Goal: Task Accomplishment & Management: Manage account settings

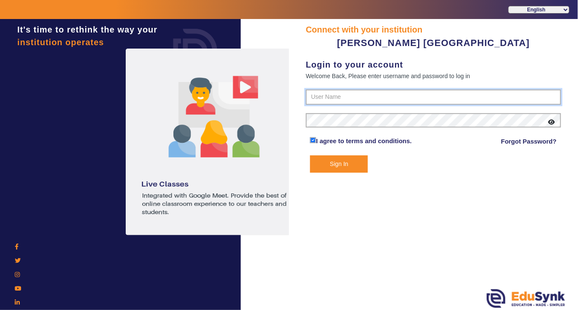
type input "7685859009"
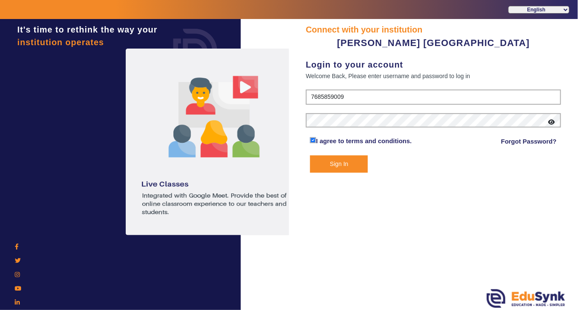
click at [340, 164] on button "Sign In" at bounding box center [339, 163] width 58 height 17
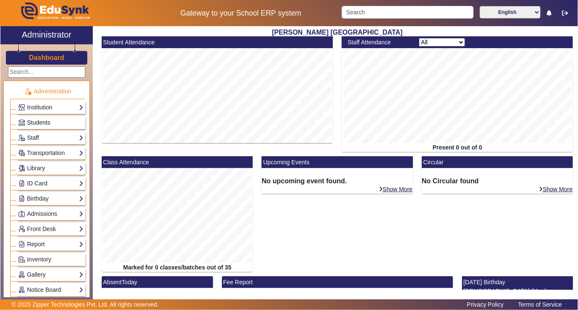
click at [41, 122] on span "Students" at bounding box center [38, 122] width 23 height 7
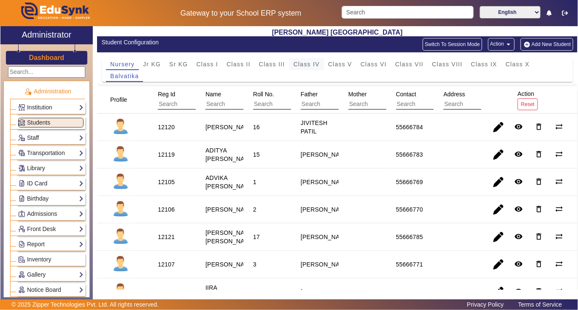
click at [300, 64] on span "Class IV" at bounding box center [307, 64] width 26 height 6
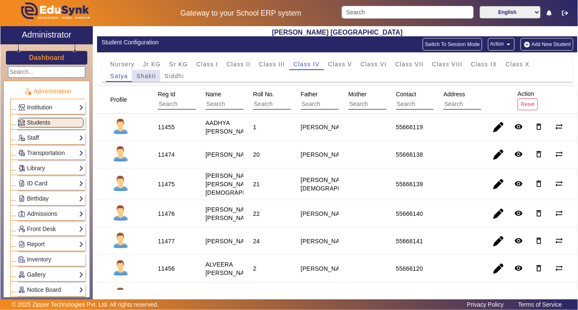
click at [147, 77] on span "Shakti" at bounding box center [145, 76] width 19 height 6
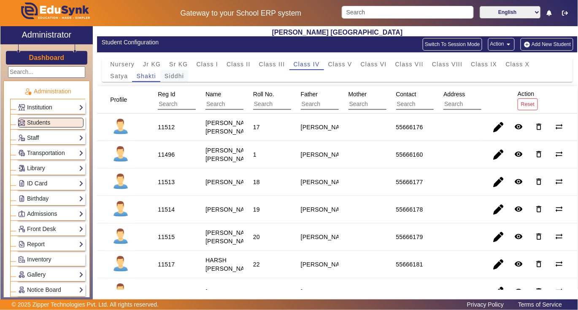
click at [176, 75] on span "Siddhi" at bounding box center [174, 76] width 19 height 6
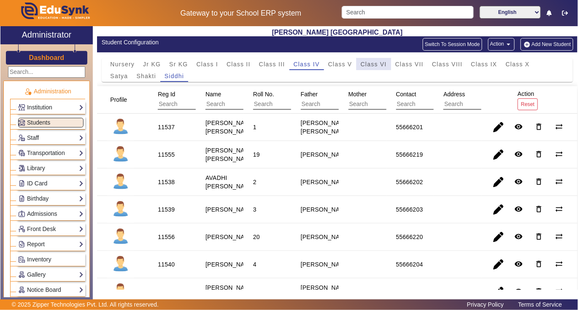
click at [369, 64] on span "Class VI" at bounding box center [374, 64] width 26 height 6
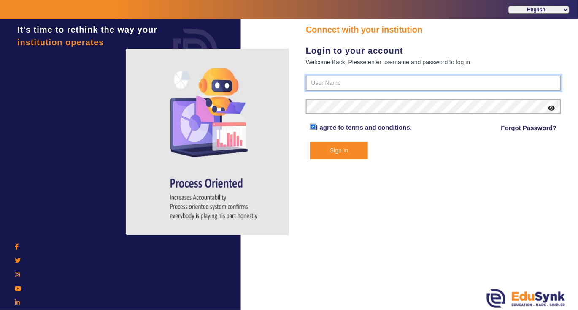
type input "7685859009"
click at [345, 149] on button "Sign In" at bounding box center [339, 149] width 58 height 17
click at [338, 150] on button "Sign In" at bounding box center [339, 149] width 58 height 17
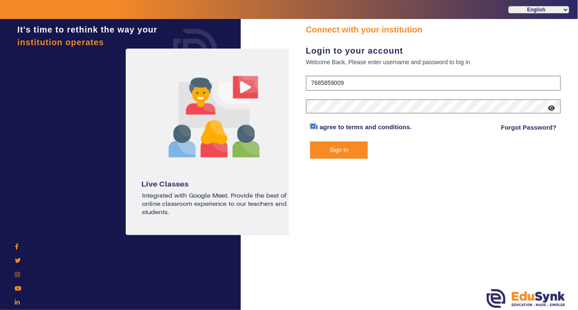
click at [338, 150] on button "Sign In" at bounding box center [339, 149] width 58 height 17
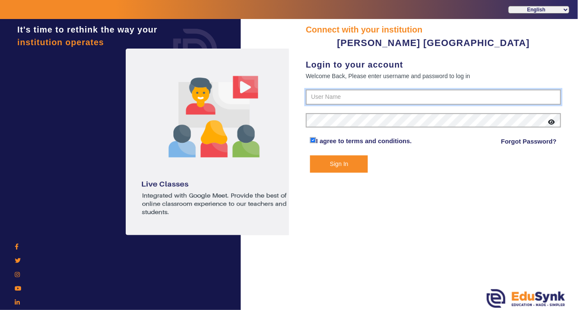
type input "7685859009"
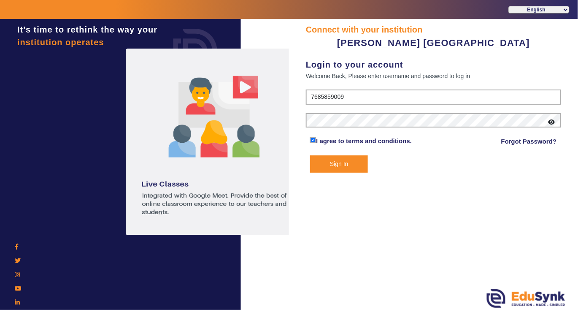
click at [335, 165] on button "Sign In" at bounding box center [339, 163] width 58 height 17
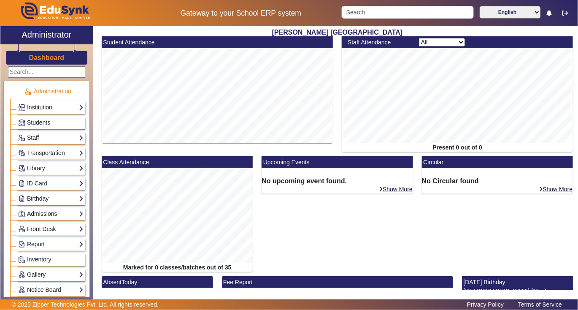
click at [35, 124] on span "Students" at bounding box center [38, 122] width 23 height 7
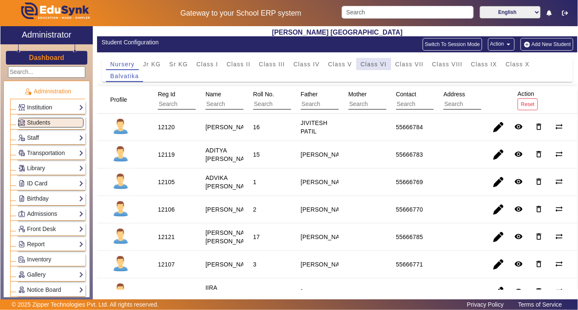
click at [372, 66] on span "Class VI" at bounding box center [374, 64] width 26 height 6
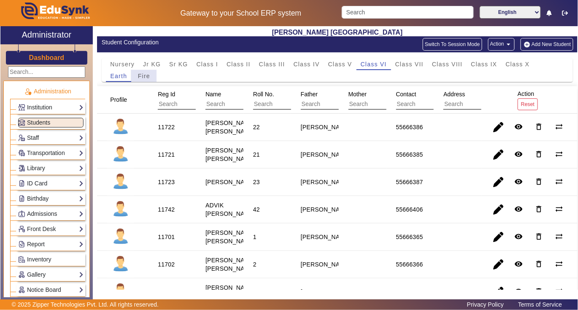
click at [146, 75] on span "Fire" at bounding box center [144, 76] width 12 height 6
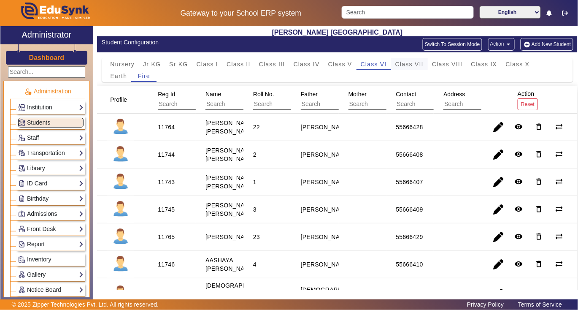
click at [403, 65] on span "Class VII" at bounding box center [409, 64] width 28 height 6
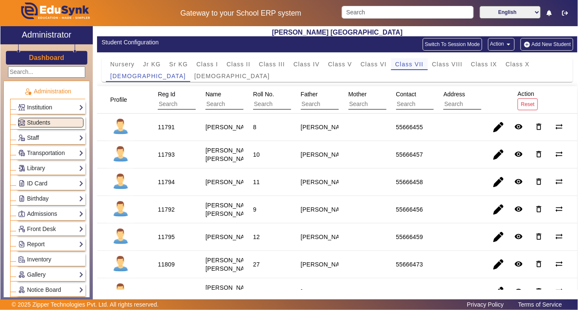
click at [408, 66] on span "Class VII" at bounding box center [409, 64] width 28 height 6
click at [195, 78] on span "Yajurveda" at bounding box center [233, 76] width 76 height 6
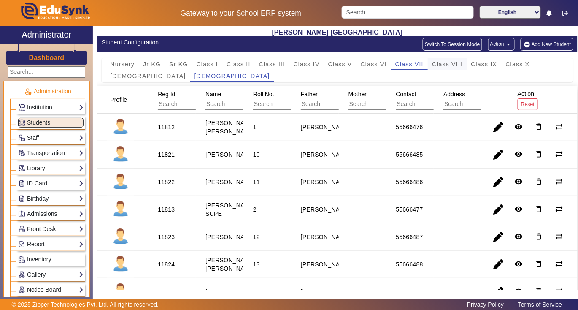
click at [455, 66] on span "Class VIII" at bounding box center [447, 64] width 30 height 6
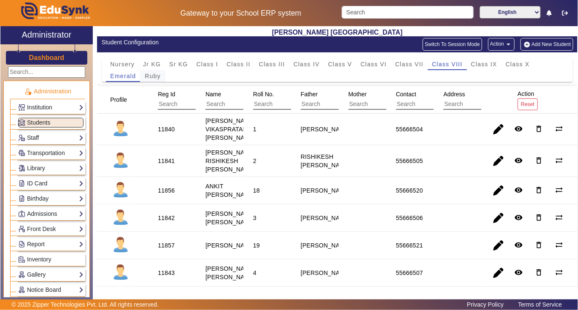
click at [152, 78] on span "Ruby" at bounding box center [153, 76] width 16 height 6
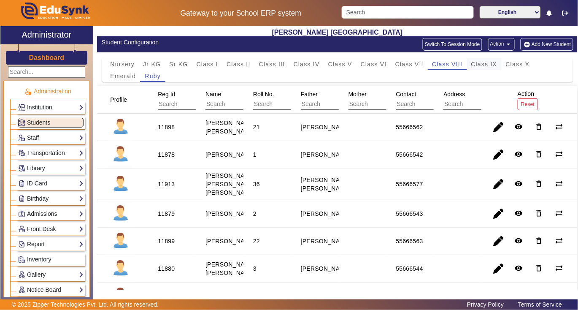
click at [494, 65] on span "Class IX" at bounding box center [484, 64] width 26 height 6
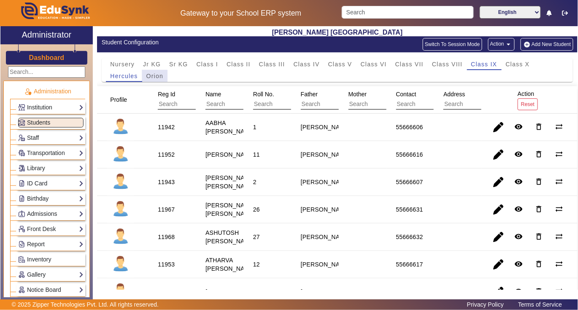
click at [154, 75] on span "Orion" at bounding box center [154, 76] width 17 height 6
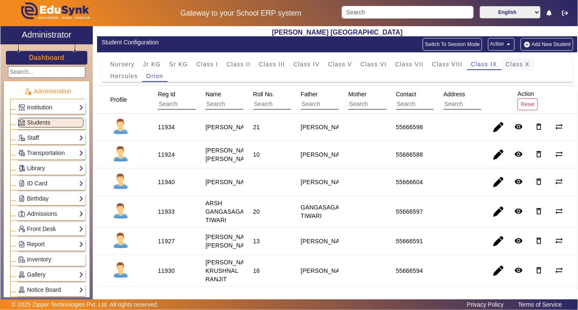
click at [527, 67] on span "Class X" at bounding box center [518, 64] width 24 height 6
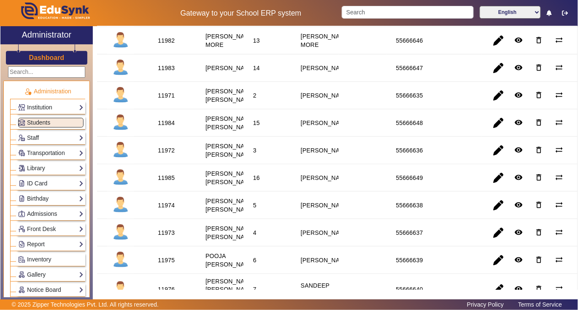
scroll to position [338, 0]
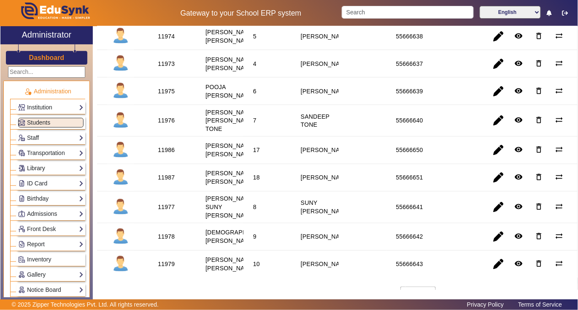
click at [34, 168] on link "Library" at bounding box center [50, 168] width 65 height 10
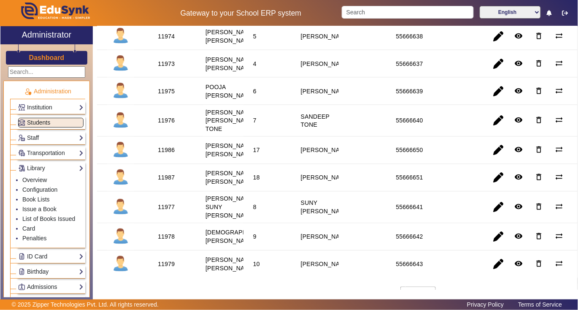
click at [41, 123] on span "Students" at bounding box center [38, 122] width 23 height 7
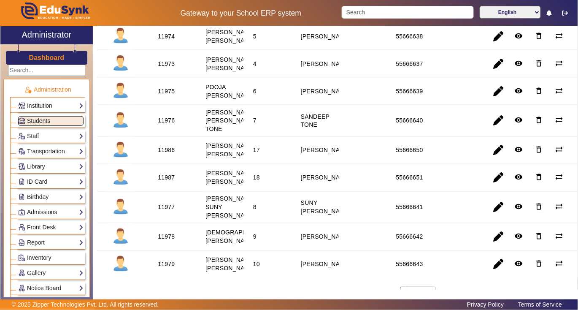
scroll to position [0, 0]
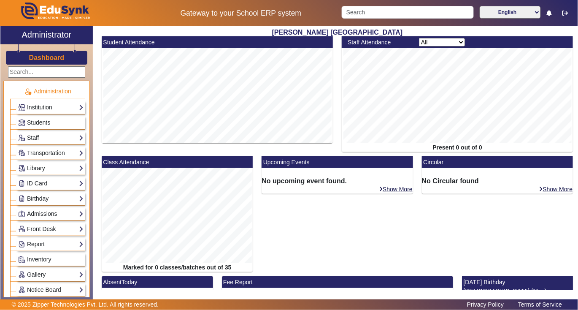
click at [36, 124] on span "Students" at bounding box center [38, 122] width 23 height 7
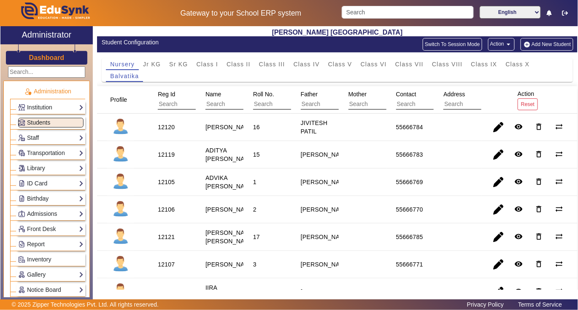
click at [18, 118] on link "Students" at bounding box center [50, 123] width 65 height 10
click at [169, 129] on div "12120" at bounding box center [166, 127] width 17 height 8
copy div "12120"
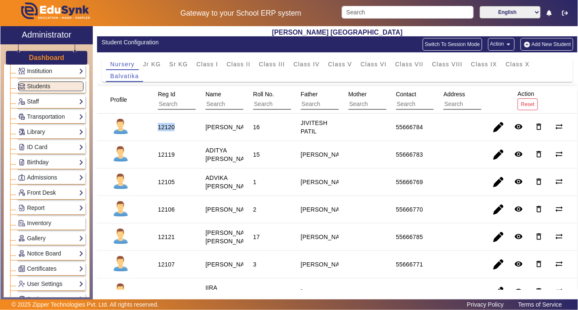
scroll to position [56, 0]
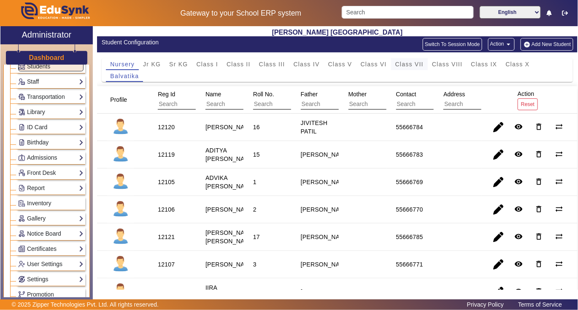
click at [403, 65] on span "Class VII" at bounding box center [409, 64] width 28 height 6
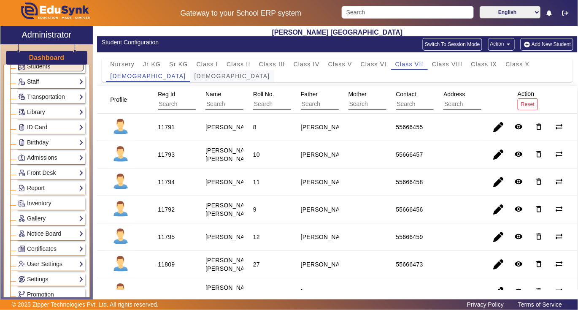
click at [195, 74] on span "Yajurveda" at bounding box center [233, 76] width 76 height 6
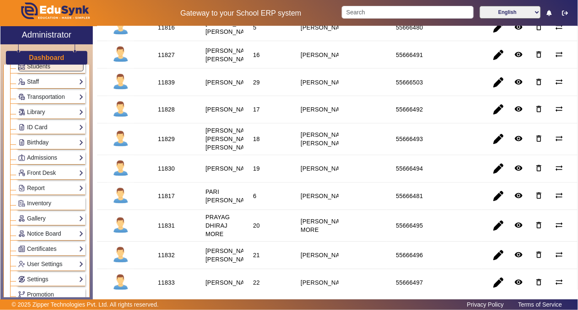
scroll to position [394, 0]
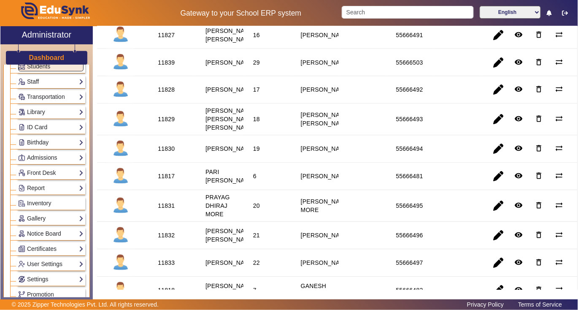
click at [169, 153] on div "11830" at bounding box center [166, 149] width 17 height 8
copy div "11830"
click at [39, 113] on link "Library" at bounding box center [50, 112] width 65 height 10
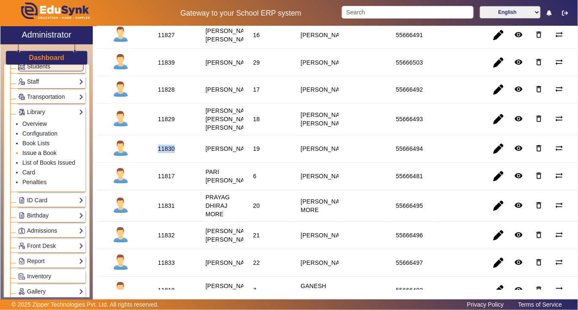
click at [35, 153] on link "Issue a Book" at bounding box center [39, 152] width 34 height 7
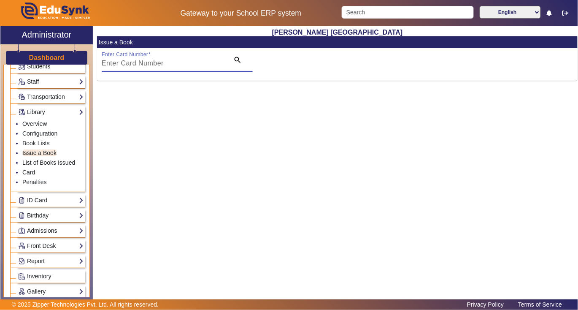
click at [179, 61] on input "Enter Card Number" at bounding box center [163, 63] width 123 height 10
paste input "11830"
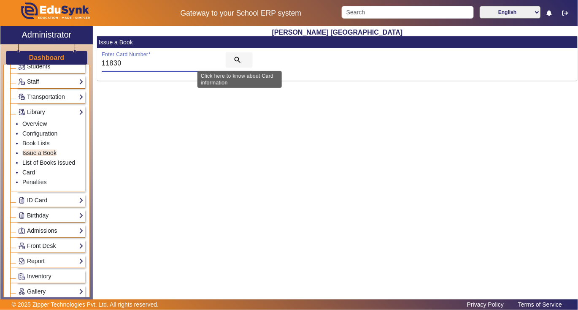
type input "11830"
click at [236, 59] on mat-icon "search" at bounding box center [237, 60] width 8 height 8
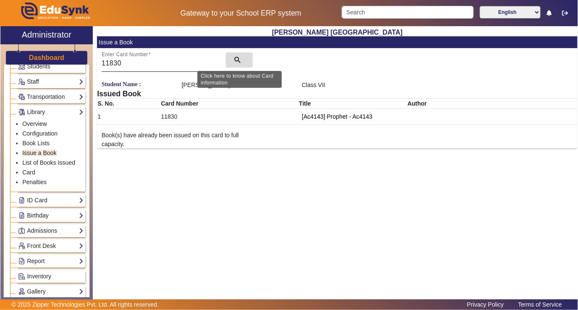
click at [237, 58] on mat-icon "search" at bounding box center [237, 60] width 8 height 8
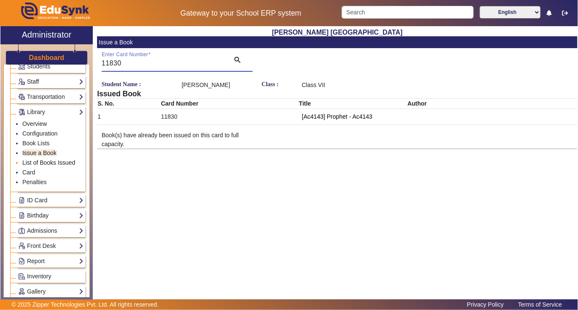
click at [40, 163] on link "List of Books Issued" at bounding box center [48, 162] width 53 height 7
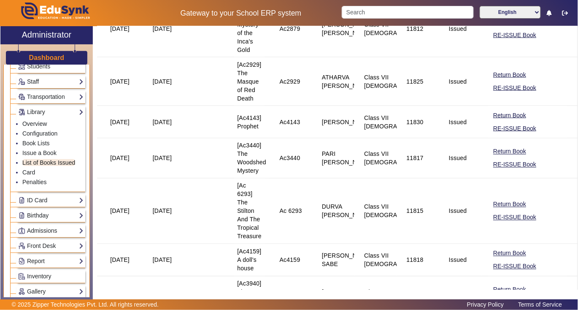
scroll to position [1237, 0]
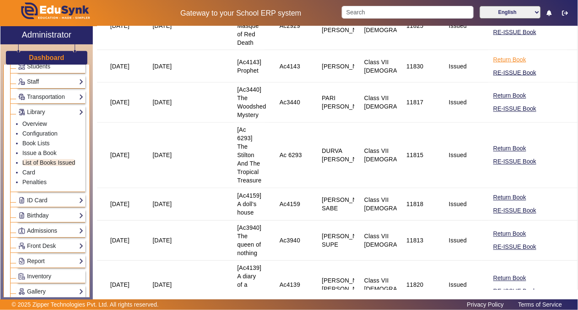
click at [497, 65] on button "Return Book" at bounding box center [509, 59] width 35 height 11
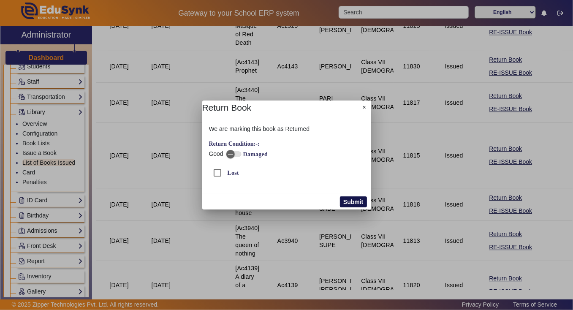
click at [356, 199] on button "Submit" at bounding box center [353, 201] width 27 height 11
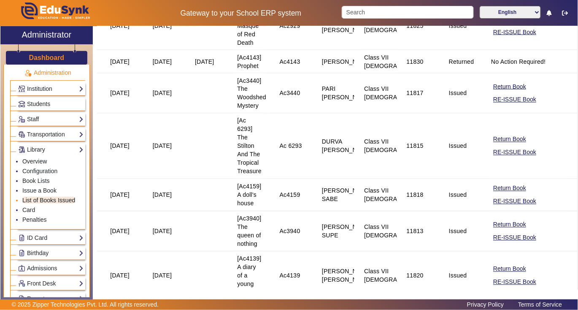
scroll to position [0, 0]
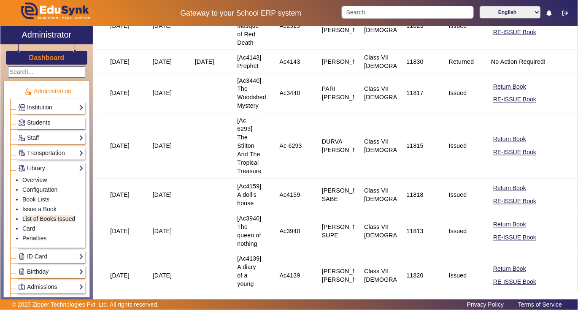
click at [35, 119] on span "Students" at bounding box center [38, 122] width 23 height 7
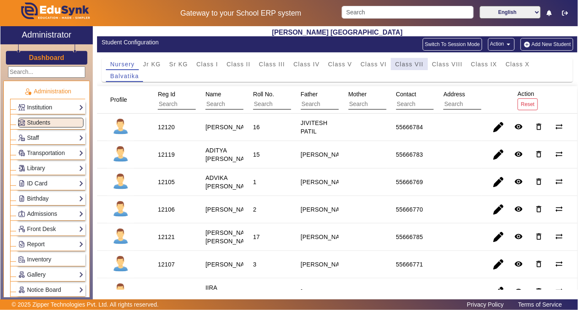
click at [409, 66] on span "Class VII" at bounding box center [409, 64] width 28 height 6
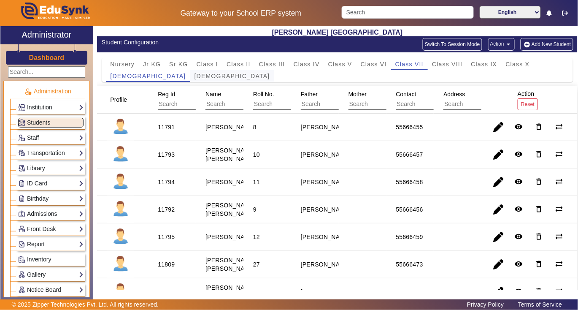
click at [195, 76] on span "Yajurveda" at bounding box center [233, 76] width 76 height 6
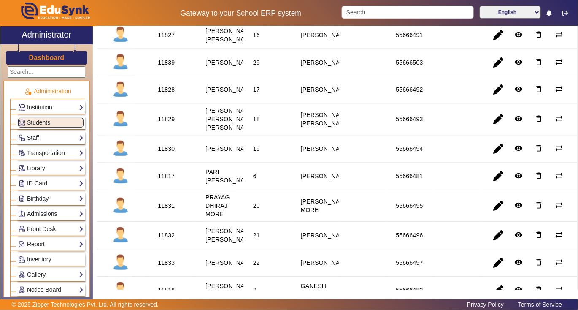
scroll to position [450, 0]
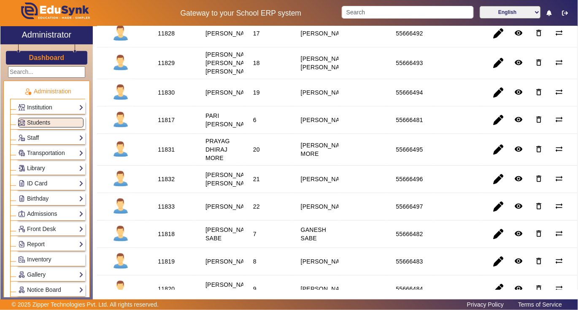
click at [35, 171] on link "Library" at bounding box center [50, 168] width 65 height 10
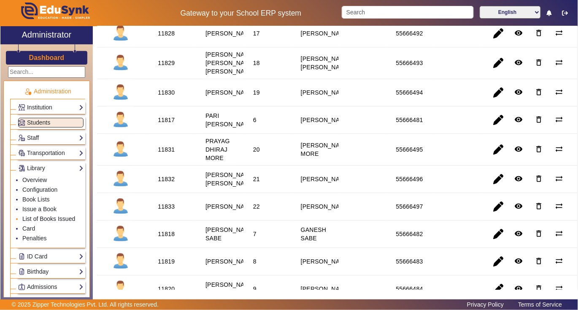
click at [39, 220] on link "List of Books Issued" at bounding box center [48, 218] width 53 height 7
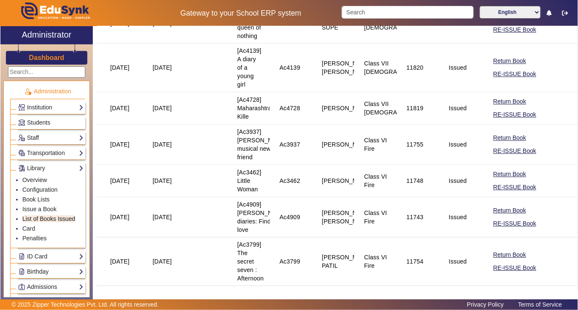
scroll to position [1462, 0]
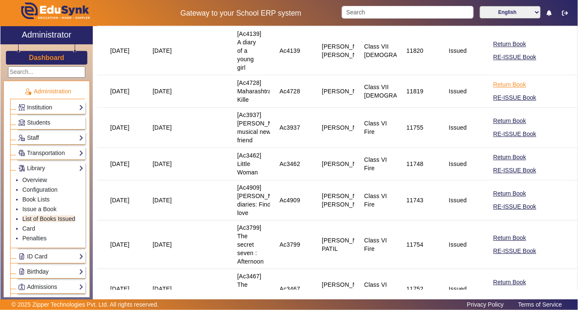
click at [498, 90] on button "Return Book" at bounding box center [509, 84] width 35 height 11
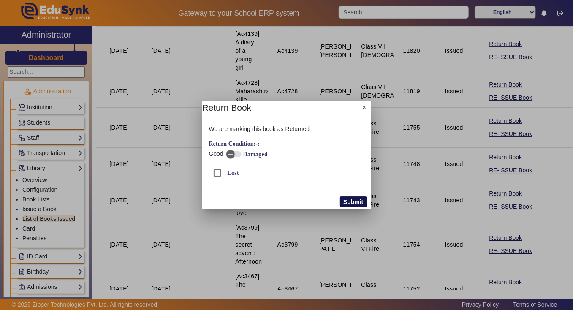
click at [359, 202] on button "Submit" at bounding box center [353, 201] width 27 height 11
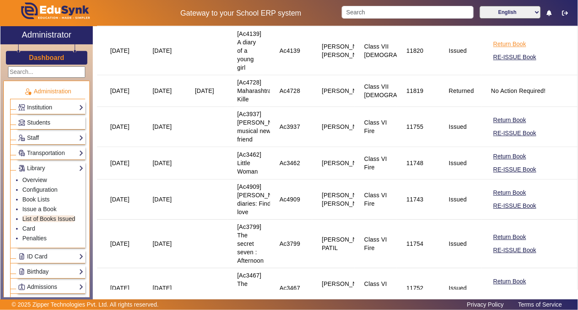
click at [498, 49] on button "Return Book" at bounding box center [509, 44] width 35 height 11
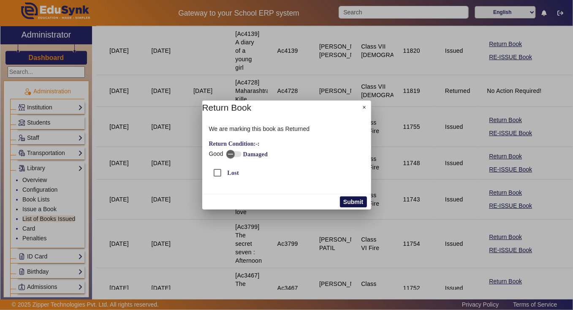
click at [351, 199] on button "Submit" at bounding box center [353, 201] width 27 height 11
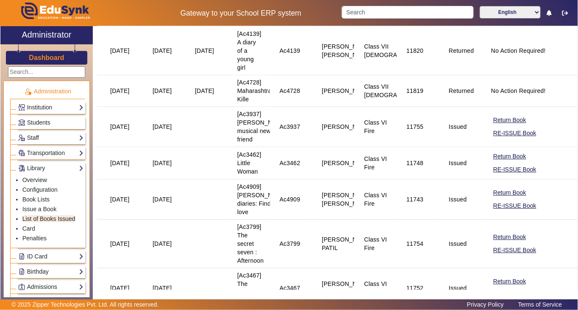
click at [500, 5] on button "Return Book" at bounding box center [509, 0] width 35 height 11
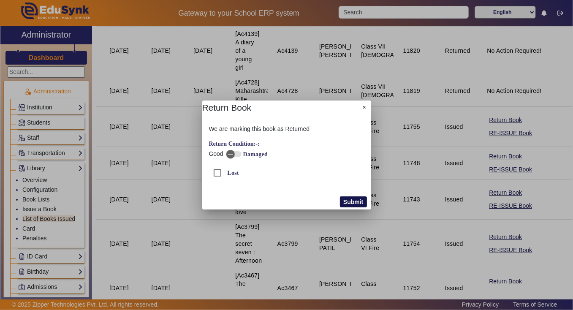
click at [356, 201] on button "Submit" at bounding box center [353, 201] width 27 height 11
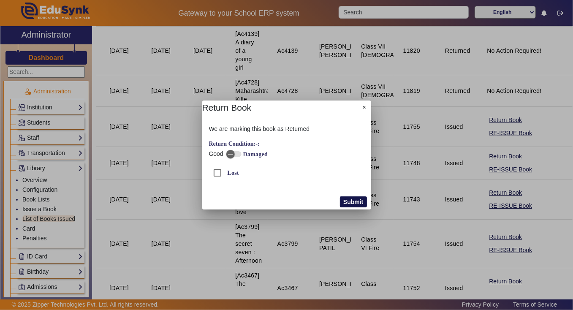
click at [343, 199] on button "Submit" at bounding box center [353, 201] width 27 height 11
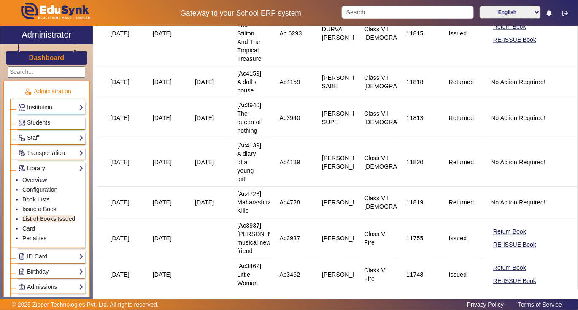
scroll to position [1294, 0]
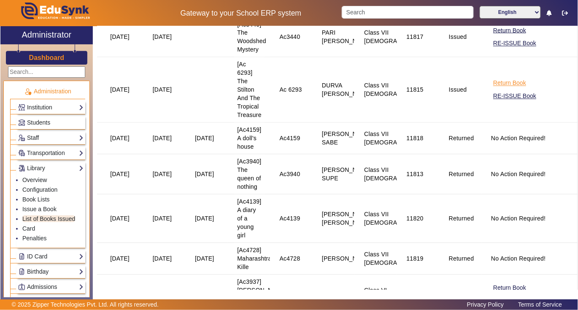
click at [497, 89] on button "Return Book" at bounding box center [509, 83] width 35 height 11
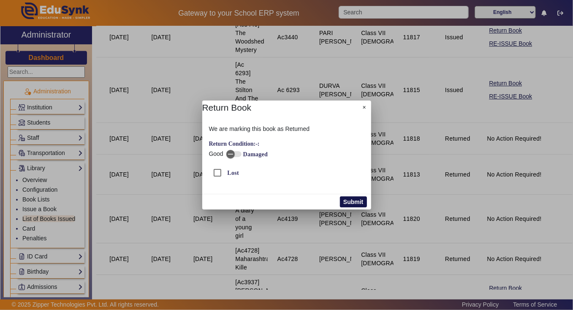
click at [354, 201] on button "Submit" at bounding box center [353, 201] width 27 height 11
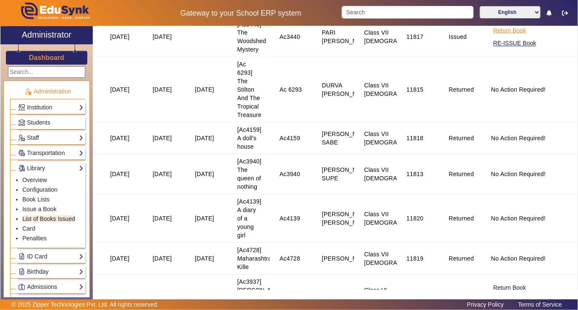
click at [503, 36] on button "Return Book" at bounding box center [509, 30] width 35 height 11
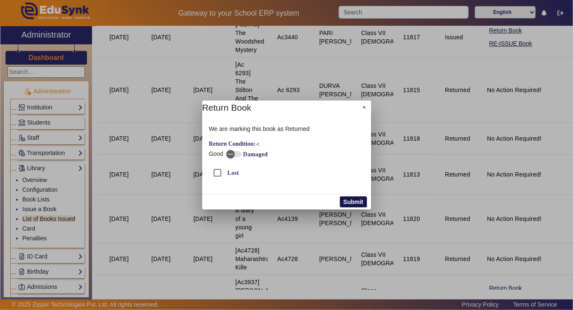
click at [354, 202] on button "Submit" at bounding box center [353, 201] width 27 height 11
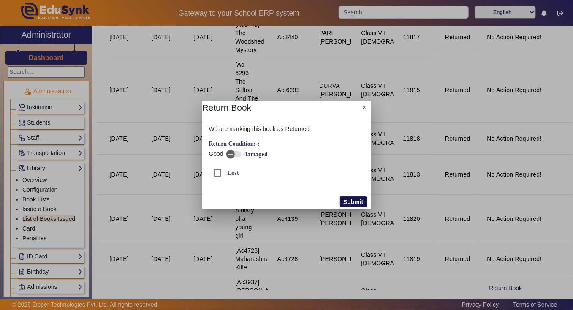
click at [354, 202] on button "Submit" at bounding box center [353, 201] width 27 height 11
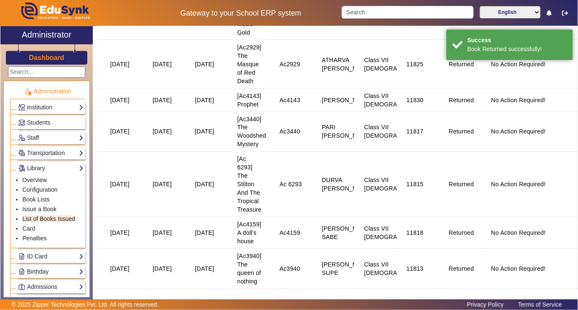
scroll to position [1181, 0]
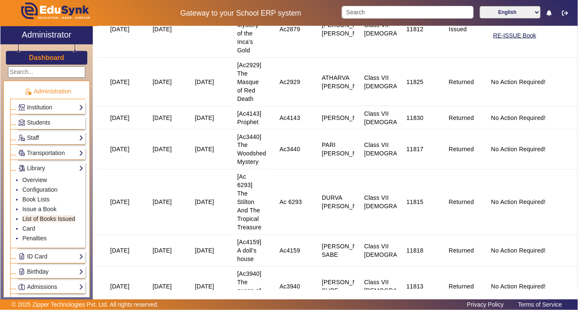
click at [500, 28] on button "Return Book" at bounding box center [509, 22] width 35 height 11
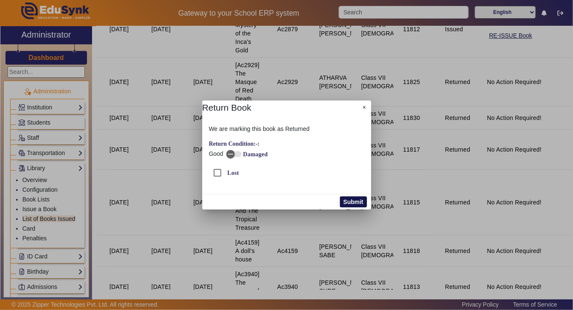
click at [356, 200] on button "Submit" at bounding box center [353, 201] width 27 height 11
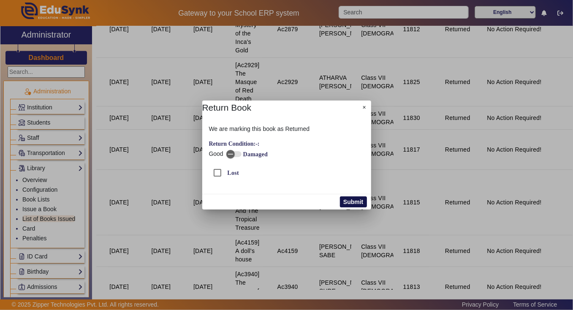
click at [344, 199] on button "Submit" at bounding box center [353, 201] width 27 height 11
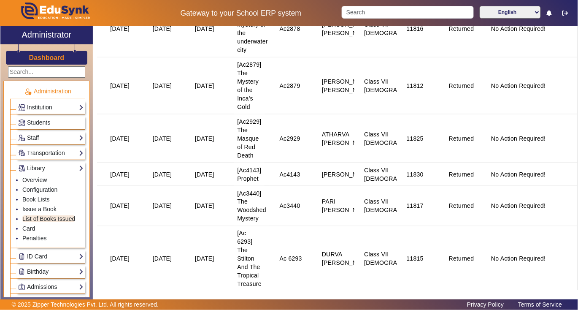
scroll to position [1069, 0]
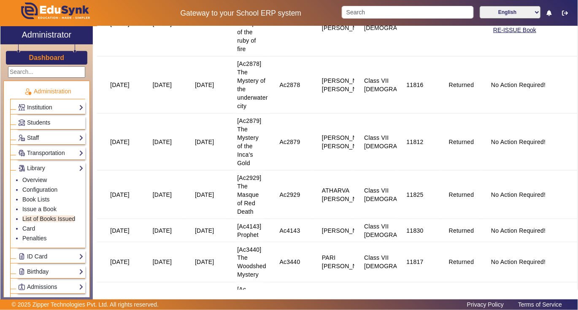
click at [500, 22] on button "Return Book" at bounding box center [509, 17] width 35 height 11
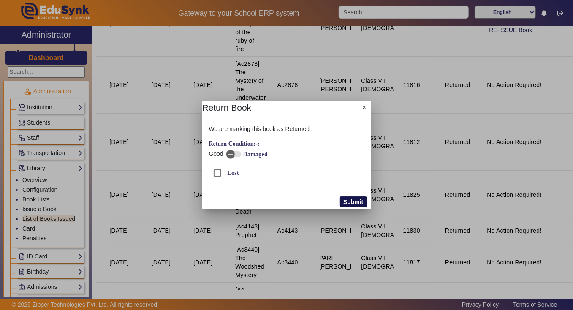
click at [348, 198] on button "Submit" at bounding box center [353, 201] width 27 height 11
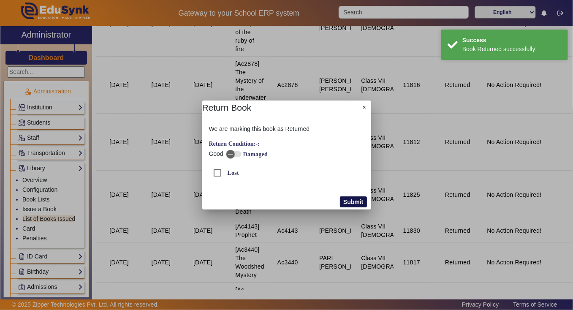
click at [355, 203] on button "Submit" at bounding box center [353, 201] width 27 height 11
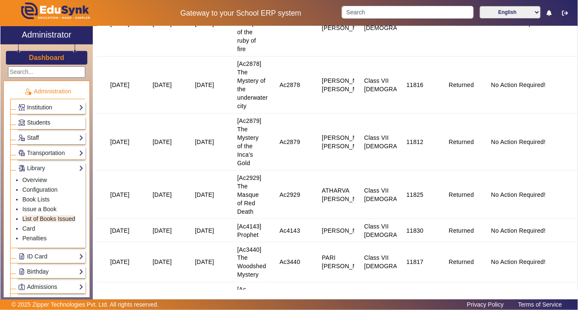
click at [36, 123] on span "Students" at bounding box center [38, 122] width 23 height 7
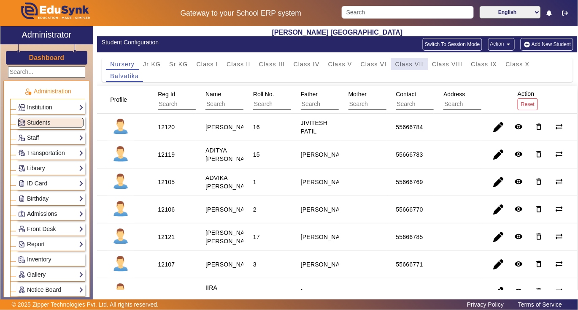
click at [411, 62] on span "Class VII" at bounding box center [409, 64] width 28 height 6
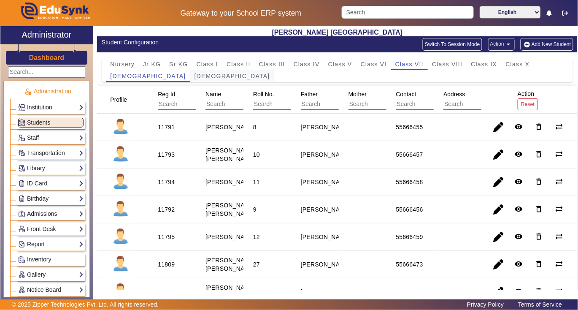
click at [195, 76] on span "Yajurveda" at bounding box center [233, 76] width 76 height 6
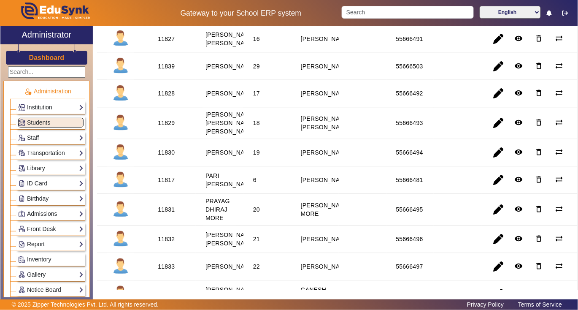
scroll to position [394, 0]
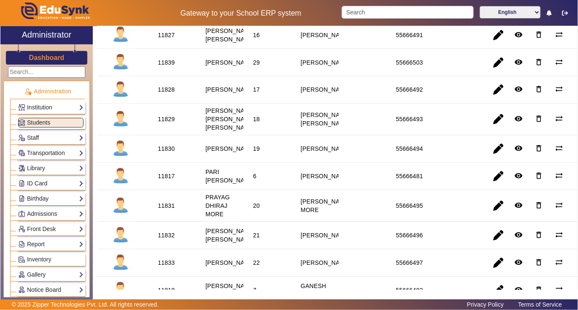
click at [170, 153] on div "11830" at bounding box center [166, 149] width 17 height 8
copy div "11830"
click at [38, 168] on link "Library" at bounding box center [50, 168] width 65 height 10
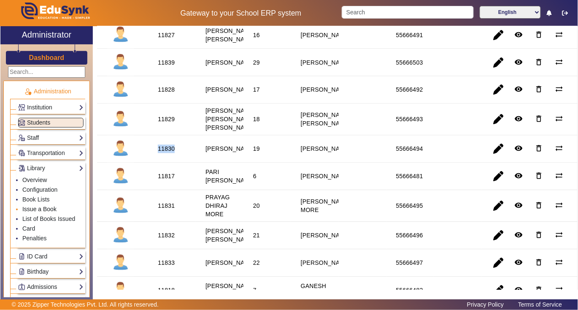
click at [35, 210] on link "Issue a Book" at bounding box center [39, 208] width 34 height 7
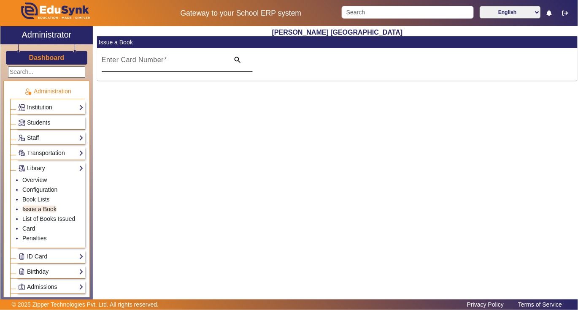
click at [164, 59] on span at bounding box center [165, 59] width 3 height 7
click at [163, 59] on input "Enter Card Number" at bounding box center [163, 63] width 123 height 10
paste input "11830"
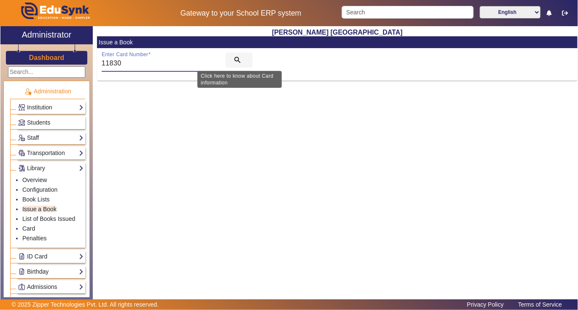
type input "11830"
click at [237, 59] on mat-icon "search" at bounding box center [237, 60] width 8 height 8
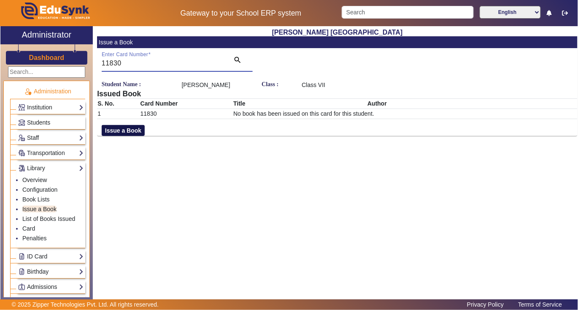
click at [130, 136] on button "Issue a Book" at bounding box center [123, 130] width 43 height 11
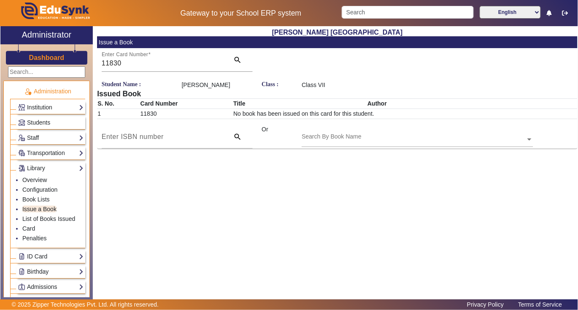
click at [376, 144] on input "text" at bounding box center [417, 139] width 231 height 9
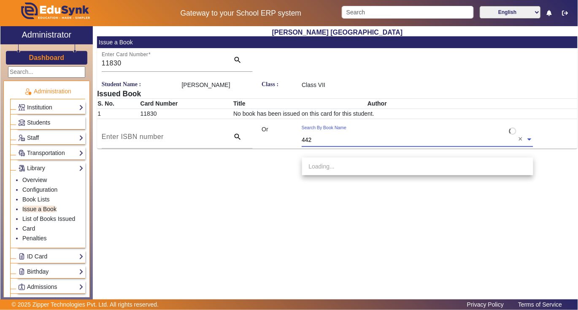
type input "4426"
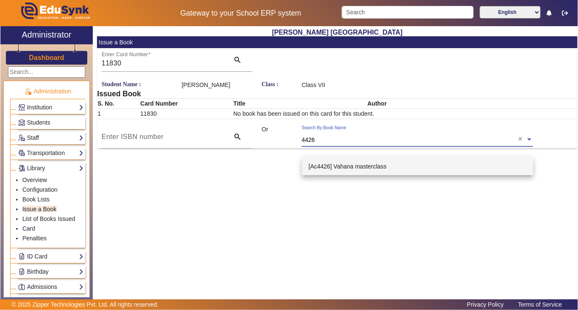
click at [354, 168] on span "[Ac4426] Vahana masterclass" at bounding box center [348, 166] width 78 height 7
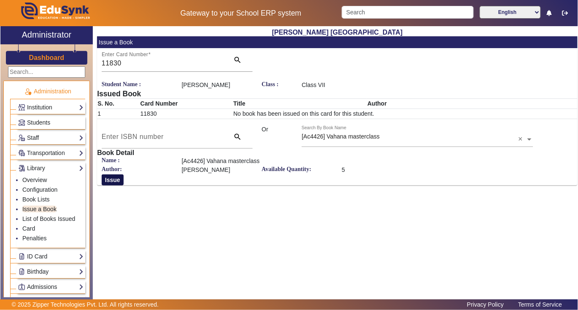
click at [108, 185] on button "Issue" at bounding box center [113, 179] width 22 height 11
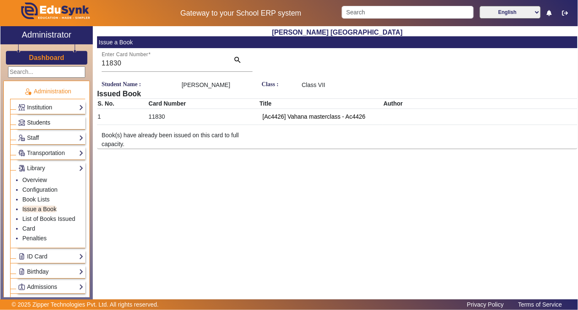
click at [35, 122] on span "Students" at bounding box center [38, 122] width 23 height 7
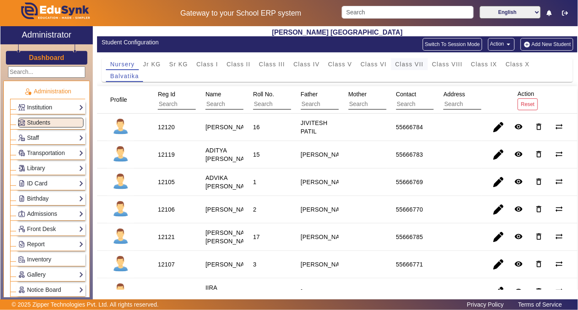
click at [404, 66] on span "Class VII" at bounding box center [409, 64] width 28 height 6
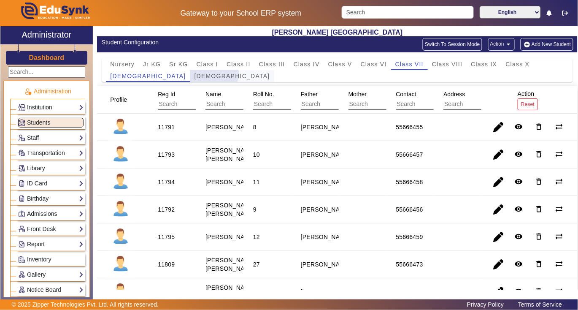
click at [195, 74] on span "Yajurveda" at bounding box center [233, 76] width 76 height 6
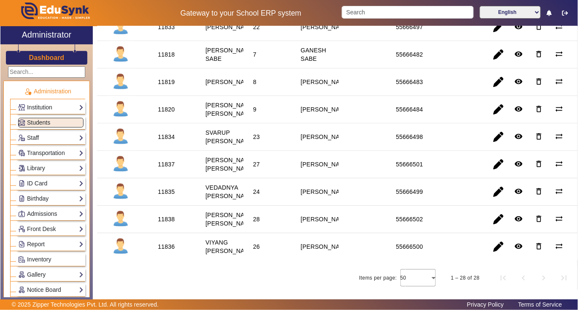
scroll to position [731, 0]
click at [165, 168] on div "11837" at bounding box center [166, 164] width 17 height 8
copy div "11837"
click at [45, 167] on link "Library" at bounding box center [50, 168] width 65 height 10
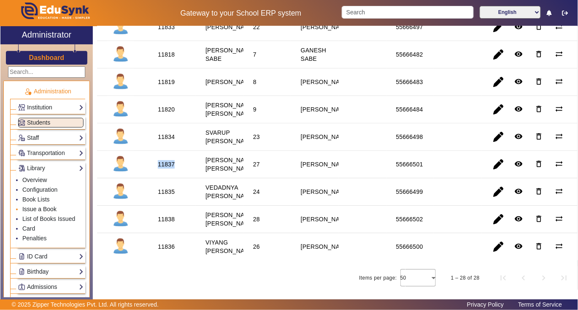
click at [41, 211] on link "Issue a Book" at bounding box center [39, 208] width 34 height 7
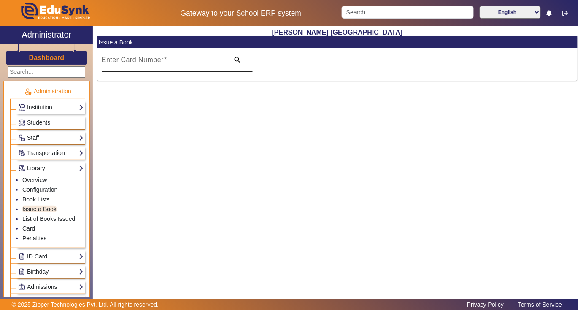
click at [184, 61] on input "Enter Card Number" at bounding box center [163, 63] width 123 height 10
paste input "11837"
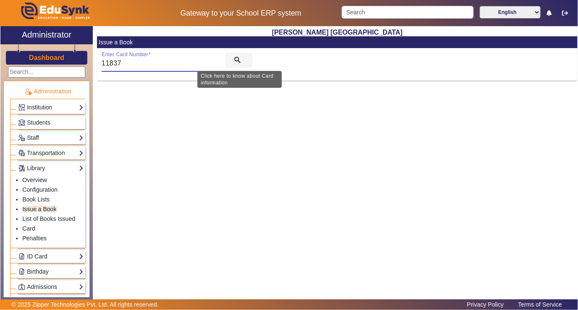
type input "11837"
click at [237, 59] on mat-icon "search" at bounding box center [237, 60] width 8 height 8
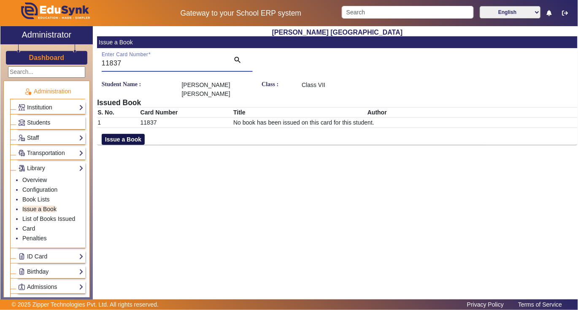
click at [118, 137] on button "Issue a Book" at bounding box center [123, 139] width 43 height 11
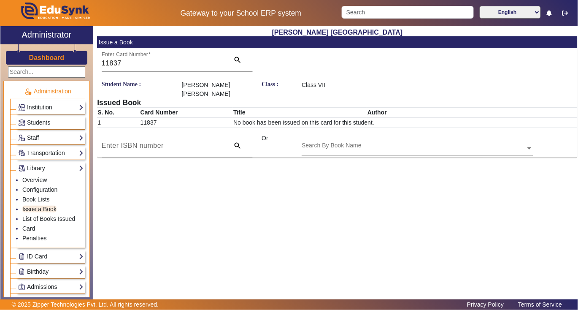
click at [373, 146] on input "text" at bounding box center [417, 148] width 231 height 9
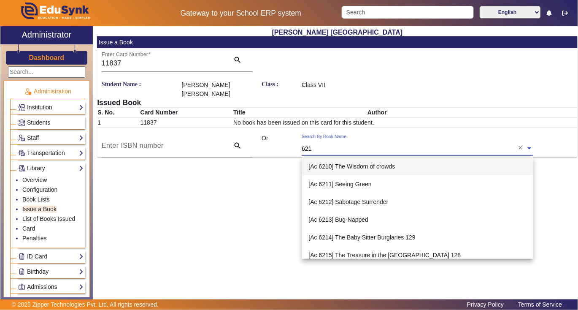
type input "6213"
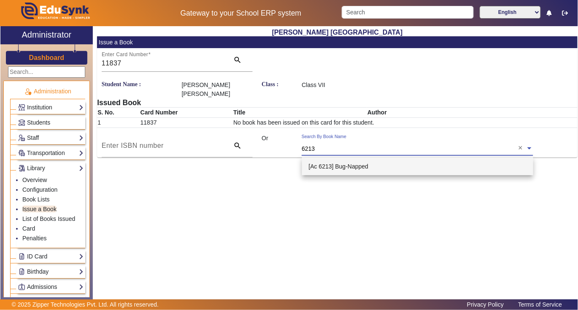
click at [360, 166] on span "[Ac 6213] Bug-Napped" at bounding box center [339, 166] width 60 height 7
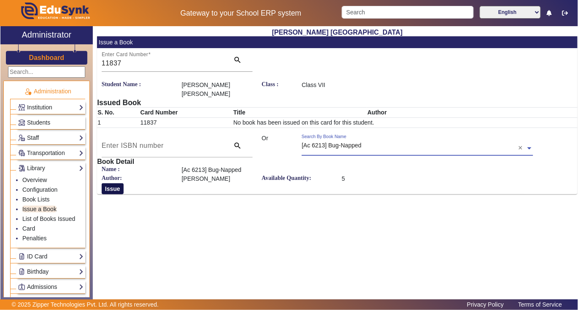
click at [111, 188] on button "Issue" at bounding box center [113, 188] width 22 height 11
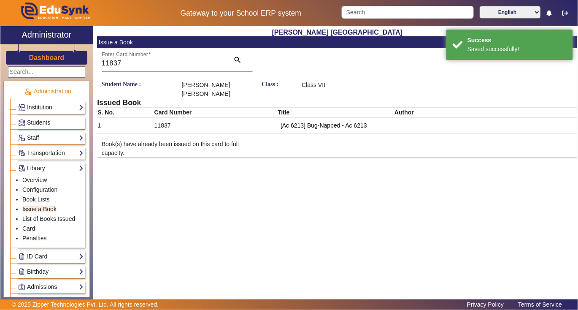
click at [41, 123] on span "Students" at bounding box center [38, 122] width 23 height 7
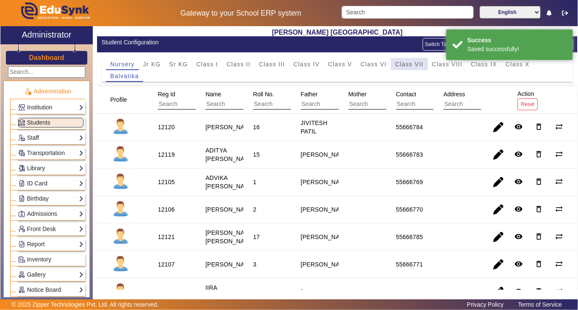
click at [411, 65] on span "Class VII" at bounding box center [409, 64] width 28 height 6
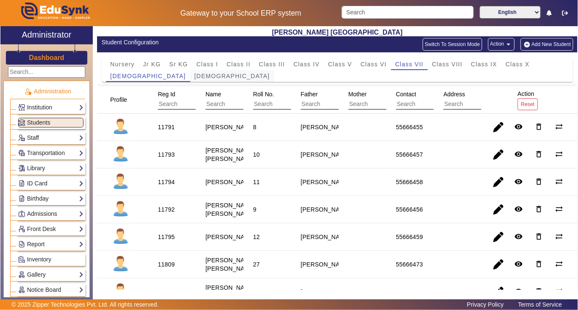
click at [195, 78] on span "Yajurveda" at bounding box center [233, 76] width 76 height 6
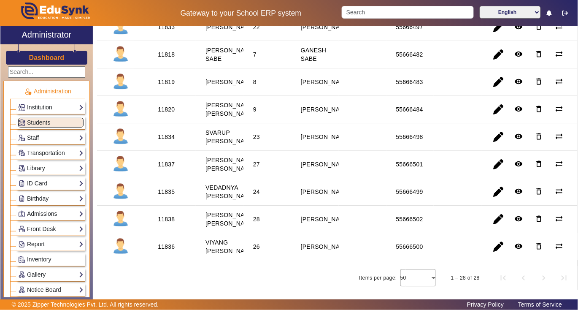
scroll to position [751, 0]
click at [168, 215] on div "11838" at bounding box center [166, 219] width 17 height 8
copy div "11838"
click at [40, 170] on link "Library" at bounding box center [50, 168] width 65 height 10
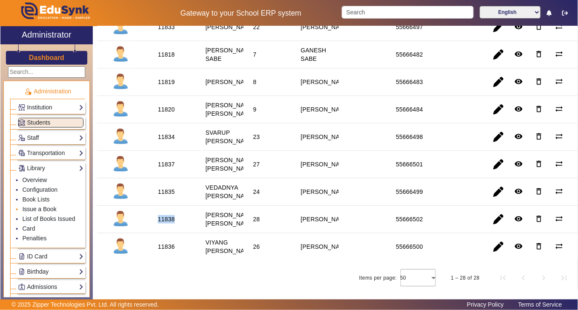
click at [40, 208] on link "Issue a Book" at bounding box center [39, 208] width 34 height 7
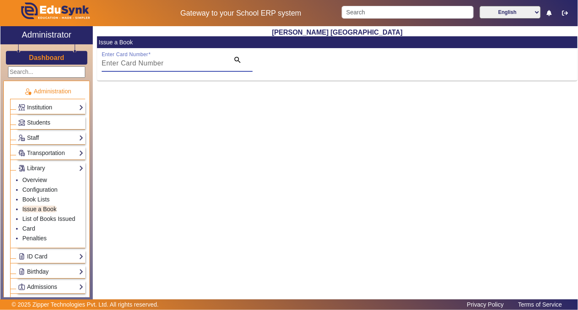
click at [181, 60] on input "Enter Card Number" at bounding box center [163, 63] width 123 height 10
paste input "11838"
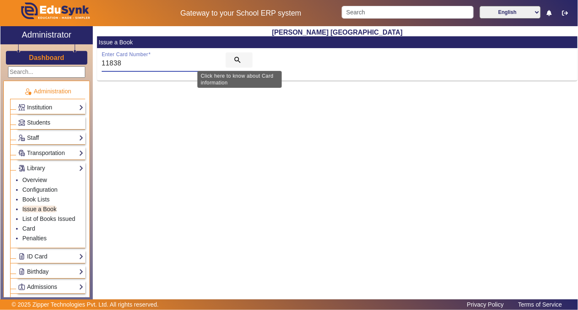
type input "11838"
click at [235, 58] on mat-icon "search" at bounding box center [237, 60] width 8 height 8
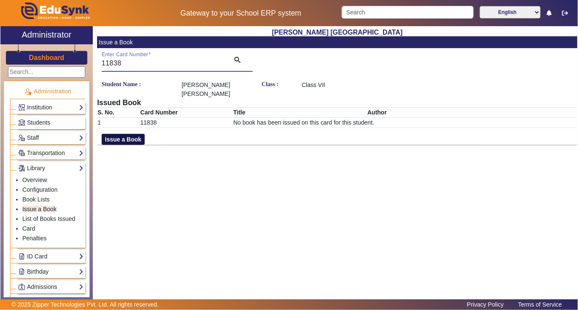
click at [131, 141] on button "Issue a Book" at bounding box center [123, 139] width 43 height 11
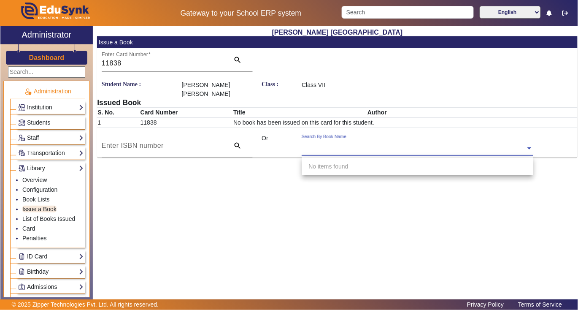
click at [377, 138] on div "Search By Book Name" at bounding box center [414, 139] width 224 height 10
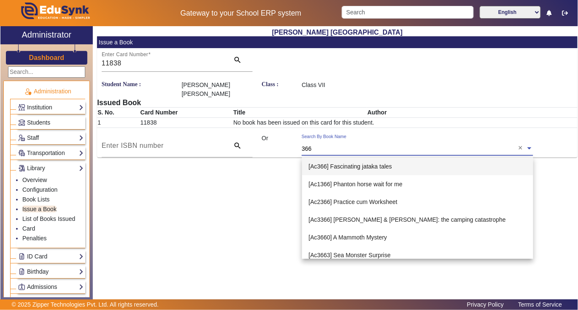
type input "3666"
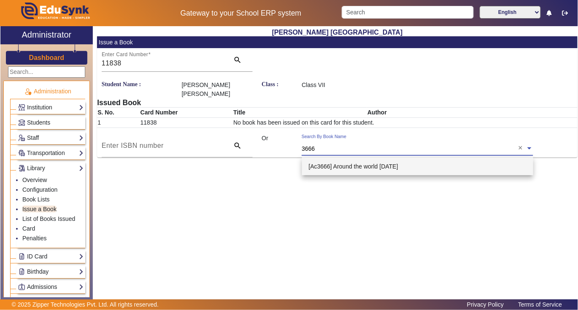
click at [365, 167] on span "[Ac3666] Around the world in eighty days" at bounding box center [353, 166] width 89 height 7
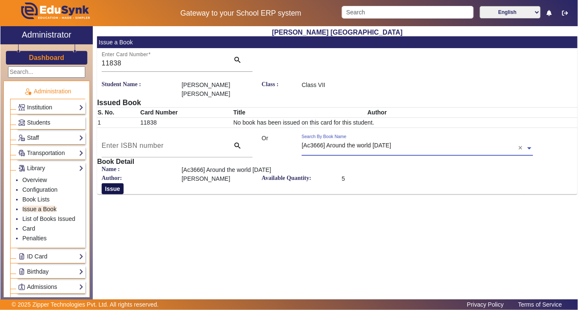
click at [112, 188] on button "Issue" at bounding box center [113, 188] width 22 height 11
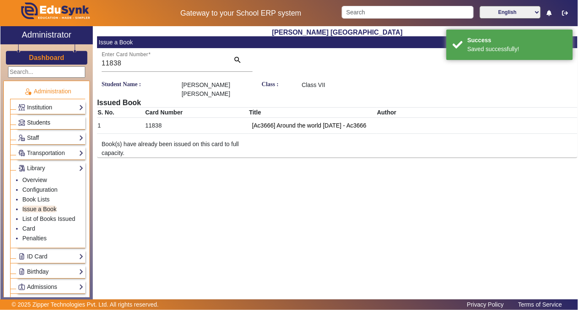
click at [44, 122] on span "Students" at bounding box center [38, 122] width 23 height 7
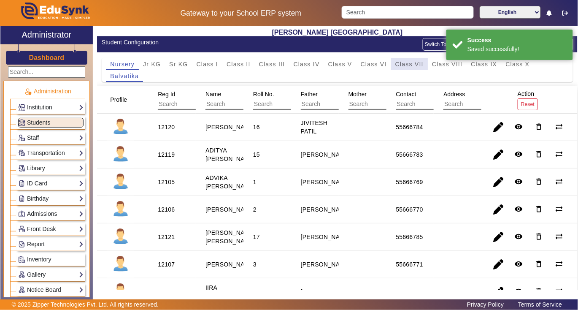
click at [404, 62] on span "Class VII" at bounding box center [409, 64] width 28 height 6
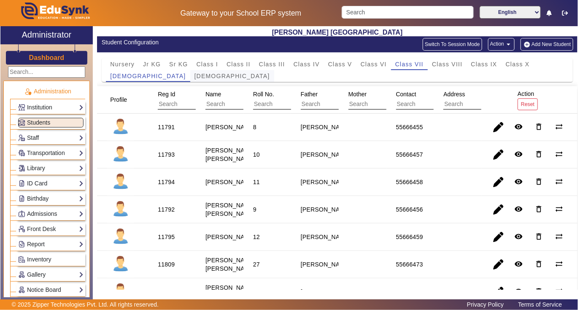
click at [195, 76] on span "Yajurveda" at bounding box center [233, 76] width 76 height 6
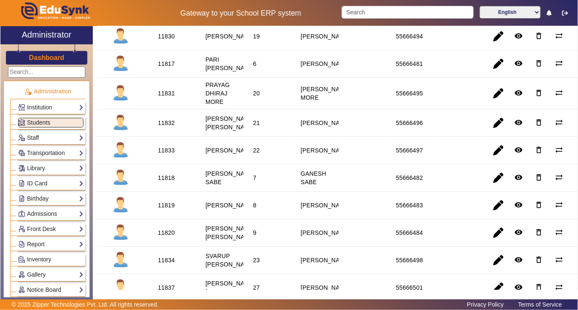
scroll to position [619, 0]
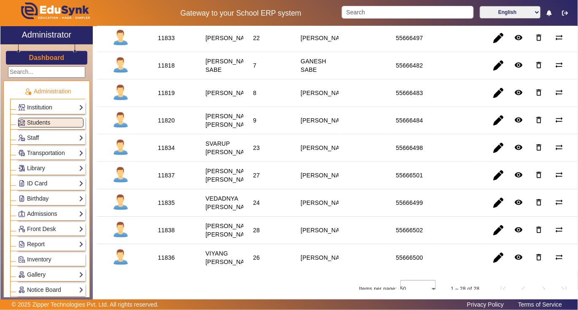
click at [167, 152] on div "11834" at bounding box center [166, 147] width 17 height 8
copy div "11834"
click at [46, 165] on link "Library" at bounding box center [50, 168] width 65 height 10
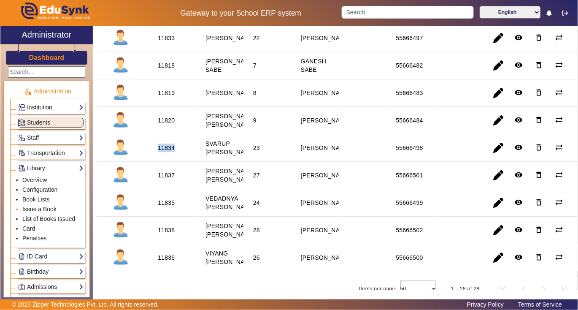
click at [41, 212] on link "Issue a Book" at bounding box center [39, 208] width 34 height 7
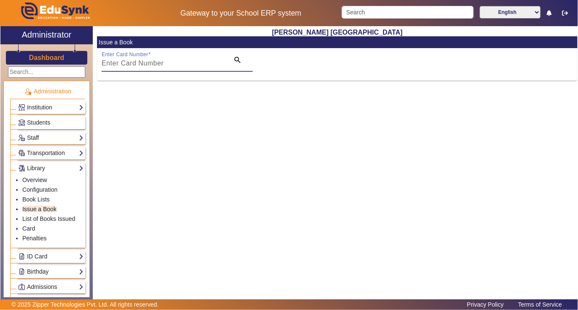
click at [179, 61] on input "Enter Card Number" at bounding box center [163, 63] width 123 height 10
paste input "11834"
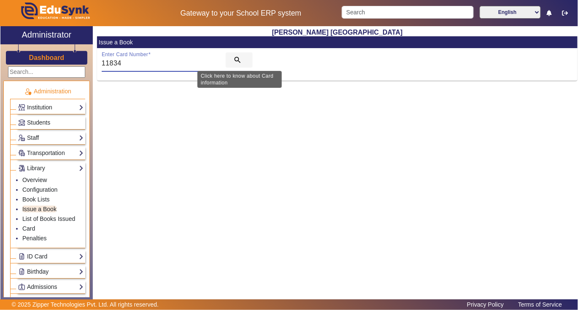
type input "11834"
click at [237, 58] on mat-icon "search" at bounding box center [237, 60] width 8 height 8
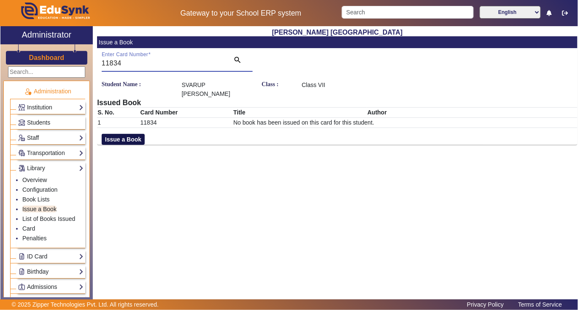
click at [134, 134] on button "Issue a Book" at bounding box center [123, 139] width 43 height 11
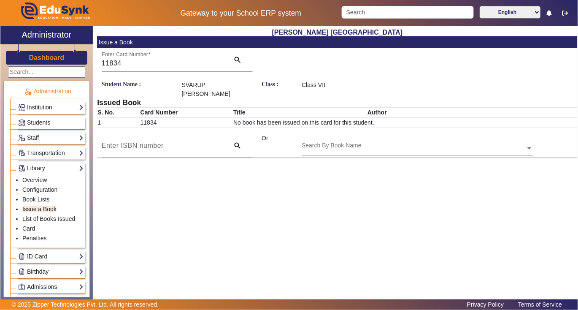
click at [365, 144] on input "text" at bounding box center [417, 148] width 231 height 9
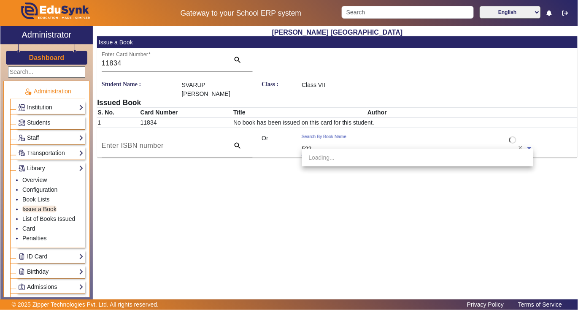
type input "5228"
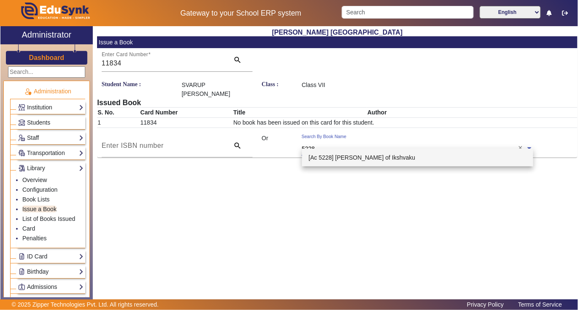
click at [356, 156] on span "[Ac 5228] Ram-Scion of Ikshvaku" at bounding box center [362, 157] width 107 height 7
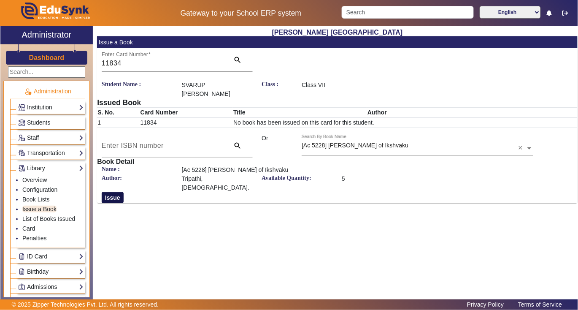
click at [117, 192] on button "Issue" at bounding box center [113, 197] width 22 height 11
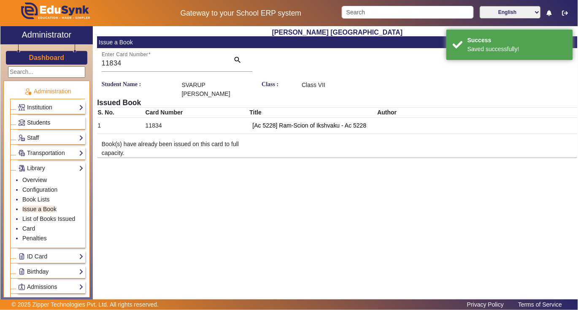
click at [43, 124] on span "Students" at bounding box center [38, 122] width 23 height 7
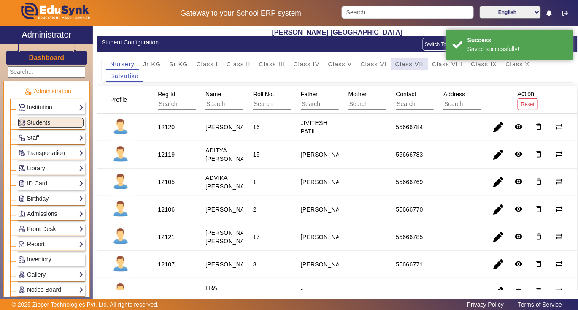
click at [405, 65] on span "Class VII" at bounding box center [409, 64] width 28 height 6
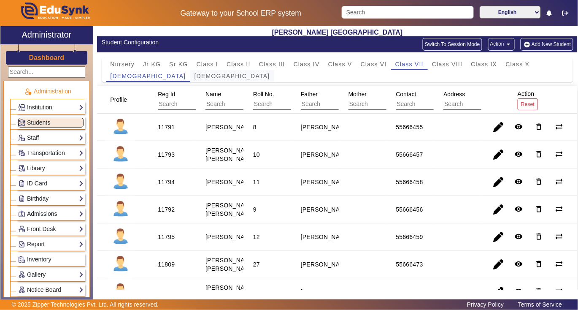
click at [195, 74] on span "Yajurveda" at bounding box center [233, 76] width 76 height 6
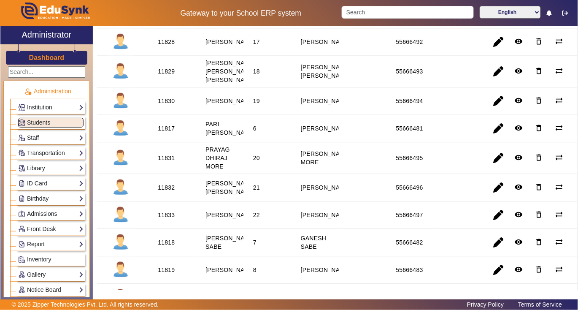
scroll to position [506, 0]
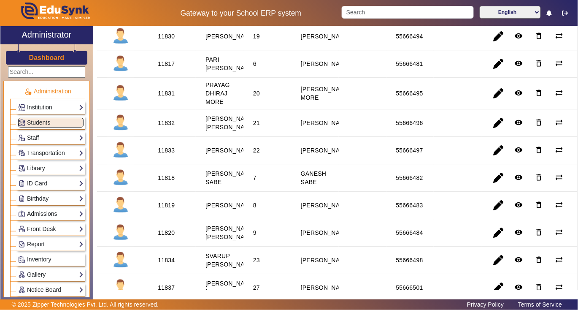
click at [164, 97] on div "11831" at bounding box center [166, 93] width 17 height 8
copy div "11831"
click at [41, 166] on link "Library" at bounding box center [50, 168] width 65 height 10
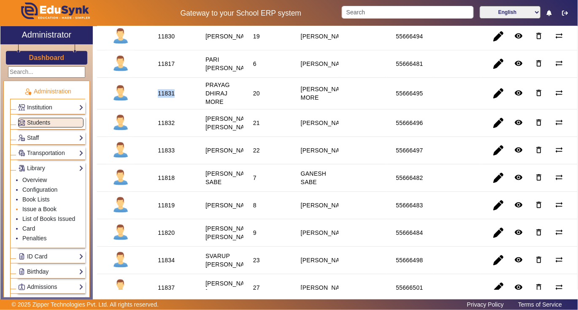
click at [37, 210] on link "Issue a Book" at bounding box center [39, 208] width 34 height 7
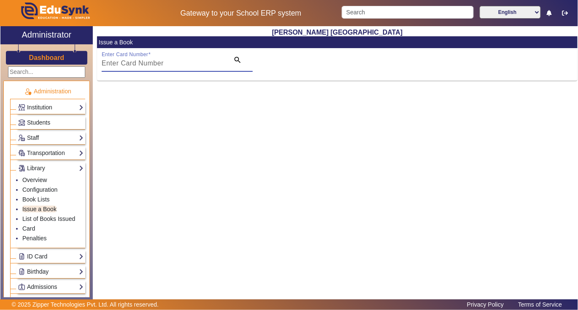
click at [168, 61] on input "Enter Card Number" at bounding box center [163, 63] width 123 height 10
paste input "11831"
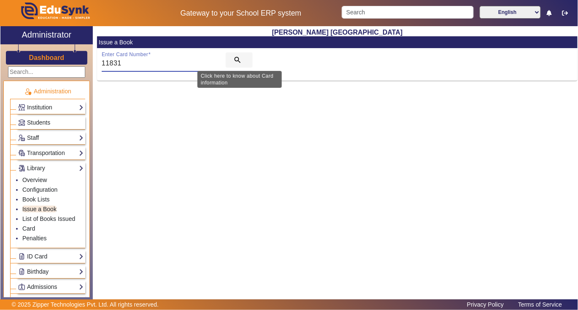
type input "11831"
click at [236, 59] on mat-icon "search" at bounding box center [237, 60] width 8 height 8
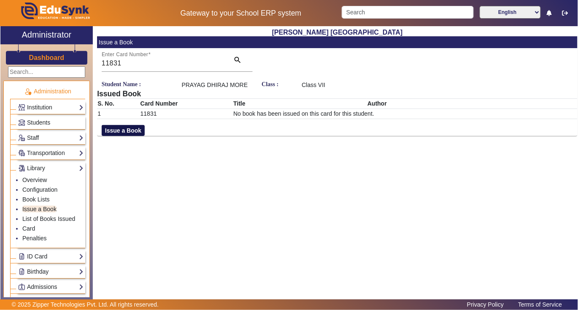
click at [131, 131] on button "Issue a Book" at bounding box center [123, 130] width 43 height 11
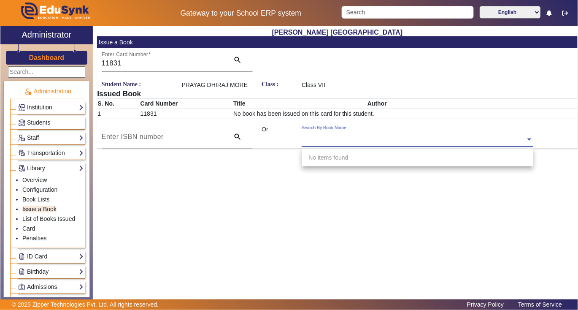
click at [415, 140] on input "text" at bounding box center [417, 139] width 231 height 9
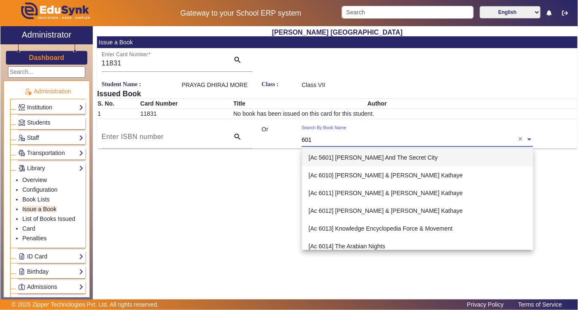
type input "6018"
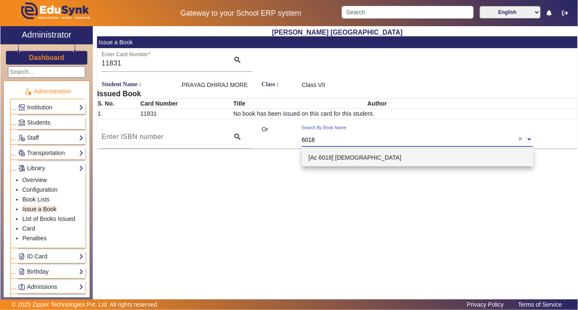
click at [356, 158] on span "[Ac 6018] Mahabharata" at bounding box center [355, 157] width 93 height 7
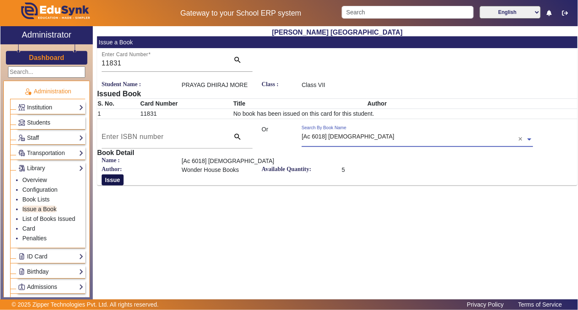
click at [114, 183] on button "Issue" at bounding box center [113, 179] width 22 height 11
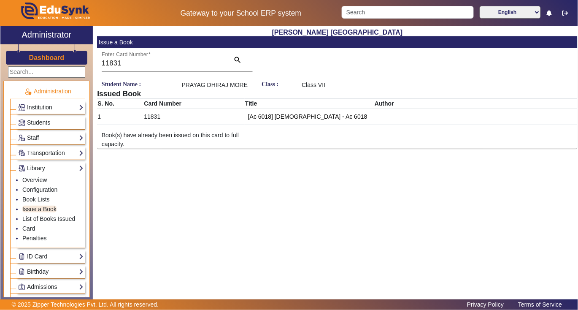
click at [53, 120] on link "Students" at bounding box center [50, 123] width 65 height 10
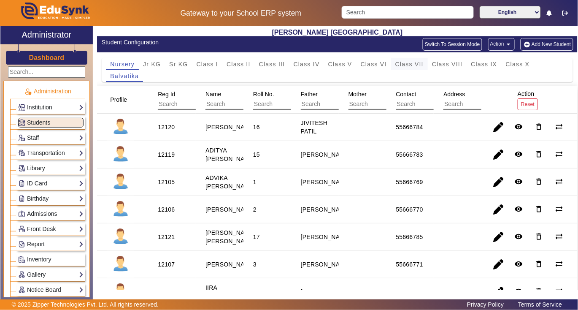
click at [408, 63] on span "Class VII" at bounding box center [409, 64] width 28 height 6
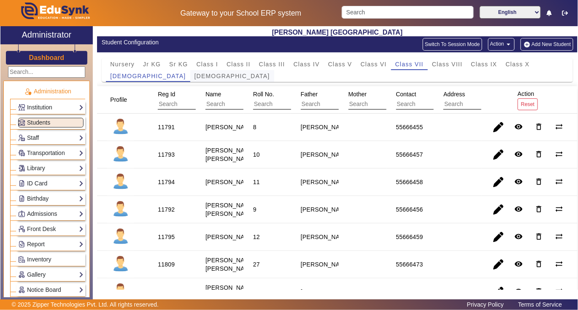
click at [195, 76] on span "Yajurveda" at bounding box center [233, 76] width 76 height 6
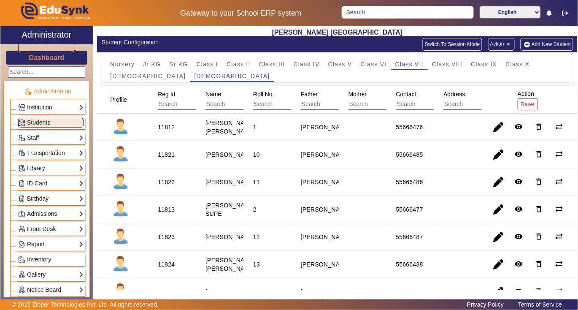
click at [159, 213] on div "11813" at bounding box center [166, 209] width 17 height 8
copy div "11813"
click at [40, 168] on link "Library" at bounding box center [50, 168] width 65 height 10
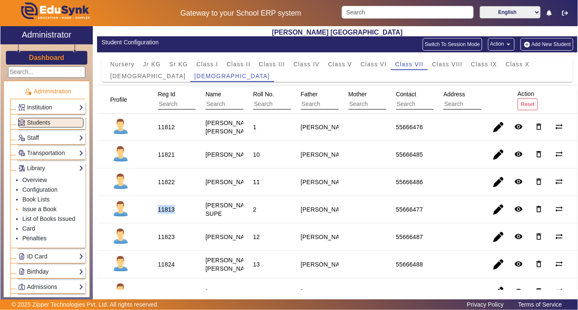
click at [34, 208] on link "Issue a Book" at bounding box center [39, 208] width 34 height 7
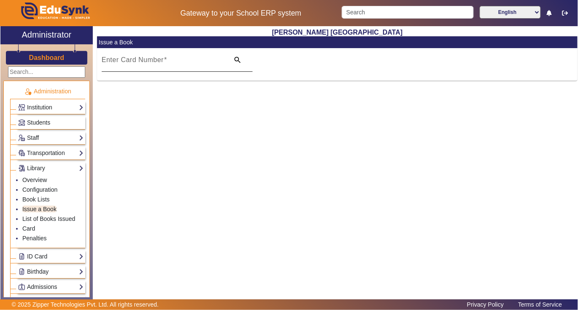
click at [181, 61] on input "Enter Card Number" at bounding box center [163, 63] width 123 height 10
paste input "11813"
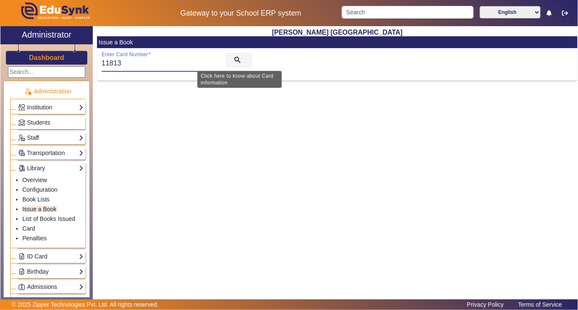
type input "11813"
click at [237, 57] on mat-icon "search" at bounding box center [237, 60] width 8 height 8
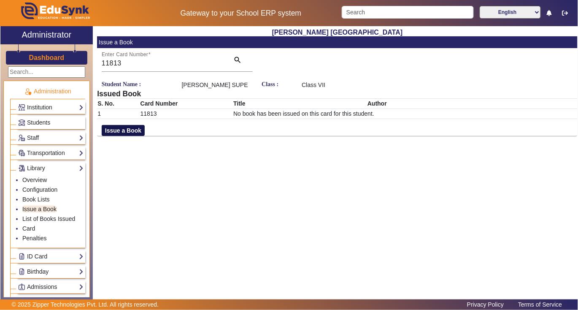
click at [129, 129] on button "Issue a Book" at bounding box center [123, 130] width 43 height 11
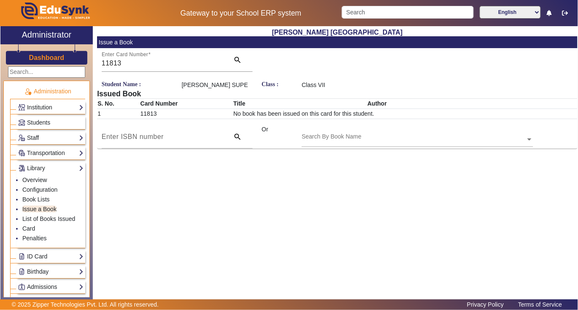
click at [381, 137] on input "text" at bounding box center [417, 139] width 231 height 9
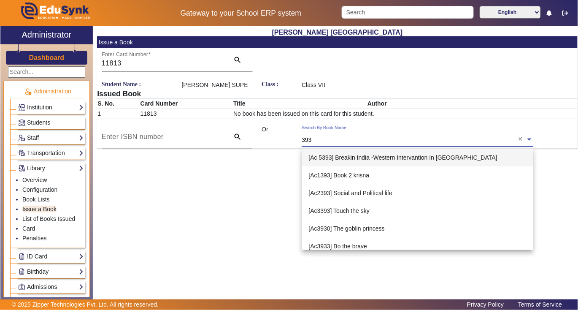
type input "3938"
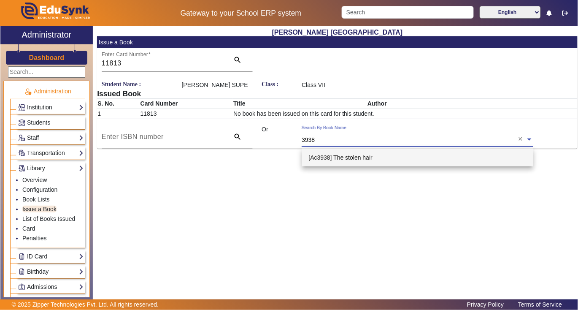
click at [367, 159] on span "[Ac3938] The stolen hair" at bounding box center [341, 157] width 64 height 7
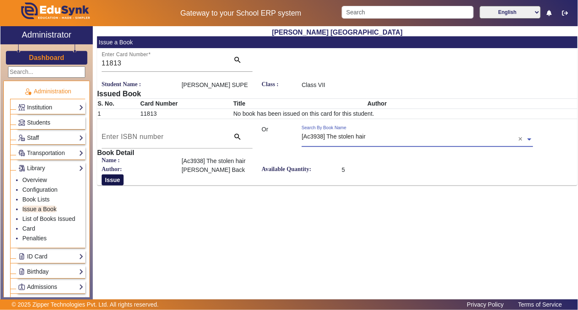
click at [119, 181] on button "Issue" at bounding box center [113, 179] width 22 height 11
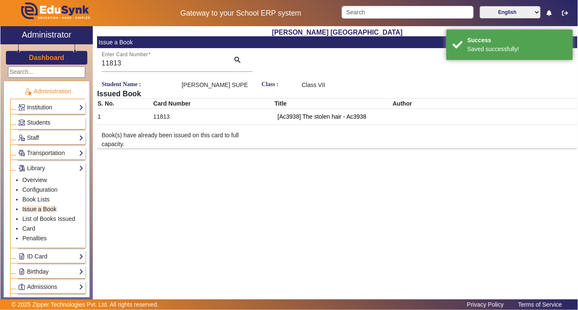
click at [36, 122] on span "Students" at bounding box center [38, 122] width 23 height 7
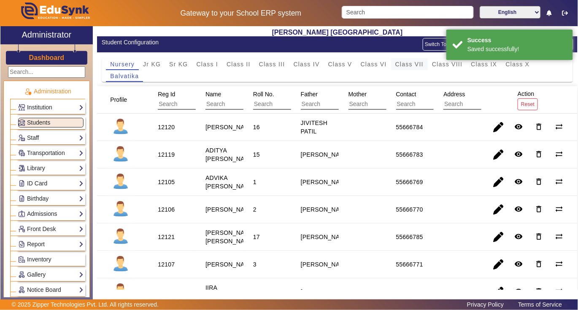
click at [402, 67] on span "Class VII" at bounding box center [409, 64] width 28 height 6
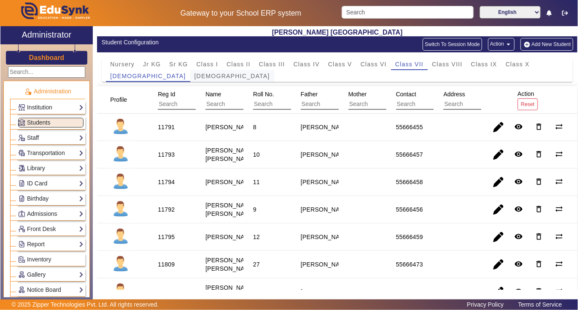
click at [195, 78] on span "Yajurveda" at bounding box center [233, 76] width 76 height 6
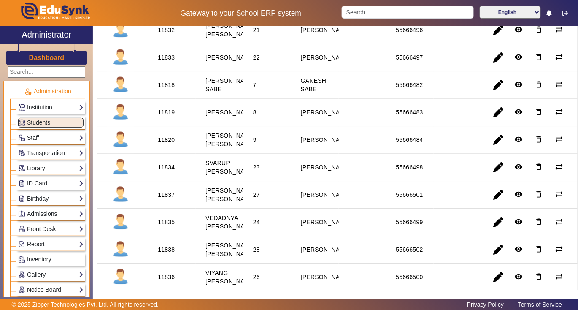
scroll to position [619, 0]
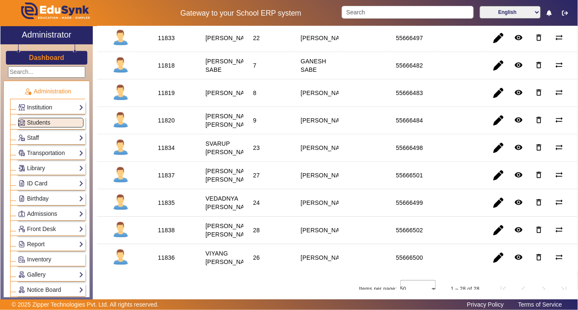
click at [164, 70] on div "11818" at bounding box center [166, 65] width 17 height 8
copy div "11818"
click at [38, 168] on link "Library" at bounding box center [50, 168] width 65 height 10
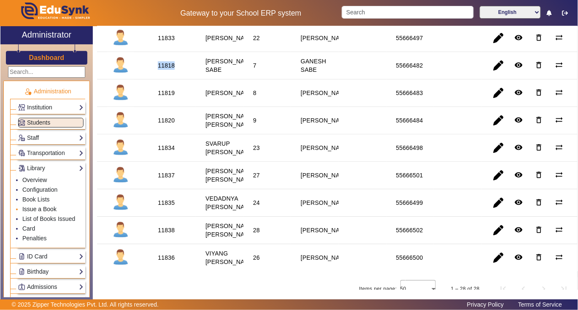
click at [46, 208] on link "Issue a Book" at bounding box center [39, 208] width 34 height 7
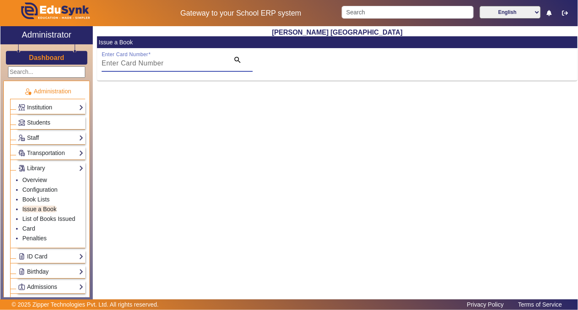
click at [212, 66] on input "Enter Card Number" at bounding box center [163, 63] width 123 height 10
paste input "11818"
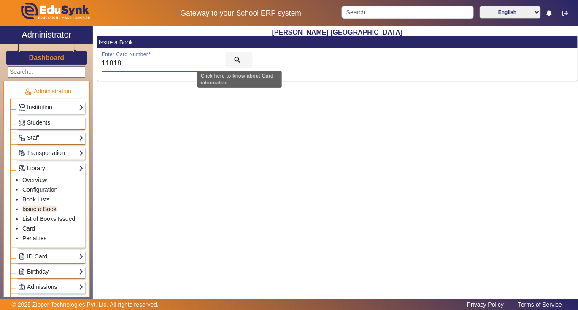
type input "11818"
click at [237, 61] on mat-icon "search" at bounding box center [237, 60] width 8 height 8
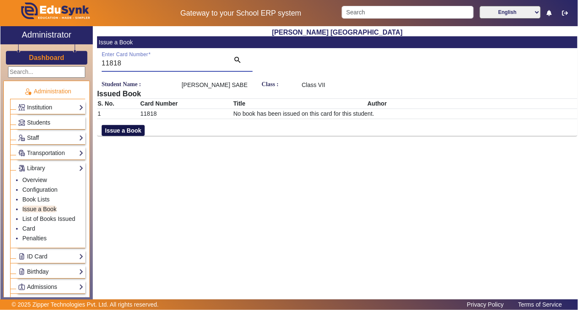
click at [116, 131] on button "Issue a Book" at bounding box center [123, 130] width 43 height 11
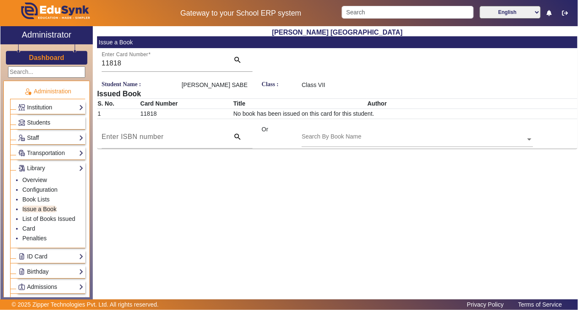
click at [380, 136] on input "text" at bounding box center [417, 139] width 231 height 9
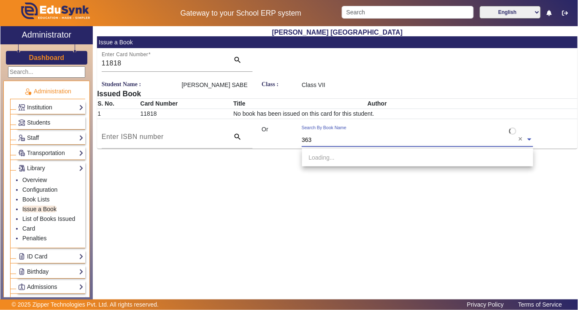
type input "3639"
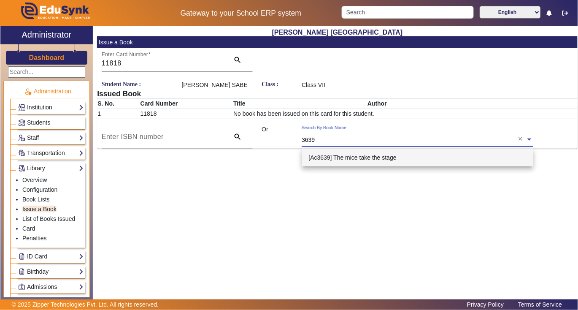
click at [359, 159] on span "[Ac3639] The mice take the stage" at bounding box center [353, 157] width 88 height 7
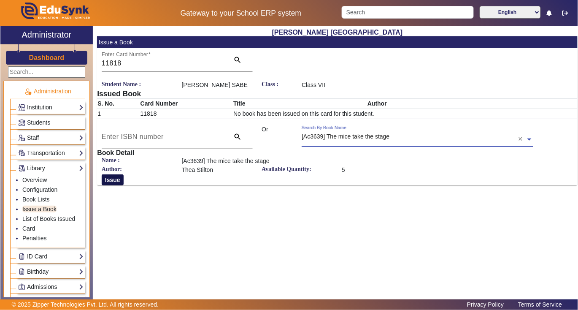
click at [112, 181] on button "Issue" at bounding box center [113, 179] width 22 height 11
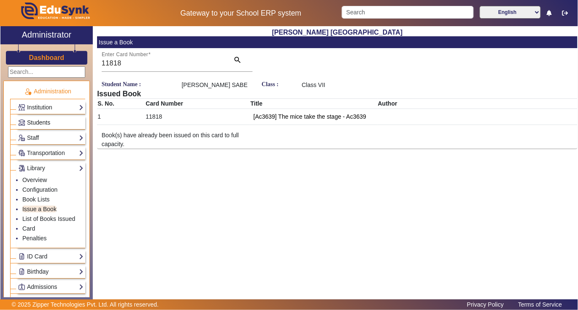
click at [41, 122] on span "Students" at bounding box center [38, 122] width 23 height 7
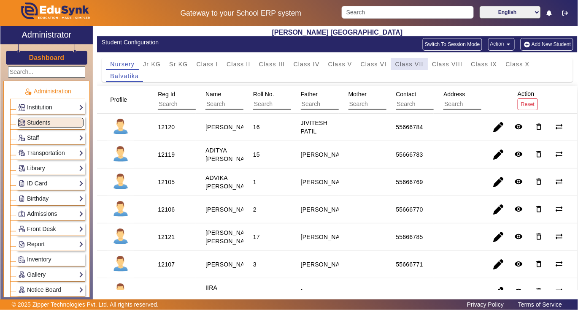
click at [411, 66] on span "Class VII" at bounding box center [409, 64] width 28 height 6
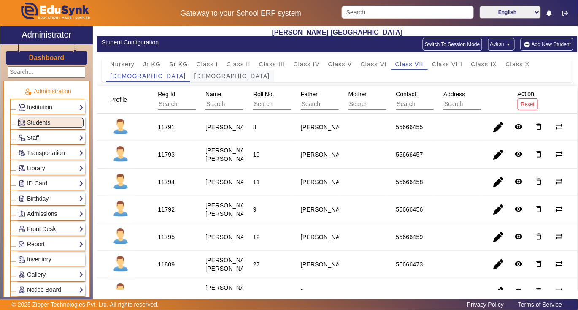
click at [195, 78] on span "Yajurveda" at bounding box center [233, 76] width 76 height 6
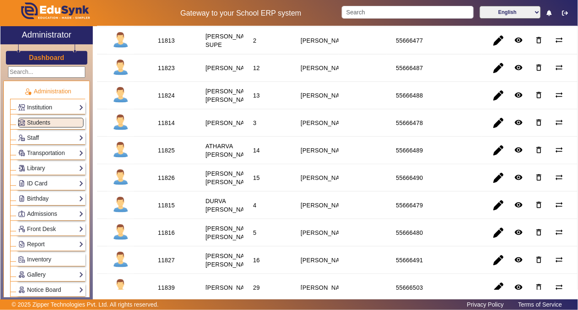
scroll to position [225, 0]
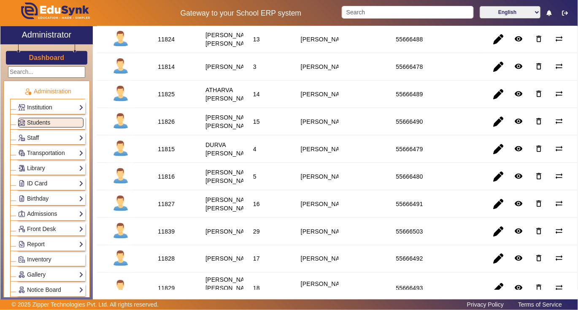
click at [162, 153] on div "11815" at bounding box center [166, 149] width 17 height 8
copy div "11815"
click at [41, 168] on link "Library" at bounding box center [50, 168] width 65 height 10
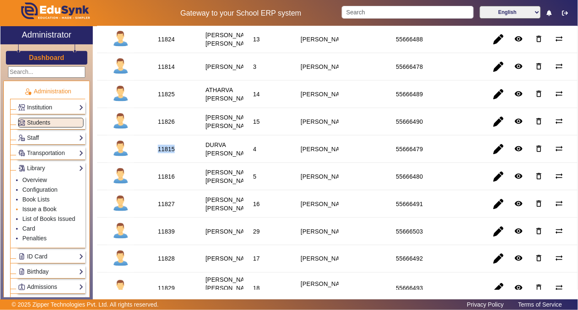
click at [42, 210] on link "Issue a Book" at bounding box center [39, 208] width 34 height 7
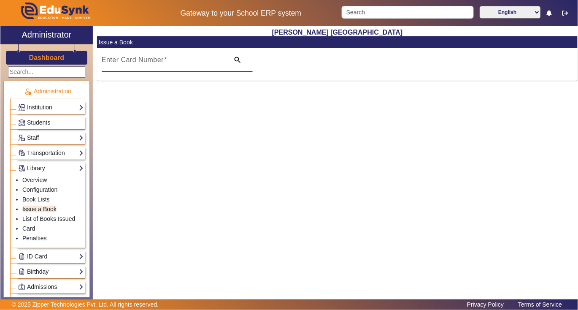
click at [177, 59] on input "Enter Card Number" at bounding box center [163, 63] width 123 height 10
paste input "11815"
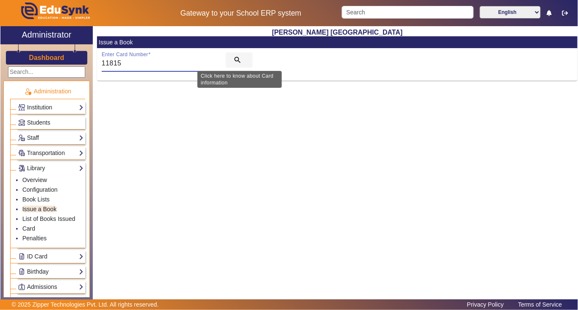
type input "11815"
click at [238, 58] on mat-icon "search" at bounding box center [237, 60] width 8 height 8
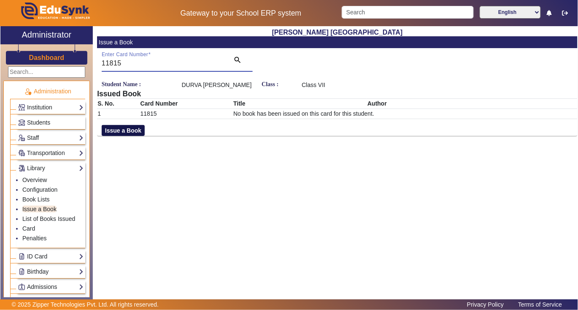
click at [132, 133] on button "Issue a Book" at bounding box center [123, 130] width 43 height 11
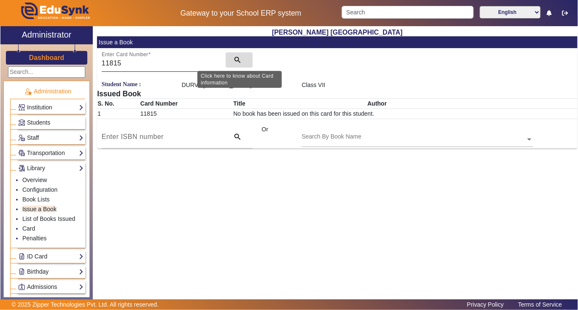
click at [237, 58] on mat-icon "search" at bounding box center [237, 60] width 8 height 8
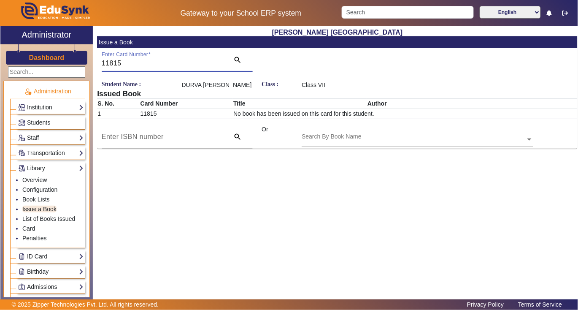
click at [370, 133] on div "Search By Book Name" at bounding box center [414, 130] width 224 height 10
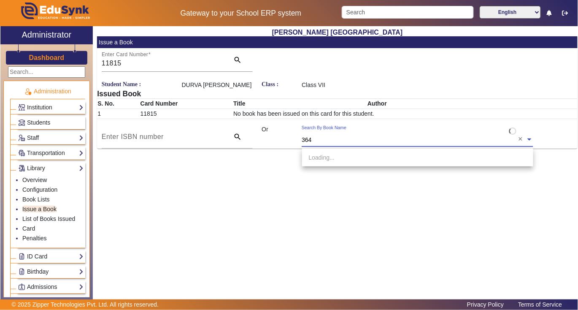
type input "3640"
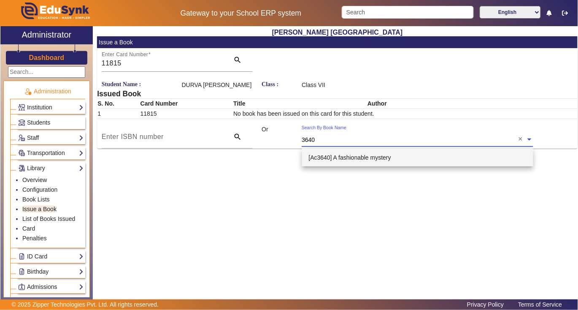
click at [356, 159] on span "[Ac3640] A fashionable mystery" at bounding box center [350, 157] width 82 height 7
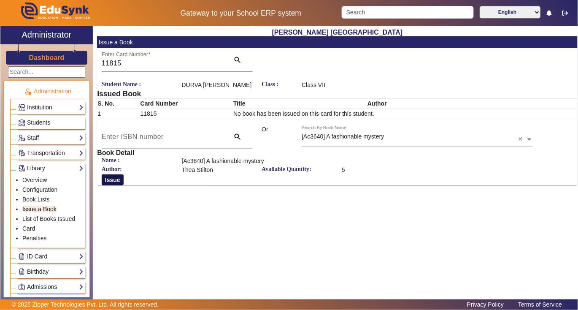
click at [110, 181] on button "Issue" at bounding box center [113, 179] width 22 height 11
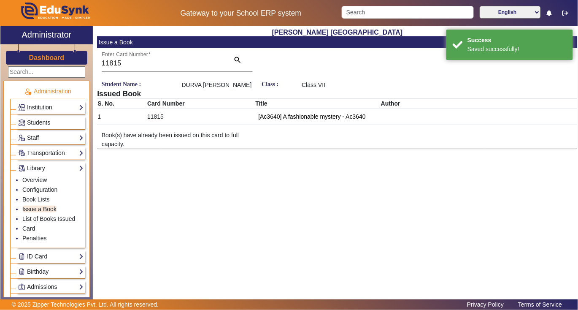
click at [36, 120] on span "Students" at bounding box center [38, 122] width 23 height 7
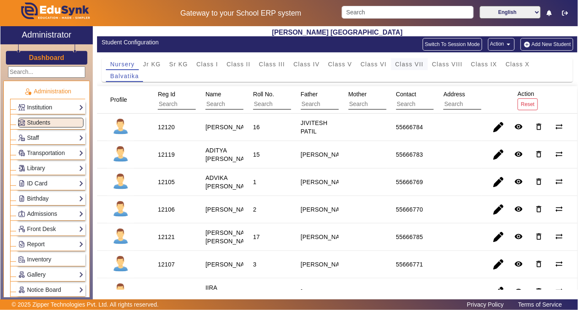
click at [421, 65] on span "Class VII" at bounding box center [409, 64] width 28 height 6
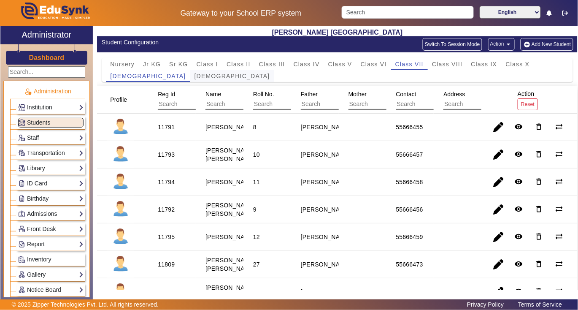
click at [195, 76] on span "Yajurveda" at bounding box center [233, 76] width 76 height 6
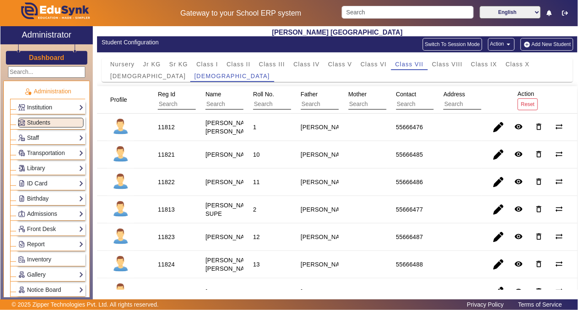
click at [168, 129] on div "11812" at bounding box center [166, 127] width 17 height 8
click at [43, 169] on link "Library" at bounding box center [50, 168] width 65 height 10
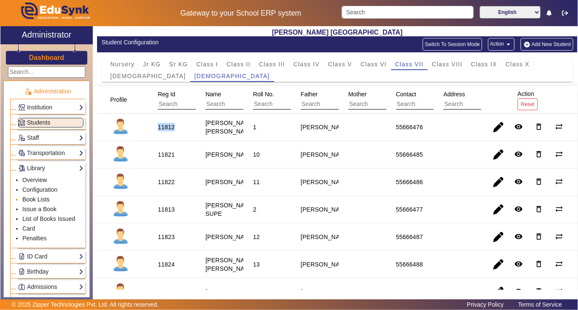
click at [36, 200] on link "Book Lists" at bounding box center [35, 199] width 27 height 7
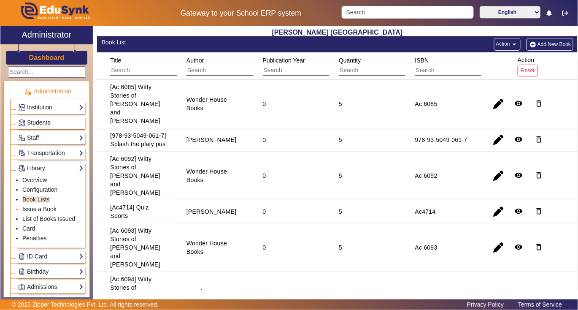
click at [41, 208] on link "Issue a Book" at bounding box center [39, 208] width 34 height 7
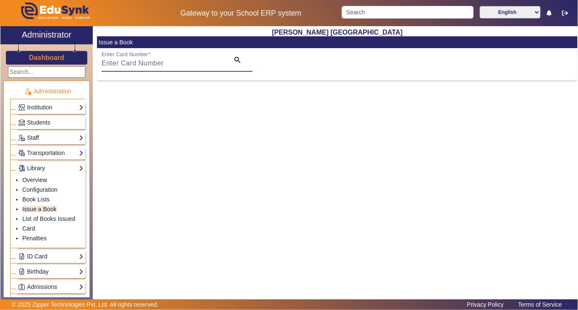
click at [202, 58] on input "Enter Card Number" at bounding box center [163, 63] width 123 height 10
paste input "11812"
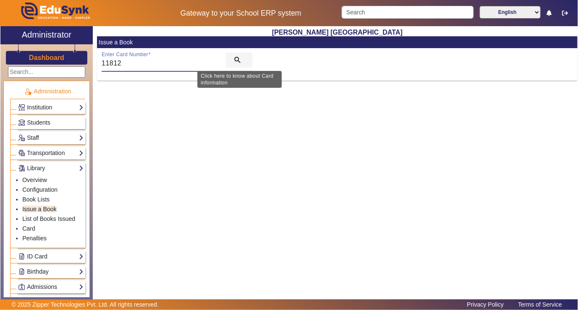
type input "11812"
click at [237, 58] on mat-icon "search" at bounding box center [237, 60] width 8 height 8
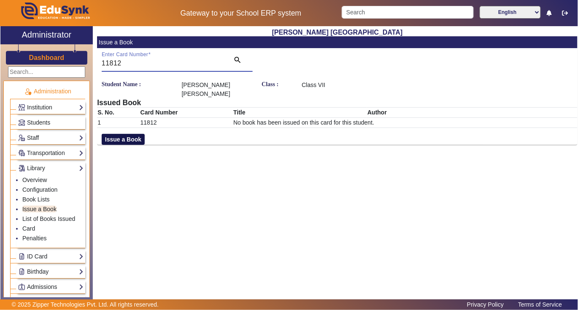
click at [134, 140] on button "Issue a Book" at bounding box center [123, 139] width 43 height 11
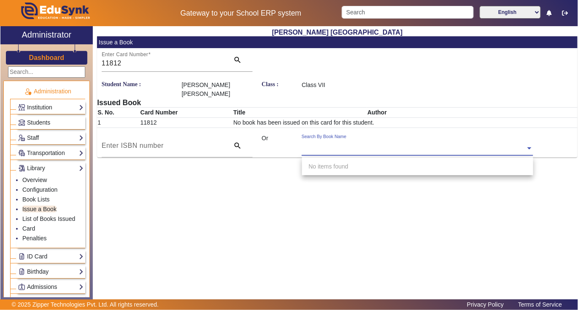
click at [386, 142] on div "Search By Book Name" at bounding box center [414, 139] width 224 height 10
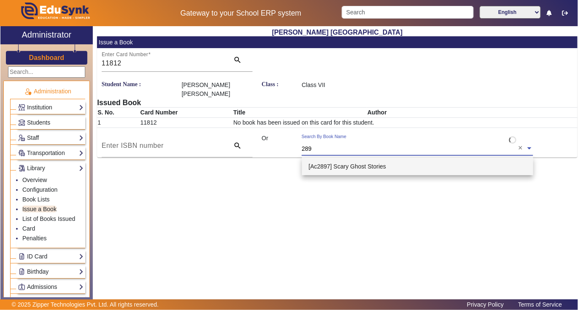
type input "2897"
click at [381, 166] on span "[Ac2897] Scary Ghost Stories" at bounding box center [348, 166] width 78 height 7
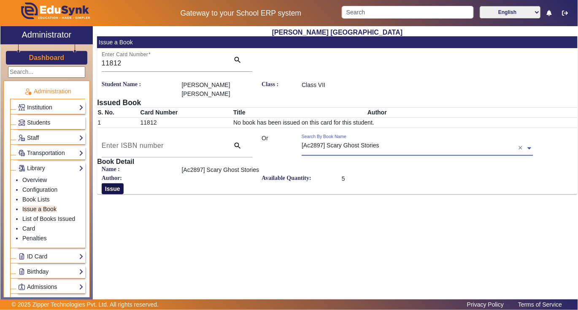
click at [109, 189] on button "Issue" at bounding box center [113, 188] width 22 height 11
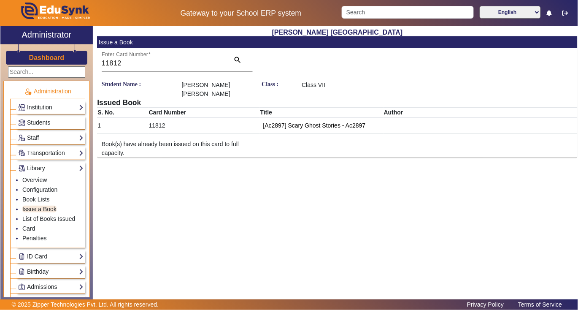
click at [40, 122] on span "Students" at bounding box center [38, 122] width 23 height 7
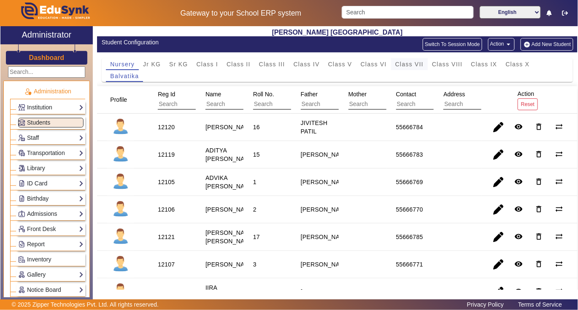
click at [403, 67] on span "Class VII" at bounding box center [409, 64] width 28 height 6
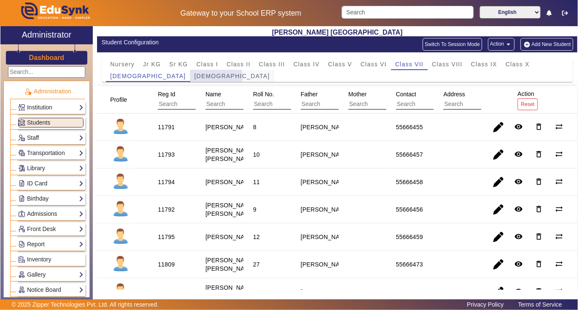
click at [195, 77] on span "Yajurveda" at bounding box center [233, 76] width 76 height 6
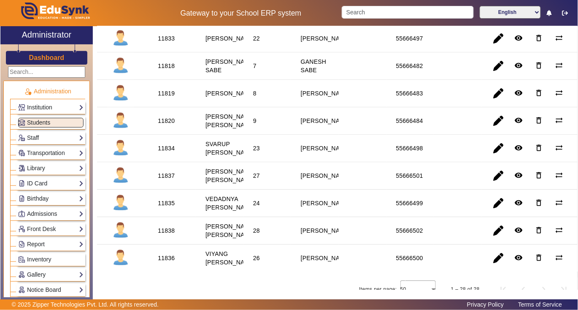
scroll to position [675, 0]
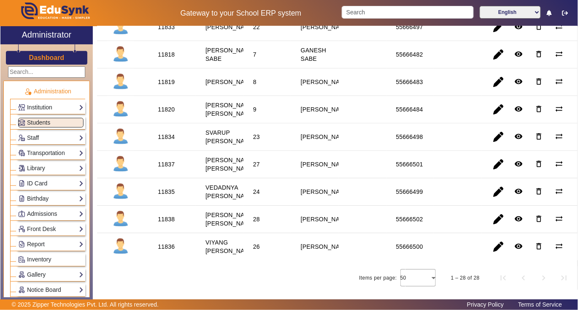
click at [172, 86] on div "11819" at bounding box center [166, 82] width 17 height 8
click at [38, 168] on link "Library" at bounding box center [50, 168] width 65 height 10
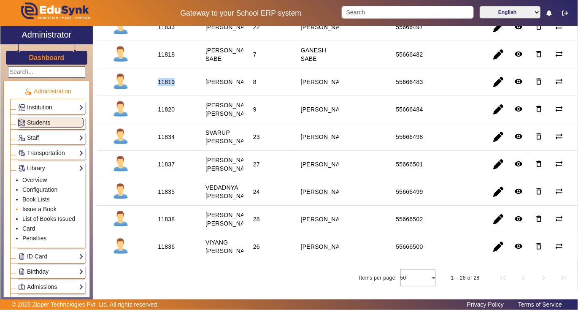
click at [36, 210] on link "Issue a Book" at bounding box center [39, 208] width 34 height 7
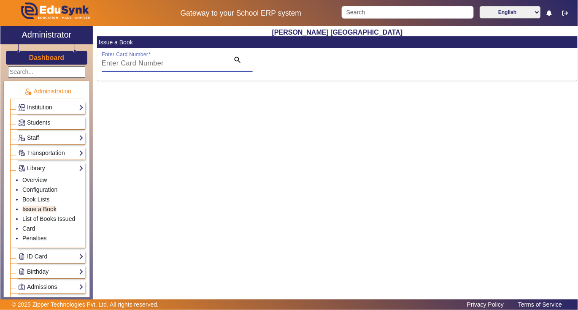
click at [166, 65] on input "Enter Card Number" at bounding box center [163, 63] width 123 height 10
paste input "11819"
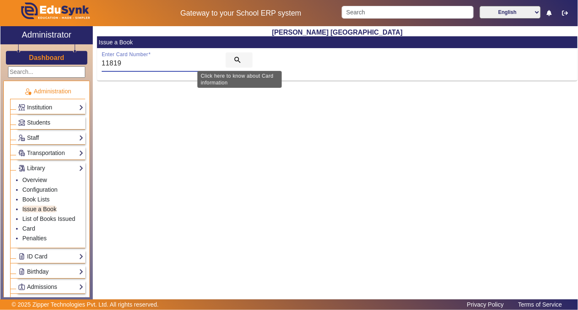
type input "11819"
click at [237, 58] on mat-icon "search" at bounding box center [237, 60] width 8 height 8
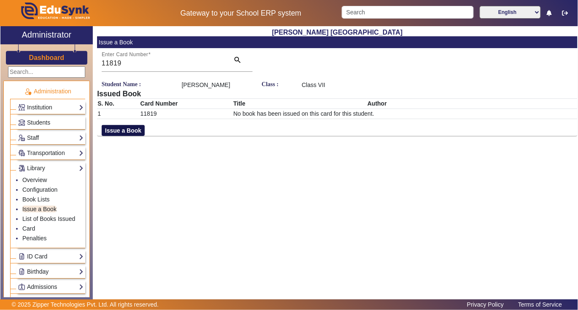
click at [122, 136] on button "Issue a Book" at bounding box center [123, 130] width 43 height 11
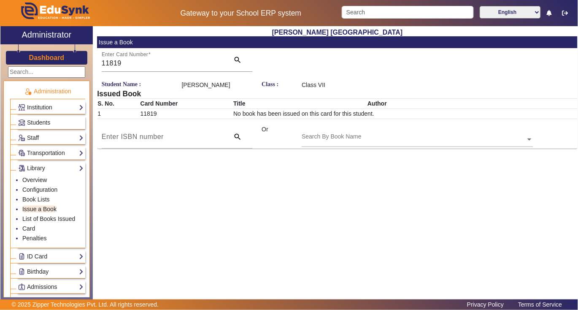
click at [398, 144] on input "text" at bounding box center [417, 139] width 231 height 9
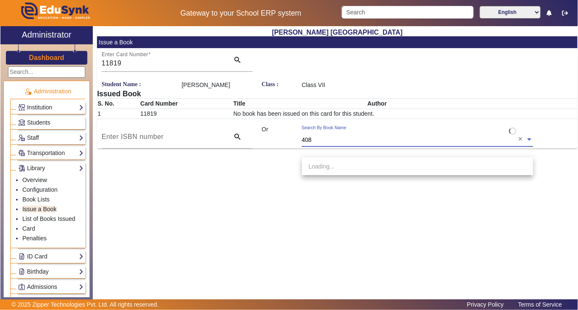
type input "4083"
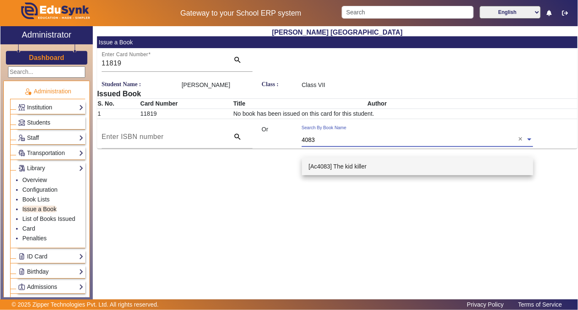
click at [350, 169] on span "[Ac4083] The kid killer" at bounding box center [338, 166] width 58 height 7
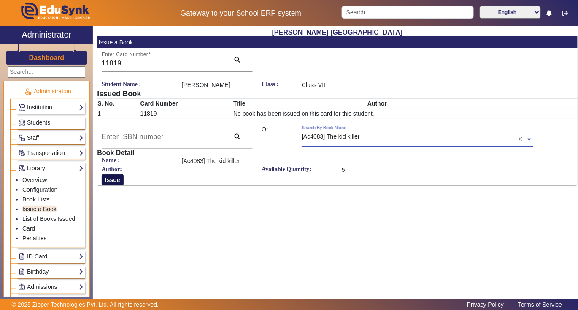
click at [116, 185] on button "Issue" at bounding box center [113, 179] width 22 height 11
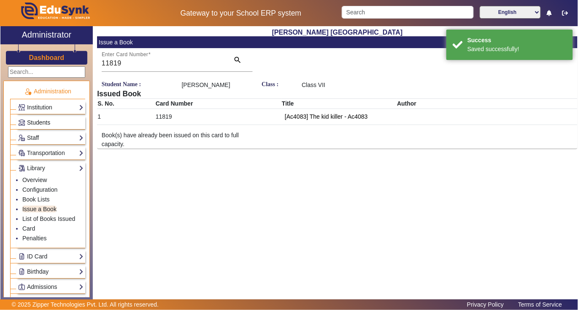
click at [38, 123] on span "Students" at bounding box center [38, 122] width 23 height 7
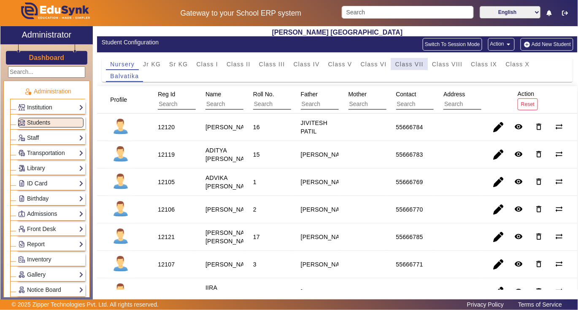
click at [417, 63] on span "Class VII" at bounding box center [409, 64] width 28 height 6
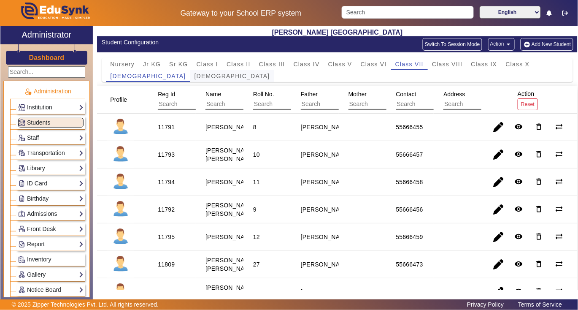
click at [195, 75] on span "Yajurveda" at bounding box center [233, 76] width 76 height 6
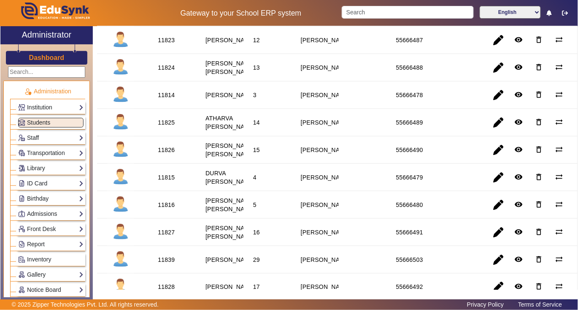
scroll to position [225, 0]
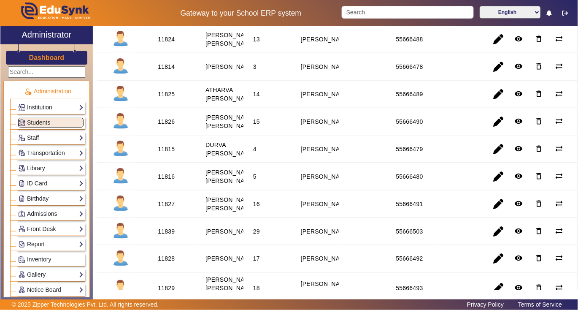
click at [166, 98] on div "11825" at bounding box center [166, 94] width 17 height 8
click at [42, 168] on link "Library" at bounding box center [50, 168] width 65 height 10
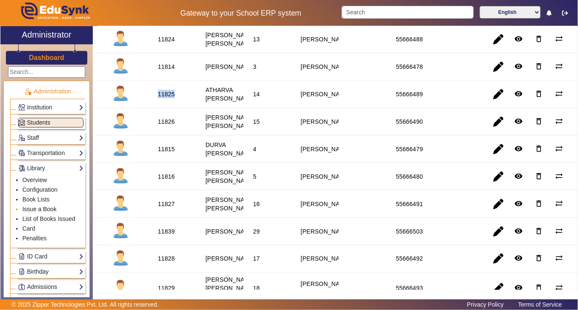
click at [41, 210] on link "Issue a Book" at bounding box center [39, 208] width 34 height 7
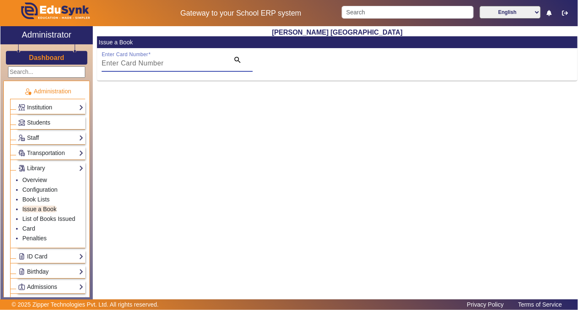
click at [191, 58] on input "Enter Card Number" at bounding box center [163, 63] width 123 height 10
paste input "11825"
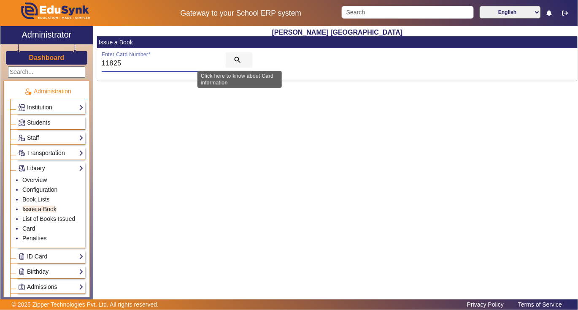
type input "11825"
click at [238, 59] on mat-icon "search" at bounding box center [237, 60] width 8 height 8
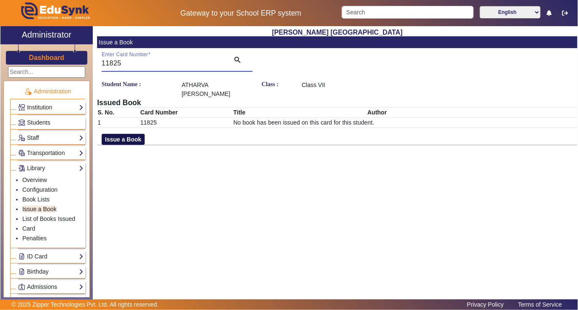
click at [113, 140] on button "Issue a Book" at bounding box center [123, 139] width 43 height 11
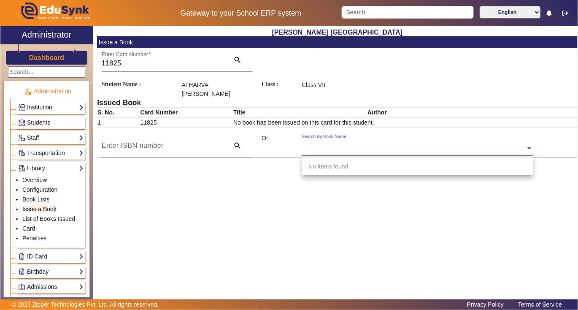
click at [378, 147] on input "text" at bounding box center [417, 148] width 231 height 9
type input "6016"
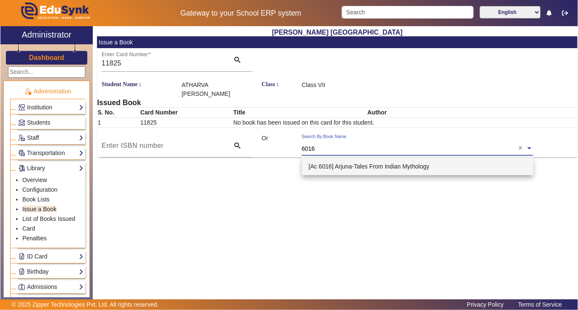
click at [346, 164] on span "[Ac 6016] Arjuna-Tales From Indian Mythology" at bounding box center [369, 166] width 121 height 7
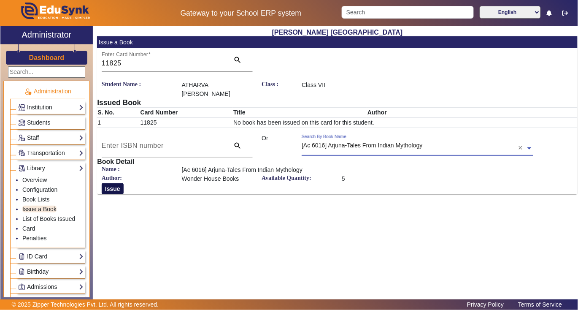
click at [115, 186] on button "Issue" at bounding box center [113, 188] width 22 height 11
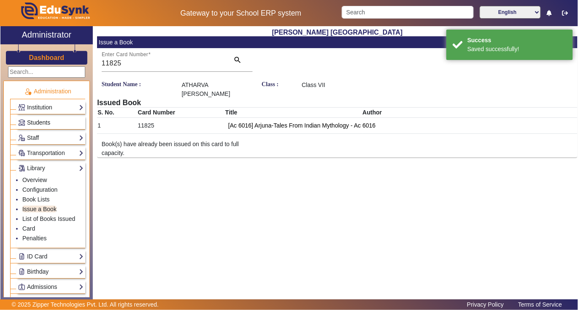
click at [43, 122] on span "Students" at bounding box center [38, 122] width 23 height 7
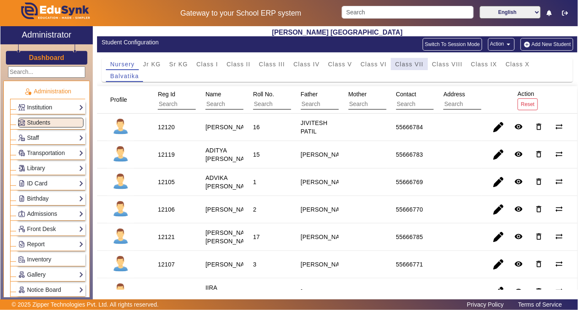
click at [402, 62] on span "Class VII" at bounding box center [409, 64] width 28 height 6
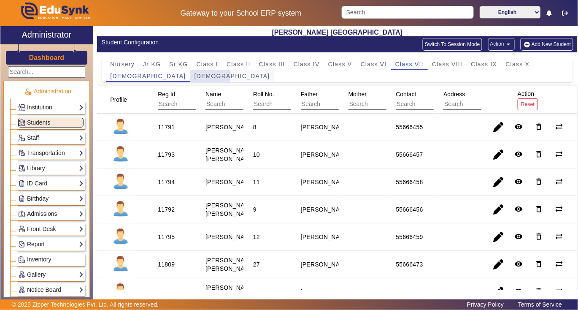
click at [195, 75] on span "Yajurveda" at bounding box center [233, 76] width 76 height 6
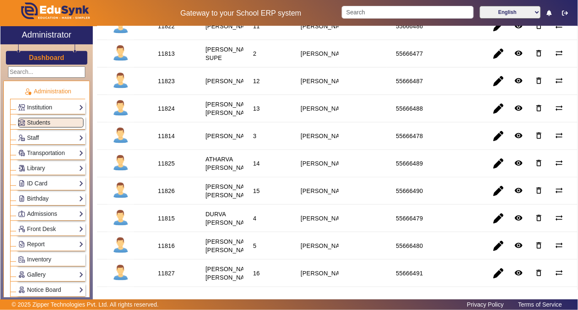
scroll to position [169, 0]
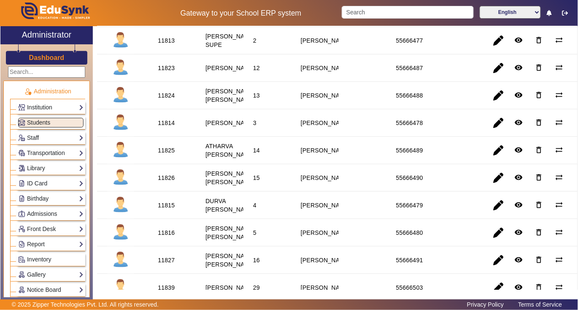
click at [164, 100] on div "11824" at bounding box center [166, 95] width 17 height 8
click at [39, 167] on link "Library" at bounding box center [50, 168] width 65 height 10
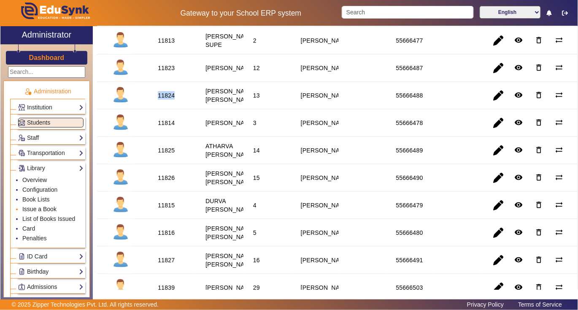
click at [38, 209] on link "Issue a Book" at bounding box center [39, 208] width 34 height 7
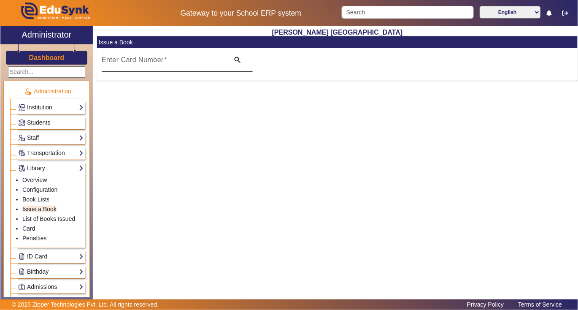
click at [180, 65] on input "Enter Card Number" at bounding box center [163, 63] width 123 height 10
paste input "11824"
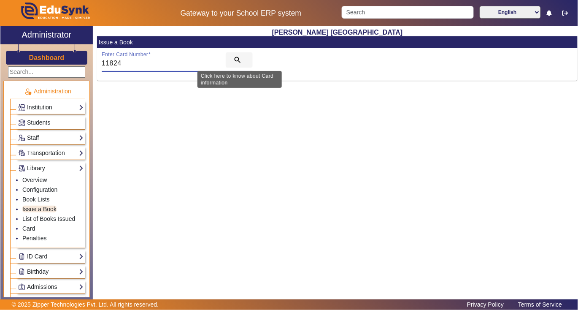
type input "11824"
click at [237, 58] on mat-icon "search" at bounding box center [237, 60] width 8 height 8
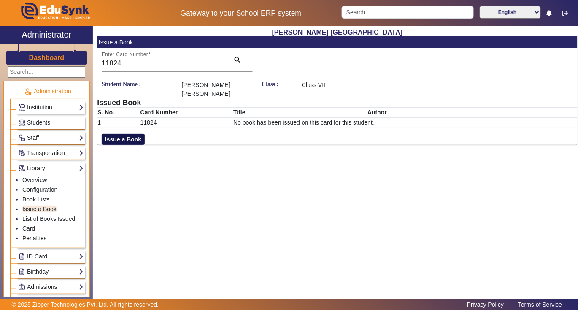
click at [116, 134] on button "Issue a Book" at bounding box center [123, 139] width 43 height 11
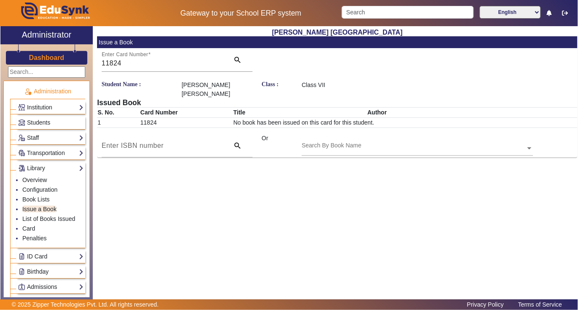
click at [428, 144] on input "text" at bounding box center [417, 148] width 231 height 9
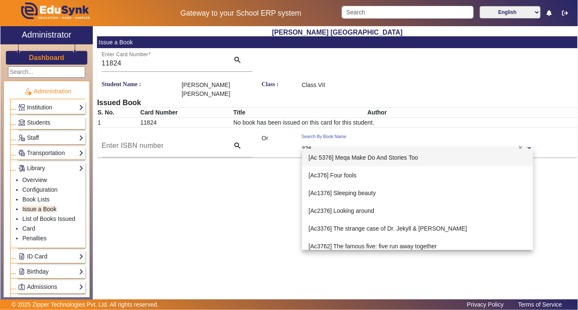
type input "3767"
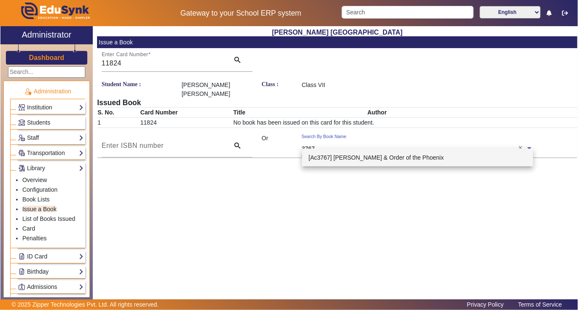
click at [412, 157] on span "[Ac3767] Harry Potter & Order of the Phoenix" at bounding box center [376, 157] width 135 height 7
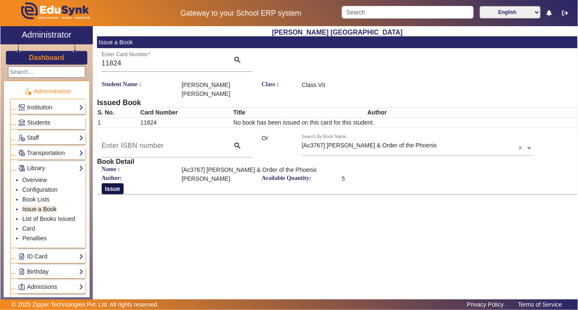
click at [115, 183] on button "Issue" at bounding box center [113, 188] width 22 height 11
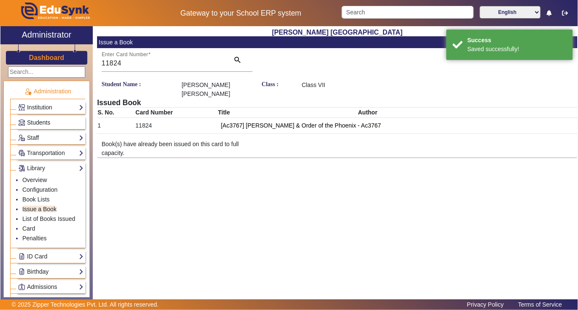
click at [38, 124] on span "Students" at bounding box center [38, 122] width 23 height 7
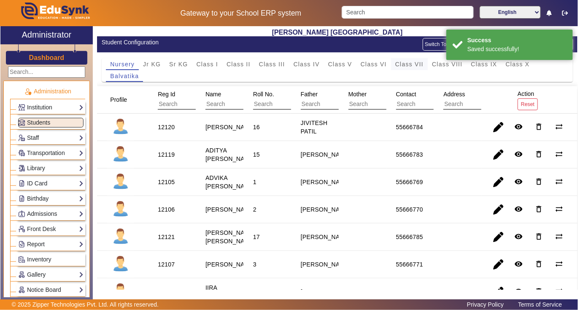
click at [404, 65] on span "Class VII" at bounding box center [409, 64] width 28 height 6
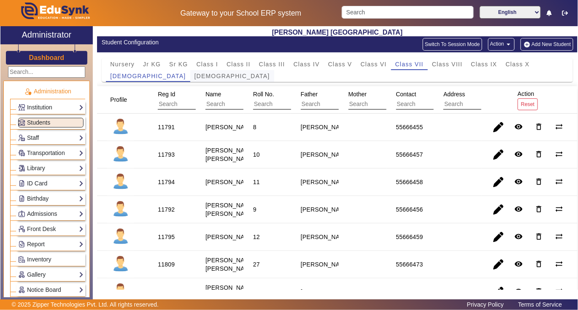
click at [195, 77] on span "Yajurveda" at bounding box center [233, 76] width 76 height 6
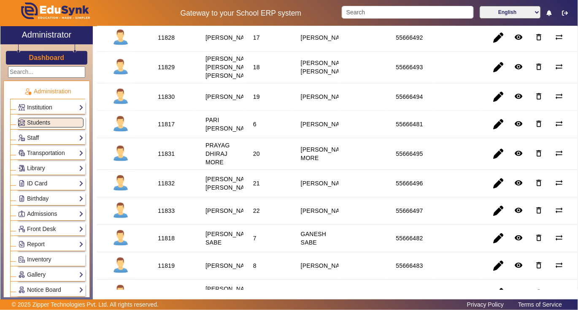
scroll to position [506, 0]
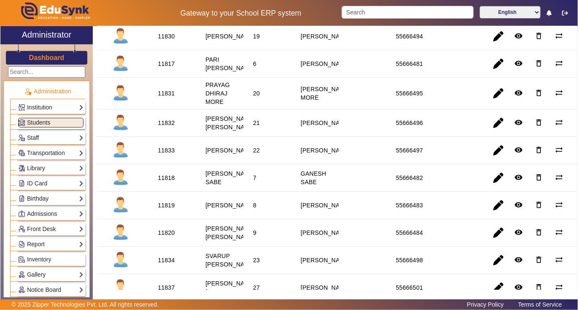
click at [167, 127] on div "11832" at bounding box center [166, 123] width 17 height 8
click at [42, 169] on link "Library" at bounding box center [50, 168] width 65 height 10
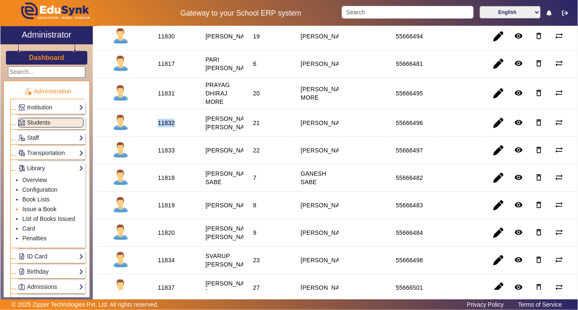
click at [46, 210] on link "Issue a Book" at bounding box center [39, 208] width 34 height 7
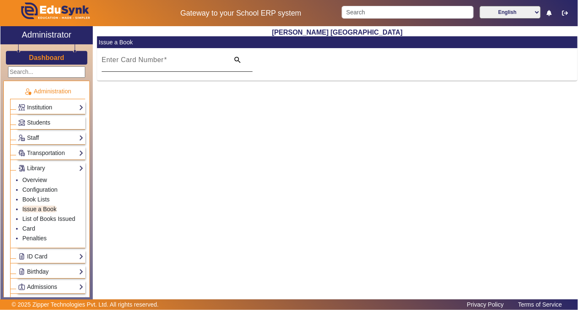
click at [203, 62] on input "Enter Card Number" at bounding box center [163, 63] width 123 height 10
paste input "11832"
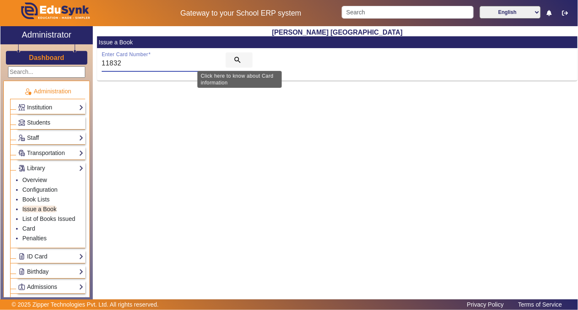
type input "11832"
click at [237, 57] on mat-icon "search" at bounding box center [237, 60] width 8 height 8
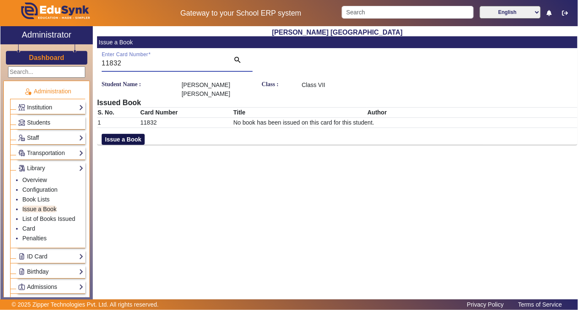
click at [129, 139] on button "Issue a Book" at bounding box center [123, 139] width 43 height 11
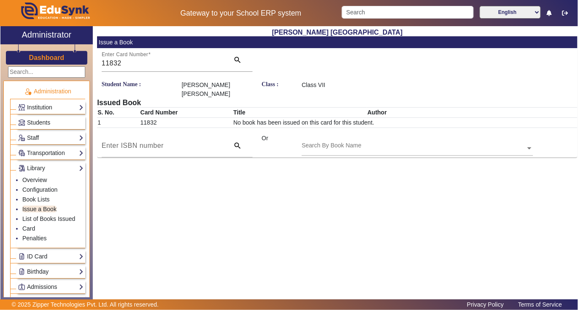
click at [384, 146] on input "text" at bounding box center [417, 148] width 231 height 9
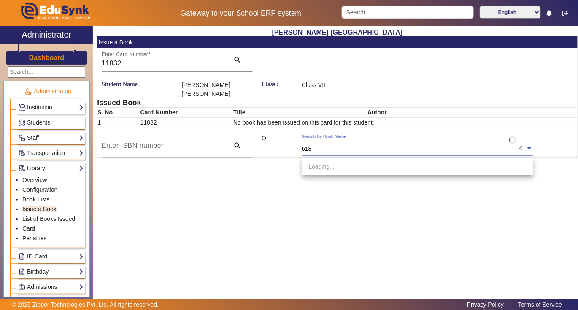
type input "6188"
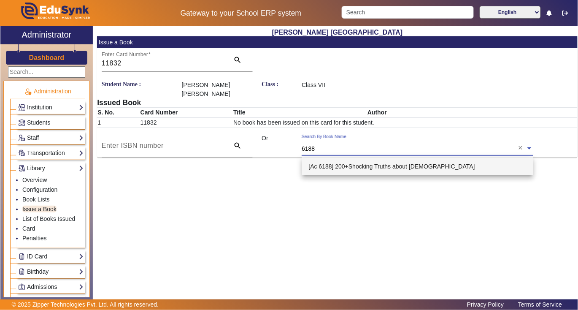
click at [369, 166] on span "[Ac 6188] 200+Shocking Truths about Krishna" at bounding box center [392, 166] width 166 height 7
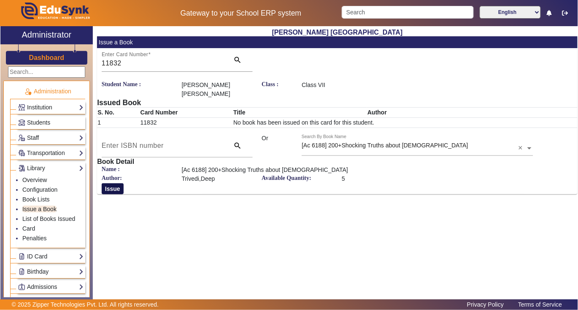
click at [114, 192] on button "Issue" at bounding box center [113, 188] width 22 height 11
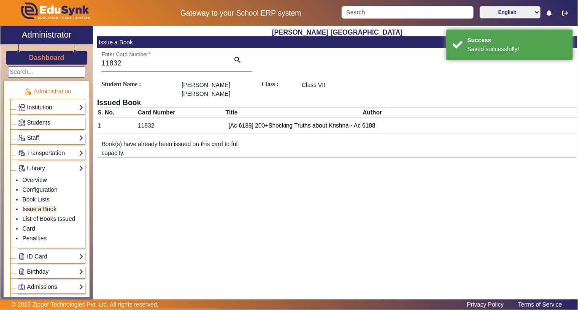
click at [39, 122] on span "Students" at bounding box center [38, 122] width 23 height 7
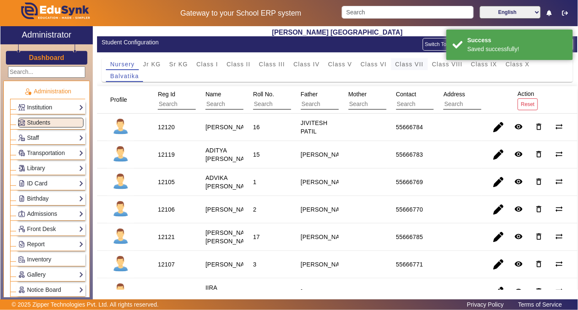
click at [401, 66] on span "Class VII" at bounding box center [409, 64] width 28 height 6
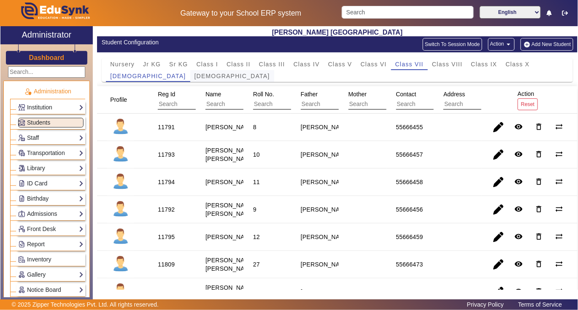
click at [195, 78] on span "Yajurveda" at bounding box center [233, 76] width 76 height 6
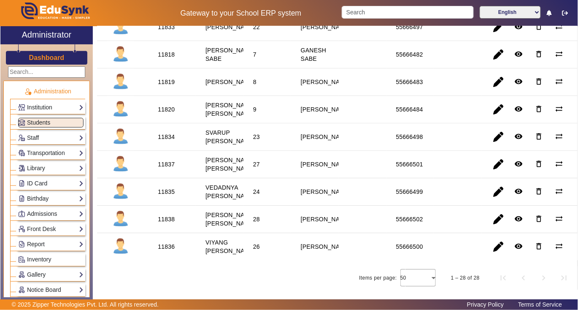
scroll to position [751, 0]
click at [169, 244] on div "11836" at bounding box center [166, 246] width 17 height 8
click at [38, 166] on link "Library" at bounding box center [50, 168] width 65 height 10
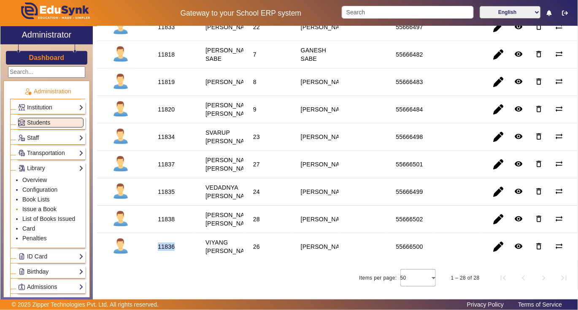
click at [39, 210] on link "Issue a Book" at bounding box center [39, 208] width 34 height 7
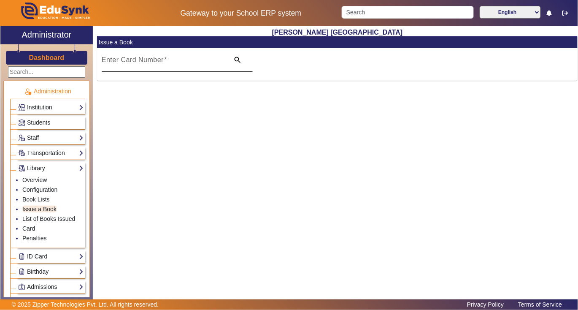
click at [183, 57] on div "Enter Card Number" at bounding box center [163, 60] width 123 height 24
drag, startPoint x: 183, startPoint y: 57, endPoint x: 123, endPoint y: 110, distance: 79.2
click at [123, 110] on div "Shri S. T. Kadam Vidyalaya Issue a Book Enter Card Number search" at bounding box center [335, 160] width 485 height 268
click at [176, 63] on input "Enter Card Number" at bounding box center [163, 63] width 123 height 10
paste input "11836"
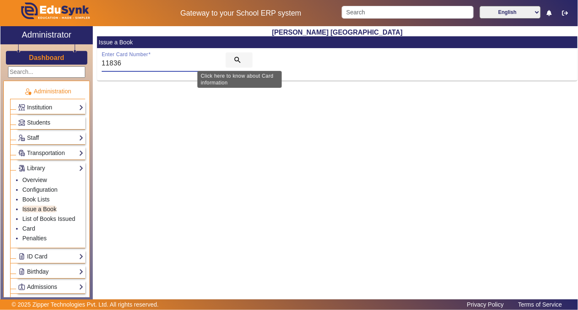
type input "11836"
click at [236, 58] on mat-icon "search" at bounding box center [237, 60] width 8 height 8
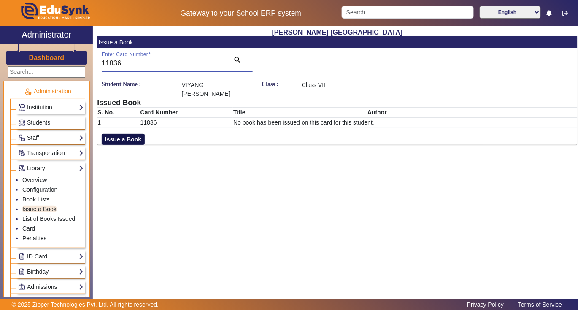
click at [111, 134] on button "Issue a Book" at bounding box center [123, 139] width 43 height 11
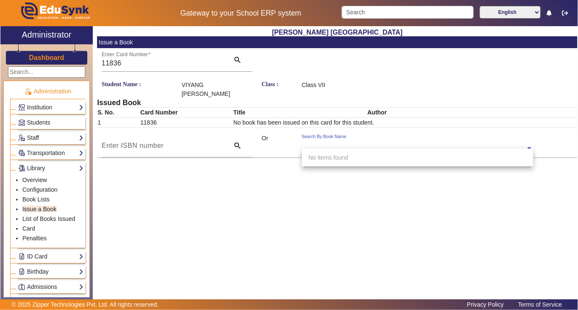
click at [371, 144] on input "text" at bounding box center [417, 148] width 231 height 9
type input "3769"
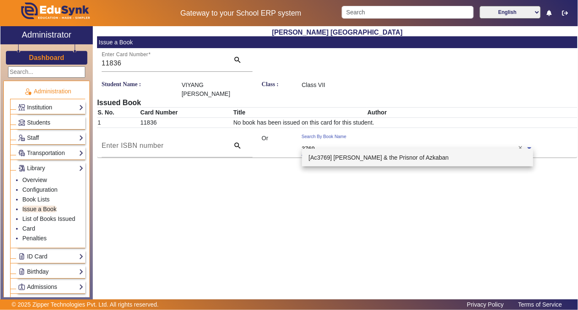
click at [367, 159] on span "[Ac3769] Harry Potter & the Prisnor of Azkaban" at bounding box center [379, 157] width 140 height 7
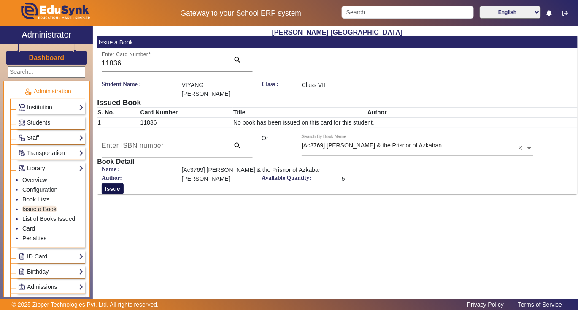
click at [107, 183] on button "Issue" at bounding box center [113, 188] width 22 height 11
click at [107, 178] on div "Shri S. T. Kadam Vidyalaya Issue a Book Enter Card Number 11836 search Student …" at bounding box center [335, 160] width 485 height 268
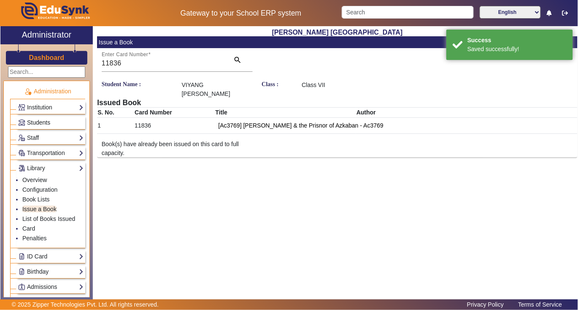
click at [41, 118] on link "Students" at bounding box center [50, 123] width 65 height 10
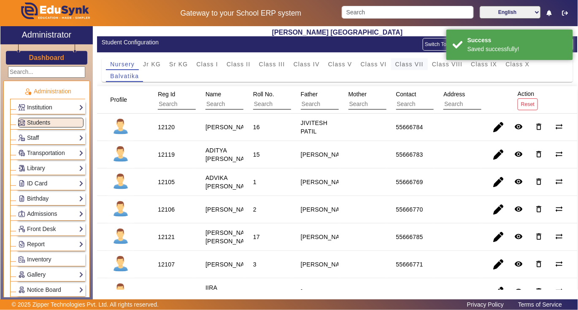
click at [400, 66] on span "Class VII" at bounding box center [409, 64] width 28 height 6
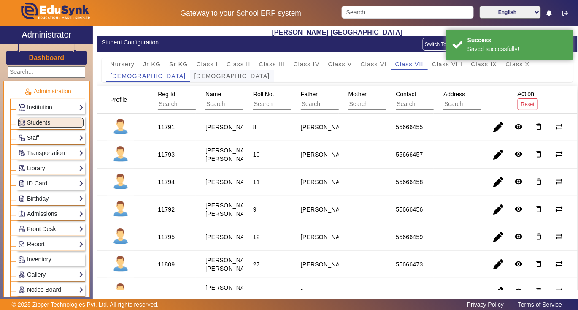
click at [195, 76] on span "Yajurveda" at bounding box center [233, 76] width 76 height 6
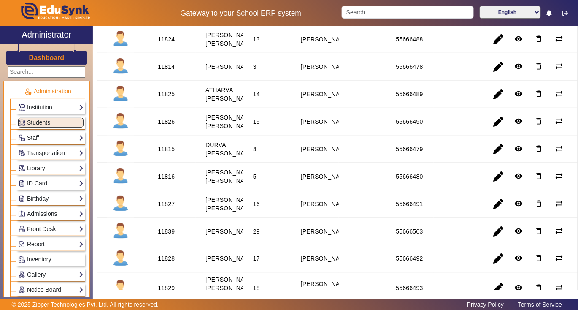
scroll to position [169, 0]
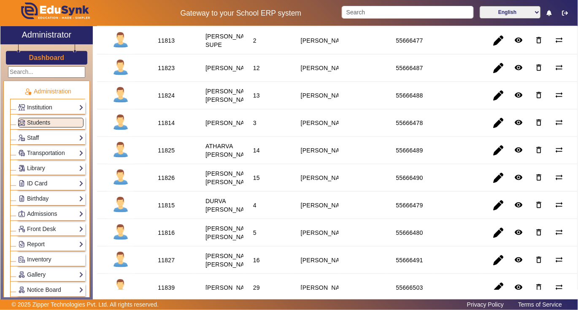
click at [170, 127] on div "11814" at bounding box center [166, 123] width 17 height 8
click at [44, 169] on link "Library" at bounding box center [50, 168] width 65 height 10
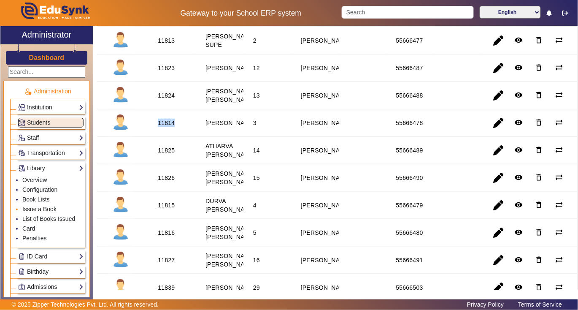
click at [40, 210] on link "Issue a Book" at bounding box center [39, 208] width 34 height 7
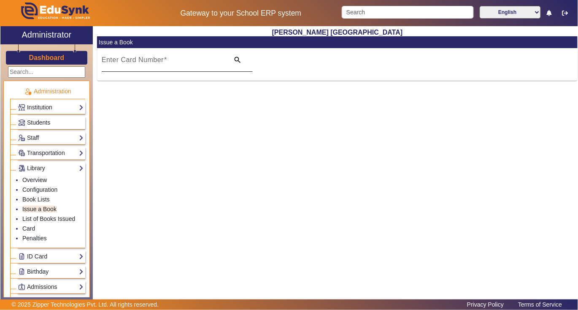
click at [193, 63] on input "Enter Card Number" at bounding box center [163, 63] width 123 height 10
paste input "11814"
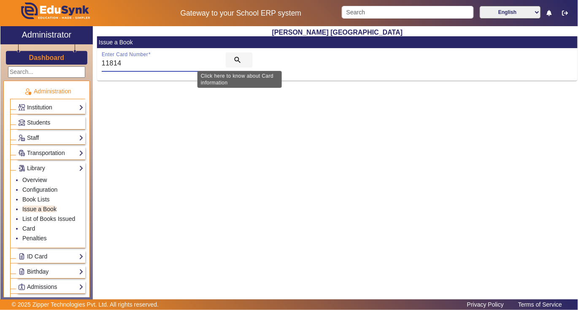
type input "11814"
click at [237, 60] on mat-icon "search" at bounding box center [237, 60] width 8 height 8
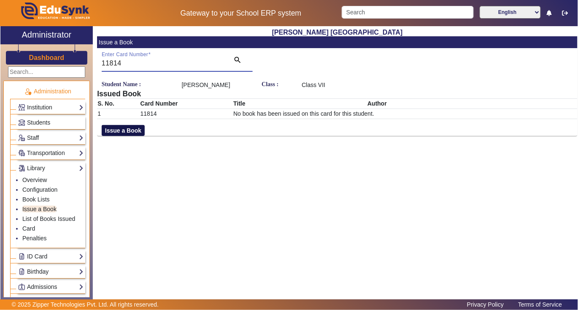
click at [114, 130] on button "Issue a Book" at bounding box center [123, 130] width 43 height 11
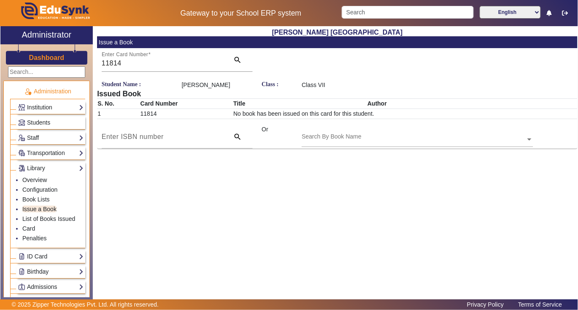
click at [430, 143] on input "text" at bounding box center [417, 139] width 231 height 9
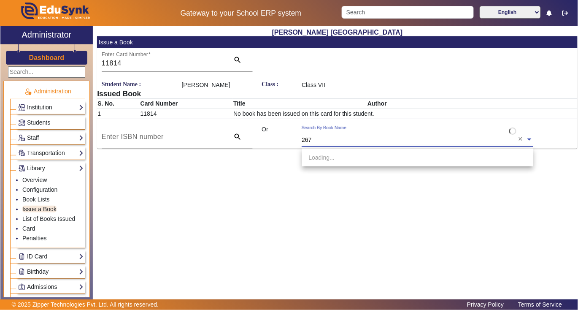
type input "2677"
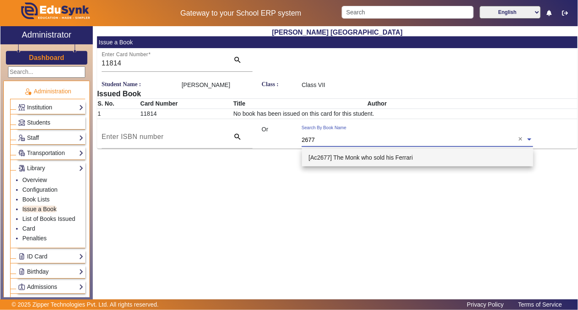
click at [363, 155] on span "[Ac2677] The Monk who sold his Ferrari" at bounding box center [361, 157] width 104 height 7
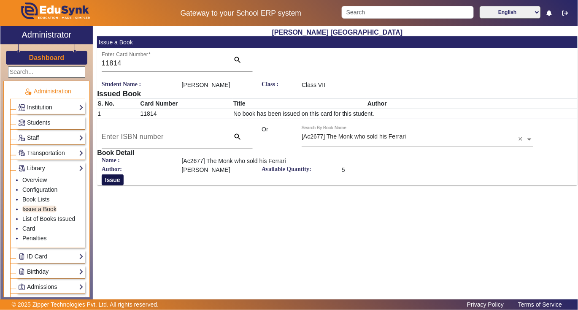
click at [113, 180] on button "Issue" at bounding box center [113, 179] width 22 height 11
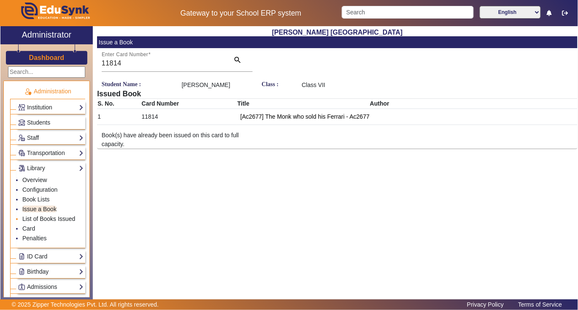
click at [46, 220] on link "List of Books Issued" at bounding box center [48, 218] width 53 height 7
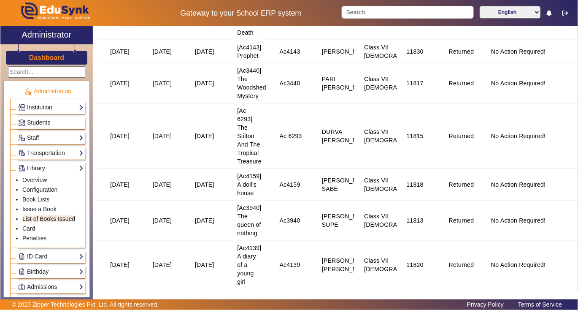
scroll to position [1800, 0]
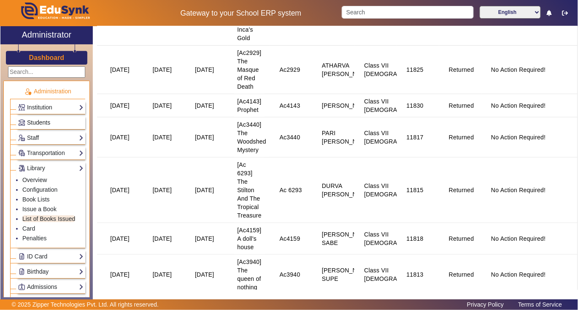
click at [51, 122] on link "Students" at bounding box center [50, 123] width 65 height 10
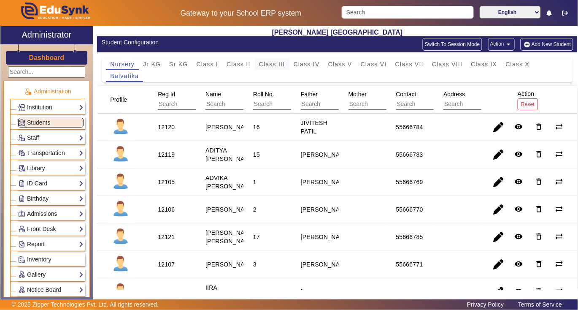
click at [276, 63] on span "Class III" at bounding box center [272, 64] width 26 height 6
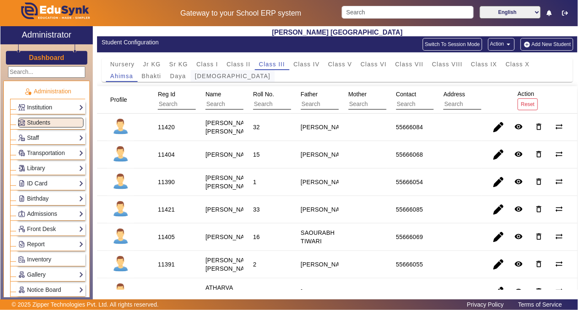
click at [204, 75] on span "Dharma" at bounding box center [233, 76] width 76 height 6
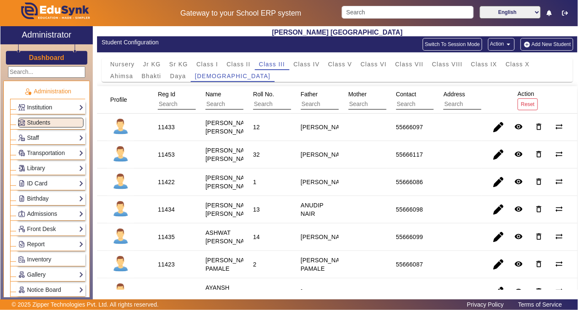
click at [170, 186] on div "11422" at bounding box center [166, 182] width 17 height 8
click at [179, 189] on mat-cell "11422" at bounding box center [172, 181] width 48 height 27
click at [170, 186] on div "11422" at bounding box center [166, 182] width 17 height 8
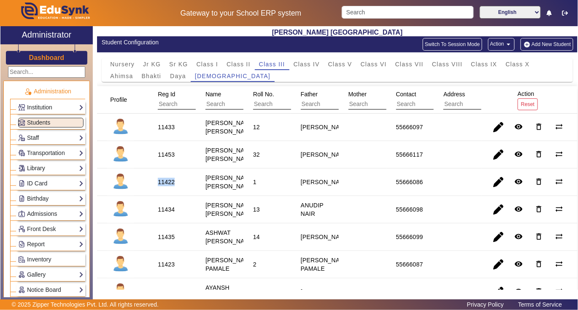
click at [56, 171] on link "Library" at bounding box center [50, 168] width 65 height 10
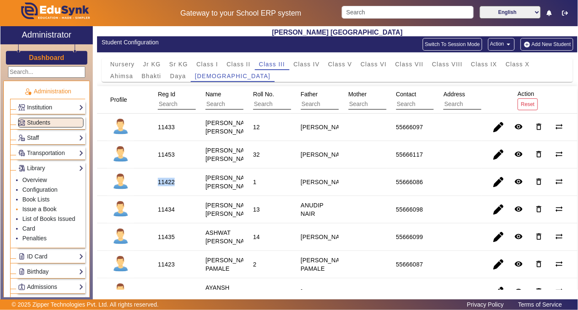
click at [36, 210] on link "Issue a Book" at bounding box center [39, 208] width 34 height 7
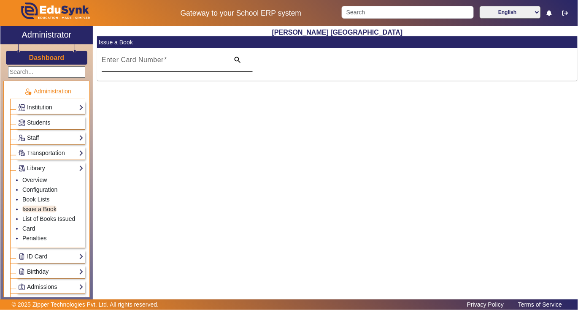
click at [156, 62] on mat-label "Enter Card Number" at bounding box center [133, 59] width 62 height 7
click at [156, 62] on input "Enter Card Number" at bounding box center [163, 63] width 123 height 10
paste input "11422"
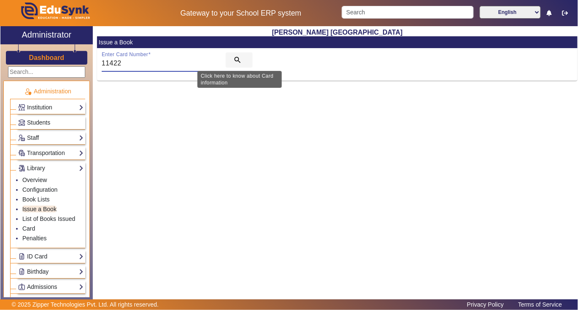
type input "11422"
click at [237, 57] on mat-icon "search" at bounding box center [237, 60] width 8 height 8
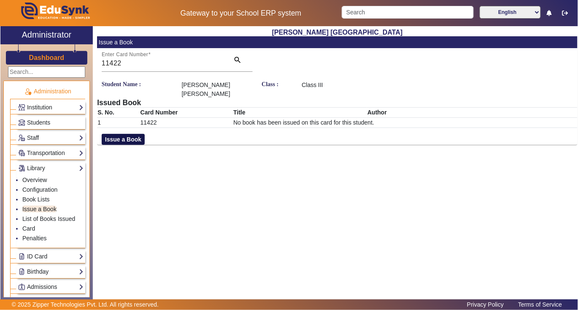
click at [137, 137] on button "Issue a Book" at bounding box center [123, 139] width 43 height 11
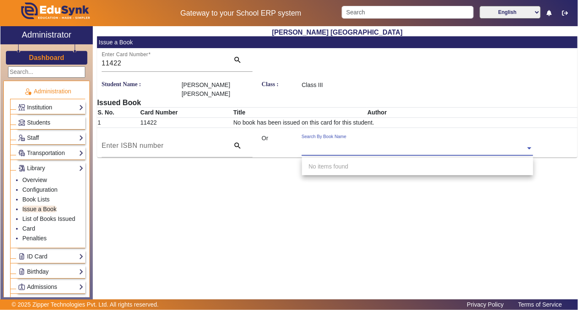
click at [316, 151] on input "text" at bounding box center [417, 148] width 231 height 9
type input "3214"
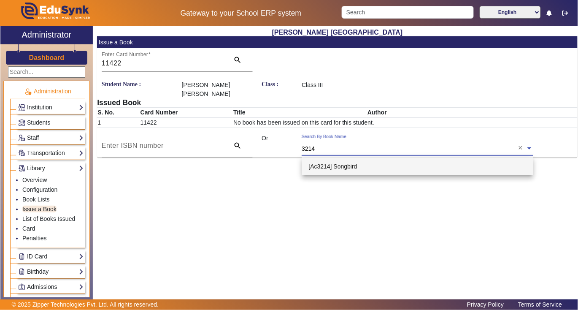
click at [352, 165] on span "[Ac3214] Songbird" at bounding box center [333, 166] width 49 height 7
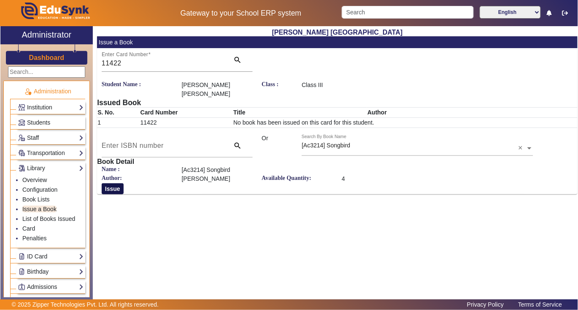
click at [110, 188] on button "Issue" at bounding box center [113, 188] width 22 height 11
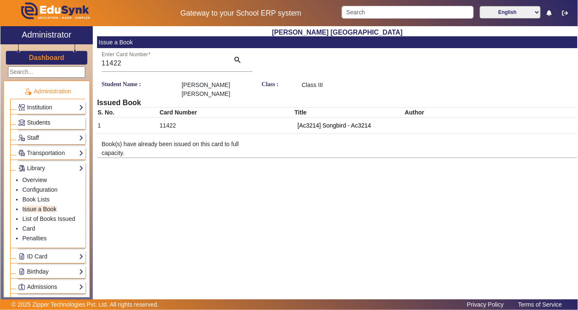
click at [56, 122] on link "Students" at bounding box center [50, 123] width 65 height 10
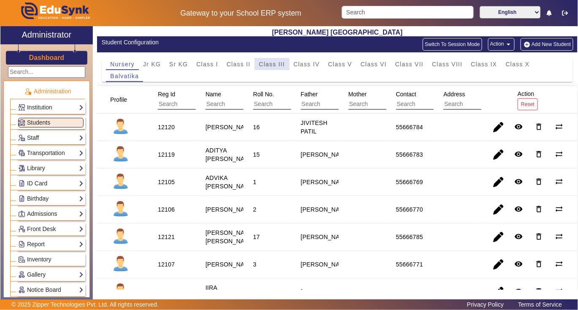
click at [270, 62] on span "Class III" at bounding box center [272, 64] width 26 height 6
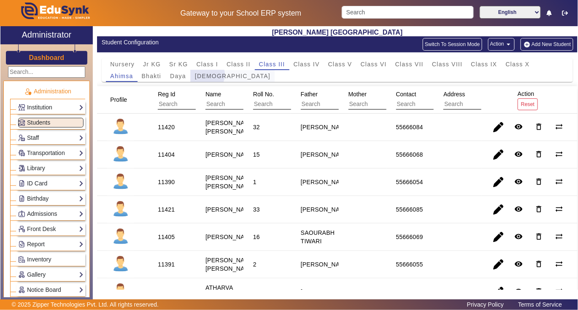
click at [203, 75] on span "Dharma" at bounding box center [233, 76] width 76 height 6
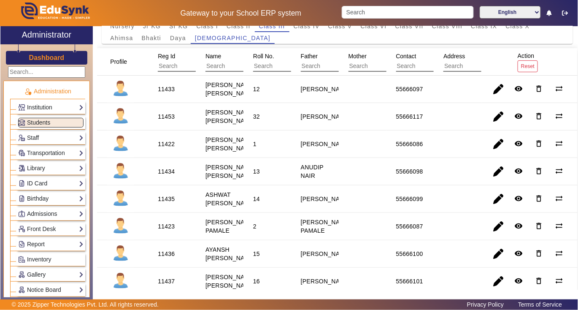
scroll to position [56, 0]
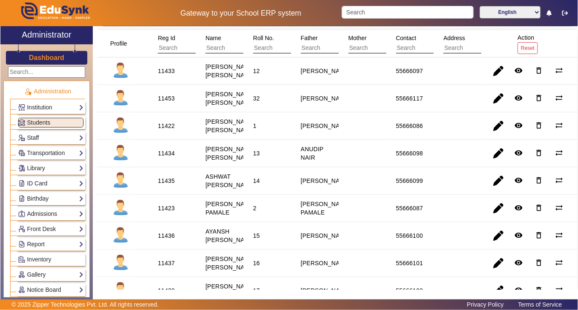
click at [164, 212] on div "11423" at bounding box center [166, 208] width 17 height 8
click at [54, 165] on link "Library" at bounding box center [50, 168] width 65 height 10
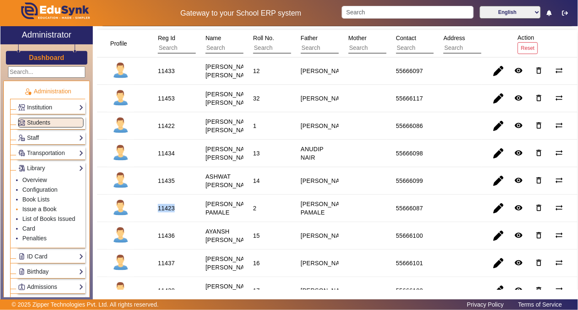
click at [41, 208] on link "Issue a Book" at bounding box center [39, 208] width 34 height 7
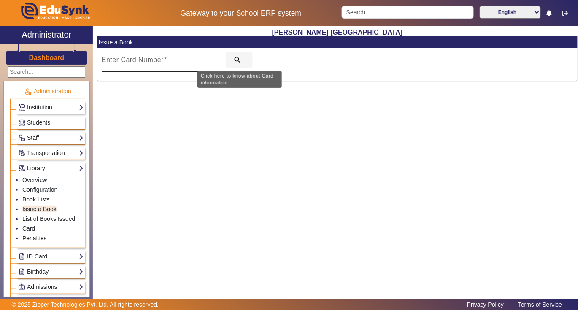
drag, startPoint x: 237, startPoint y: 58, endPoint x: 230, endPoint y: 60, distance: 7.8
click at [237, 58] on mat-icon "search" at bounding box center [237, 60] width 8 height 8
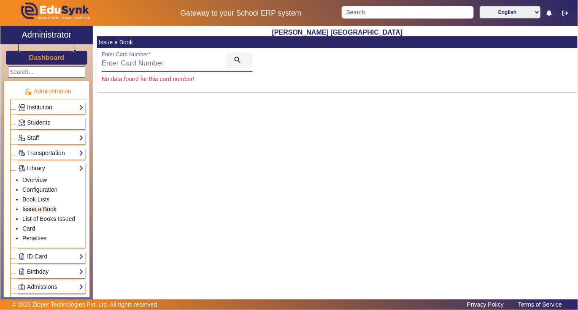
paste input "11423"
type input "11423"
click at [241, 59] on mat-icon "search" at bounding box center [237, 60] width 8 height 8
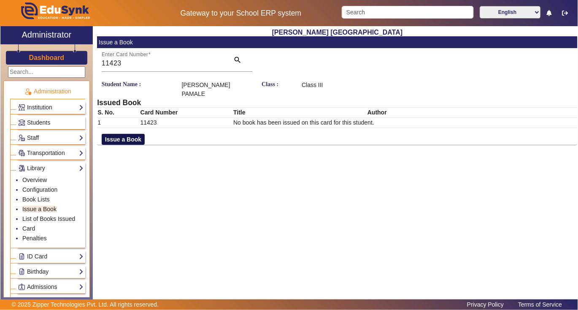
click at [138, 134] on button "Issue a Book" at bounding box center [123, 139] width 43 height 11
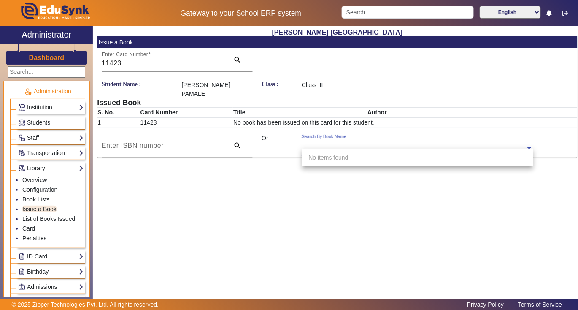
click at [324, 144] on input "text" at bounding box center [417, 148] width 231 height 9
type input "3210"
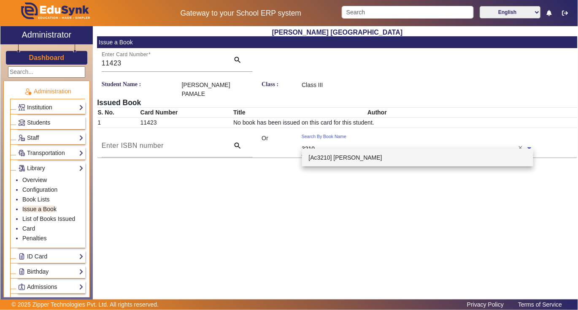
click at [341, 160] on span "[Ac3210] Bobby Bones" at bounding box center [345, 157] width 73 height 7
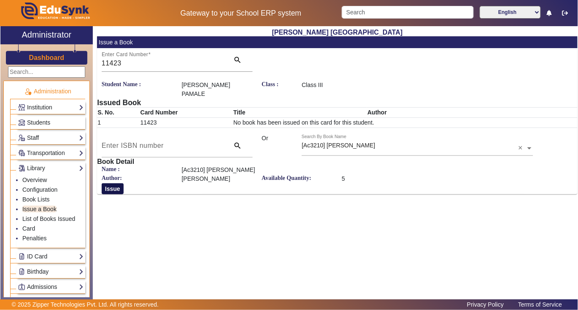
click at [114, 183] on button "Issue" at bounding box center [113, 188] width 22 height 11
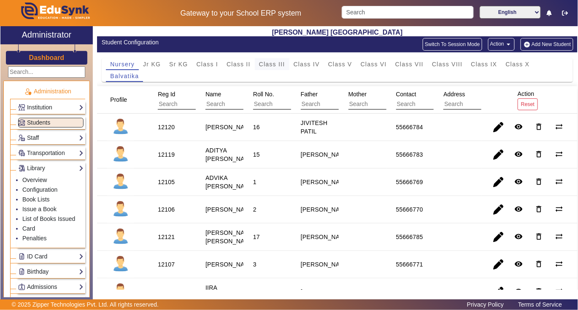
click at [272, 62] on span "Class III" at bounding box center [272, 64] width 26 height 6
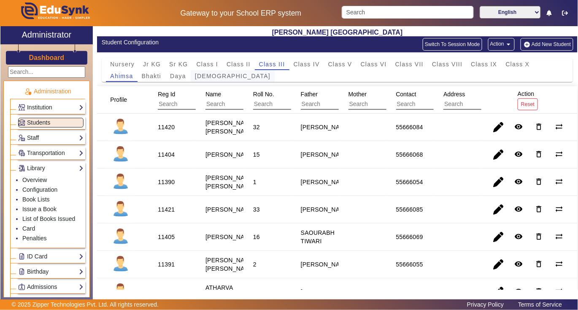
click at [208, 71] on span "Dharma" at bounding box center [233, 76] width 76 height 12
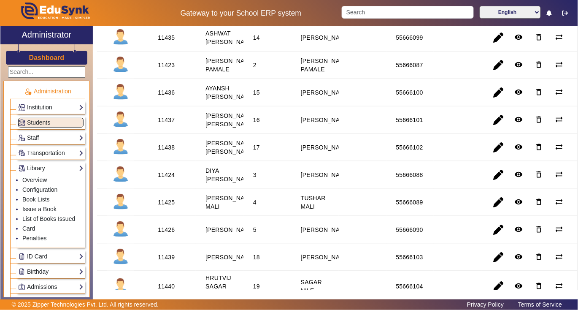
scroll to position [225, 0]
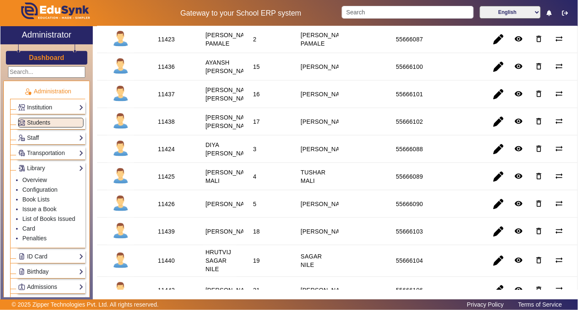
click at [169, 153] on div "11424" at bounding box center [166, 149] width 17 height 8
click at [39, 205] on li "Book Lists" at bounding box center [52, 200] width 61 height 10
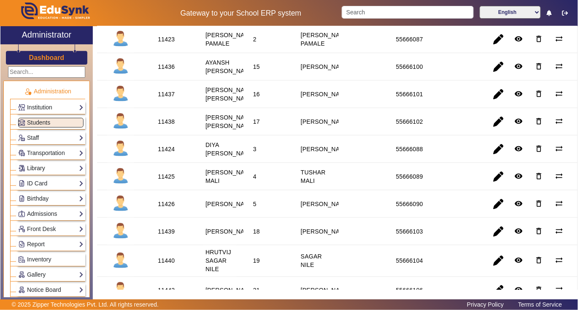
click at [51, 165] on link "Library" at bounding box center [50, 168] width 65 height 10
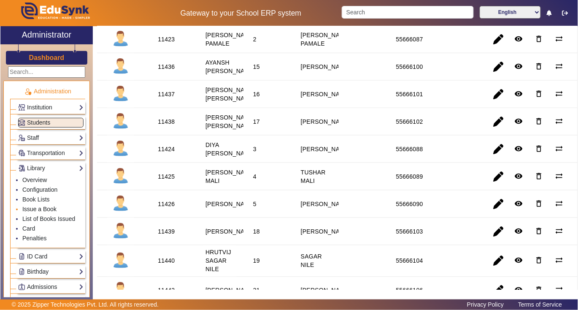
click at [46, 209] on link "Issue a Book" at bounding box center [39, 208] width 34 height 7
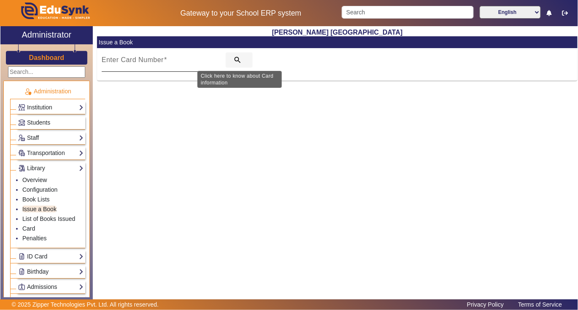
click at [238, 57] on mat-icon "search" at bounding box center [237, 60] width 8 height 8
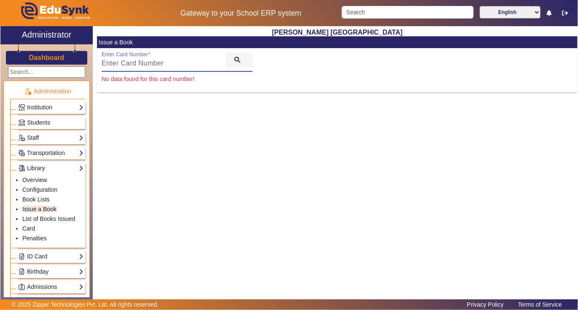
paste input "11424"
type input "11424"
click at [235, 58] on mat-icon "search" at bounding box center [237, 60] width 8 height 8
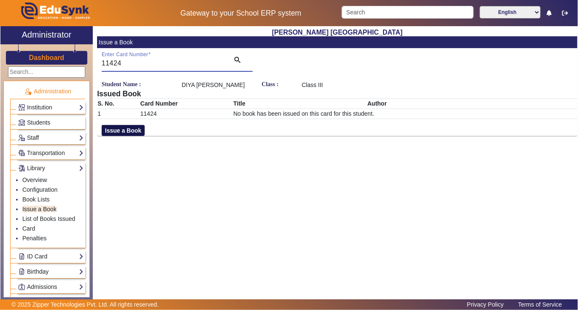
click at [134, 130] on button "Issue a Book" at bounding box center [123, 130] width 43 height 11
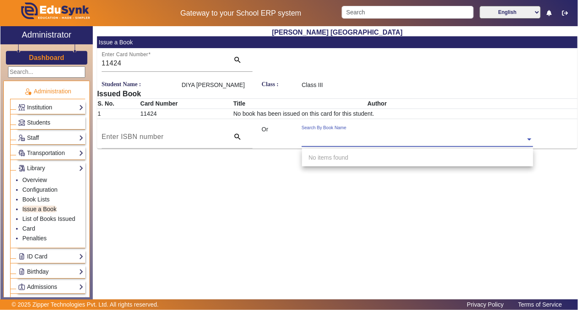
click at [343, 139] on input "text" at bounding box center [417, 139] width 231 height 9
type input "3213"
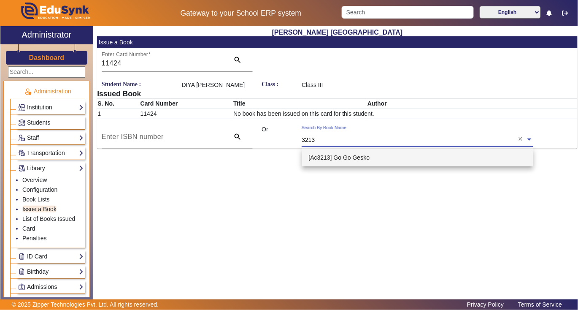
click at [359, 151] on div "[Ac3213] Go Go Gesko" at bounding box center [418, 158] width 232 height 18
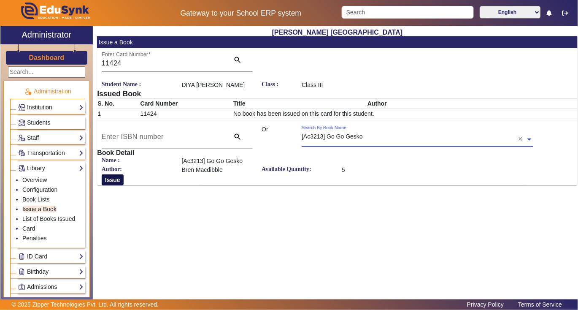
click at [119, 181] on button "Issue" at bounding box center [113, 179] width 22 height 11
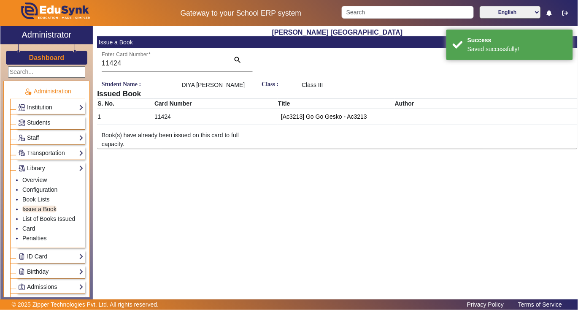
click at [61, 119] on link "Students" at bounding box center [50, 123] width 65 height 10
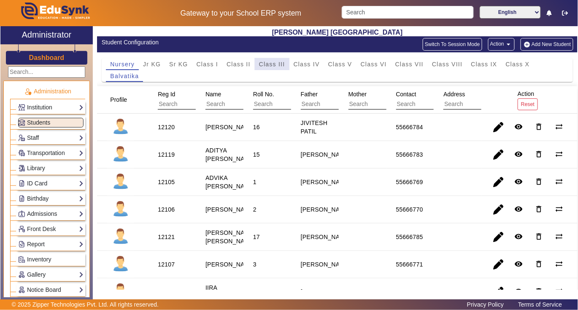
click at [274, 64] on span "Class III" at bounding box center [272, 64] width 26 height 6
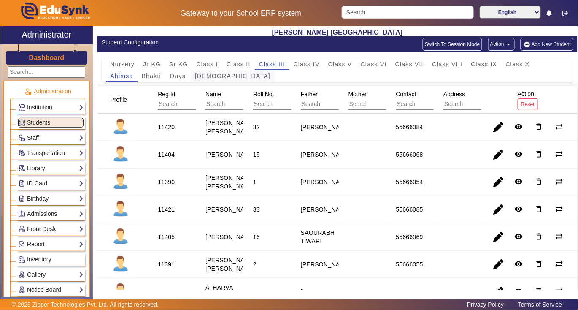
click at [206, 78] on span "Dharma" at bounding box center [233, 76] width 76 height 6
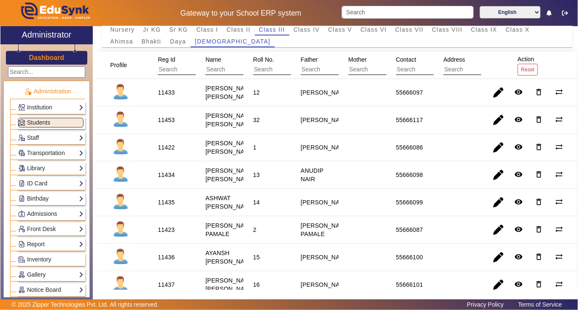
scroll to position [169, 0]
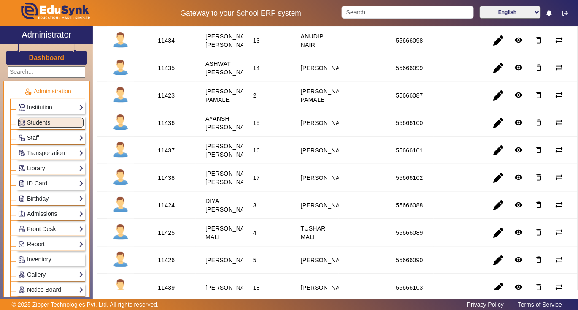
click at [171, 237] on div "11425" at bounding box center [166, 232] width 17 height 8
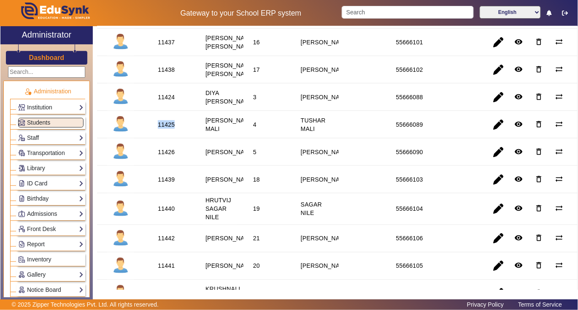
scroll to position [281, 0]
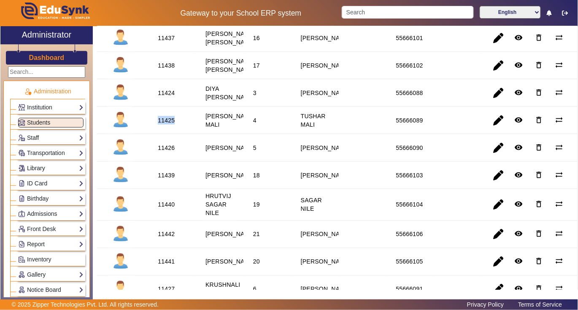
click at [59, 165] on link "Library" at bounding box center [50, 168] width 65 height 10
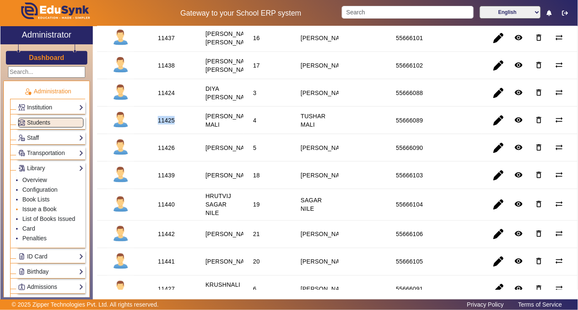
click at [46, 209] on link "Issue a Book" at bounding box center [39, 208] width 34 height 7
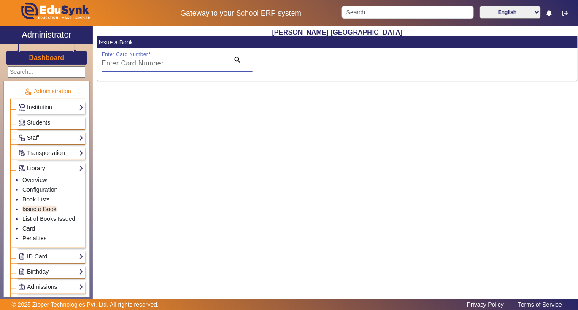
click at [189, 65] on input "Enter Card Number" at bounding box center [163, 63] width 123 height 10
paste input "11425"
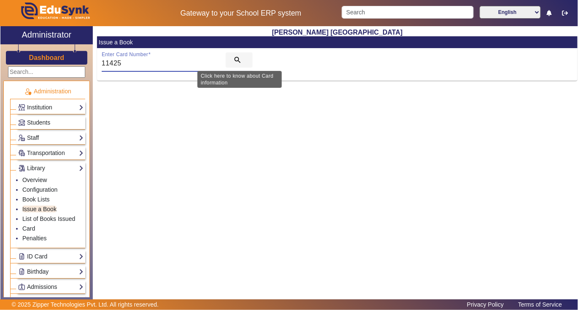
type input "11425"
click at [234, 56] on mat-icon "search" at bounding box center [237, 60] width 8 height 8
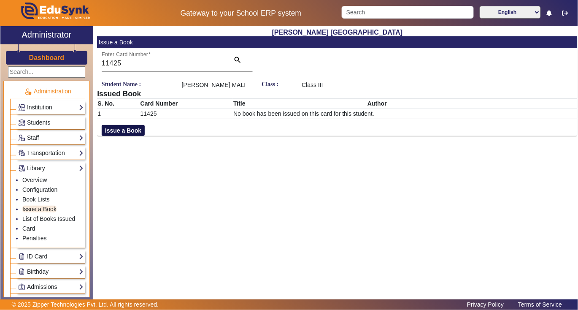
click at [132, 130] on button "Issue a Book" at bounding box center [123, 130] width 43 height 11
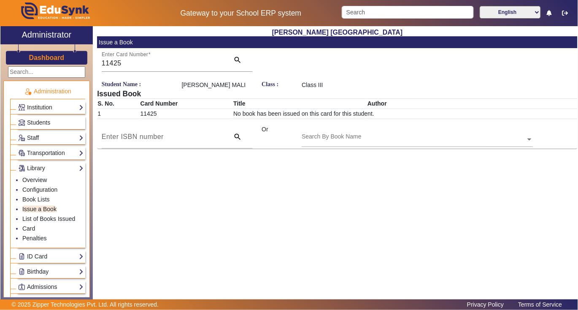
click at [345, 137] on input "text" at bounding box center [417, 139] width 231 height 9
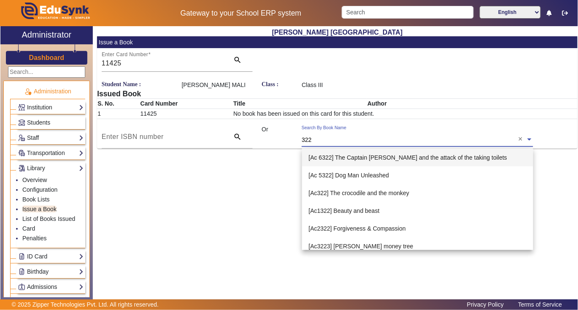
type input "3227"
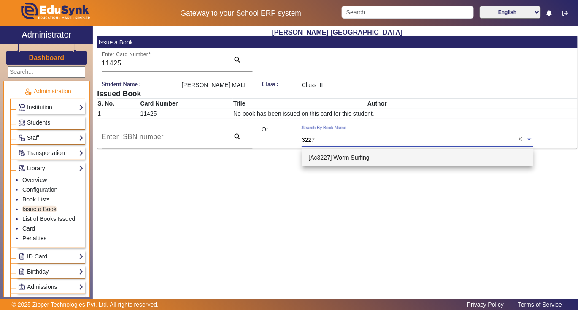
click at [350, 154] on span "[Ac3227] Worm Surfing" at bounding box center [339, 157] width 61 height 7
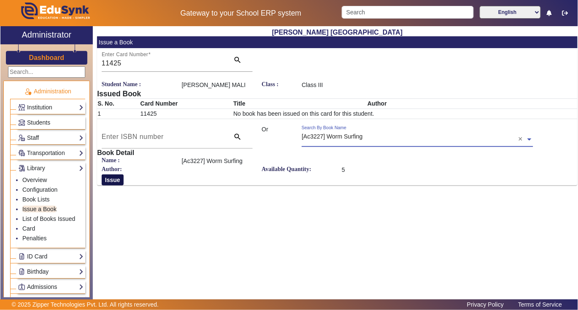
click at [111, 176] on button "Issue" at bounding box center [113, 179] width 22 height 11
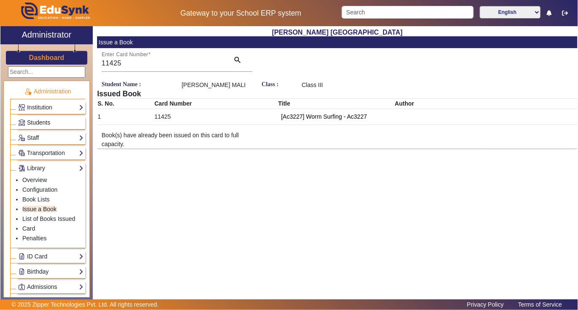
click at [46, 122] on span "Students" at bounding box center [38, 122] width 23 height 7
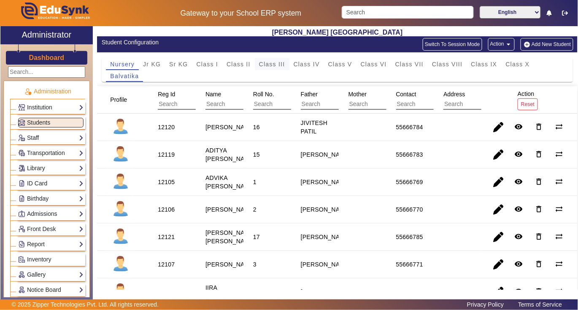
click at [267, 63] on span "Class III" at bounding box center [272, 64] width 26 height 6
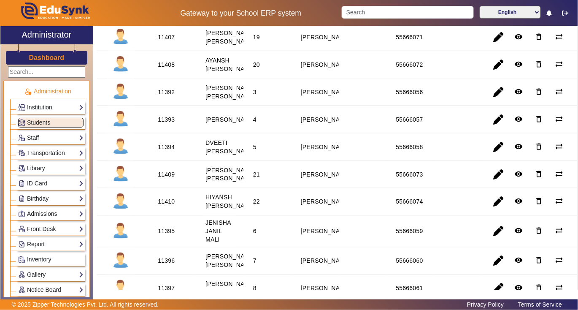
scroll to position [281, 0]
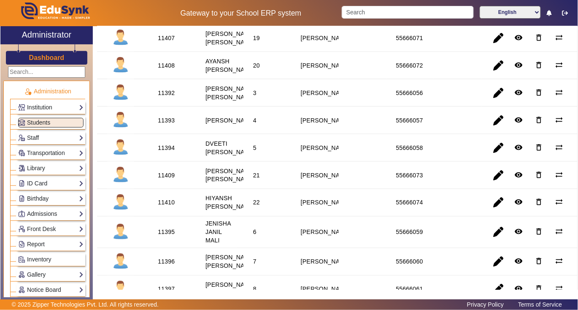
click at [164, 152] on div "11394" at bounding box center [166, 147] width 17 height 8
click at [53, 168] on link "Library" at bounding box center [50, 168] width 65 height 10
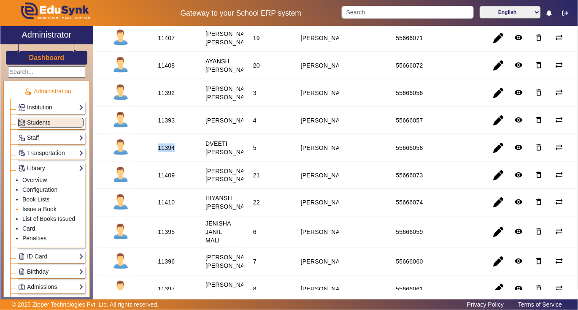
click at [43, 208] on link "Issue a Book" at bounding box center [39, 208] width 34 height 7
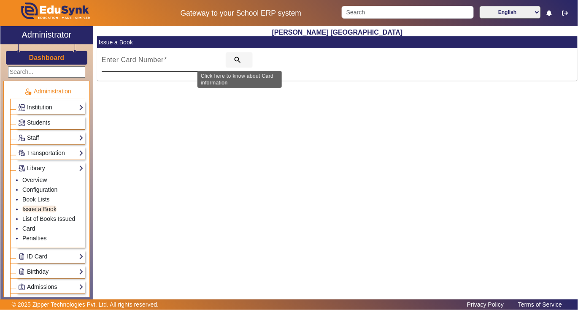
click at [235, 56] on mat-icon "search" at bounding box center [237, 60] width 8 height 8
paste input "11394"
type input "11394"
click at [235, 61] on mat-icon "search" at bounding box center [237, 60] width 8 height 8
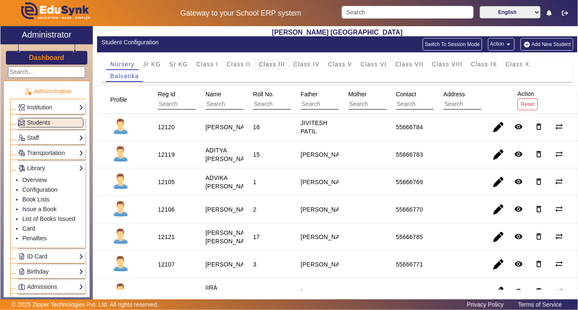
click at [267, 62] on span "Class III" at bounding box center [272, 64] width 26 height 6
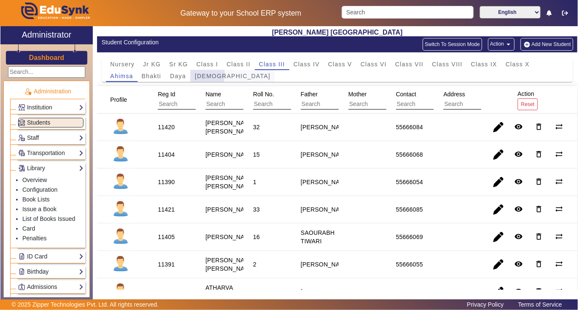
click at [201, 74] on span "Dharma" at bounding box center [233, 76] width 76 height 6
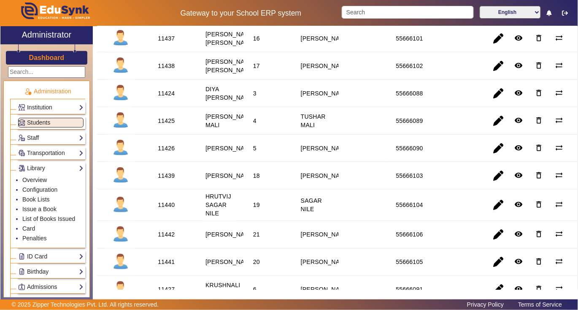
scroll to position [281, 0]
click at [169, 152] on div "11426" at bounding box center [166, 147] width 17 height 8
click at [37, 208] on link "Issue a Book" at bounding box center [39, 208] width 34 height 7
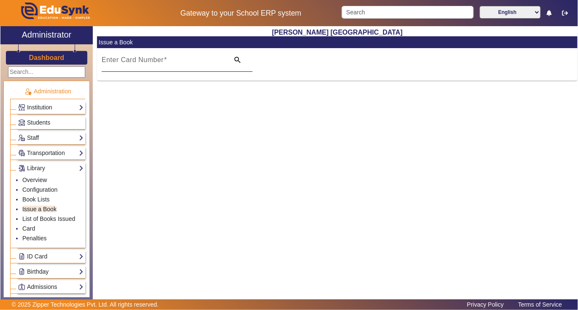
click at [171, 59] on input "Enter Card Number" at bounding box center [163, 63] width 123 height 10
paste input "11426"
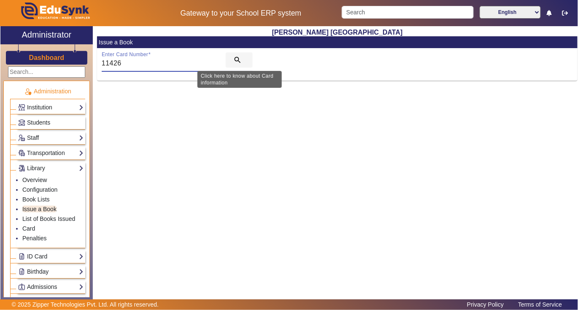
type input "11426"
click at [235, 57] on mat-icon "search" at bounding box center [237, 60] width 8 height 8
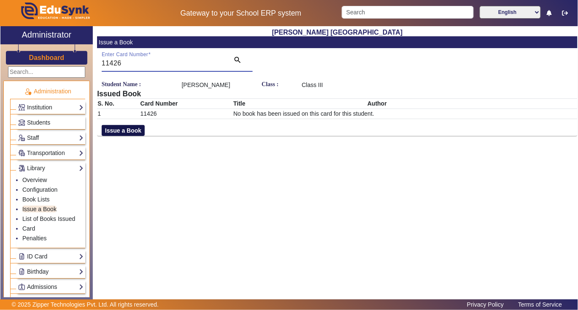
click at [130, 126] on button "Issue a Book" at bounding box center [123, 130] width 43 height 11
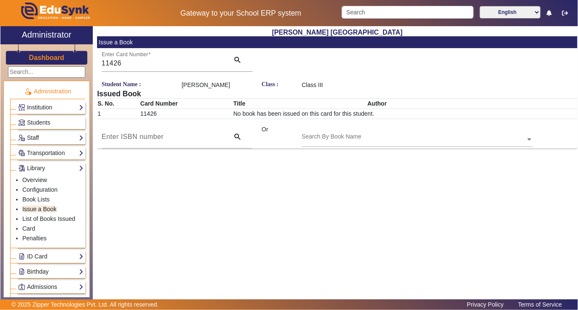
click at [327, 132] on div "Search By Book Name" at bounding box center [332, 136] width 60 height 9
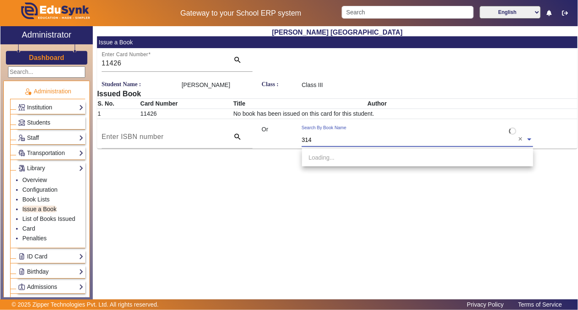
type input "3140"
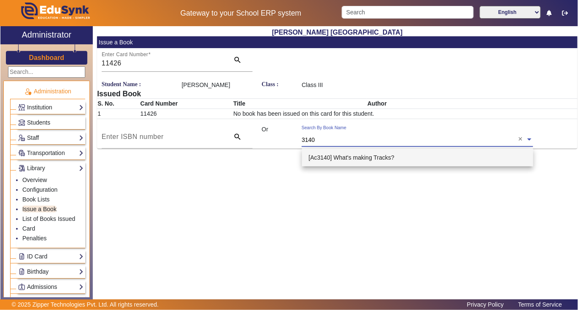
click at [367, 155] on span "[Ac3140] What's making Tracks?" at bounding box center [352, 157] width 86 height 7
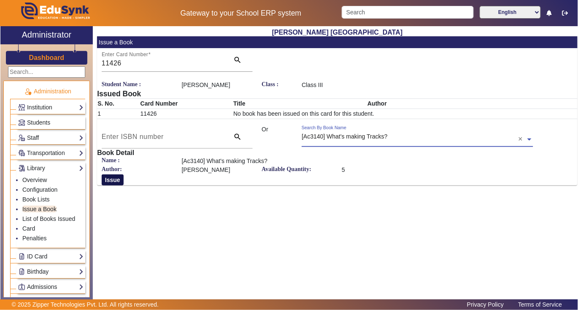
click at [110, 178] on button "Issue" at bounding box center [113, 179] width 22 height 11
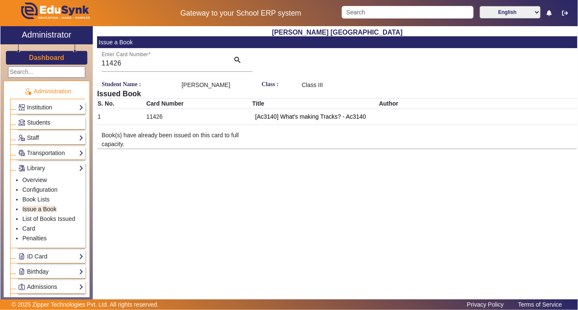
click at [53, 122] on link "Students" at bounding box center [50, 123] width 65 height 10
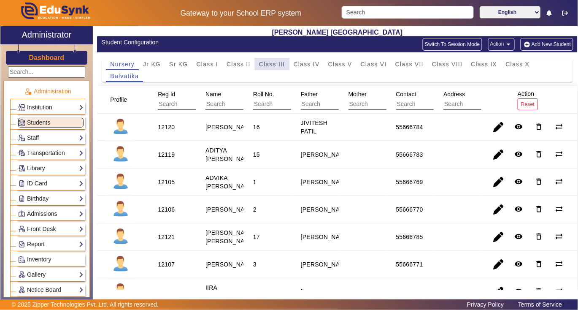
click at [274, 61] on span "Class III" at bounding box center [272, 64] width 26 height 6
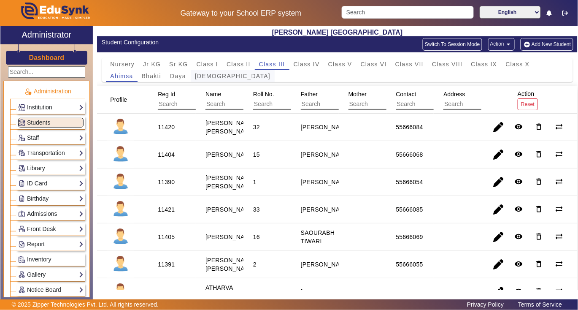
click at [208, 75] on span "Dharma" at bounding box center [233, 76] width 76 height 6
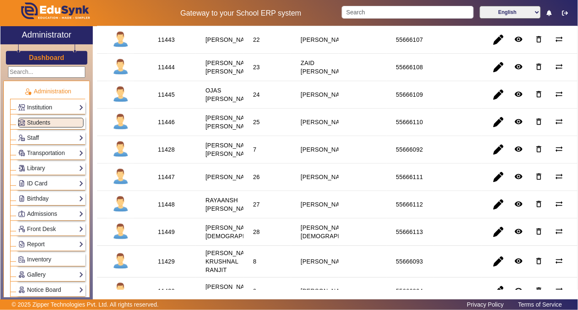
scroll to position [562, 0]
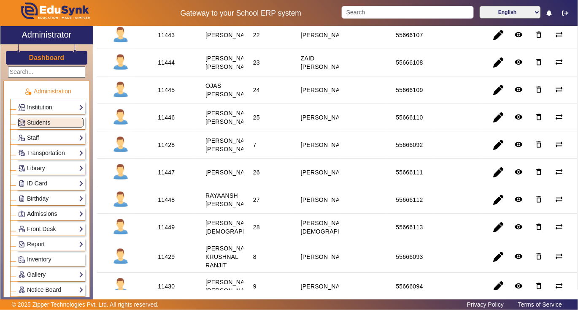
click at [164, 149] on div "11428" at bounding box center [166, 144] width 17 height 8
click at [49, 167] on link "Library" at bounding box center [50, 168] width 65 height 10
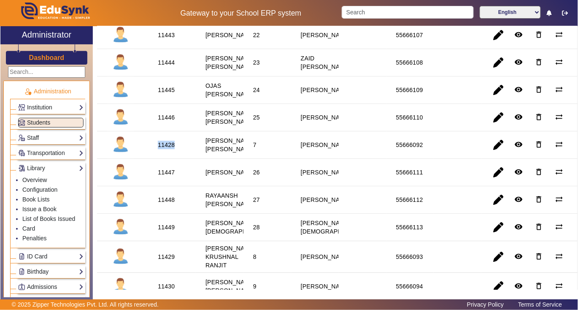
click at [163, 149] on div "11428" at bounding box center [166, 144] width 17 height 8
click at [48, 207] on link "Issue a Book" at bounding box center [39, 208] width 34 height 7
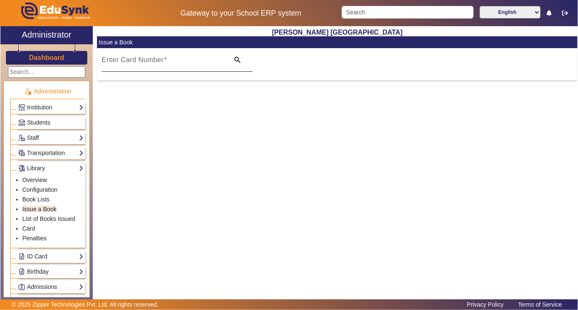
click at [140, 61] on mat-label "Enter Card Number" at bounding box center [133, 59] width 62 height 7
click at [140, 61] on input "Enter Card Number" at bounding box center [163, 63] width 123 height 10
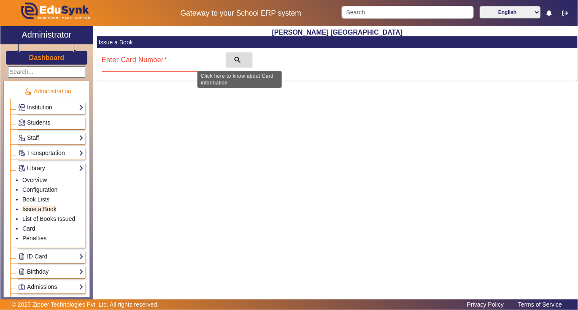
click at [238, 62] on mat-icon "search" at bounding box center [237, 60] width 8 height 8
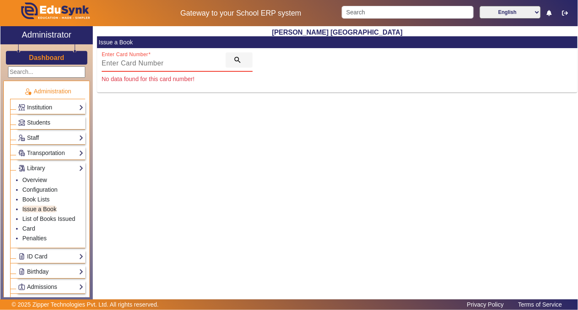
paste input "11428"
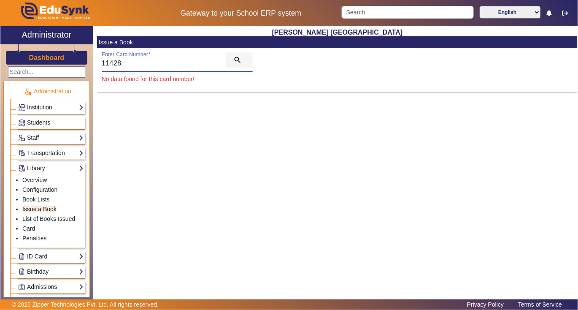
type input "11428"
click at [238, 62] on mat-icon "search" at bounding box center [237, 60] width 8 height 8
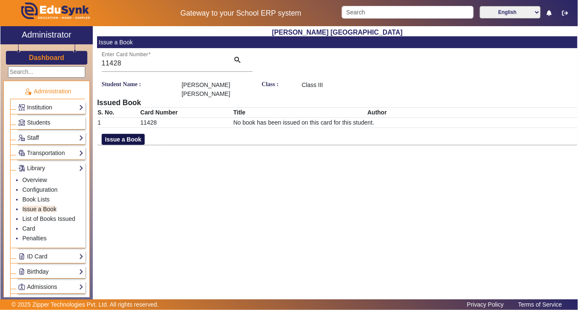
click at [131, 140] on button "Issue a Book" at bounding box center [123, 139] width 43 height 11
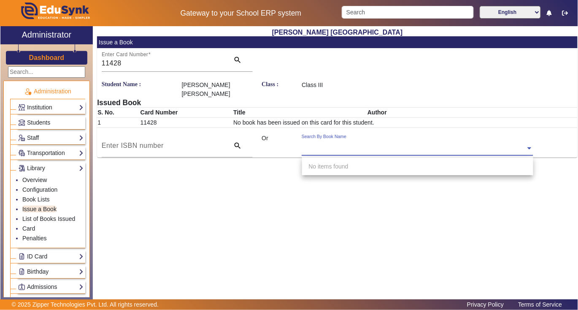
click at [327, 140] on div "Search By Book Name" at bounding box center [414, 139] width 224 height 10
type input "3208"
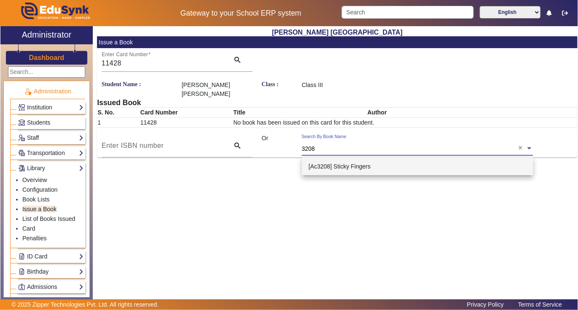
click at [365, 166] on span "[Ac3208] Sticky Fingers" at bounding box center [340, 166] width 62 height 7
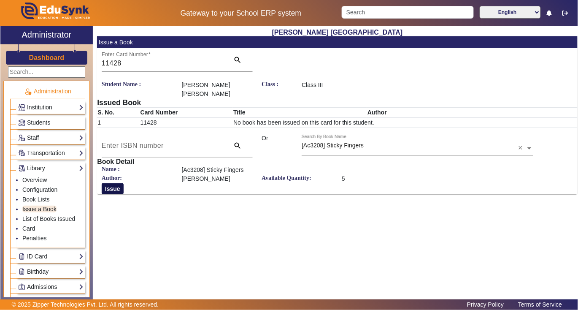
click at [112, 189] on button "Issue" at bounding box center [113, 188] width 22 height 11
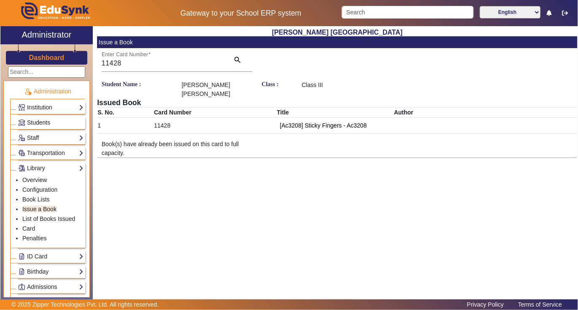
click at [45, 120] on span "Students" at bounding box center [38, 122] width 23 height 7
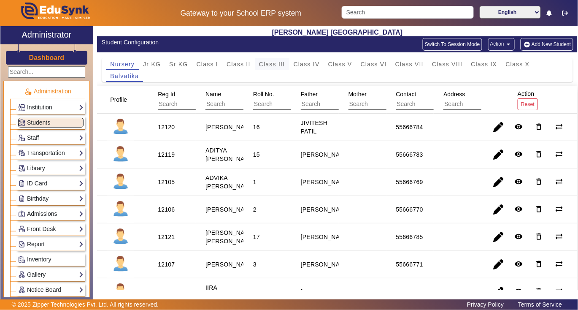
click at [270, 62] on span "Class III" at bounding box center [272, 64] width 26 height 6
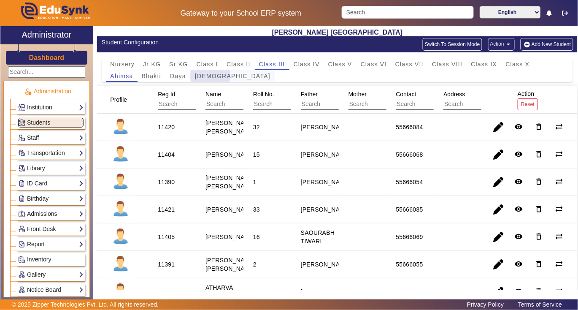
click at [210, 76] on span "Dharma" at bounding box center [233, 76] width 76 height 6
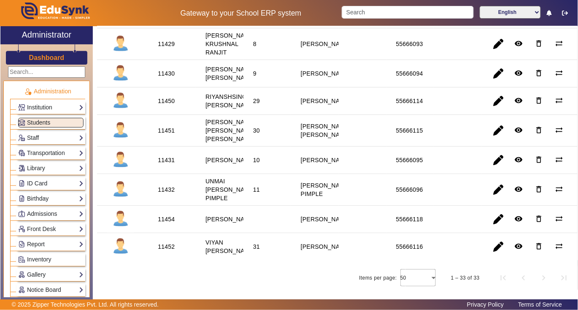
scroll to position [742, 0]
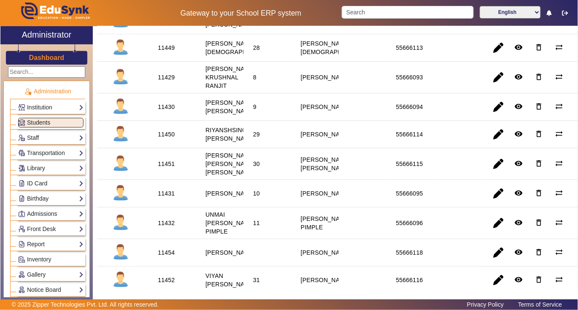
click at [166, 81] on div "11429" at bounding box center [166, 77] width 17 height 8
click at [50, 168] on link "Library" at bounding box center [50, 168] width 65 height 10
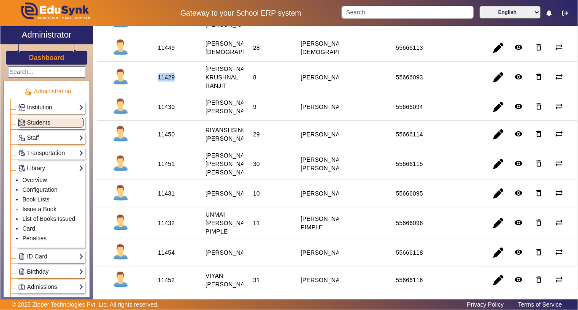
click at [45, 208] on link "Issue a Book" at bounding box center [39, 208] width 34 height 7
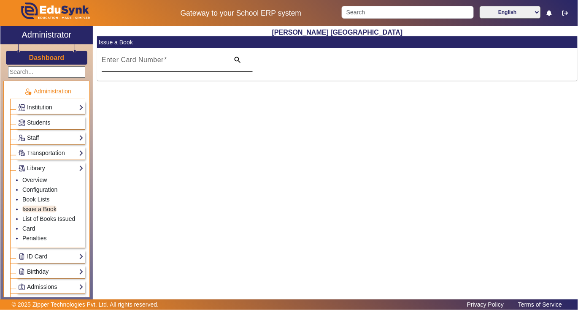
click at [144, 53] on div "Enter Card Number" at bounding box center [163, 60] width 123 height 24
paste input "11429"
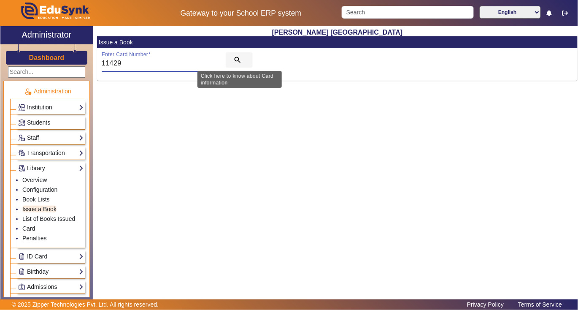
type input "11429"
click at [232, 54] on span "search" at bounding box center [239, 60] width 27 height 20
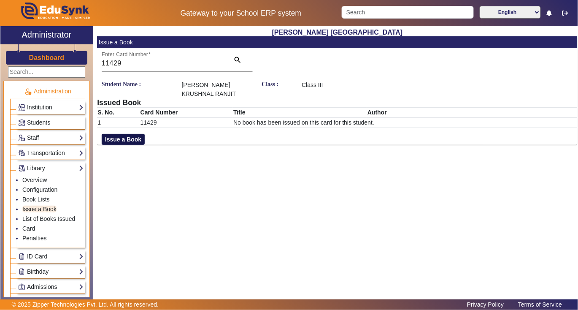
click at [124, 134] on button "Issue a Book" at bounding box center [123, 139] width 43 height 11
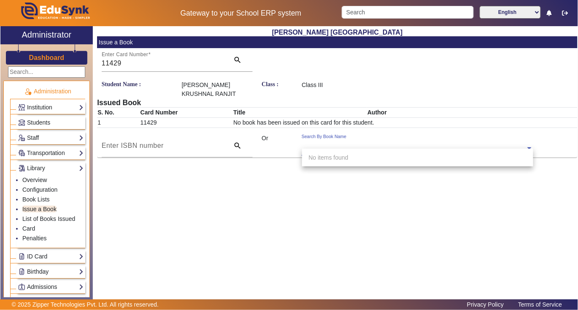
click at [311, 144] on input "text" at bounding box center [417, 148] width 231 height 9
type input "3182"
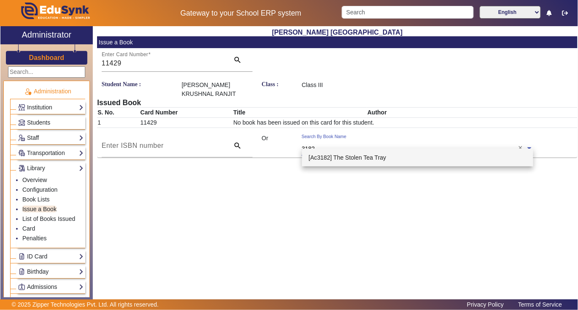
click at [351, 156] on span "[Ac3182] The Stolen Tea Tray" at bounding box center [348, 157] width 78 height 7
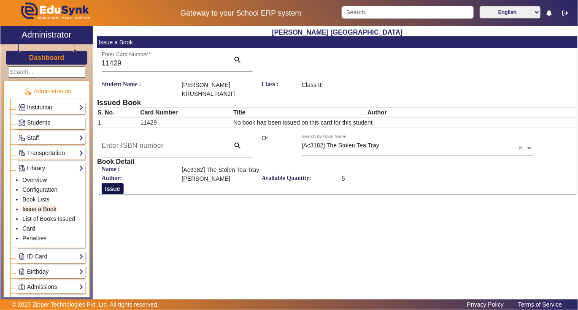
click at [116, 183] on button "Issue" at bounding box center [113, 188] width 22 height 11
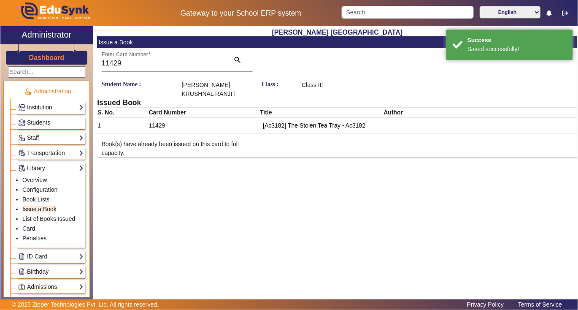
click at [53, 118] on link "Students" at bounding box center [50, 123] width 65 height 10
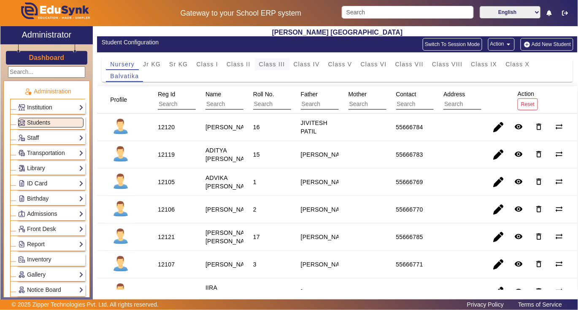
click at [274, 62] on span "Class III" at bounding box center [272, 64] width 26 height 6
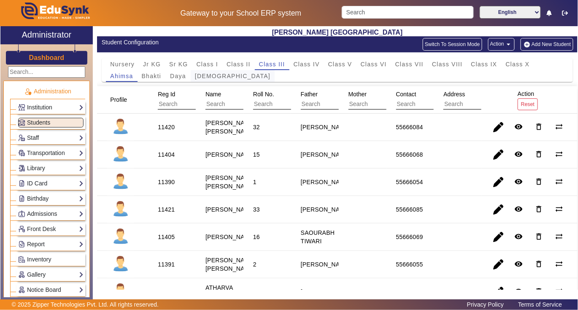
click at [207, 70] on span "Dharma" at bounding box center [233, 76] width 76 height 12
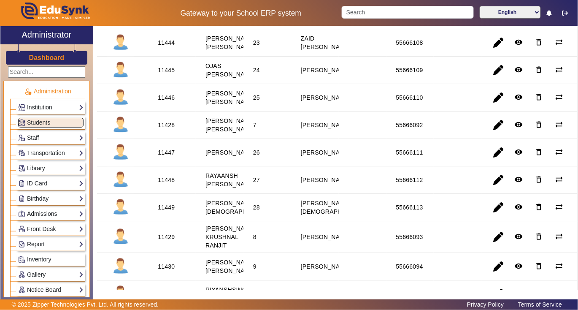
scroll to position [787, 0]
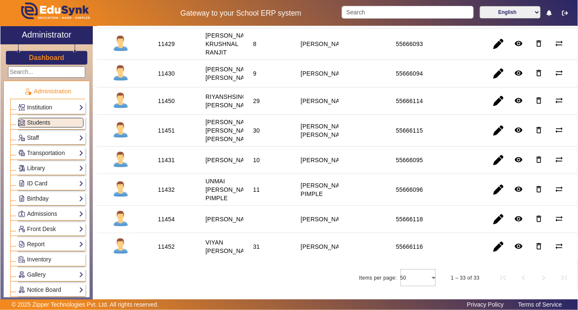
click at [164, 78] on div "11430" at bounding box center [166, 73] width 17 height 8
click at [61, 166] on link "Library" at bounding box center [50, 168] width 65 height 10
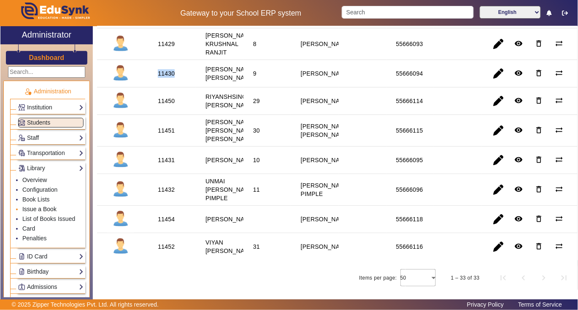
click at [51, 208] on link "Issue a Book" at bounding box center [39, 208] width 34 height 7
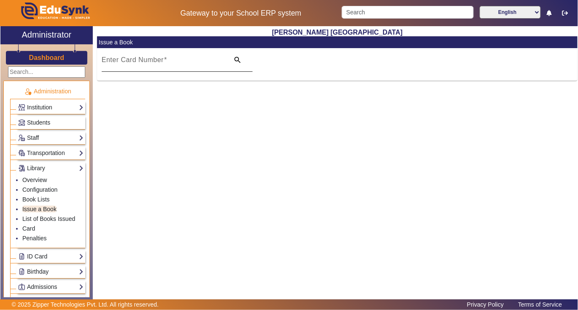
click at [180, 56] on div "Enter Card Number" at bounding box center [163, 60] width 123 height 24
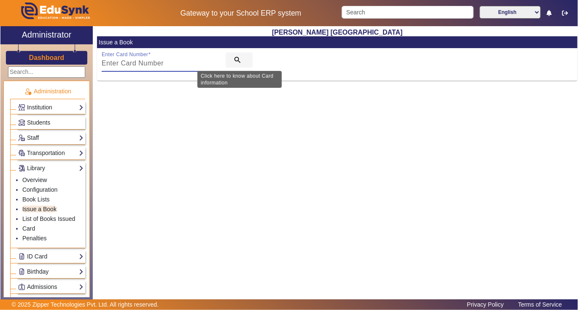
paste input "11430"
type input "11430"
click at [237, 59] on mat-icon "search" at bounding box center [237, 60] width 8 height 8
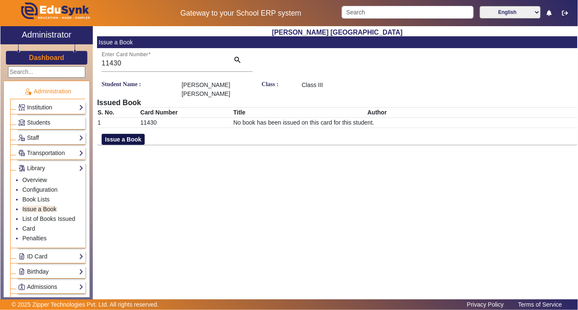
click at [126, 138] on button "Issue a Book" at bounding box center [123, 139] width 43 height 11
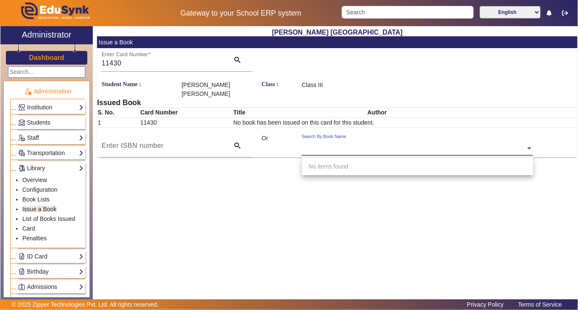
click at [335, 140] on div "Search By Book Name" at bounding box center [324, 136] width 45 height 7
type input "3218"
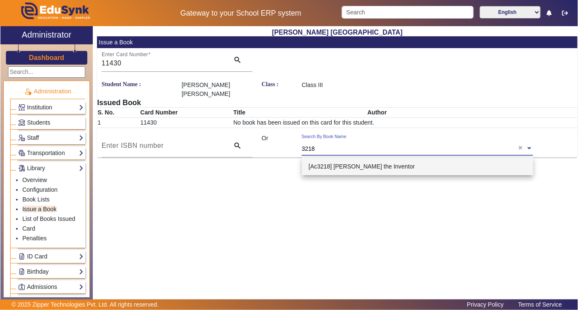
click at [348, 159] on div "[Ac3218] Isaac the Inventor" at bounding box center [418, 166] width 232 height 18
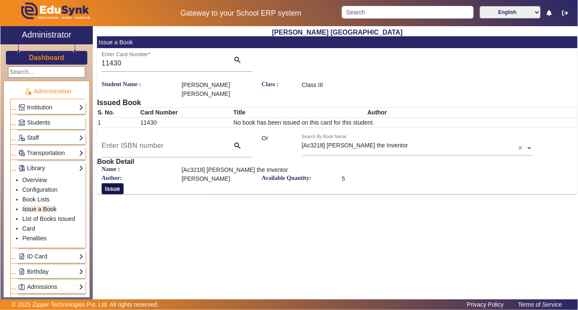
click at [110, 187] on button "Issue" at bounding box center [113, 188] width 22 height 11
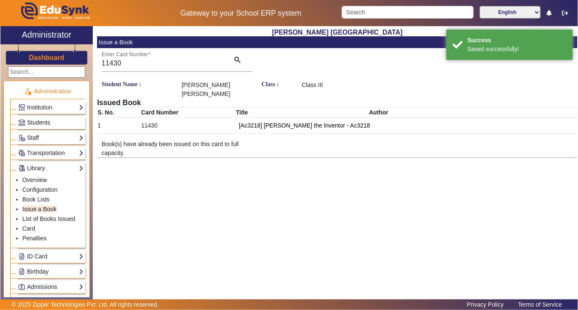
click at [48, 119] on span "Students" at bounding box center [38, 122] width 23 height 7
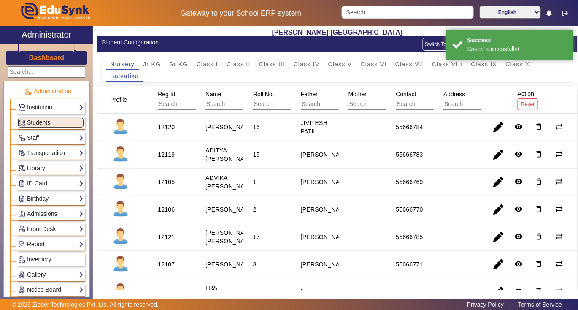
drag, startPoint x: 276, startPoint y: 61, endPoint x: 265, endPoint y: 68, distance: 13.3
click at [275, 61] on span "Class III" at bounding box center [272, 64] width 26 height 6
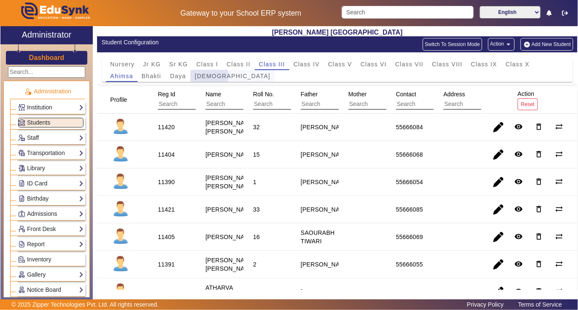
click at [209, 76] on span "Dharma" at bounding box center [233, 76] width 76 height 6
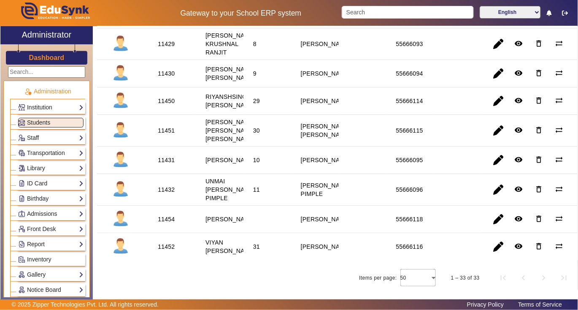
scroll to position [911, 0]
click at [164, 156] on div "11431" at bounding box center [166, 160] width 17 height 8
click at [53, 168] on link "Library" at bounding box center [50, 168] width 65 height 10
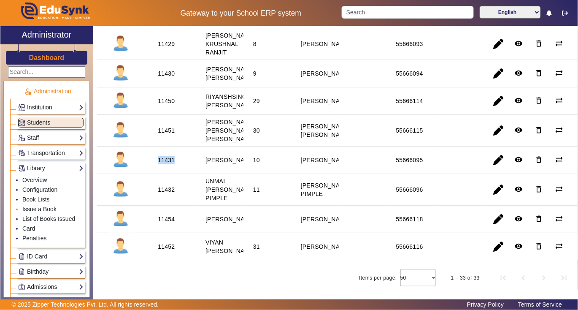
click at [51, 208] on link "Issue a Book" at bounding box center [39, 208] width 34 height 7
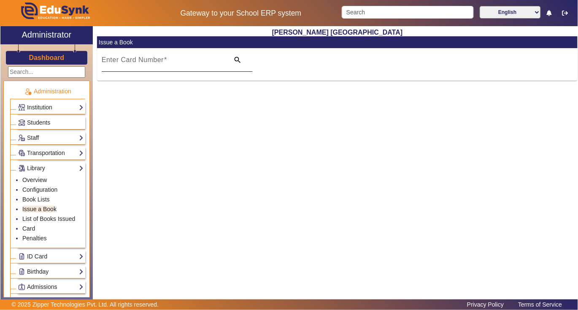
click at [161, 62] on mat-label "Enter Card Number" at bounding box center [133, 59] width 62 height 7
click at [161, 62] on input "Enter Card Number" at bounding box center [163, 63] width 123 height 10
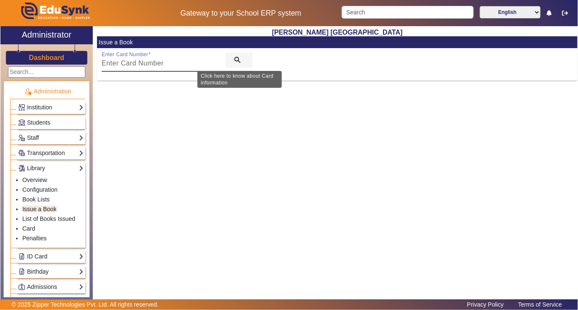
paste input "11431"
type input "11431"
click at [234, 58] on mat-icon "search" at bounding box center [237, 60] width 8 height 8
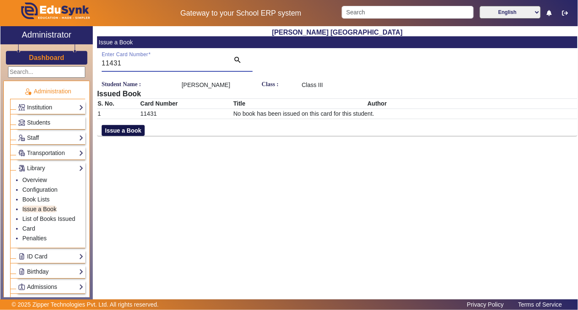
click at [137, 136] on button "Issue a Book" at bounding box center [123, 130] width 43 height 11
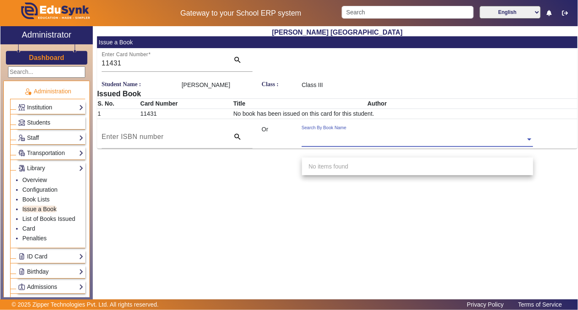
click at [324, 144] on input "text" at bounding box center [417, 139] width 231 height 9
type input "3183"
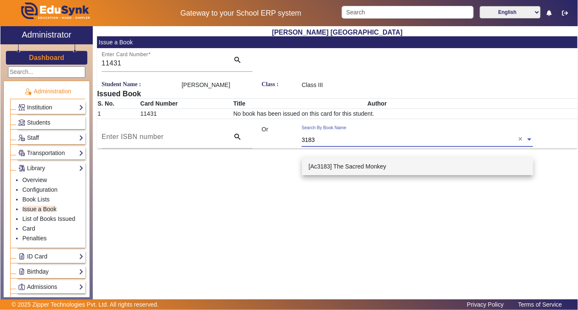
click at [360, 163] on span "[Ac3183] The Sacred Monkey" at bounding box center [348, 166] width 78 height 7
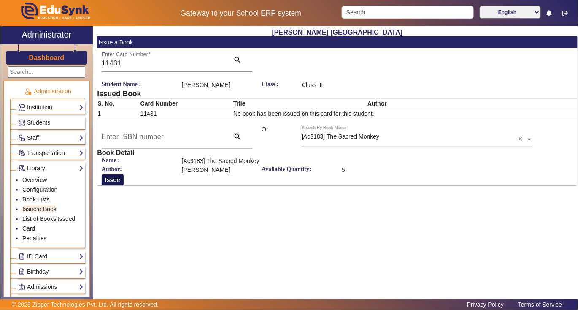
click at [111, 185] on button "Issue" at bounding box center [113, 179] width 22 height 11
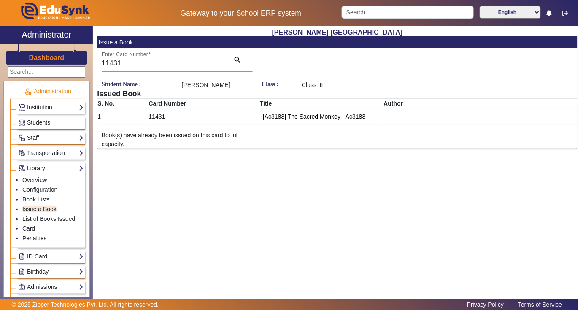
click at [54, 119] on link "Students" at bounding box center [50, 123] width 65 height 10
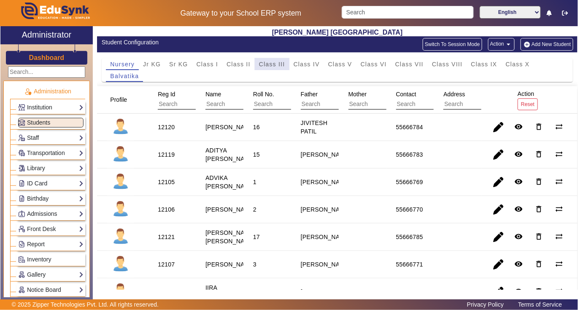
click at [273, 60] on span "Class III" at bounding box center [272, 64] width 26 height 12
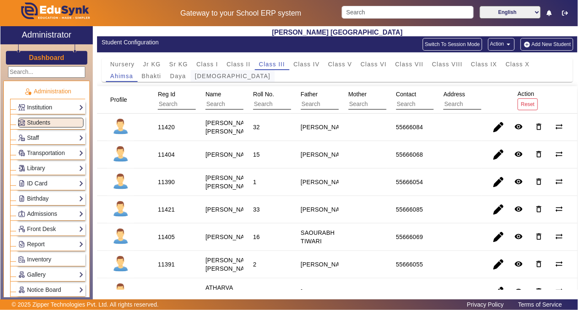
click at [210, 73] on span "Dharma" at bounding box center [233, 76] width 76 height 6
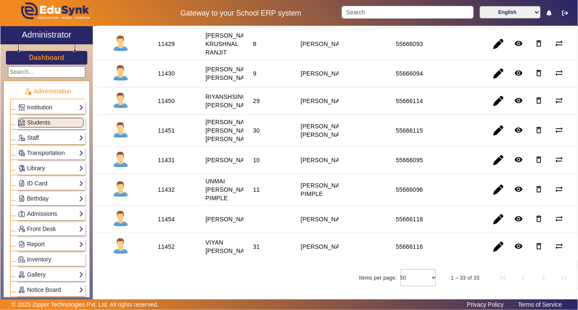
scroll to position [911, 0]
click at [159, 185] on div "11432" at bounding box center [166, 189] width 17 height 8
click at [56, 165] on link "Library" at bounding box center [50, 168] width 65 height 10
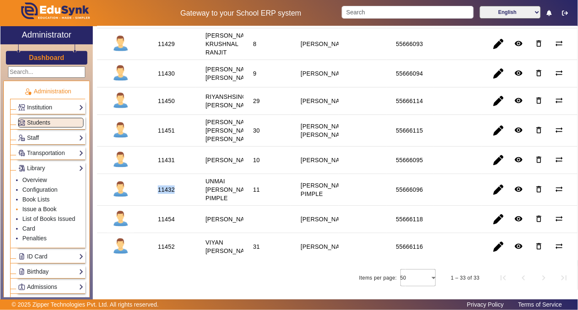
click at [50, 208] on link "Issue a Book" at bounding box center [39, 208] width 34 height 7
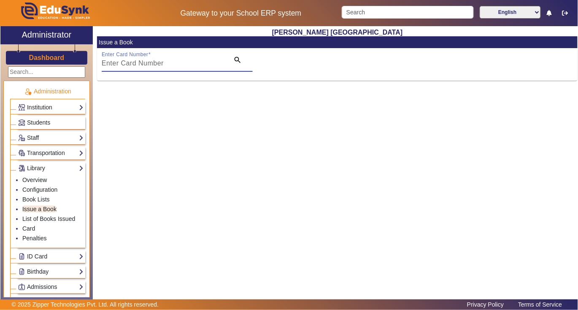
click at [174, 62] on input "Enter Card Number" at bounding box center [163, 63] width 123 height 10
paste input "11432"
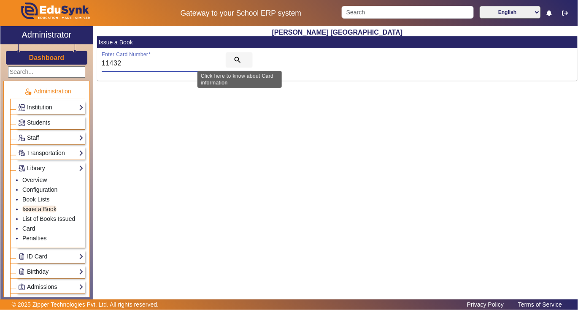
type input "11432"
click at [237, 58] on mat-icon "search" at bounding box center [237, 60] width 8 height 8
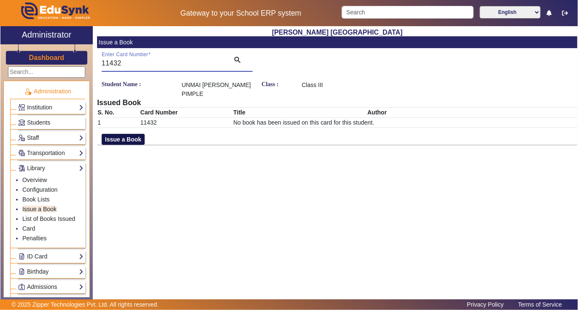
click at [119, 134] on button "Issue a Book" at bounding box center [123, 139] width 43 height 11
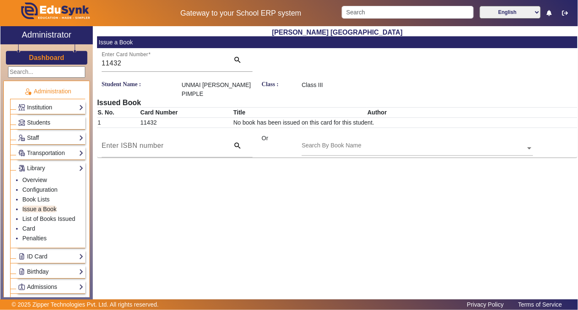
click at [345, 144] on input "text" at bounding box center [417, 148] width 231 height 9
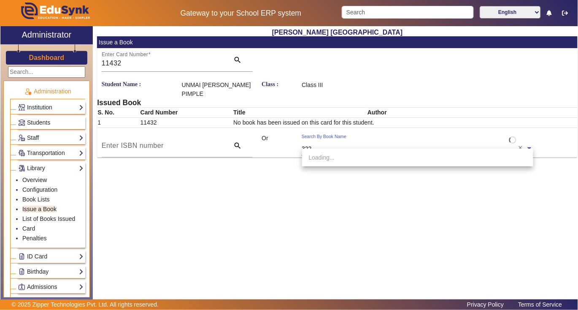
type input "3224"
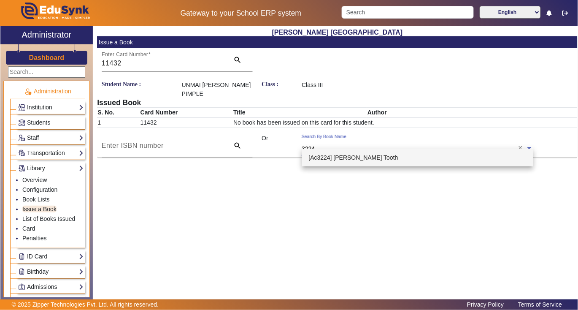
click at [351, 157] on span "[Ac3224] Mariah's Tooth" at bounding box center [353, 157] width 89 height 7
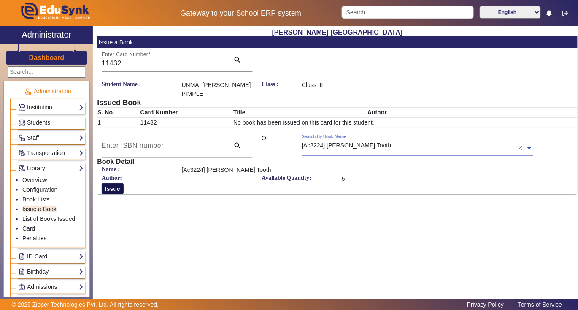
click at [112, 183] on button "Issue" at bounding box center [113, 188] width 22 height 11
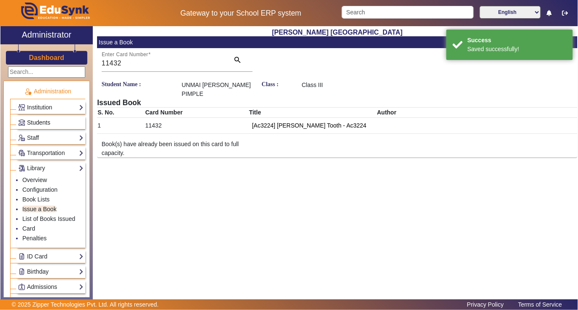
click at [56, 120] on link "Students" at bounding box center [50, 123] width 65 height 10
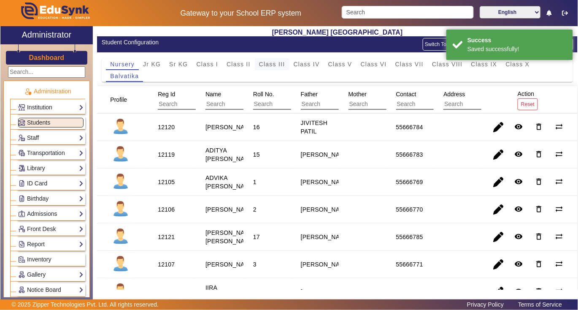
click at [270, 65] on span "Class III" at bounding box center [272, 64] width 26 height 6
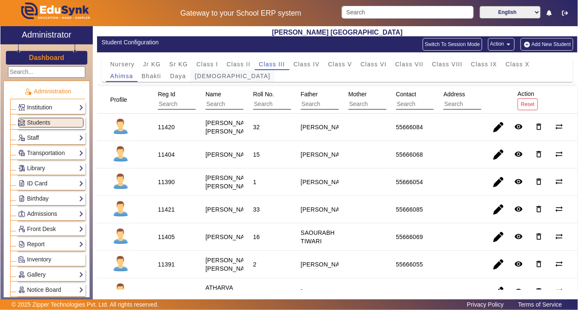
click at [213, 75] on span "Dharma" at bounding box center [233, 76] width 76 height 6
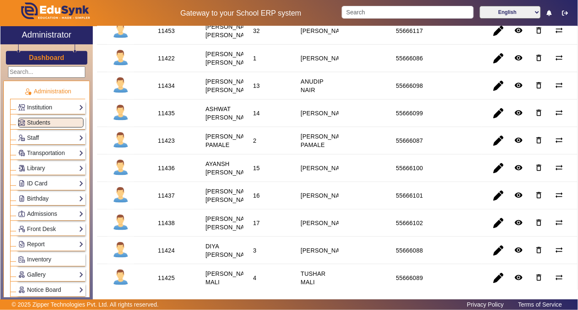
scroll to position [123, 0]
click at [168, 90] on div "11434" at bounding box center [166, 86] width 17 height 8
click at [54, 172] on link "Library" at bounding box center [50, 168] width 65 height 10
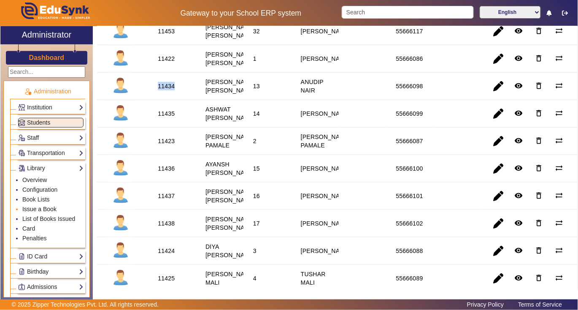
click at [51, 210] on link "Issue a Book" at bounding box center [39, 208] width 34 height 7
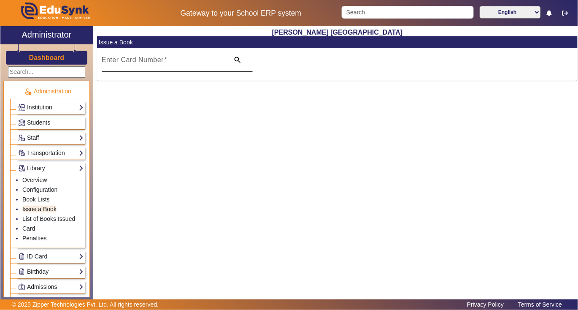
click at [147, 62] on mat-label "Enter Card Number" at bounding box center [133, 59] width 62 height 7
click at [147, 62] on input "Enter Card Number" at bounding box center [163, 63] width 123 height 10
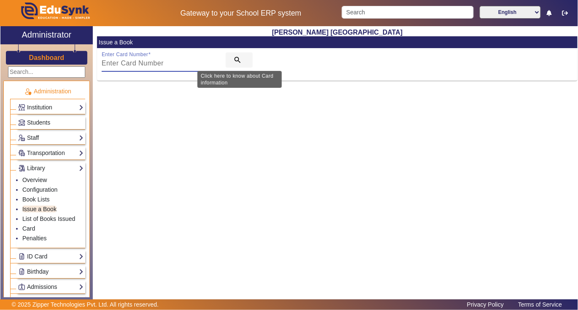
paste input "11434"
type input "11434"
click at [235, 58] on mat-icon "search" at bounding box center [237, 60] width 8 height 8
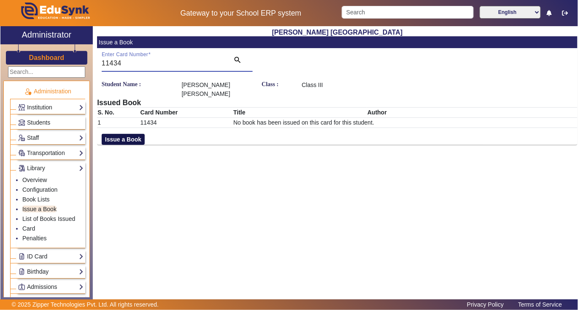
click at [134, 134] on button "Issue a Book" at bounding box center [123, 139] width 43 height 11
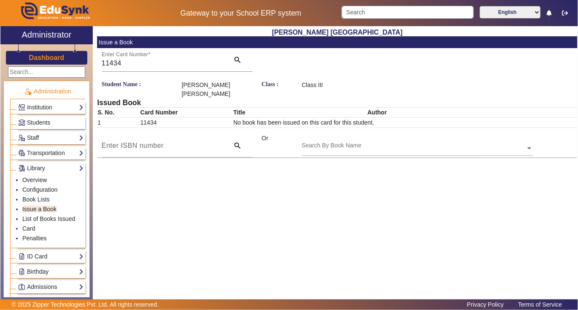
click at [323, 144] on input "text" at bounding box center [417, 148] width 231 height 9
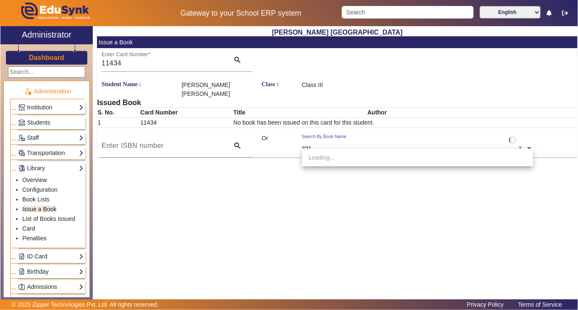
type input "3217"
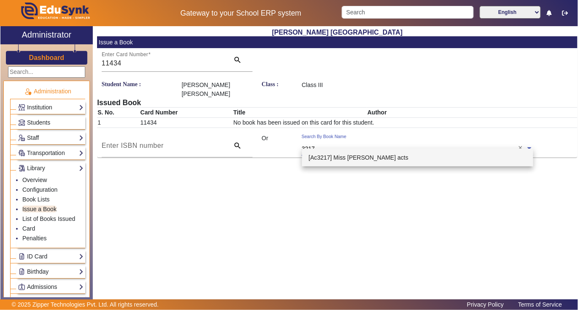
click at [341, 157] on span "[Ac3217] Miss Feline Unual acts" at bounding box center [359, 157] width 100 height 7
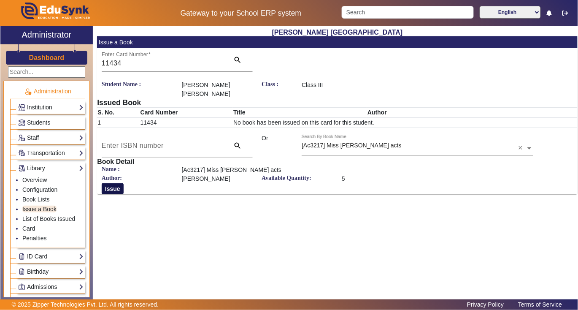
click at [117, 183] on button "Issue" at bounding box center [113, 188] width 22 height 11
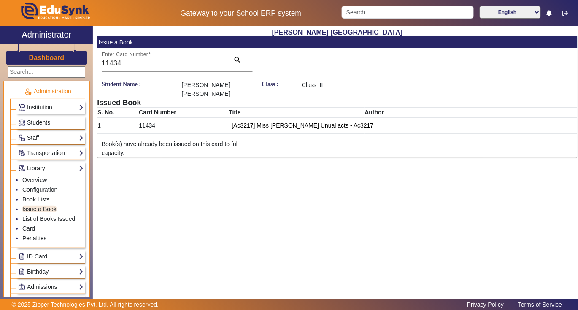
click at [58, 121] on link "Students" at bounding box center [50, 123] width 65 height 10
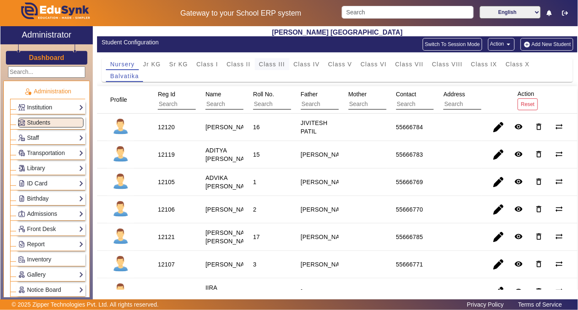
click at [275, 63] on span "Class III" at bounding box center [272, 64] width 26 height 6
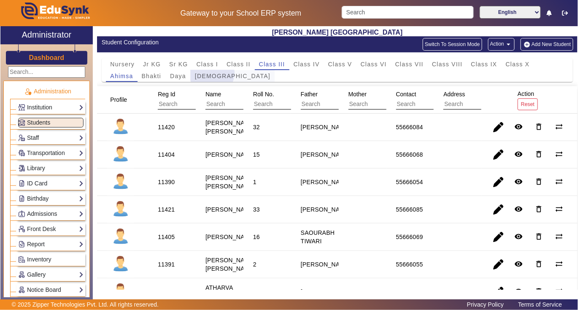
click at [212, 73] on span "Dharma" at bounding box center [233, 76] width 76 height 6
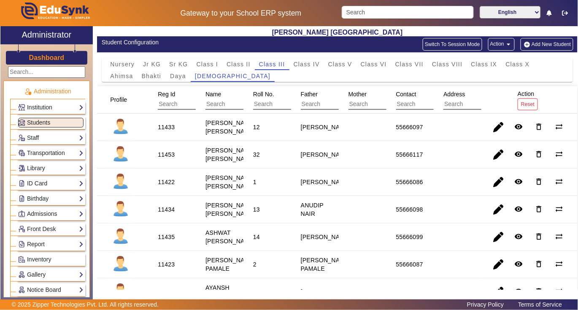
scroll to position [112, 0]
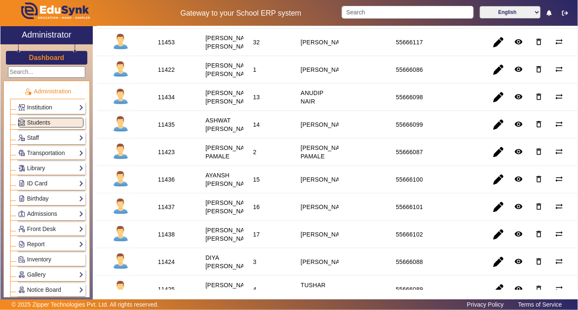
click at [165, 129] on div "11435" at bounding box center [166, 124] width 17 height 8
click at [53, 165] on link "Library" at bounding box center [50, 168] width 65 height 10
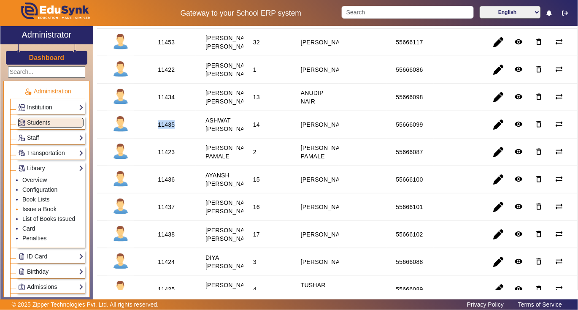
click at [51, 208] on link "Issue a Book" at bounding box center [39, 208] width 34 height 7
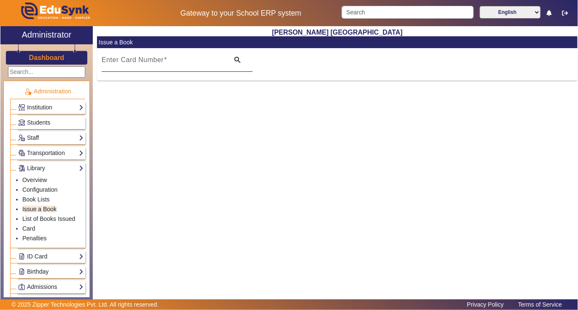
click at [145, 59] on mat-label "Enter Card Number" at bounding box center [133, 59] width 62 height 7
click at [145, 59] on input "Enter Card Number" at bounding box center [163, 63] width 123 height 10
paste input "11435"
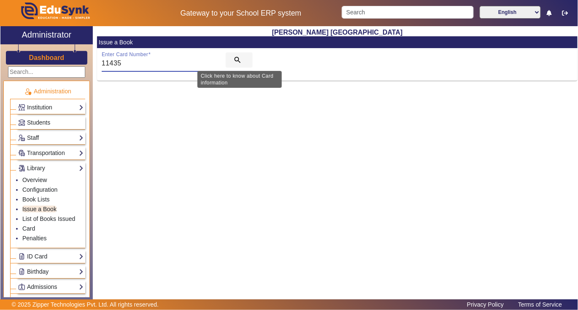
type input "11435"
click at [242, 55] on span "search" at bounding box center [239, 60] width 27 height 20
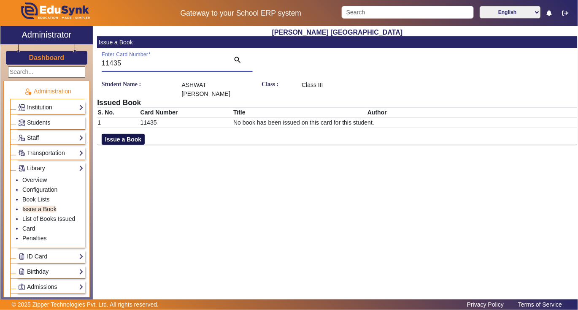
click at [130, 138] on button "Issue a Book" at bounding box center [123, 139] width 43 height 11
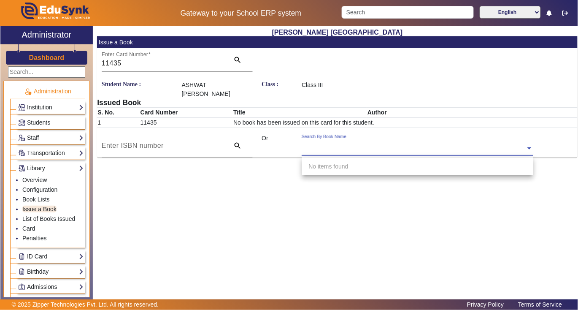
click at [362, 145] on input "text" at bounding box center [417, 148] width 231 height 9
type input "3220"
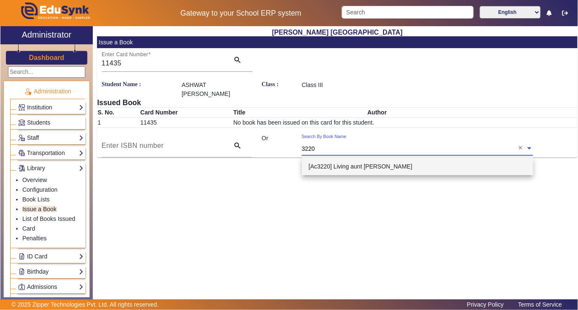
click at [352, 165] on span "[Ac3220] Living aunt Lizzie" at bounding box center [361, 166] width 104 height 7
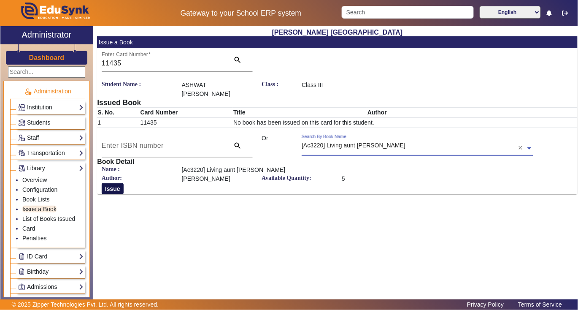
click at [115, 188] on button "Issue" at bounding box center [113, 188] width 22 height 11
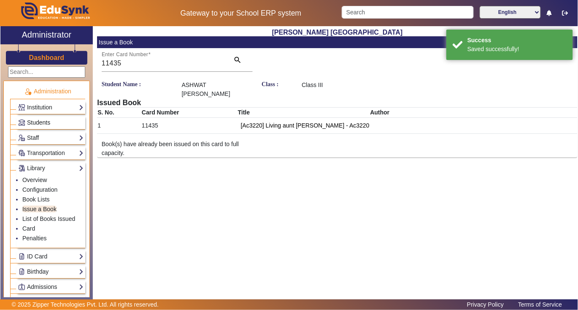
click at [54, 121] on link "Students" at bounding box center [50, 123] width 65 height 10
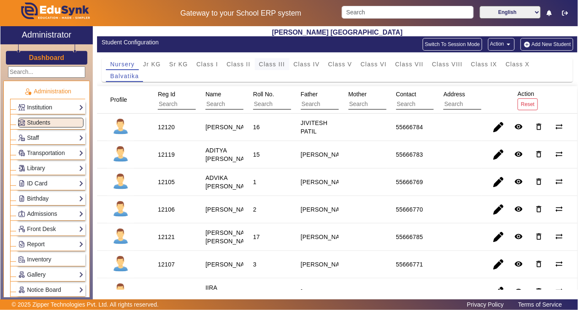
click at [268, 61] on span "Class III" at bounding box center [272, 64] width 26 height 6
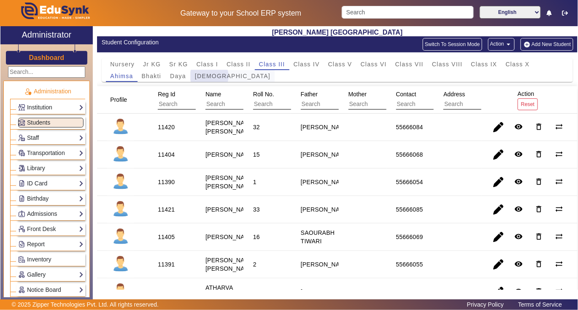
click at [209, 76] on span "Dharma" at bounding box center [233, 76] width 76 height 6
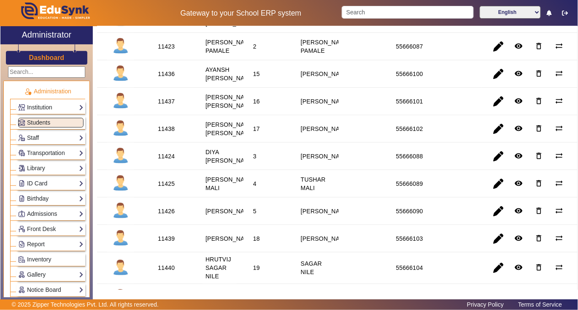
scroll to position [225, 0]
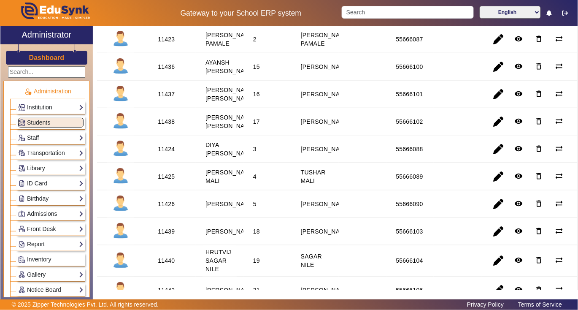
click at [171, 71] on div "11436" at bounding box center [166, 66] width 17 height 8
click at [61, 166] on link "Library" at bounding box center [50, 168] width 65 height 10
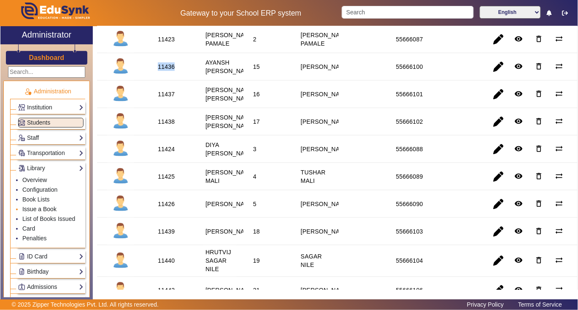
click at [55, 210] on link "Issue a Book" at bounding box center [39, 208] width 34 height 7
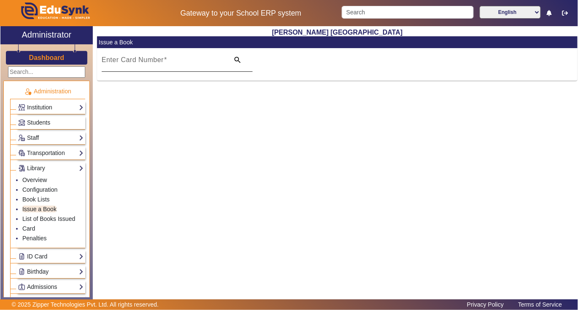
click at [132, 58] on mat-label "Enter Card Number" at bounding box center [133, 59] width 62 height 7
click at [132, 58] on input "Enter Card Number" at bounding box center [163, 63] width 123 height 10
paste input "11436"
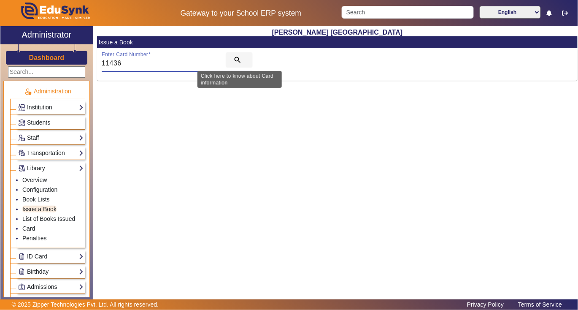
type input "11436"
click at [235, 56] on mat-icon "search" at bounding box center [237, 60] width 8 height 8
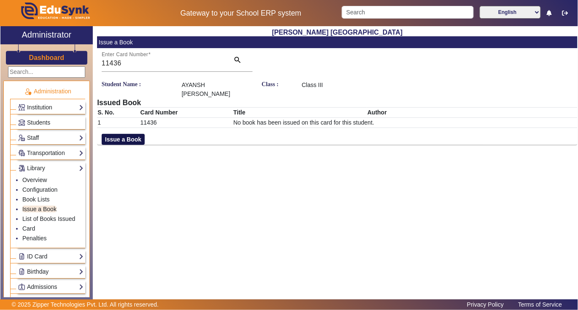
click at [131, 134] on button "Issue a Book" at bounding box center [123, 139] width 43 height 11
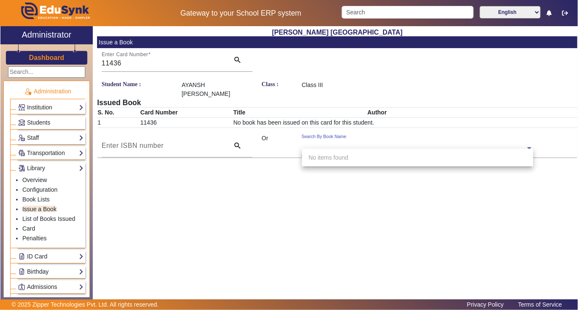
click at [342, 135] on div "Search By Book Name" at bounding box center [414, 139] width 224 height 10
type input "3181"
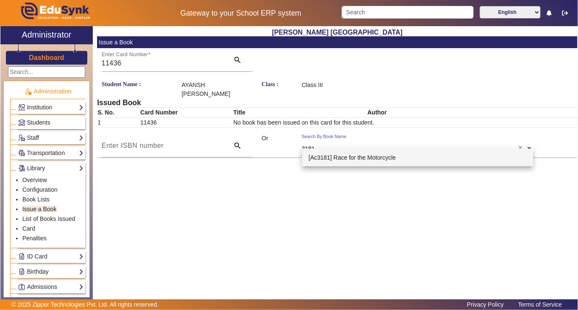
click at [359, 153] on div "[Ac3181] Race for the Motorcycle" at bounding box center [418, 158] width 232 height 18
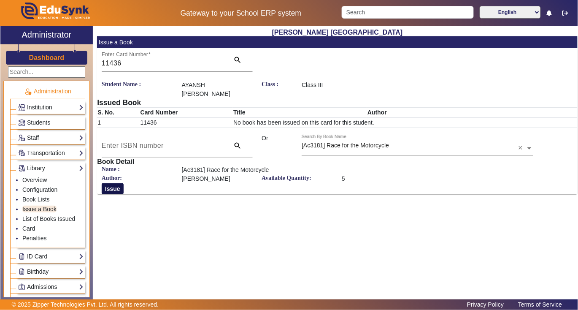
click at [107, 183] on button "Issue" at bounding box center [113, 188] width 22 height 11
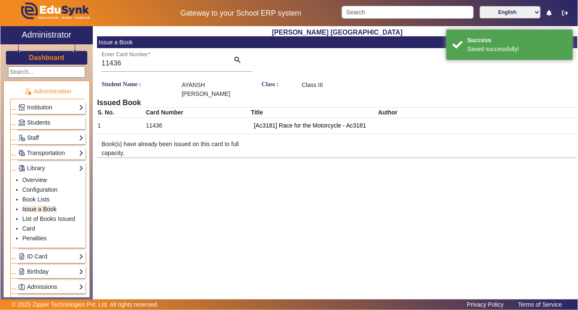
click at [61, 124] on link "Students" at bounding box center [50, 123] width 65 height 10
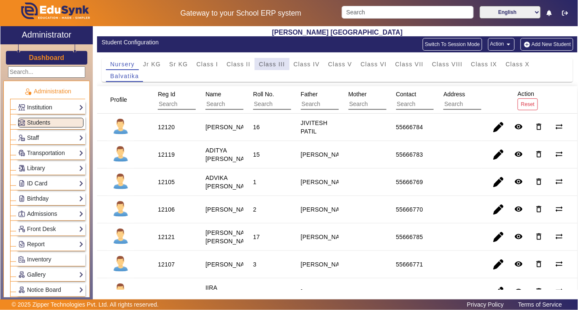
click at [265, 63] on span "Class III" at bounding box center [272, 64] width 26 height 6
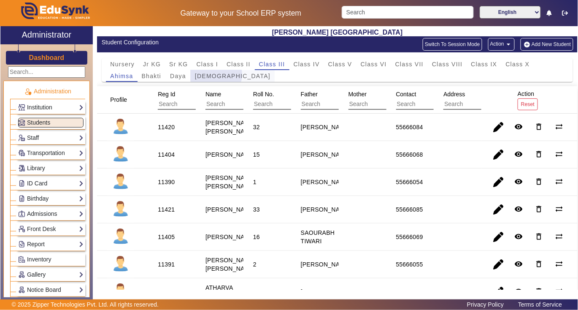
click at [216, 75] on span "Dharma" at bounding box center [233, 76] width 76 height 6
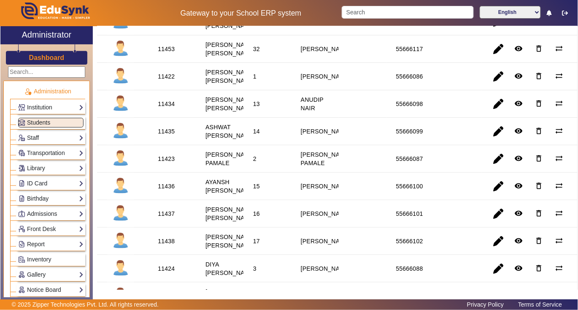
scroll to position [112, 0]
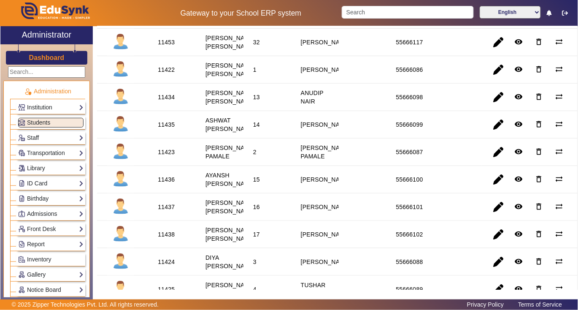
click at [170, 211] on div "11437" at bounding box center [166, 207] width 17 height 8
click at [51, 170] on link "Library" at bounding box center [50, 168] width 65 height 10
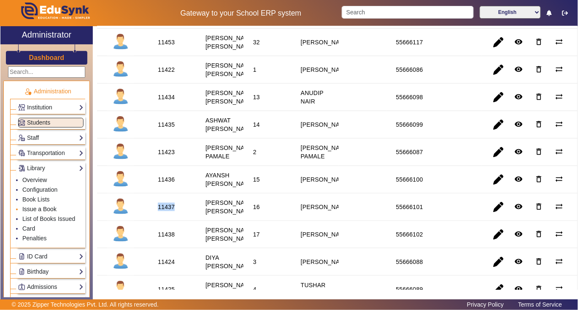
click at [46, 209] on link "Issue a Book" at bounding box center [39, 208] width 34 height 7
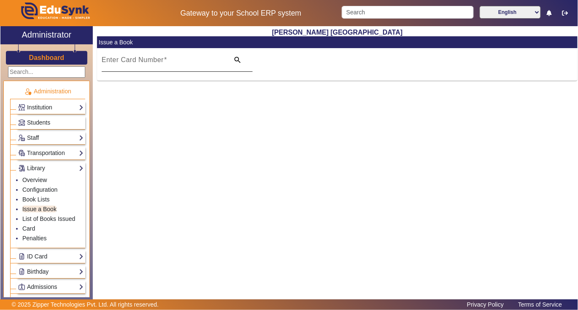
click at [160, 60] on mat-label "Enter Card Number" at bounding box center [133, 59] width 62 height 7
click at [160, 60] on input "Enter Card Number" at bounding box center [163, 63] width 123 height 10
paste input "11437"
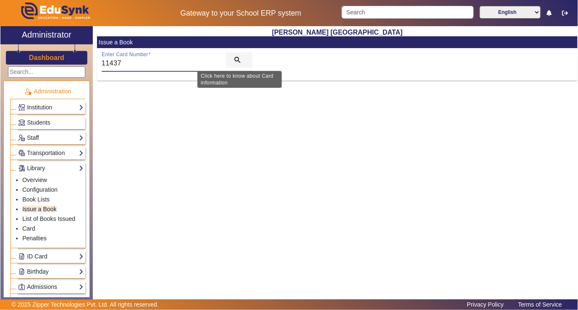
type input "11437"
click at [240, 57] on mat-icon "search" at bounding box center [237, 60] width 8 height 8
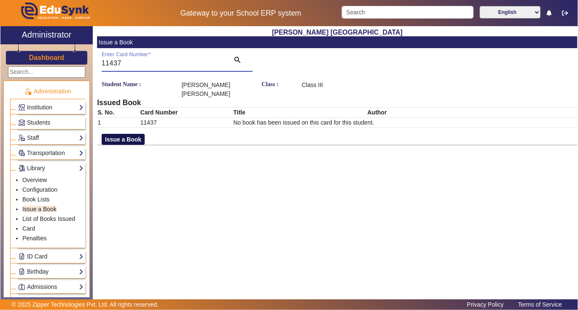
click at [135, 134] on button "Issue a Book" at bounding box center [123, 139] width 43 height 11
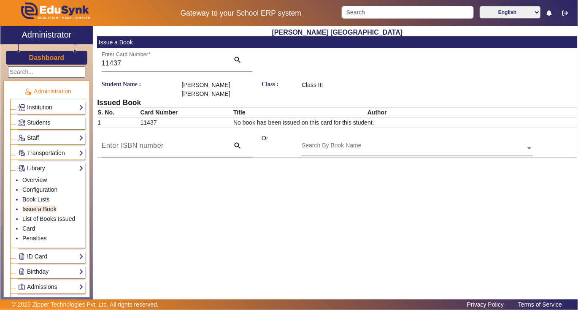
click at [319, 144] on input "text" at bounding box center [417, 148] width 231 height 9
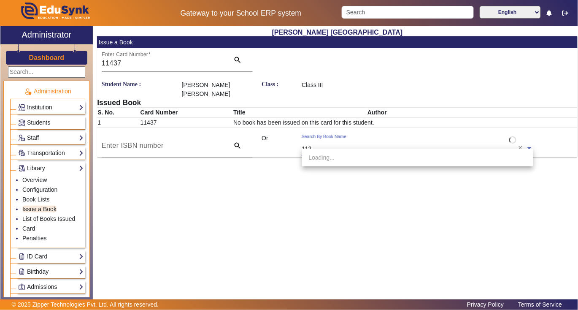
type input "1122"
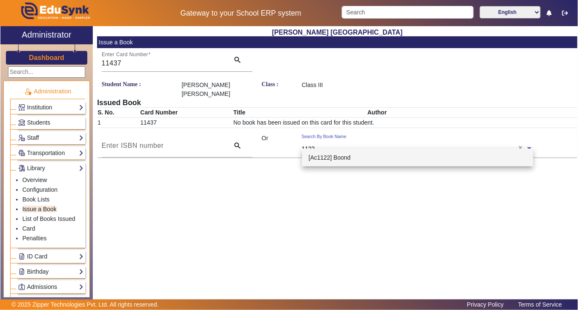
click at [343, 155] on span "[Ac1122] Boond" at bounding box center [330, 157] width 42 height 7
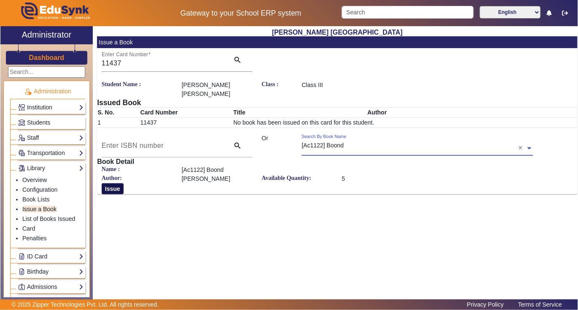
click at [107, 183] on button "Issue" at bounding box center [113, 188] width 22 height 11
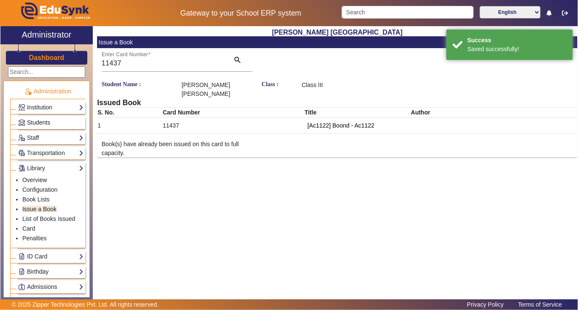
click at [54, 120] on link "Students" at bounding box center [50, 123] width 65 height 10
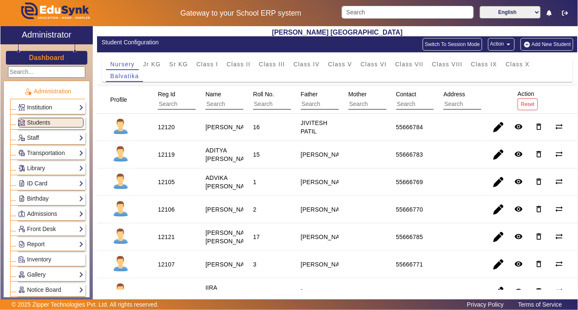
drag, startPoint x: 282, startPoint y: 63, endPoint x: 225, endPoint y: 96, distance: 65.6
click at [278, 65] on span "Class III" at bounding box center [272, 64] width 26 height 6
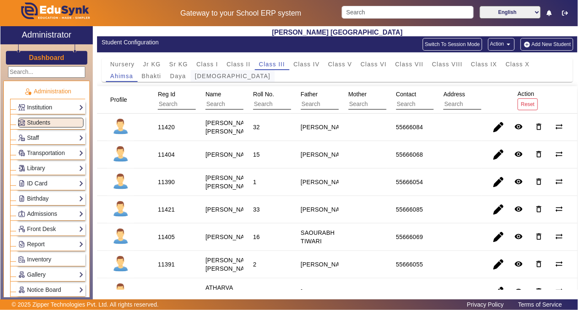
click at [210, 75] on span "Dharma" at bounding box center [233, 76] width 76 height 6
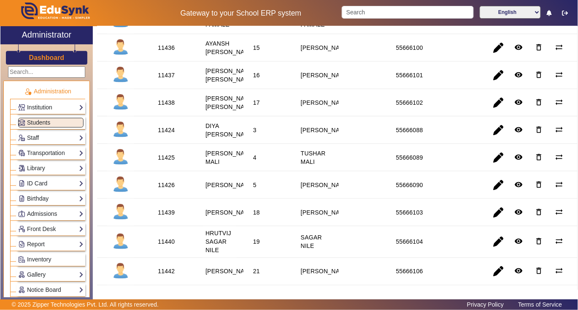
scroll to position [225, 0]
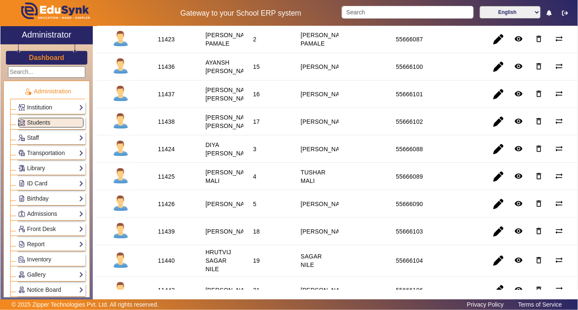
click at [164, 126] on div "11438" at bounding box center [166, 121] width 17 height 8
click at [43, 166] on link "Library" at bounding box center [50, 168] width 65 height 10
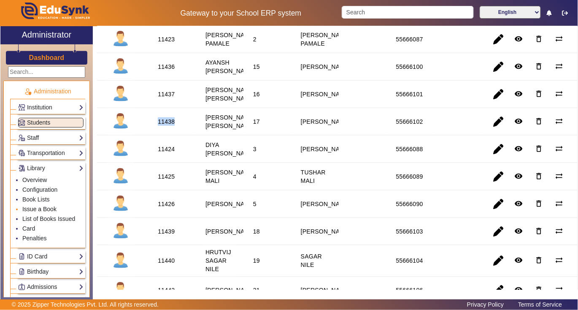
click at [40, 210] on link "Issue a Book" at bounding box center [39, 208] width 34 height 7
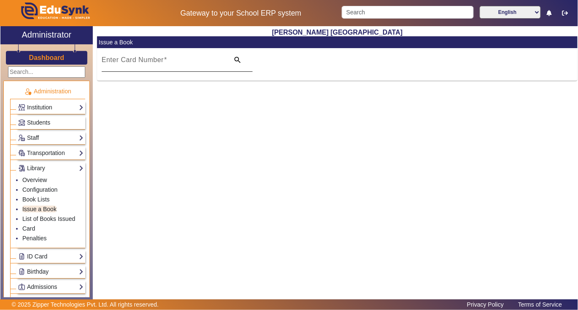
click at [154, 61] on mat-label "Enter Card Number" at bounding box center [133, 59] width 62 height 7
click at [154, 61] on input "Enter Card Number" at bounding box center [163, 63] width 123 height 10
paste input "11438"
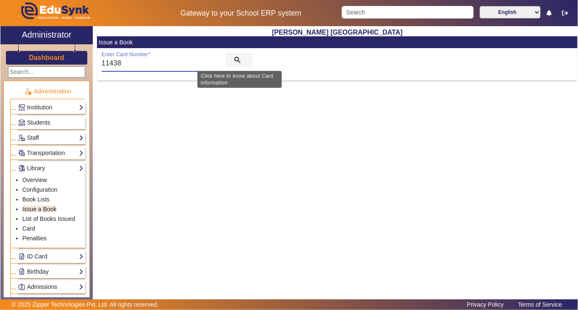
type input "11438"
click at [236, 54] on span "search" at bounding box center [239, 60] width 27 height 20
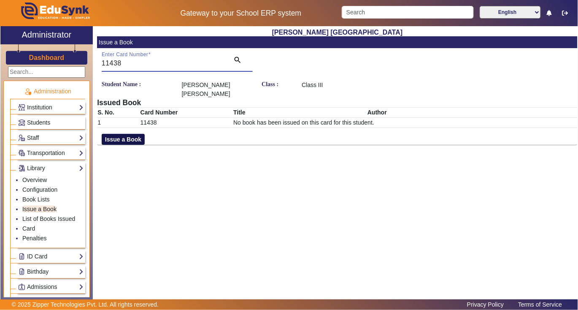
click at [127, 134] on button "Issue a Book" at bounding box center [123, 139] width 43 height 11
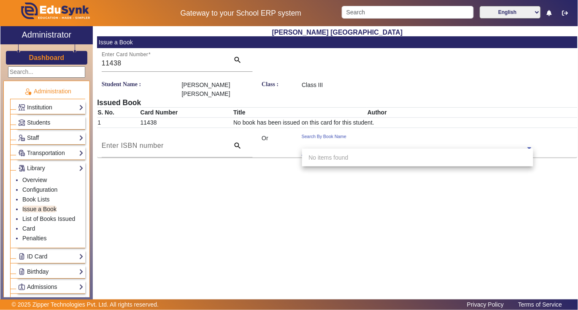
click at [315, 134] on div "Search By Book Name" at bounding box center [414, 139] width 224 height 10
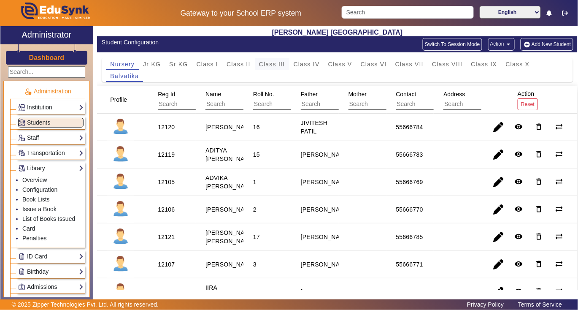
click at [276, 63] on span "Class III" at bounding box center [272, 64] width 26 height 6
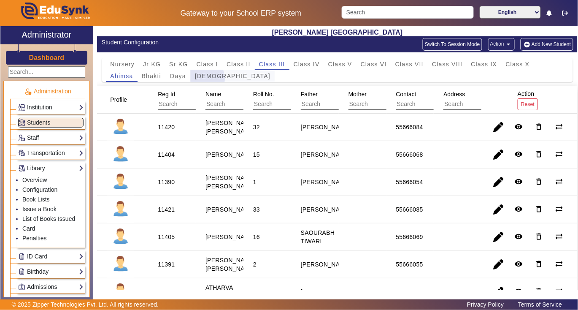
click at [205, 78] on span "Dharma" at bounding box center [233, 76] width 76 height 6
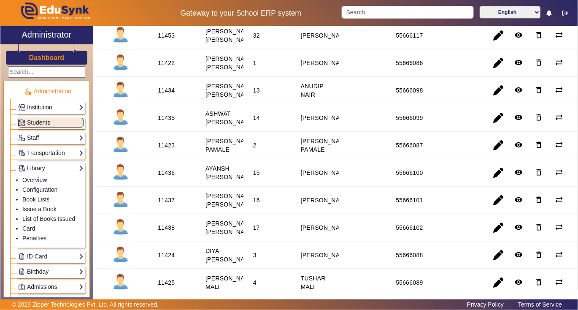
scroll to position [112, 0]
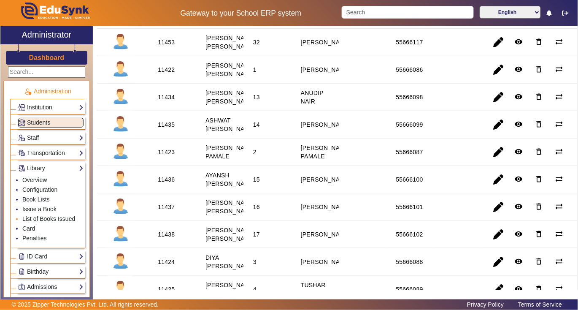
click at [51, 219] on link "List of Books Issued" at bounding box center [48, 218] width 53 height 7
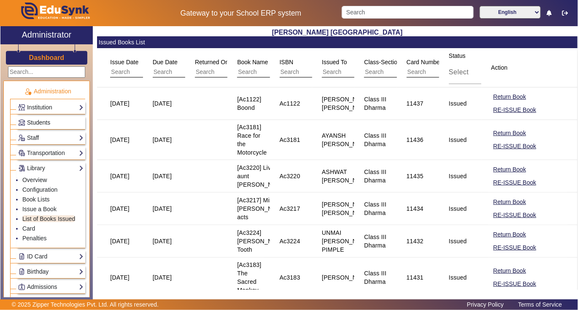
click at [61, 122] on link "Students" at bounding box center [50, 123] width 65 height 10
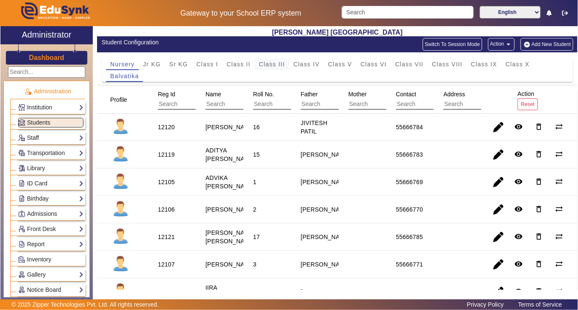
click at [274, 61] on span "Class III" at bounding box center [272, 64] width 26 height 6
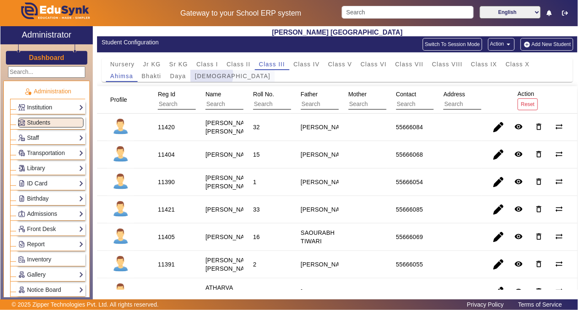
click at [211, 75] on span "Dharma" at bounding box center [233, 76] width 76 height 6
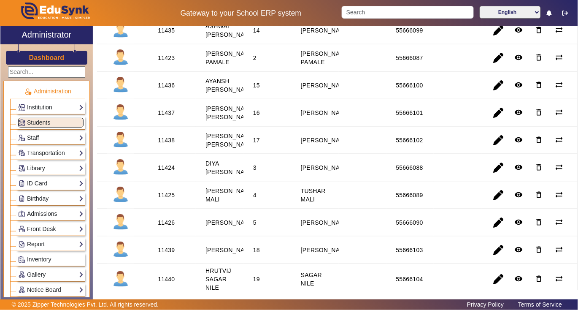
scroll to position [225, 0]
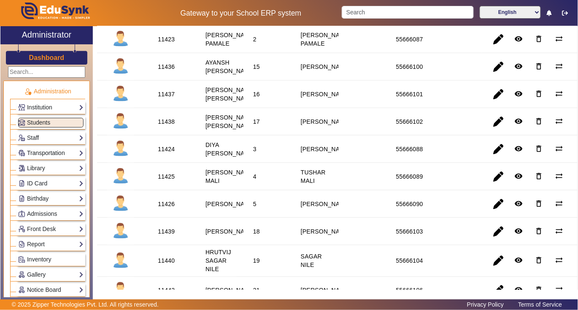
click at [51, 158] on link "Transportation" at bounding box center [50, 153] width 65 height 10
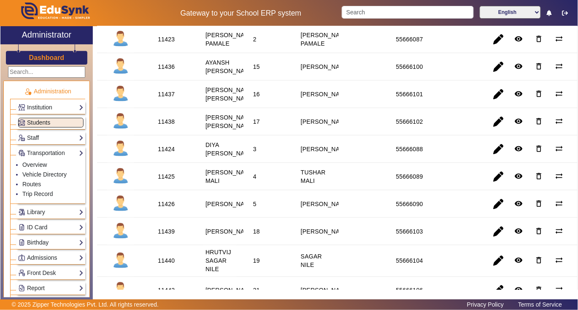
click at [51, 122] on link "Students" at bounding box center [50, 123] width 65 height 10
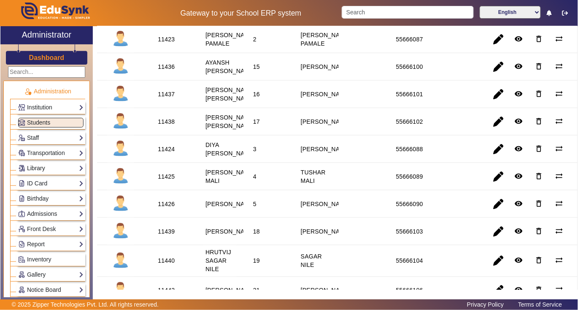
click at [54, 170] on link "Library" at bounding box center [50, 168] width 65 height 10
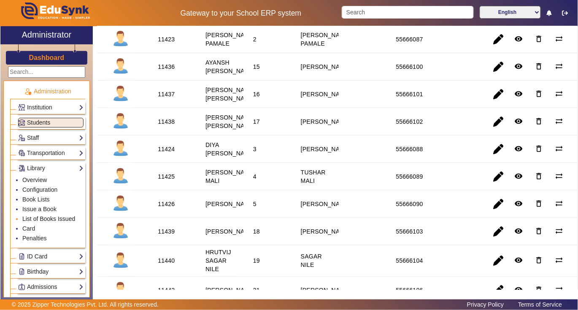
click at [58, 219] on link "List of Books Issued" at bounding box center [48, 218] width 53 height 7
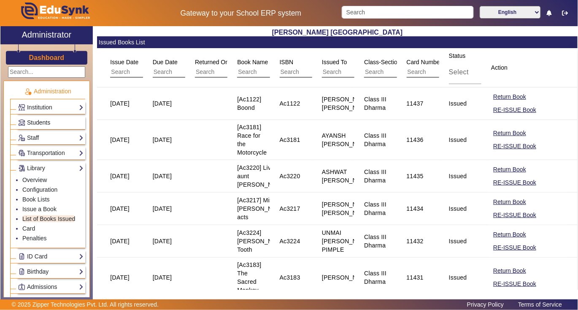
click at [60, 122] on link "Students" at bounding box center [50, 123] width 65 height 10
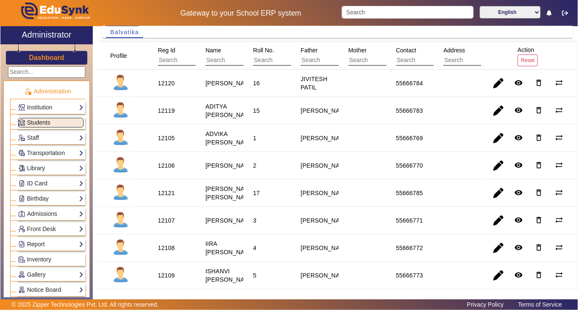
scroll to position [112, 0]
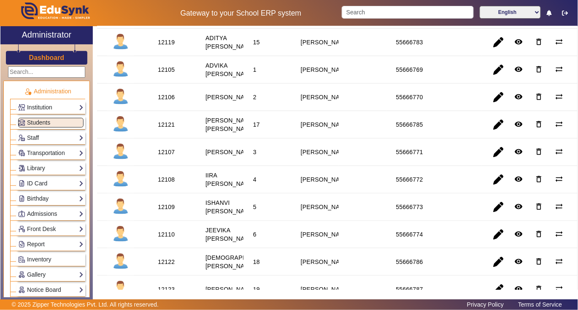
click at [166, 129] on div "12121" at bounding box center [166, 124] width 17 height 8
click at [46, 168] on link "Library" at bounding box center [50, 168] width 65 height 10
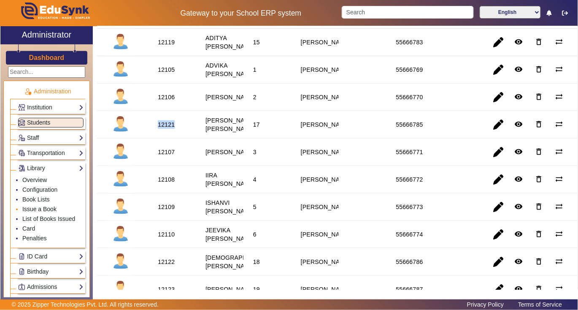
click at [40, 210] on link "Issue a Book" at bounding box center [39, 208] width 34 height 7
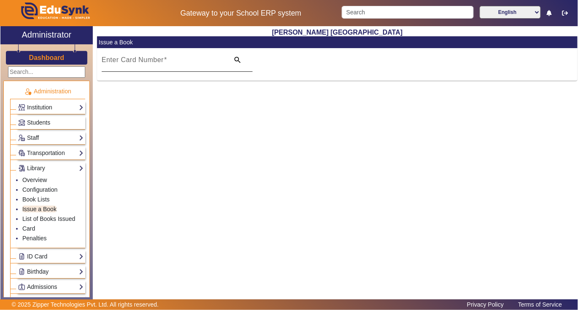
click at [132, 62] on mat-label "Enter Card Number" at bounding box center [133, 59] width 62 height 7
click at [132, 62] on input "Enter Card Number" at bounding box center [163, 63] width 123 height 10
paste input "12121"
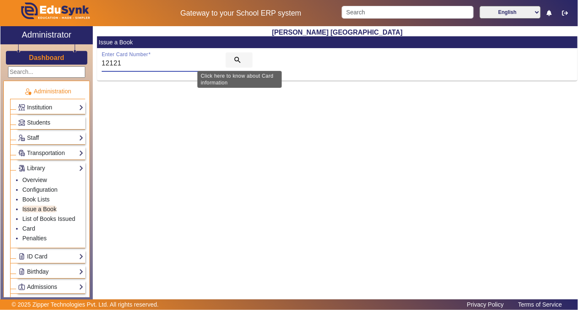
type input "12121"
click at [235, 53] on span "search" at bounding box center [239, 60] width 27 height 20
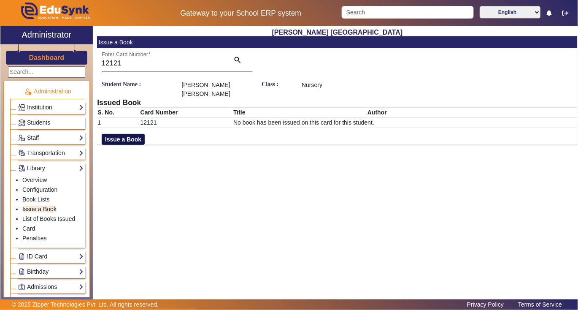
click at [129, 134] on button "Issue a Book" at bounding box center [123, 139] width 43 height 11
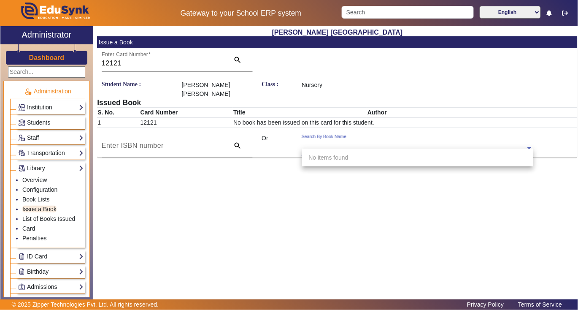
click at [318, 134] on div "Search By Book Name" at bounding box center [414, 139] width 224 height 10
type input "3197"
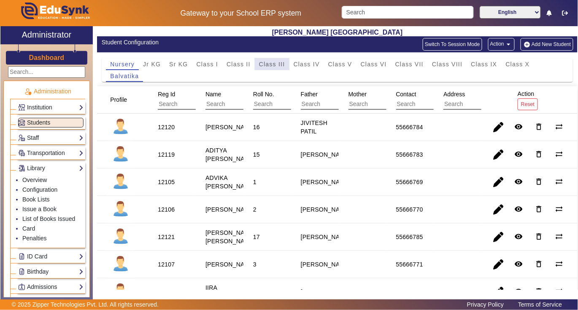
click at [268, 62] on span "Class III" at bounding box center [272, 64] width 26 height 6
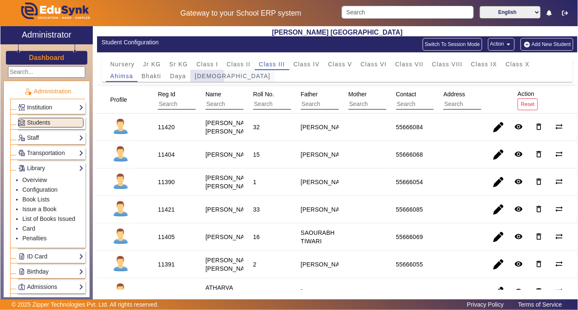
click at [205, 76] on span "Dharma" at bounding box center [233, 76] width 76 height 6
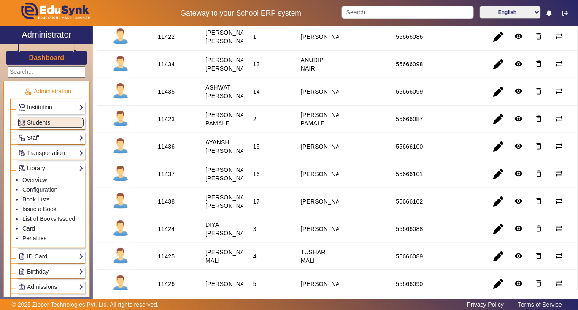
scroll to position [225, 0]
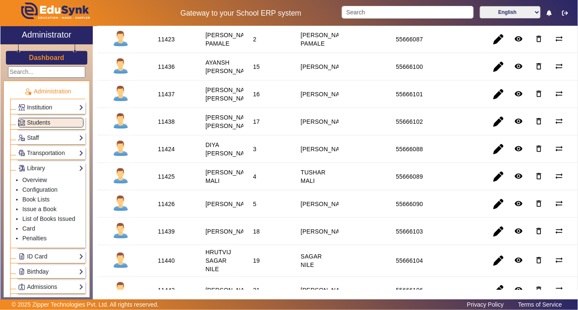
click at [170, 126] on div "11438" at bounding box center [166, 121] width 17 height 8
click at [50, 208] on link "Issue a Book" at bounding box center [39, 208] width 34 height 7
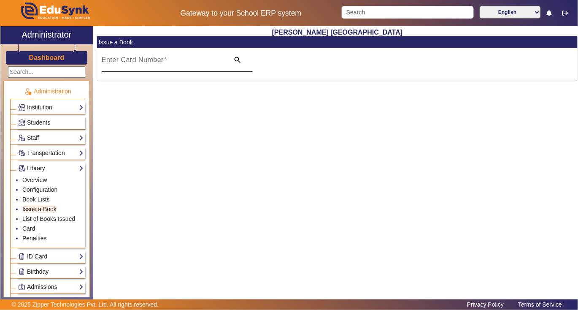
click at [134, 58] on mat-label "Enter Card Number" at bounding box center [133, 59] width 62 height 7
click at [134, 58] on input "Enter Card Number" at bounding box center [163, 63] width 123 height 10
paste input "11438"
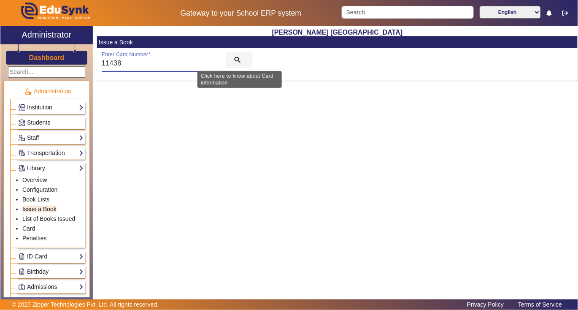
type input "11438"
click at [238, 57] on mat-icon "search" at bounding box center [237, 60] width 8 height 8
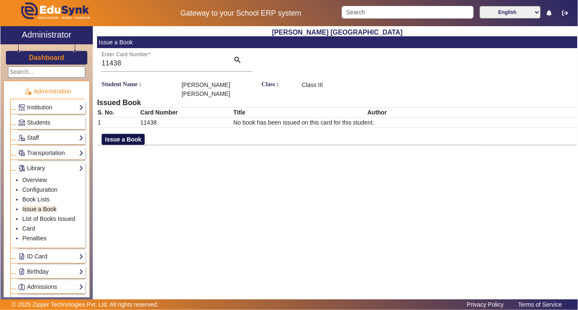
click at [127, 134] on button "Issue a Book" at bounding box center [123, 139] width 43 height 11
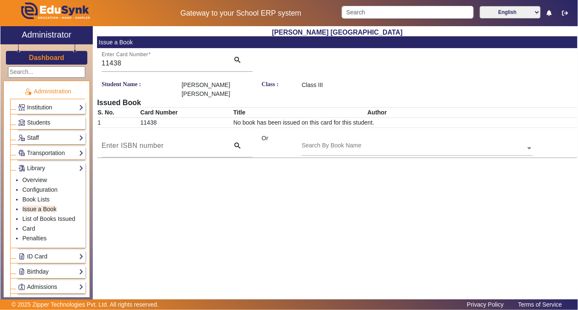
click at [305, 144] on input "text" at bounding box center [417, 148] width 231 height 9
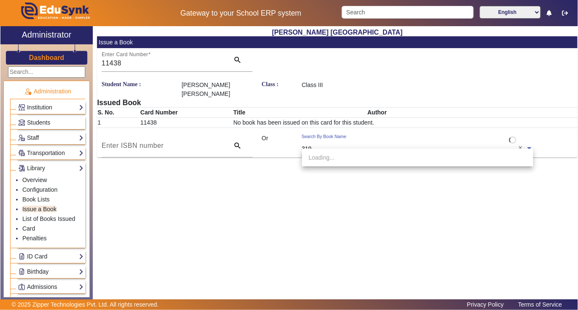
type input "3197"
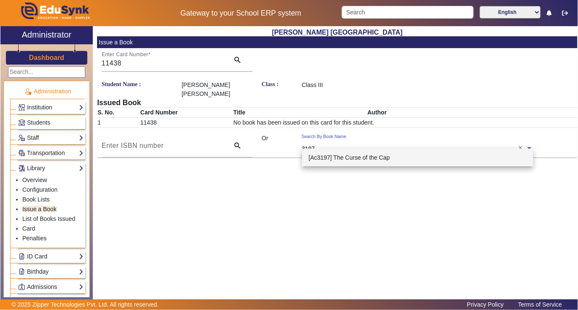
click at [342, 153] on div "[Ac3197] The Curse of the Cap" at bounding box center [418, 158] width 232 height 18
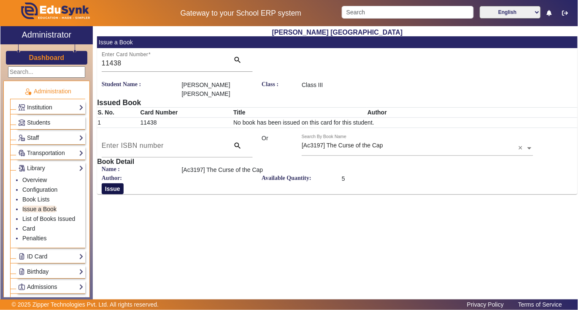
click at [105, 183] on button "Issue" at bounding box center [113, 188] width 22 height 11
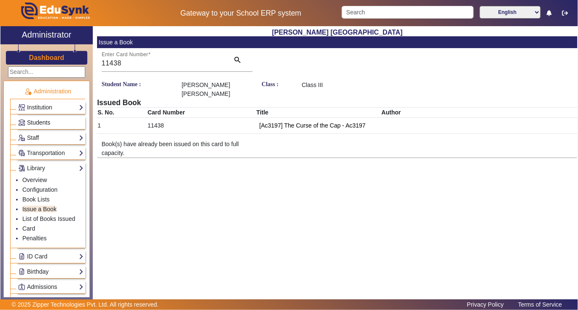
click at [63, 121] on link "Students" at bounding box center [50, 123] width 65 height 10
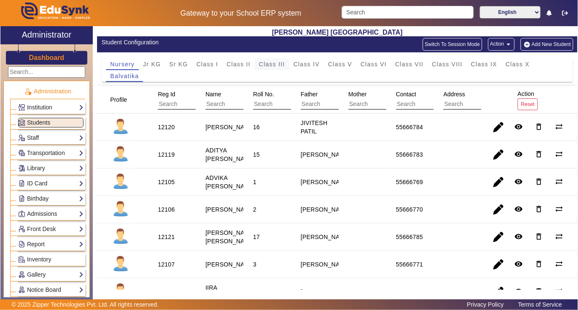
click at [272, 61] on span "Class III" at bounding box center [272, 64] width 26 height 6
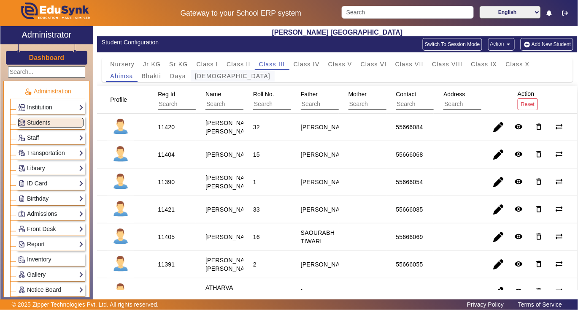
click at [215, 72] on span "Dharma" at bounding box center [233, 76] width 76 height 12
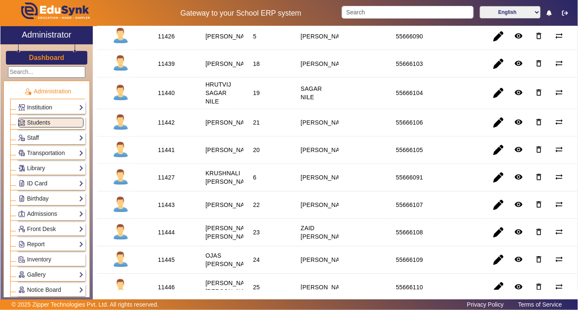
scroll to position [394, 0]
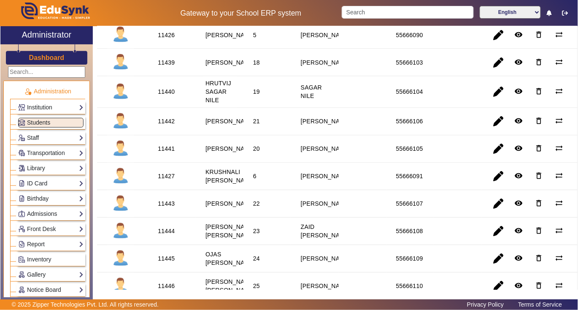
click at [169, 67] on div "11439" at bounding box center [166, 62] width 17 height 8
click at [53, 166] on link "Library" at bounding box center [50, 168] width 65 height 10
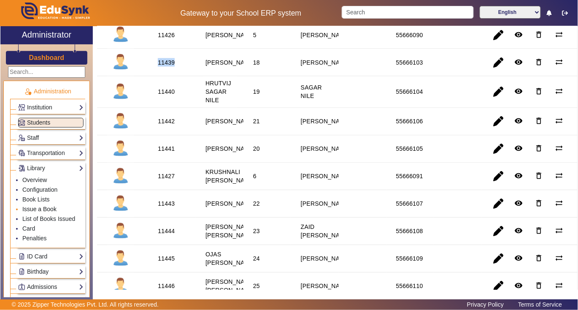
click at [49, 208] on link "Issue a Book" at bounding box center [39, 208] width 34 height 7
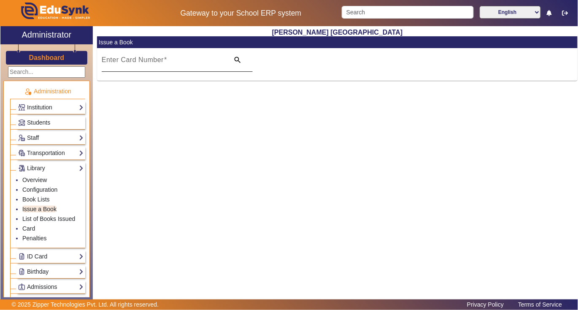
click at [142, 57] on mat-label "Enter Card Number" at bounding box center [133, 59] width 62 height 7
click at [142, 58] on input "Enter Card Number" at bounding box center [163, 63] width 123 height 10
paste input "11439"
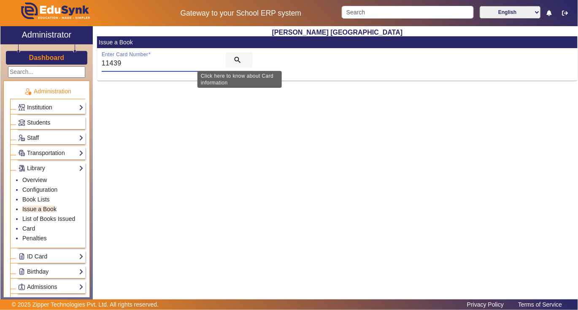
type input "11439"
click at [232, 54] on span "search" at bounding box center [239, 60] width 27 height 20
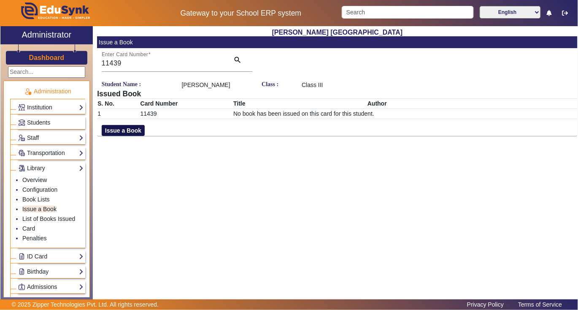
click at [137, 130] on button "Issue a Book" at bounding box center [123, 130] width 43 height 11
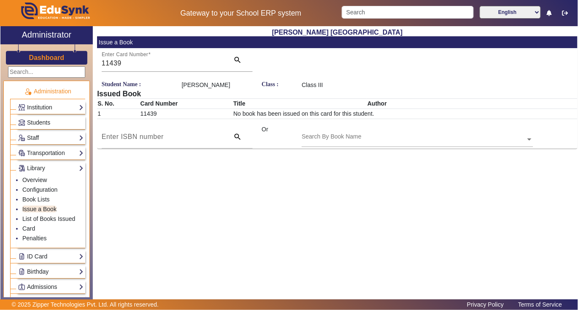
click at [347, 132] on div "Search By Book Name" at bounding box center [332, 136] width 60 height 9
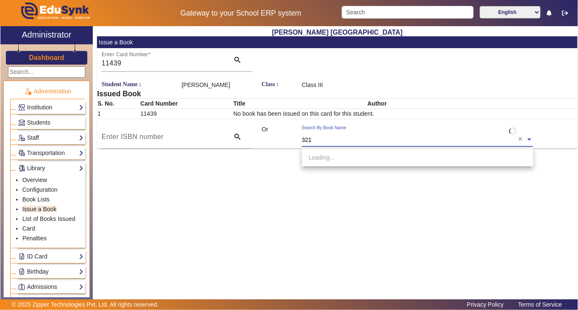
type input "3212"
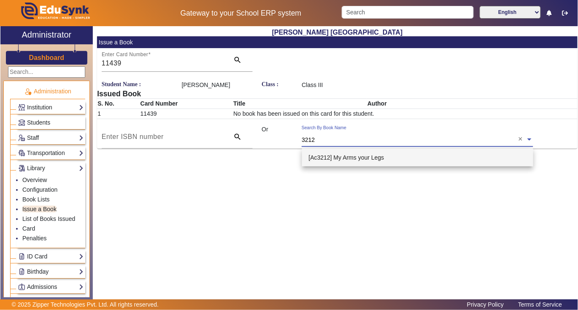
click at [371, 157] on span "[Ac3212] My Arms your Legs" at bounding box center [347, 157] width 76 height 7
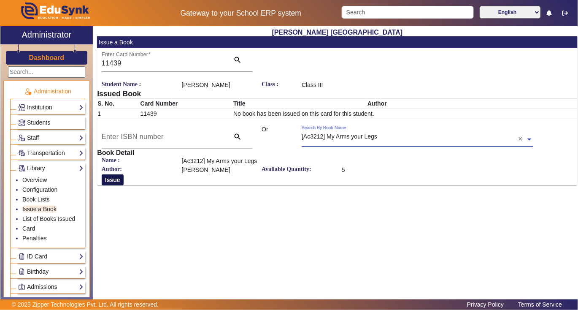
click at [105, 178] on button "Issue" at bounding box center [113, 179] width 22 height 11
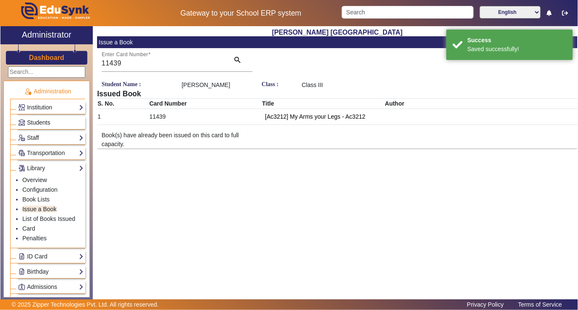
click at [49, 121] on span "Students" at bounding box center [38, 122] width 23 height 7
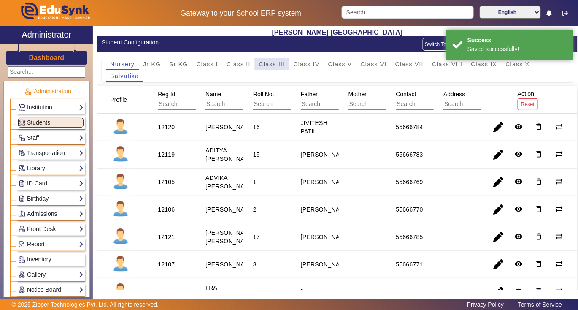
click at [278, 59] on span "Class III" at bounding box center [272, 64] width 26 height 12
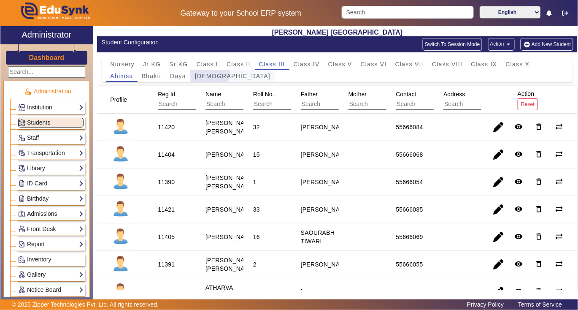
click at [209, 73] on span "Dharma" at bounding box center [233, 76] width 76 height 6
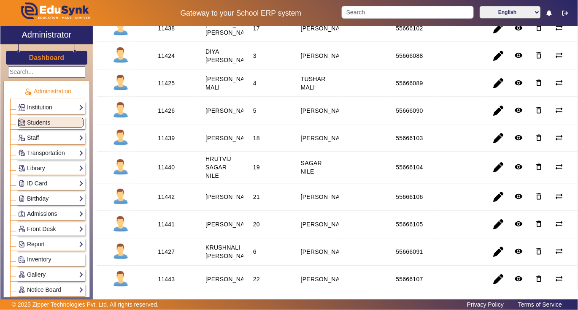
scroll to position [338, 0]
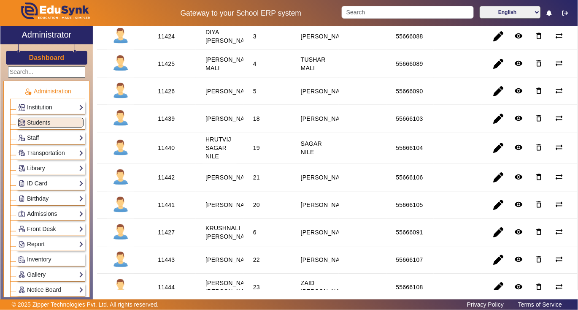
click at [169, 155] on div "11440" at bounding box center [166, 148] width 23 height 14
click at [46, 166] on link "Library" at bounding box center [50, 168] width 65 height 10
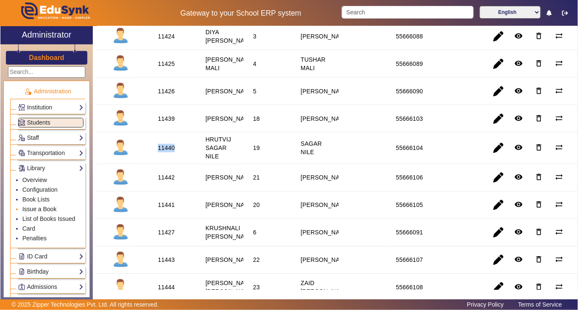
click at [51, 208] on link "Issue a Book" at bounding box center [39, 208] width 34 height 7
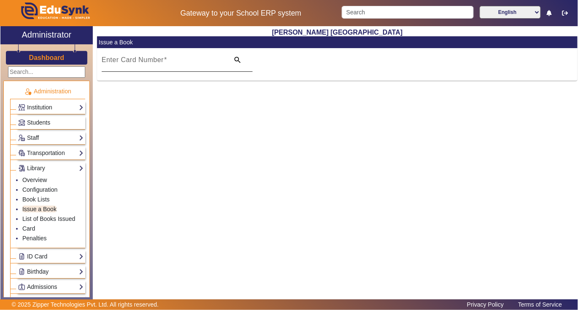
click at [118, 62] on mat-label "Enter Card Number" at bounding box center [133, 59] width 62 height 7
click at [118, 62] on input "Enter Card Number" at bounding box center [163, 63] width 123 height 10
paste input "11440"
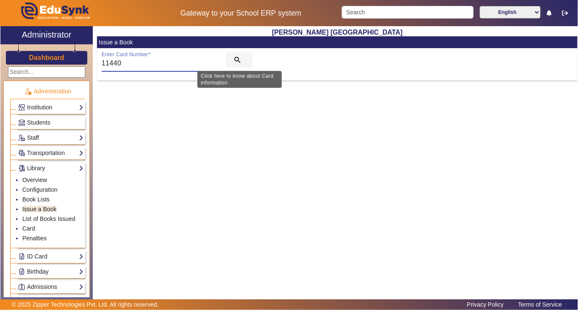
type input "11440"
click at [238, 57] on mat-icon "search" at bounding box center [237, 60] width 8 height 8
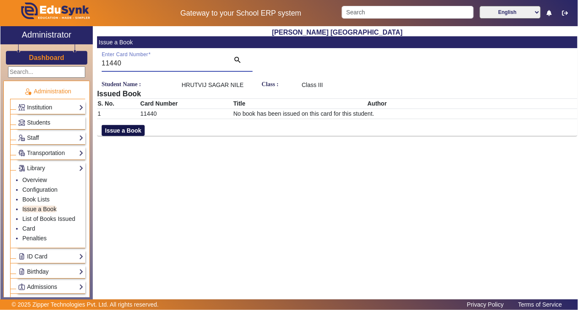
click at [139, 126] on button "Issue a Book" at bounding box center [123, 130] width 43 height 11
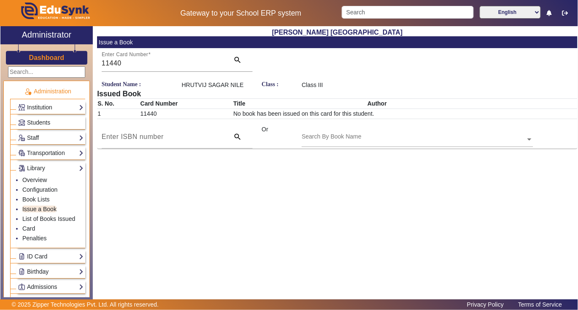
click at [309, 134] on div "Search By Book Name" at bounding box center [332, 136] width 60 height 9
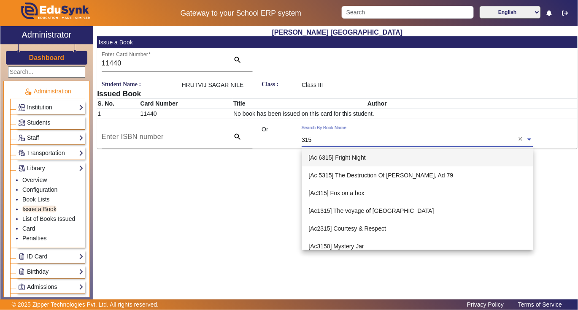
type input "3156"
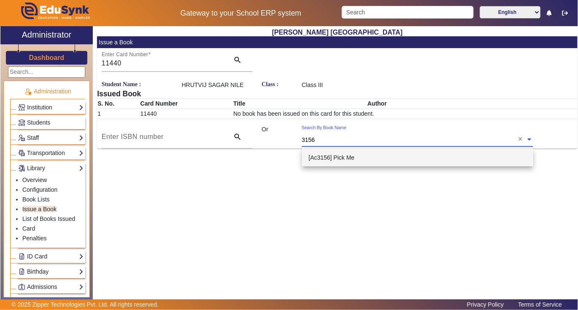
click at [321, 154] on span "[Ac3156] Pick Me" at bounding box center [332, 157] width 46 height 7
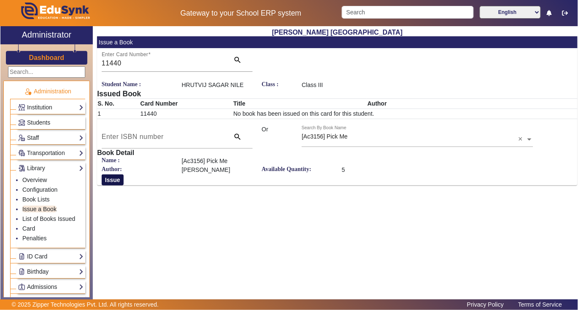
click at [107, 179] on button "Issue" at bounding box center [113, 179] width 22 height 11
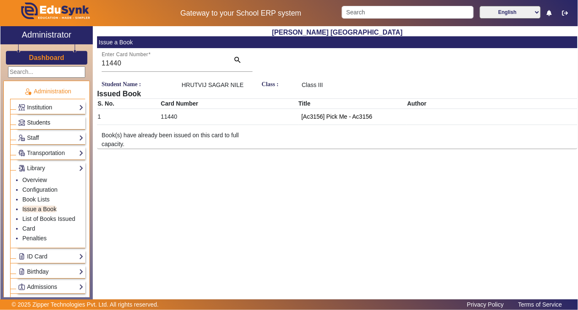
click at [56, 118] on link "Students" at bounding box center [50, 123] width 65 height 10
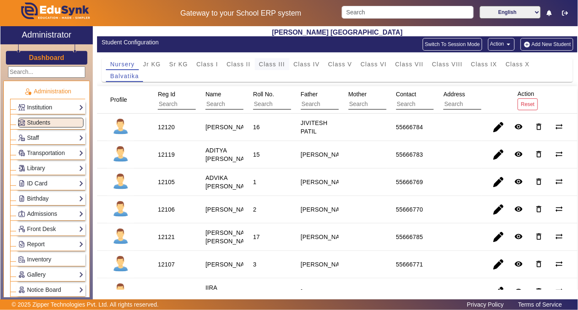
drag, startPoint x: 276, startPoint y: 59, endPoint x: 211, endPoint y: 105, distance: 79.4
click at [276, 61] on span "Class III" at bounding box center [272, 64] width 26 height 12
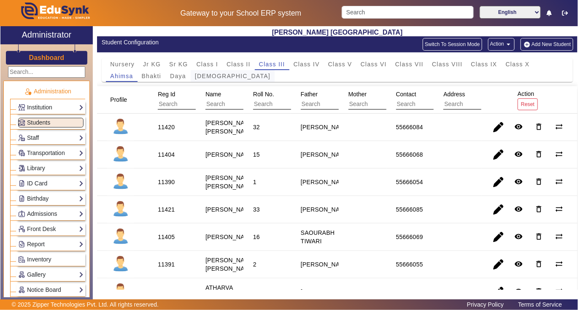
click at [210, 73] on span "Dharma" at bounding box center [233, 76] width 76 height 6
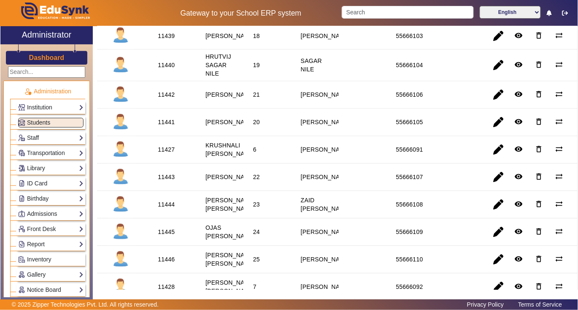
scroll to position [450, 0]
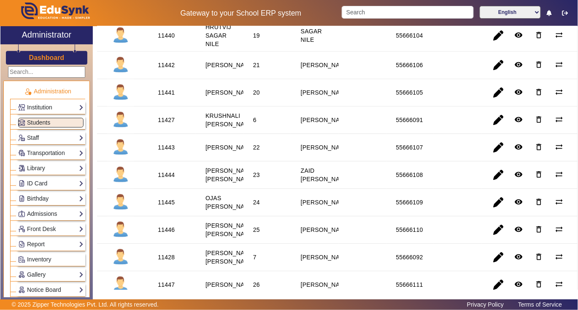
click at [170, 97] on div "11441" at bounding box center [166, 93] width 17 height 8
click at [59, 168] on link "Library" at bounding box center [50, 168] width 65 height 10
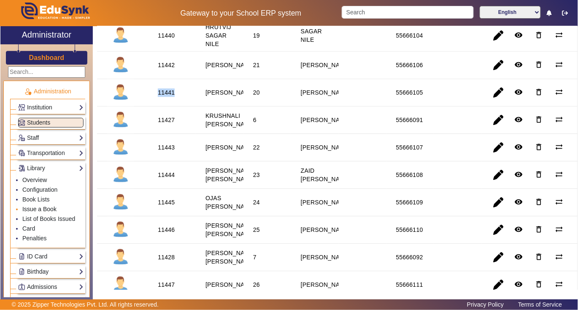
click at [51, 210] on link "Issue a Book" at bounding box center [39, 208] width 34 height 7
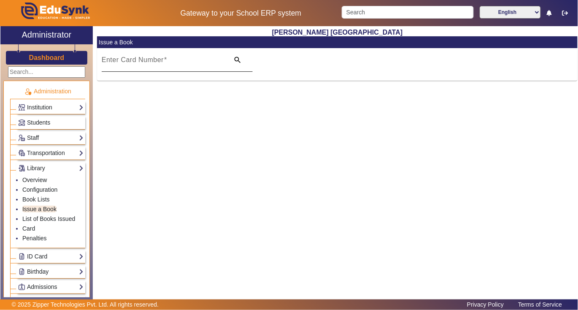
click at [150, 61] on mat-label "Enter Card Number" at bounding box center [133, 59] width 62 height 7
click at [150, 61] on input "Enter Card Number" at bounding box center [163, 63] width 123 height 10
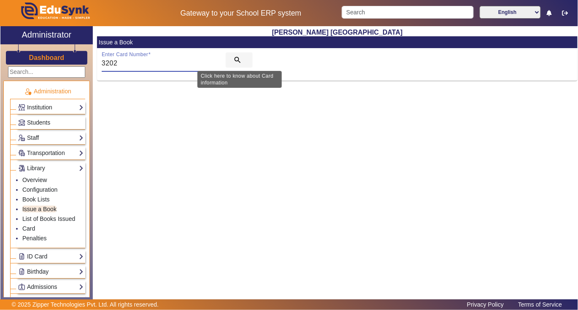
type input "3202"
click at [235, 58] on mat-icon "search" at bounding box center [237, 60] width 8 height 8
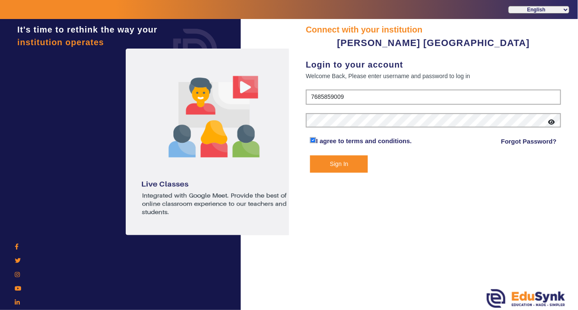
click at [346, 160] on button "Sign In" at bounding box center [339, 163] width 58 height 17
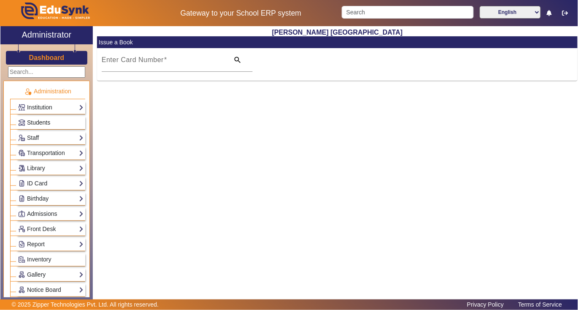
click at [62, 121] on link "Students" at bounding box center [50, 123] width 65 height 10
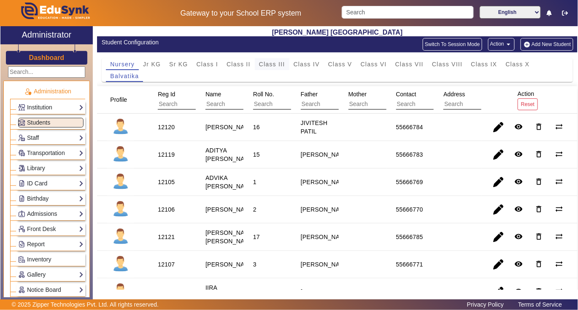
click at [276, 63] on span "Class III" at bounding box center [272, 64] width 26 height 6
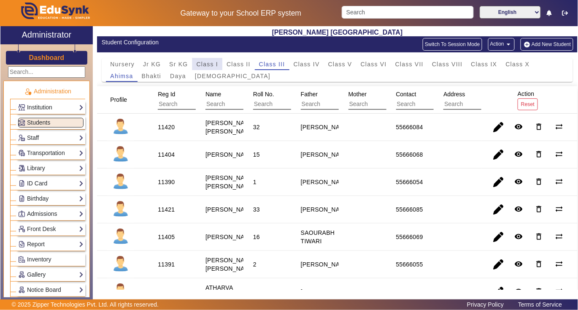
click at [204, 68] on span "Class I" at bounding box center [208, 64] width 22 height 12
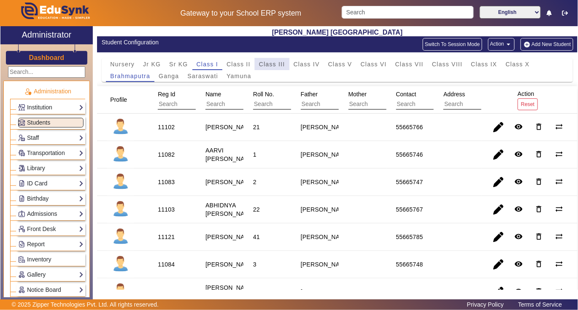
click at [277, 61] on span "Class III" at bounding box center [272, 64] width 26 height 6
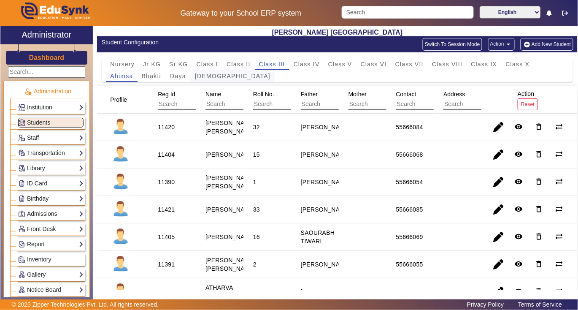
click at [213, 75] on span "Dharma" at bounding box center [233, 76] width 76 height 6
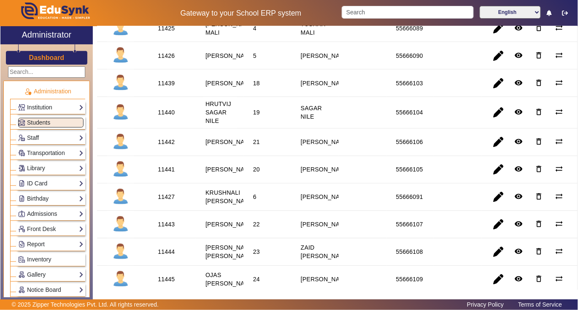
scroll to position [394, 0]
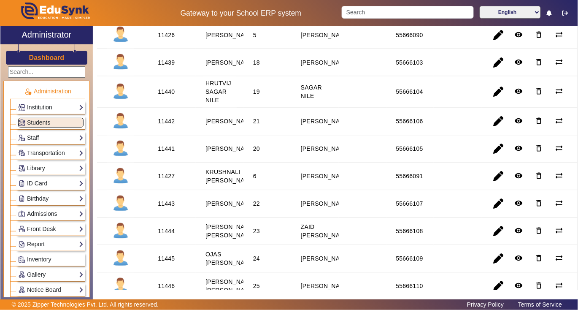
click at [165, 153] on div "11441" at bounding box center [166, 149] width 17 height 8
click at [62, 165] on link "Library" at bounding box center [50, 168] width 65 height 10
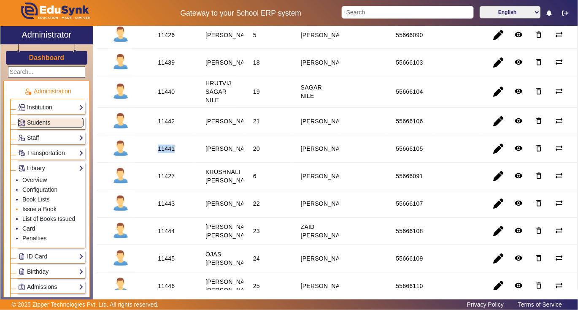
click at [53, 207] on link "Issue a Book" at bounding box center [39, 208] width 34 height 7
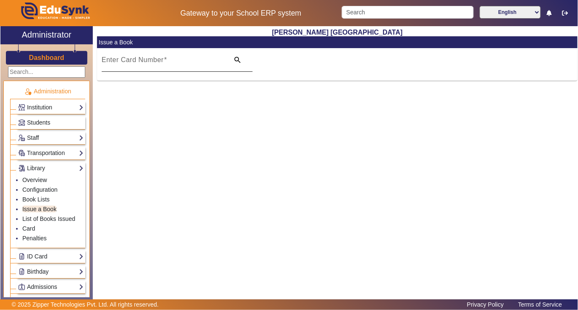
click at [134, 63] on mat-label "Enter Card Number" at bounding box center [133, 59] width 62 height 7
click at [134, 63] on input "Enter Card Number" at bounding box center [163, 63] width 123 height 10
paste input "11441"
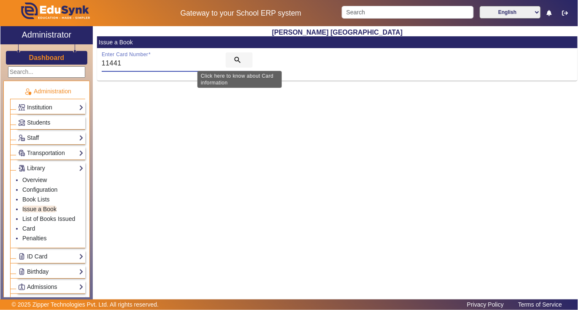
type input "11441"
click at [238, 57] on mat-icon "search" at bounding box center [237, 60] width 8 height 8
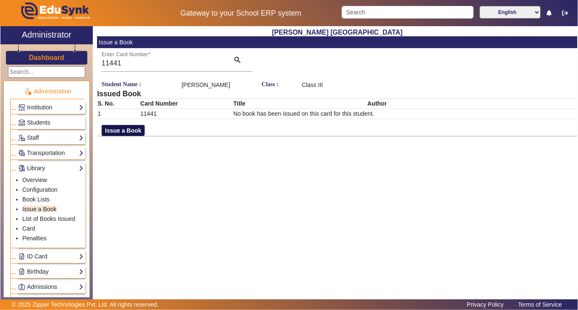
click at [122, 127] on button "Issue a Book" at bounding box center [123, 130] width 43 height 11
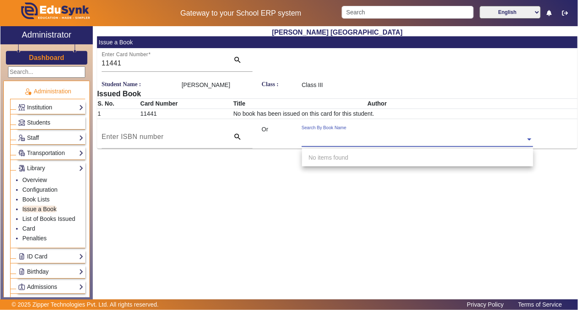
click at [319, 131] on div "Search By Book Name" at bounding box center [324, 127] width 45 height 7
type input "3202"
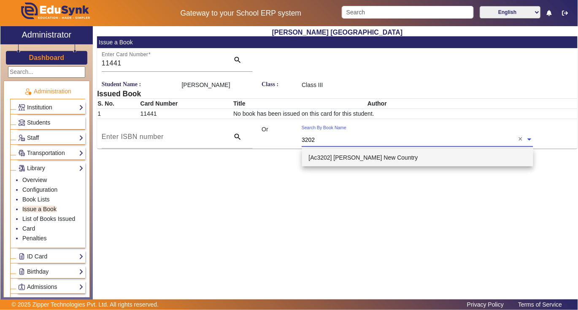
click at [335, 151] on div "[Ac3202] Kalo Ll's New Country" at bounding box center [418, 158] width 232 height 18
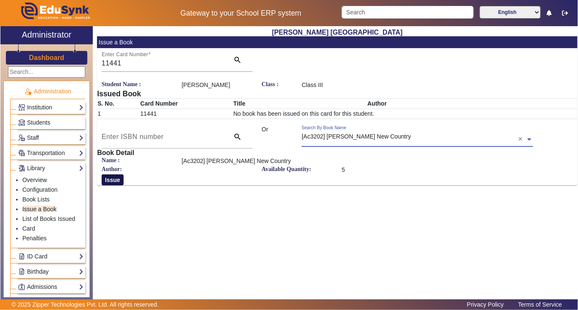
click at [110, 181] on button "Issue" at bounding box center [113, 179] width 22 height 11
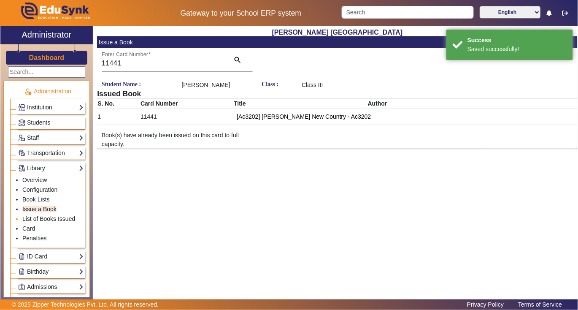
click at [44, 219] on link "List of Books Issued" at bounding box center [48, 218] width 53 height 7
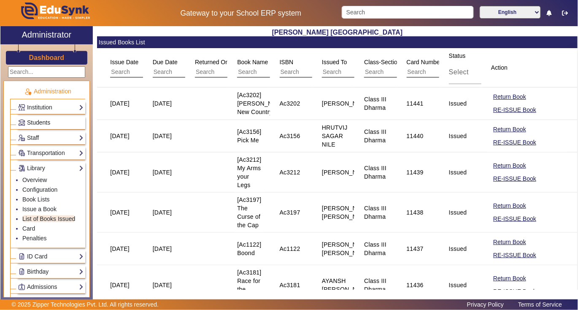
click at [33, 122] on span "Students" at bounding box center [38, 122] width 23 height 7
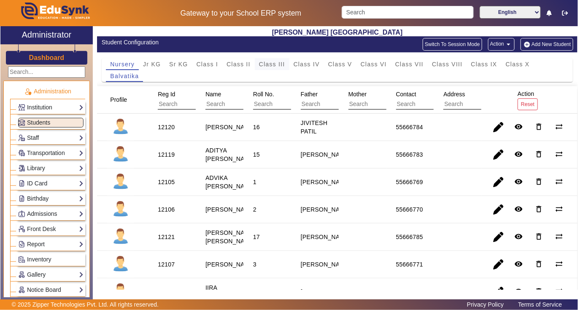
click at [270, 65] on span "Class III" at bounding box center [272, 64] width 26 height 6
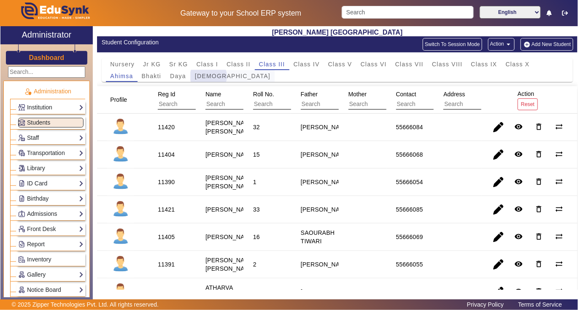
click at [208, 76] on span "Dharma" at bounding box center [233, 76] width 76 height 6
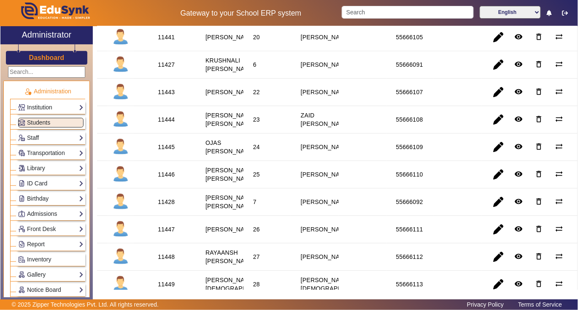
scroll to position [461, 0]
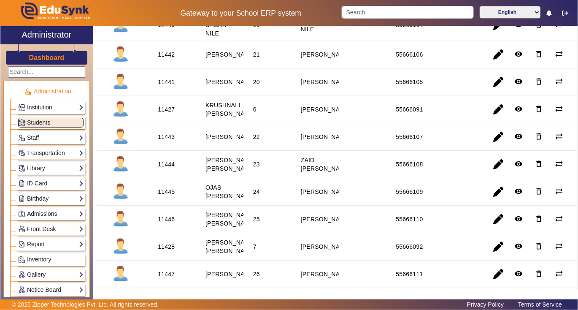
click at [164, 59] on div "11442" at bounding box center [166, 54] width 17 height 8
click at [41, 169] on link "Library" at bounding box center [50, 168] width 65 height 10
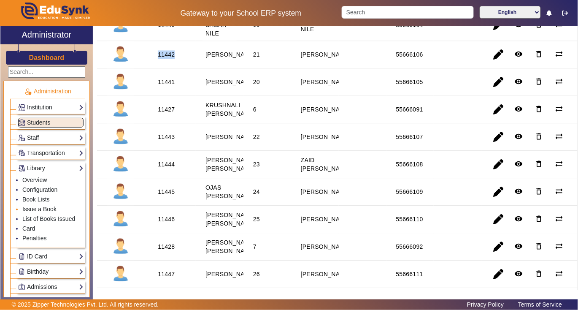
click at [39, 210] on link "Issue a Book" at bounding box center [39, 208] width 34 height 7
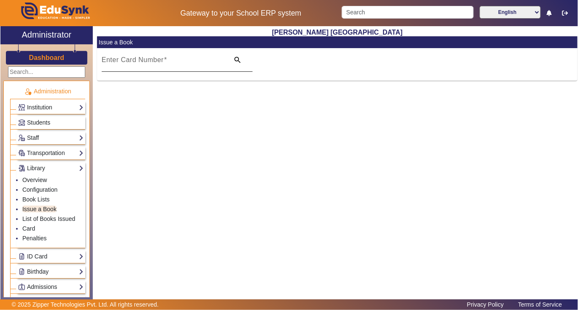
click at [174, 63] on input "Enter Card Number" at bounding box center [163, 63] width 123 height 10
paste input "11442"
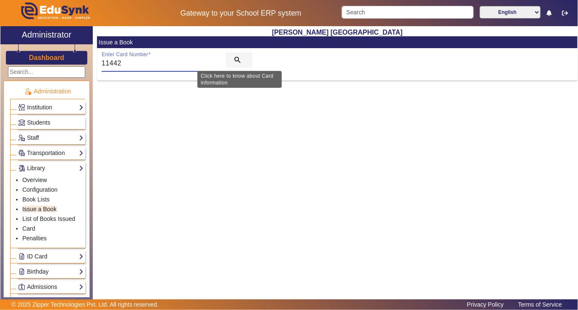
type input "11442"
click at [235, 59] on mat-icon "search" at bounding box center [237, 60] width 8 height 8
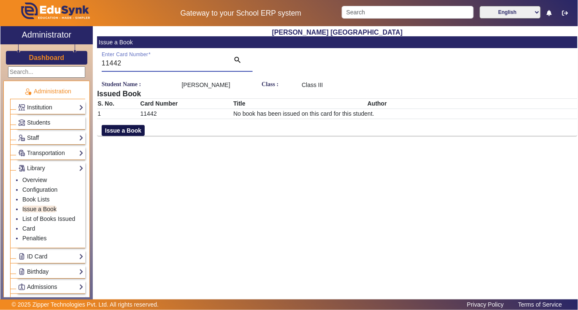
click at [125, 136] on button "Issue a Book" at bounding box center [123, 130] width 43 height 11
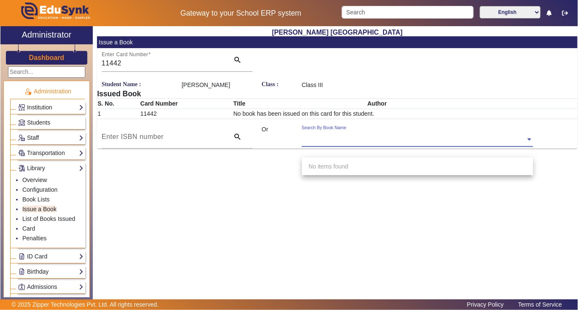
click at [372, 135] on div "Search By Book Name" at bounding box center [414, 130] width 224 height 10
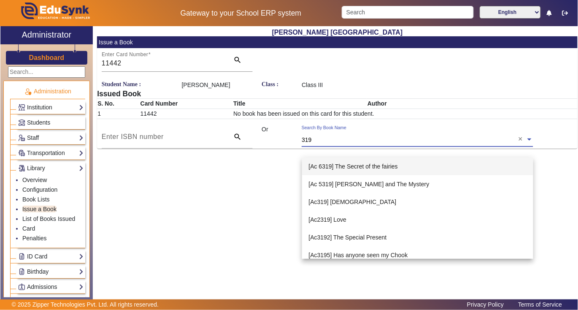
type input "3194"
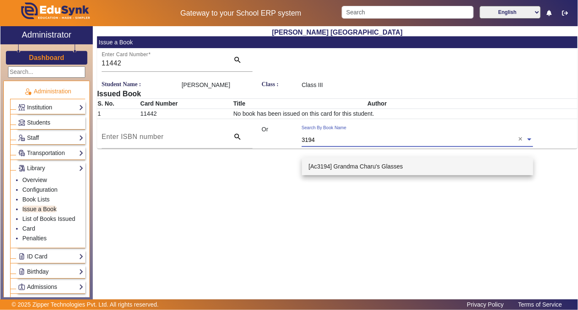
click at [363, 166] on span "[Ac3194] Grandma Charu's Glasses" at bounding box center [356, 166] width 95 height 7
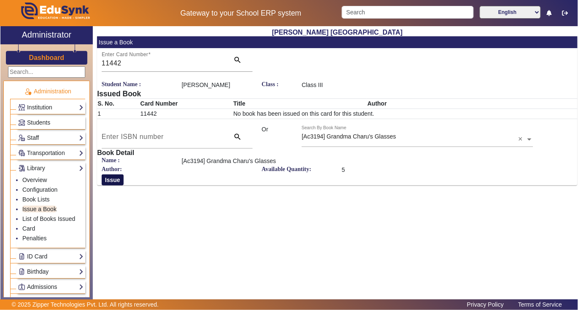
click at [111, 185] on button "Issue" at bounding box center [113, 179] width 22 height 11
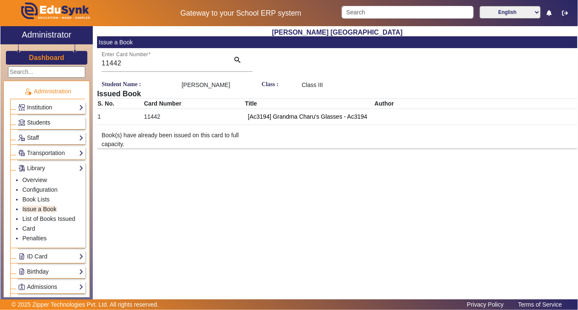
click at [41, 124] on span "Students" at bounding box center [38, 122] width 23 height 7
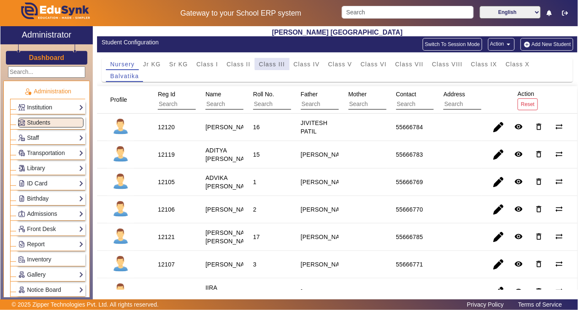
drag, startPoint x: 279, startPoint y: 64, endPoint x: 271, endPoint y: 66, distance: 8.3
click at [277, 64] on span "Class III" at bounding box center [272, 64] width 26 height 6
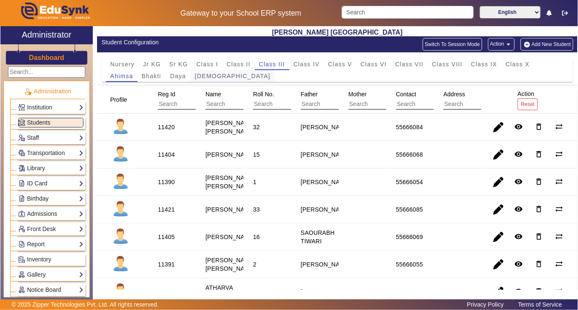
click at [201, 76] on span "Dharma" at bounding box center [233, 76] width 76 height 6
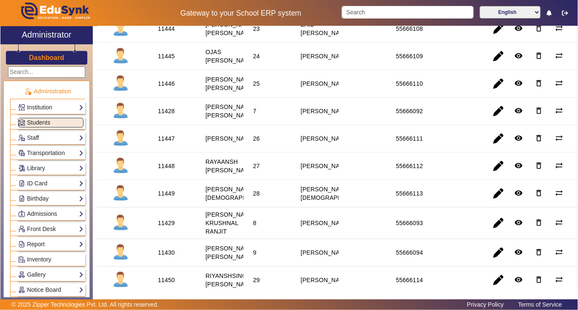
scroll to position [619, 0]
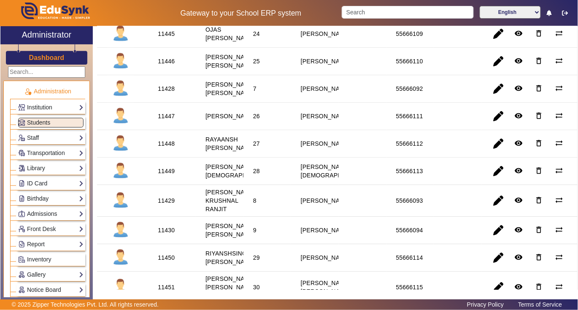
click at [36, 165] on link "Library" at bounding box center [50, 168] width 65 height 10
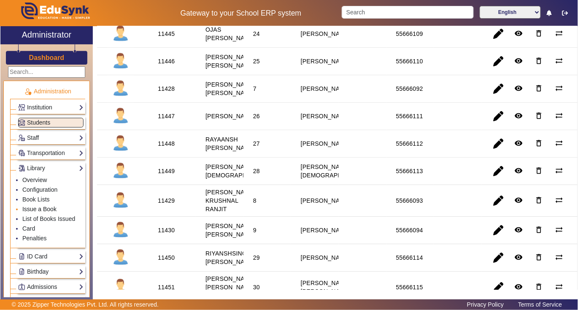
click at [41, 211] on link "Issue a Book" at bounding box center [39, 208] width 34 height 7
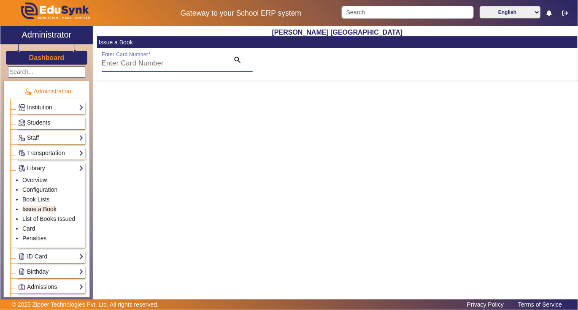
click at [190, 64] on input "Enter Card Number" at bounding box center [163, 63] width 123 height 10
paste input "11443"
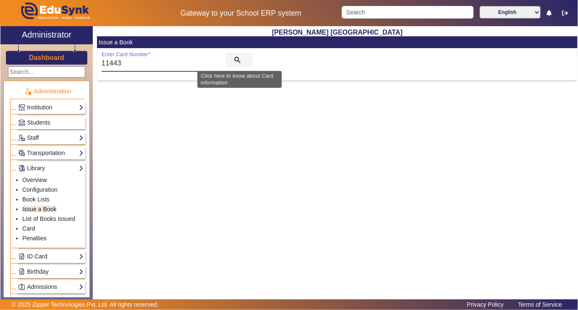
type input "11443"
click at [239, 59] on mat-icon "search" at bounding box center [237, 60] width 8 height 8
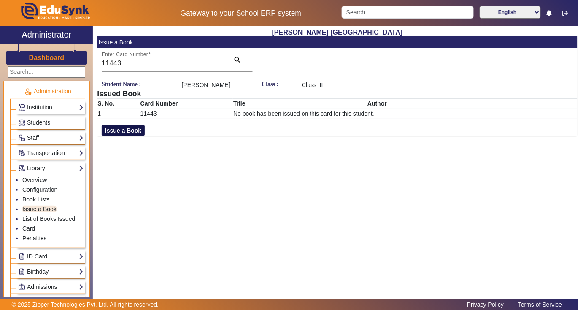
click at [134, 136] on button "Issue a Book" at bounding box center [123, 130] width 43 height 11
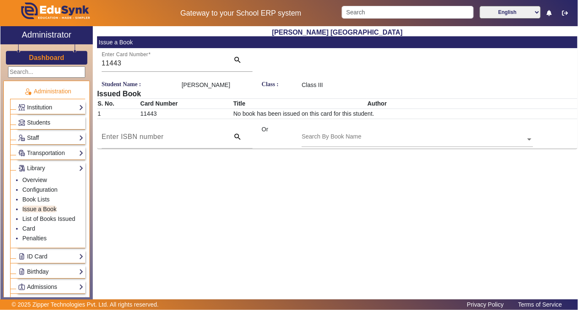
click at [365, 135] on div "Search By Book Name" at bounding box center [414, 130] width 224 height 10
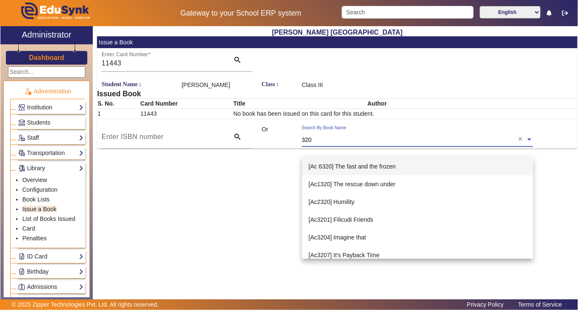
type input "3200"
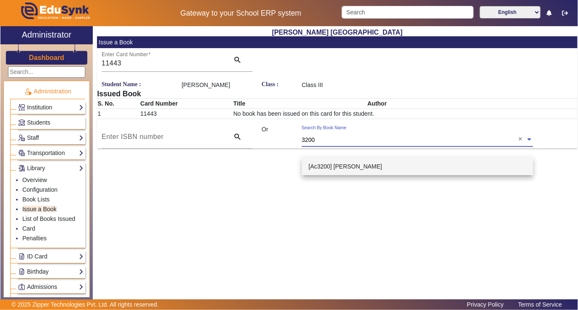
click at [361, 170] on div "[Ac3200] William wild" at bounding box center [418, 166] width 232 height 18
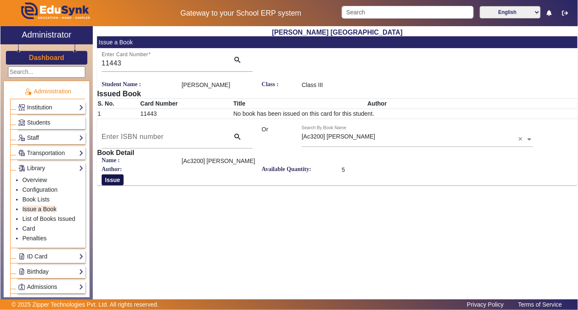
click at [111, 185] on button "Issue" at bounding box center [113, 179] width 22 height 11
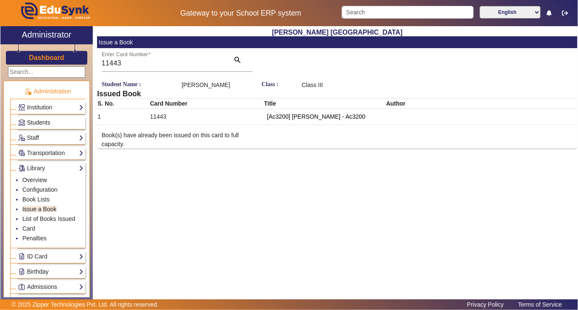
click at [36, 122] on span "Students" at bounding box center [38, 122] width 23 height 7
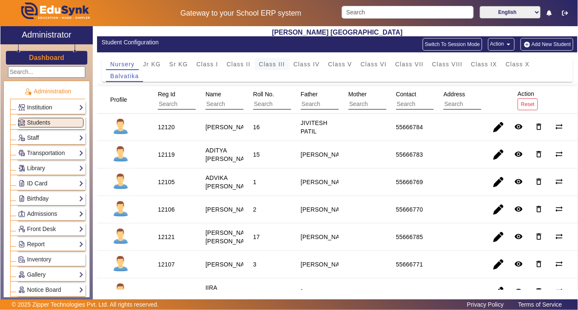
click at [270, 65] on span "Class III" at bounding box center [272, 64] width 26 height 6
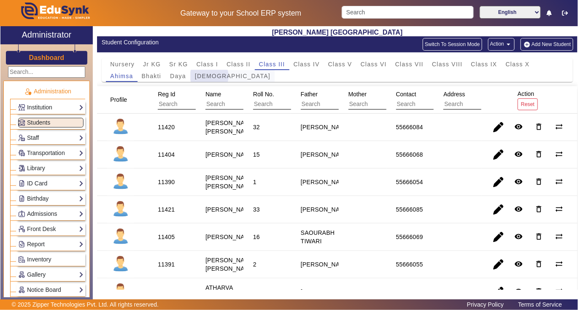
click at [209, 76] on span "Dharma" at bounding box center [233, 76] width 76 height 6
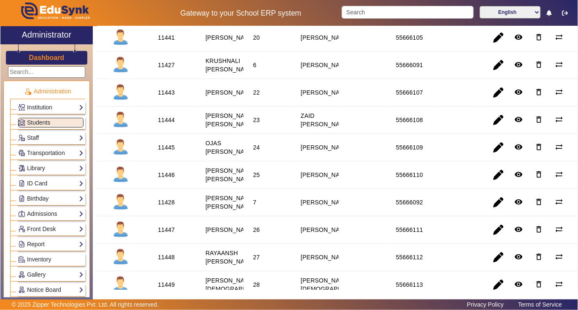
scroll to position [506, 0]
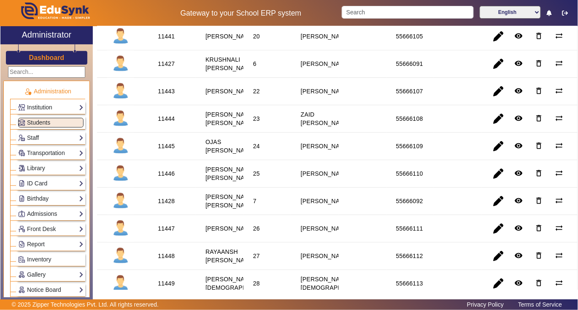
click at [170, 123] on div "11444" at bounding box center [166, 118] width 17 height 8
click at [39, 169] on link "Library" at bounding box center [50, 168] width 65 height 10
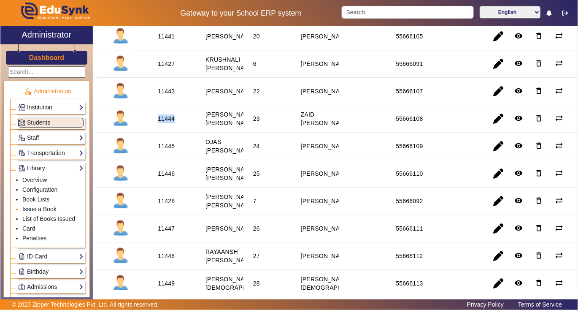
click at [35, 210] on link "Issue a Book" at bounding box center [39, 208] width 34 height 7
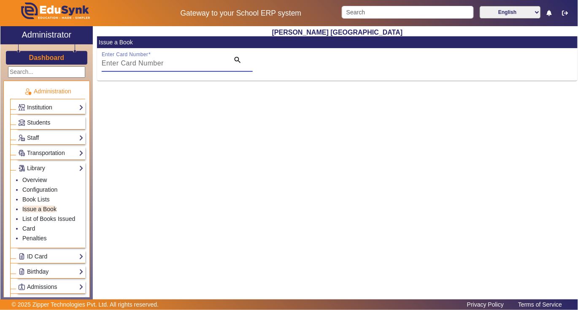
click at [177, 65] on input "Enter Card Number" at bounding box center [163, 63] width 123 height 10
paste input "11444"
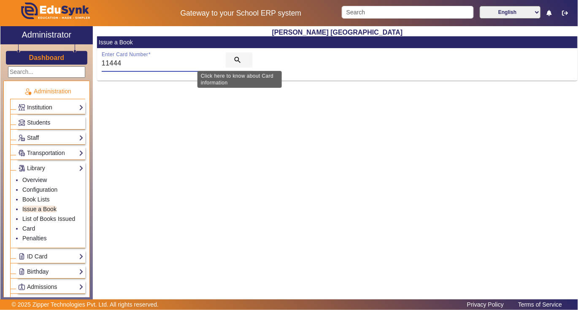
type input "11444"
click at [235, 58] on mat-icon "search" at bounding box center [237, 60] width 8 height 8
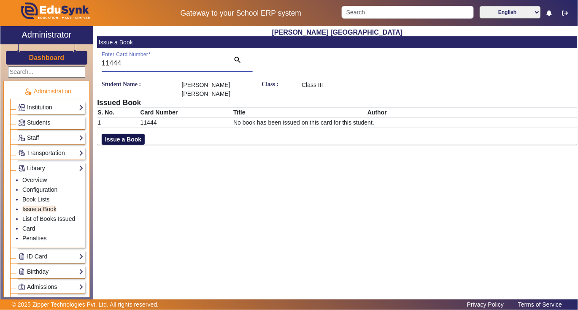
click at [132, 141] on button "Issue a Book" at bounding box center [123, 139] width 43 height 11
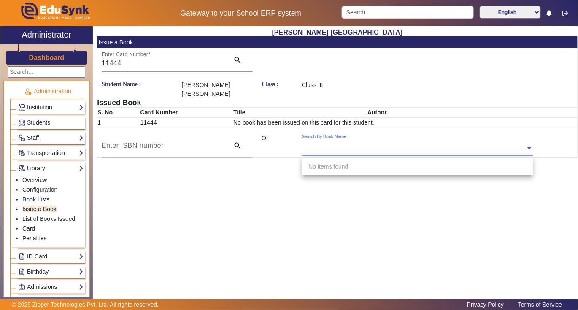
click at [377, 145] on input "text" at bounding box center [417, 148] width 231 height 9
type input "3226"
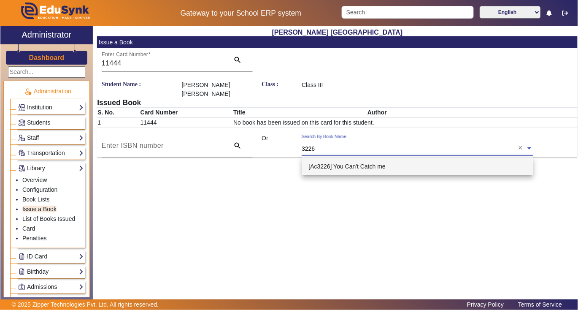
click at [343, 164] on span "[Ac3226] You Can't Catch me" at bounding box center [347, 166] width 77 height 7
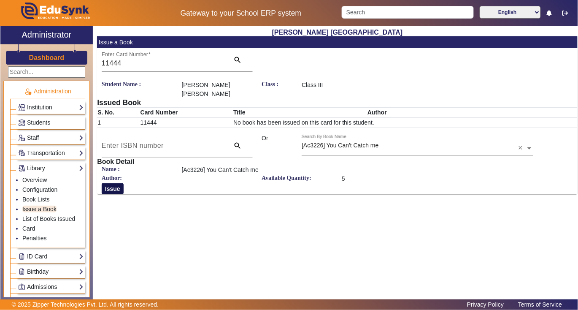
click at [110, 186] on button "Issue" at bounding box center [113, 188] width 22 height 11
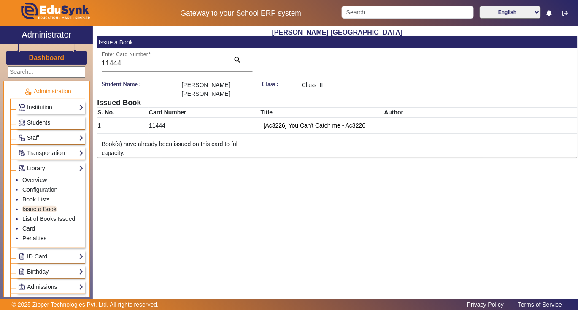
click at [38, 124] on span "Students" at bounding box center [38, 122] width 23 height 7
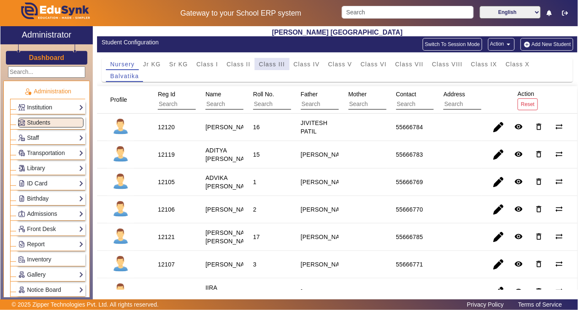
click at [268, 62] on span "Class III" at bounding box center [272, 64] width 26 height 6
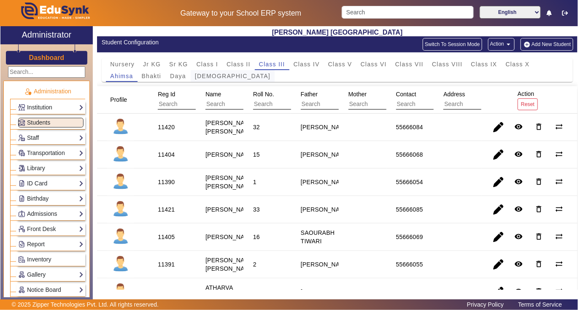
click at [198, 78] on span "Dharma" at bounding box center [233, 76] width 76 height 6
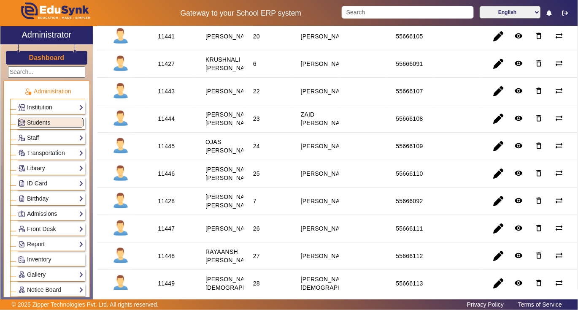
scroll to position [562, 0]
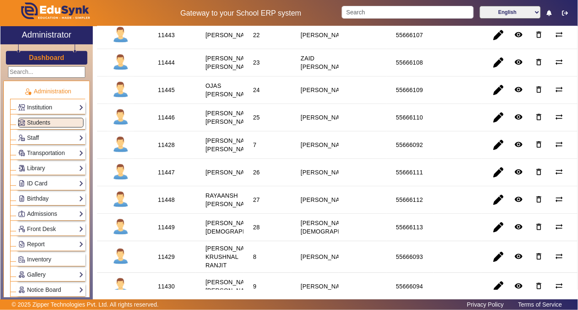
click at [168, 94] on div "11445" at bounding box center [166, 90] width 17 height 8
click at [46, 168] on link "Library" at bounding box center [50, 168] width 65 height 10
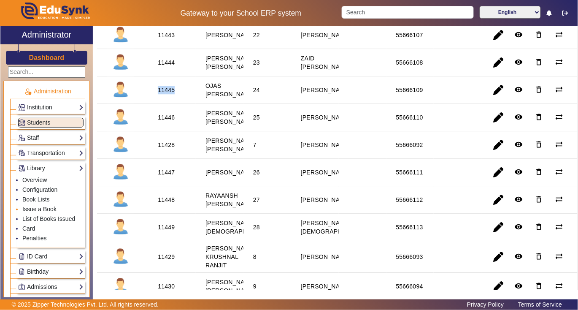
click at [38, 211] on link "Issue a Book" at bounding box center [39, 208] width 34 height 7
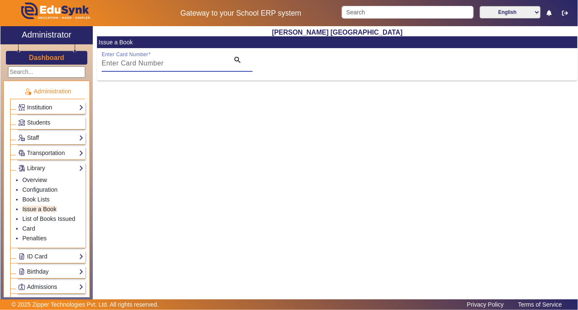
click at [173, 66] on input "Enter Card Number" at bounding box center [163, 63] width 123 height 10
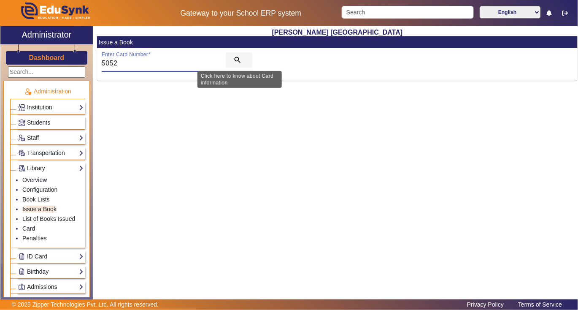
click at [236, 57] on mat-icon "search" at bounding box center [237, 60] width 8 height 8
click at [237, 59] on mat-icon "search" at bounding box center [237, 60] width 8 height 8
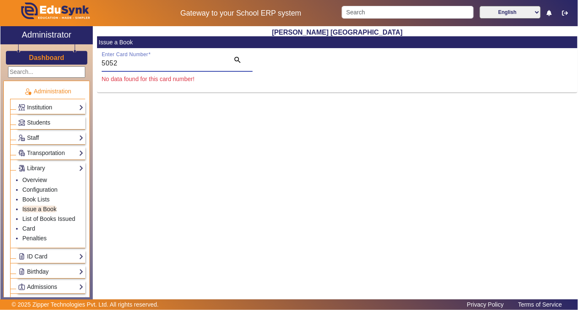
click at [141, 62] on input "5052" at bounding box center [163, 63] width 123 height 10
type input "5"
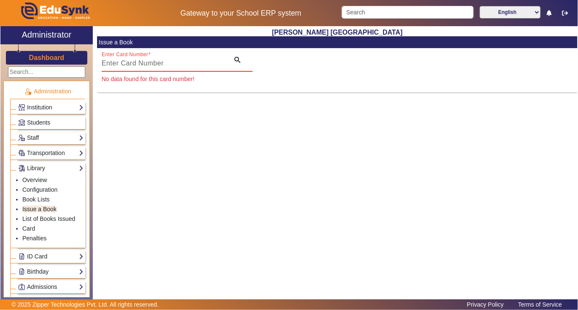
paste input "11445"
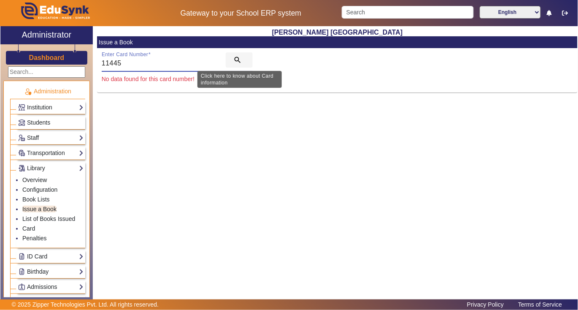
type input "11445"
click at [235, 58] on mat-icon "search" at bounding box center [237, 60] width 8 height 8
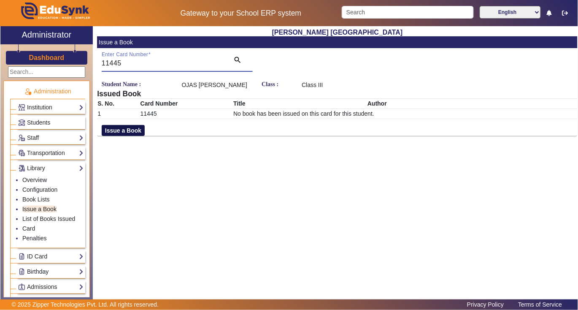
click at [117, 136] on button "Issue a Book" at bounding box center [123, 130] width 43 height 11
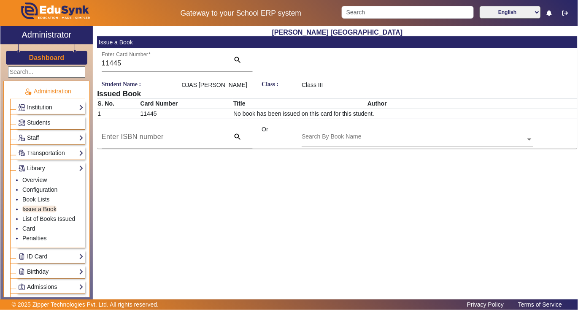
click at [384, 135] on div "Search By Book Name" at bounding box center [414, 130] width 224 height 10
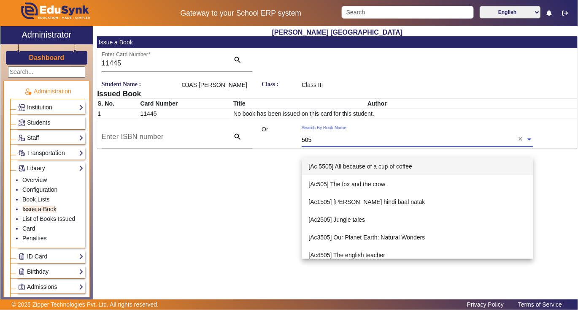
type input "5052"
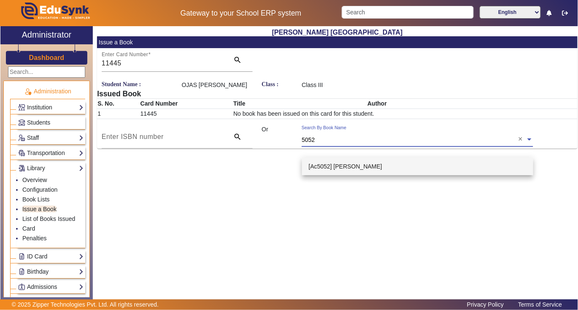
click at [372, 169] on div "[Ac5052] Marie Curie" at bounding box center [418, 166] width 232 height 18
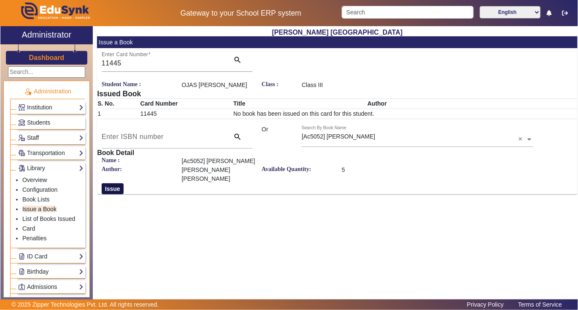
click at [112, 189] on button "Issue" at bounding box center [113, 188] width 22 height 11
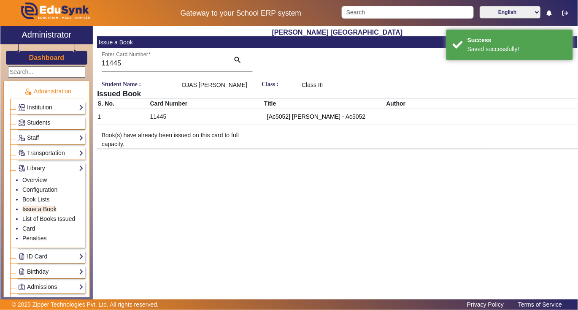
click at [39, 120] on span "Students" at bounding box center [38, 122] width 23 height 7
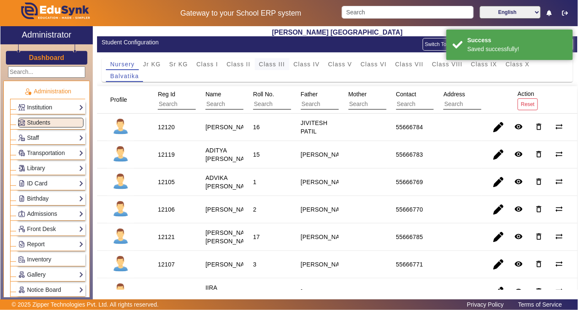
click at [278, 64] on span "Class III" at bounding box center [272, 64] width 26 height 6
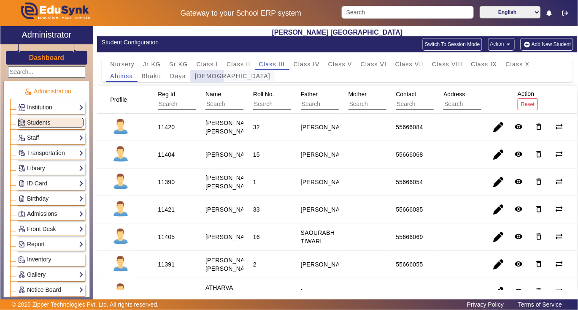
click at [206, 76] on span "Dharma" at bounding box center [233, 76] width 76 height 6
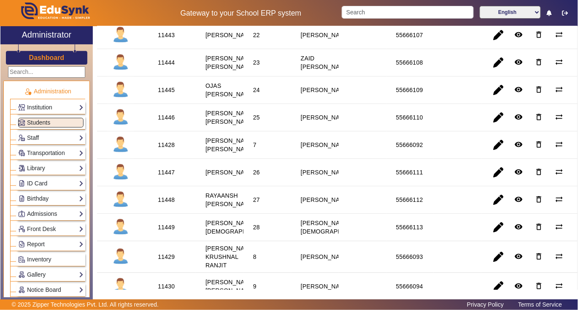
scroll to position [619, 0]
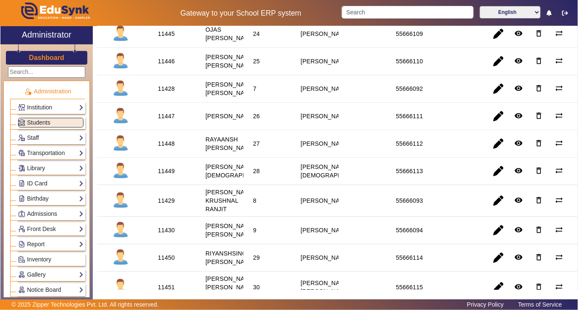
click at [168, 65] on div "11446" at bounding box center [166, 61] width 17 height 8
click at [41, 168] on link "Library" at bounding box center [50, 168] width 65 height 10
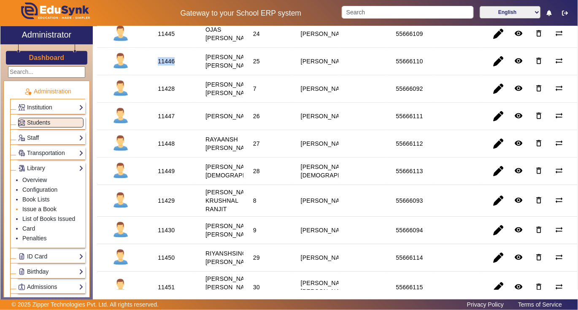
click at [41, 209] on link "Issue a Book" at bounding box center [39, 208] width 34 height 7
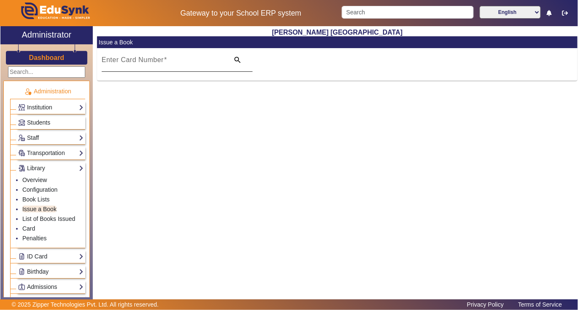
click at [183, 61] on input "Enter Card Number" at bounding box center [163, 63] width 123 height 10
paste input "11446"
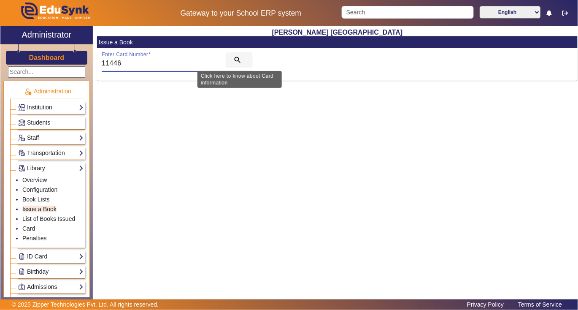
type input "11446"
click at [238, 60] on mat-icon "search" at bounding box center [237, 60] width 8 height 8
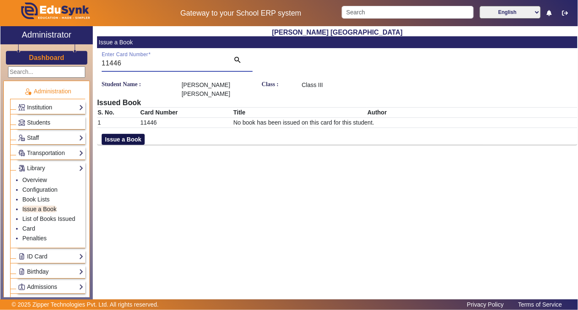
click at [128, 134] on button "Issue a Book" at bounding box center [123, 139] width 43 height 11
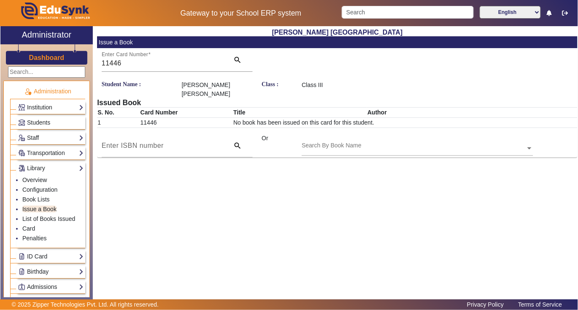
click at [372, 144] on input "text" at bounding box center [417, 148] width 231 height 9
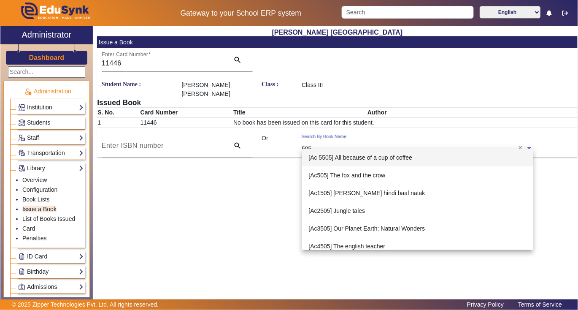
type input "5053"
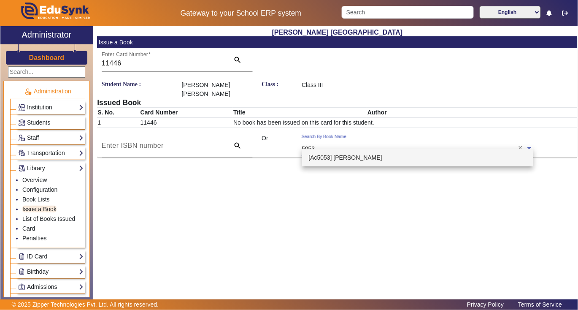
click at [342, 159] on span "[Ac5053] Steve Jobs" at bounding box center [345, 157] width 73 height 7
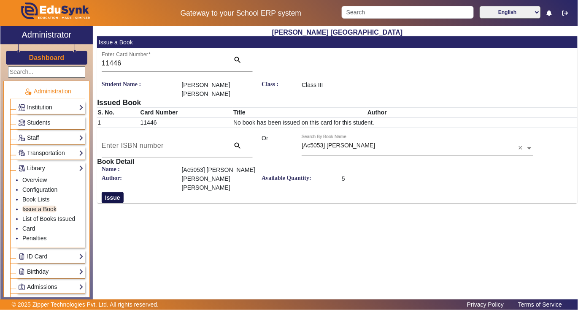
click at [108, 192] on button "Issue" at bounding box center [113, 197] width 22 height 11
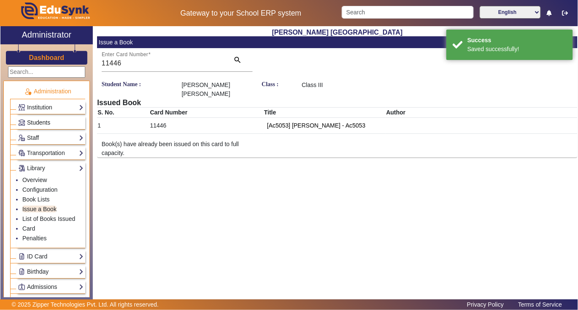
click at [41, 122] on span "Students" at bounding box center [38, 122] width 23 height 7
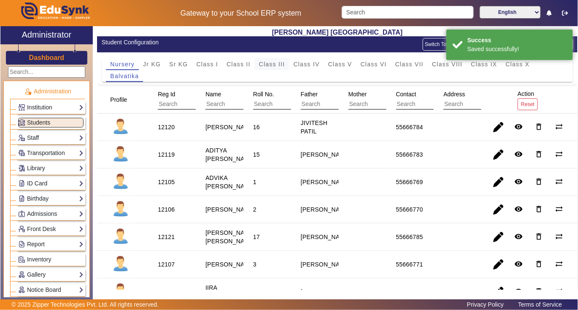
click at [270, 63] on span "Class III" at bounding box center [272, 64] width 26 height 6
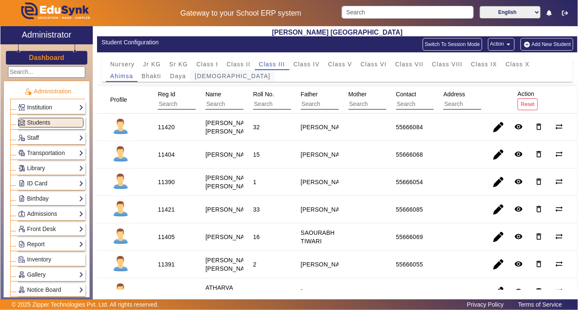
click at [203, 78] on span "Dharma" at bounding box center [233, 76] width 76 height 6
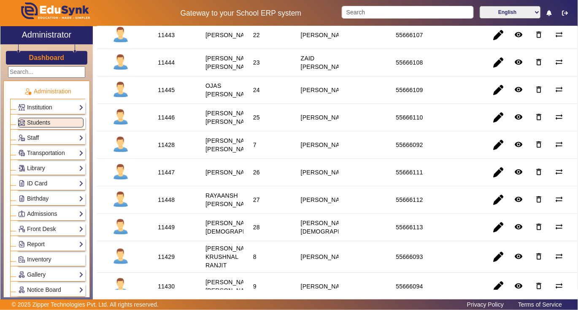
scroll to position [619, 0]
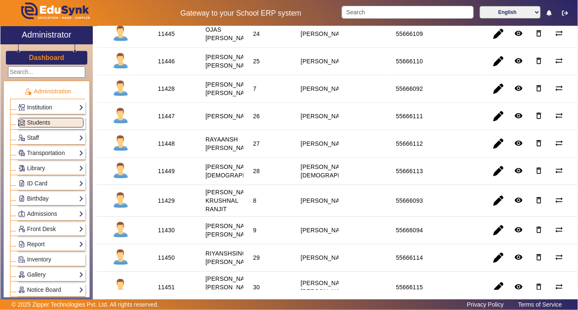
click at [167, 120] on div "11447" at bounding box center [166, 116] width 17 height 8
click at [41, 167] on link "Library" at bounding box center [50, 168] width 65 height 10
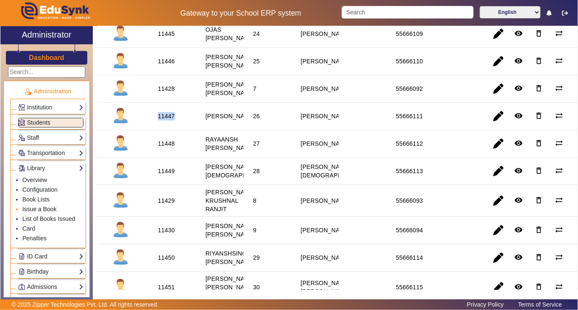
click at [43, 211] on link "Issue a Book" at bounding box center [39, 208] width 34 height 7
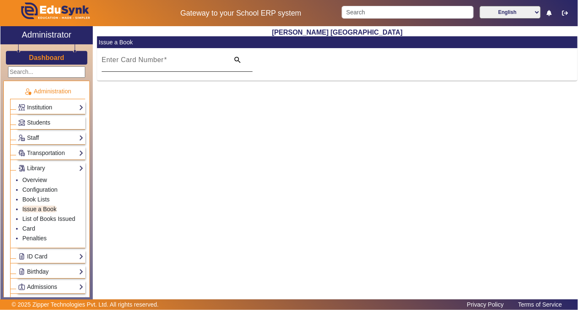
click at [188, 62] on input "Enter Card Number" at bounding box center [163, 63] width 123 height 10
paste input "11447"
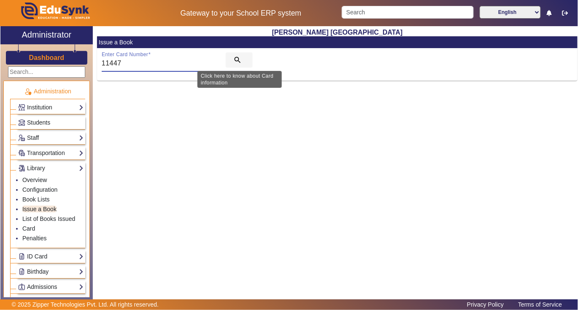
type input "11447"
click at [235, 59] on mat-icon "search" at bounding box center [237, 60] width 8 height 8
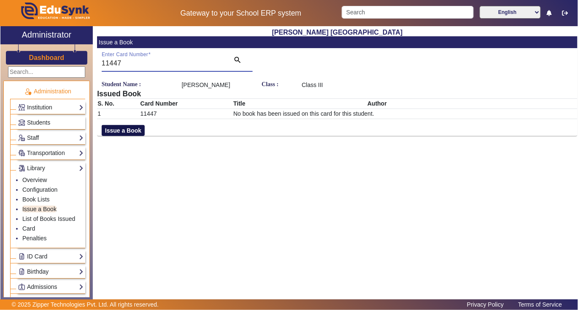
click at [137, 136] on button "Issue a Book" at bounding box center [123, 130] width 43 height 11
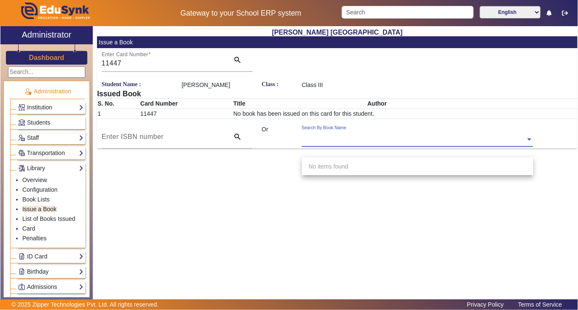
click at [384, 135] on div "Search By Book Name" at bounding box center [414, 130] width 224 height 10
type input "3204"
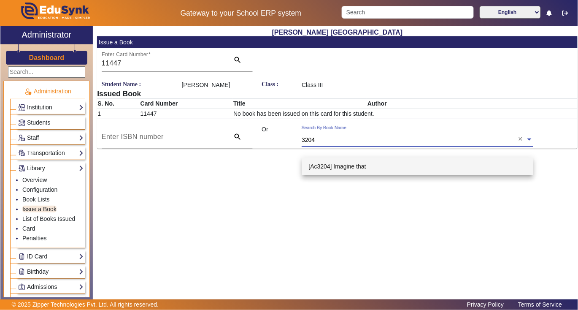
click at [323, 166] on span "[Ac3204] Imagine that" at bounding box center [337, 166] width 57 height 7
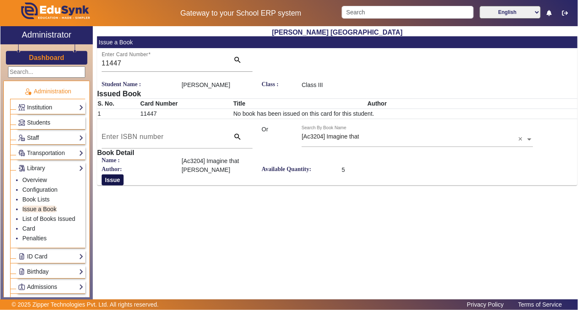
click at [116, 185] on button "Issue" at bounding box center [113, 179] width 22 height 11
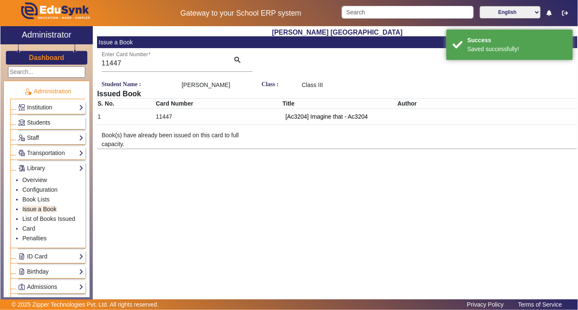
click at [37, 120] on span "Students" at bounding box center [38, 122] width 23 height 7
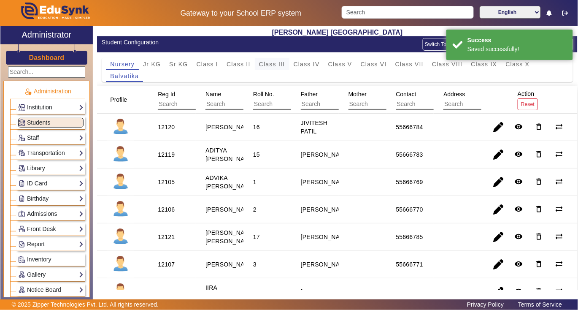
drag, startPoint x: 269, startPoint y: 63, endPoint x: 256, endPoint y: 64, distance: 13.1
click at [268, 64] on span "Class III" at bounding box center [272, 64] width 26 height 6
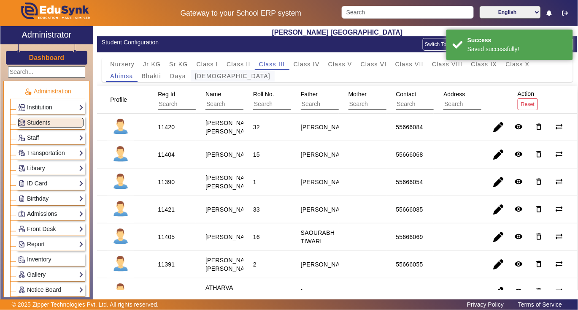
click at [203, 77] on span "Dharma" at bounding box center [233, 76] width 76 height 6
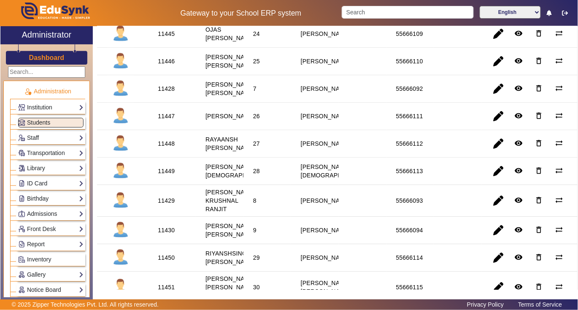
scroll to position [675, 0]
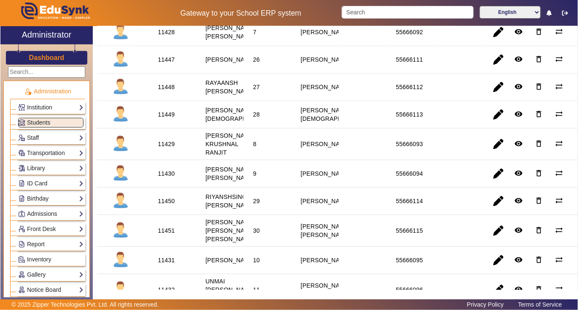
click at [171, 91] on div "11448" at bounding box center [166, 87] width 17 height 8
click at [38, 168] on link "Library" at bounding box center [50, 168] width 65 height 10
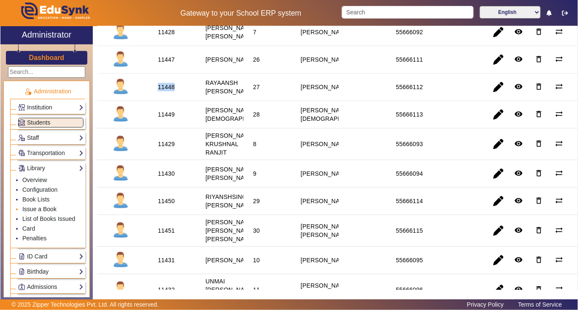
click at [35, 206] on link "Issue a Book" at bounding box center [39, 208] width 34 height 7
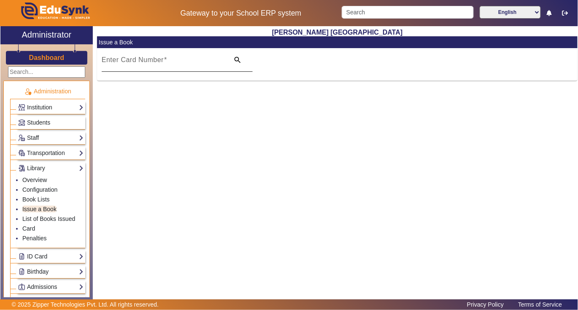
click at [193, 65] on input "Enter Card Number" at bounding box center [163, 63] width 123 height 10
paste input "11448"
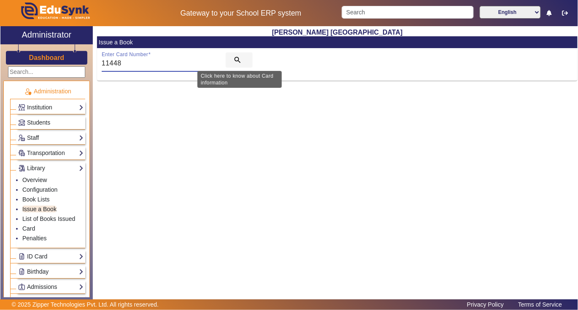
type input "11448"
click at [236, 61] on mat-icon "search" at bounding box center [237, 60] width 8 height 8
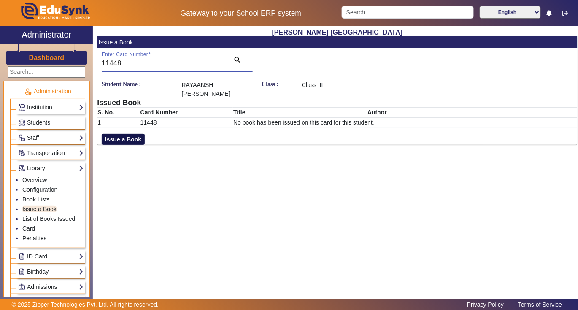
click at [129, 140] on button "Issue a Book" at bounding box center [123, 139] width 43 height 11
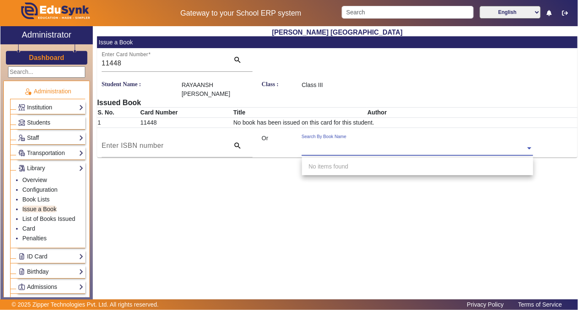
click at [380, 145] on input "text" at bounding box center [417, 148] width 231 height 9
type input "5137"
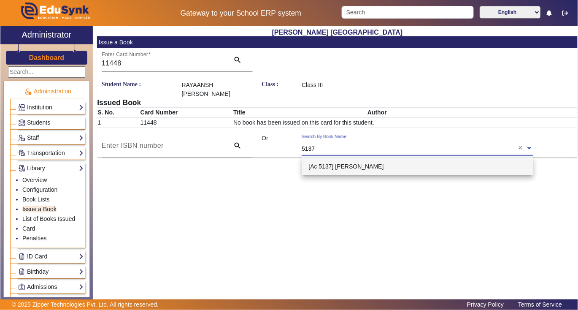
click at [340, 168] on span "[Ac 5137] Bruce Lee" at bounding box center [346, 166] width 75 height 7
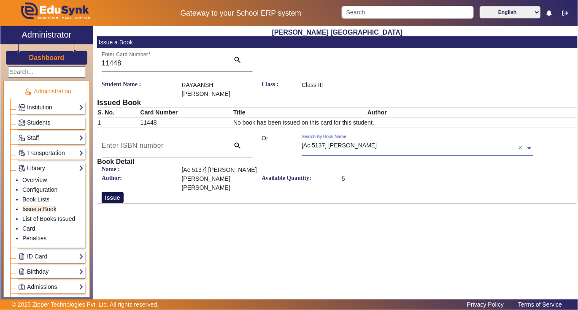
click at [110, 198] on button "Issue" at bounding box center [113, 197] width 22 height 11
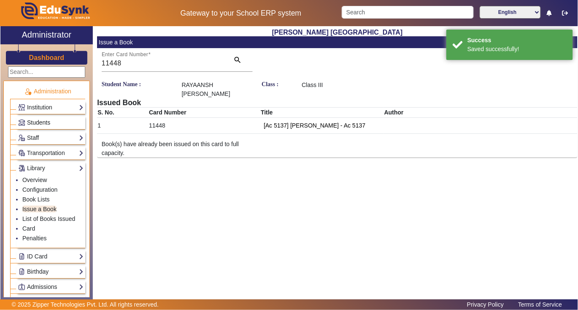
click at [34, 119] on span "Students" at bounding box center [38, 122] width 23 height 7
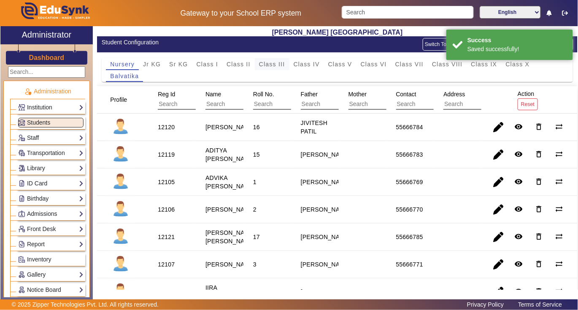
click at [267, 64] on span "Class III" at bounding box center [272, 64] width 26 height 6
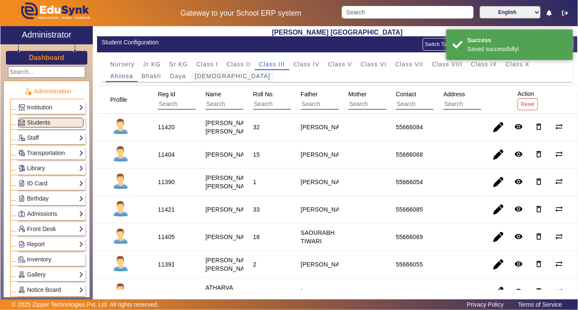
click at [218, 76] on span "Dharma" at bounding box center [233, 76] width 76 height 6
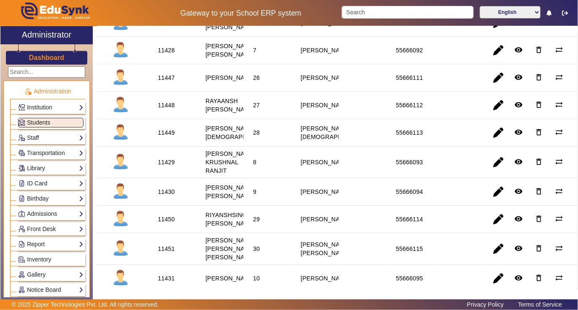
scroll to position [675, 0]
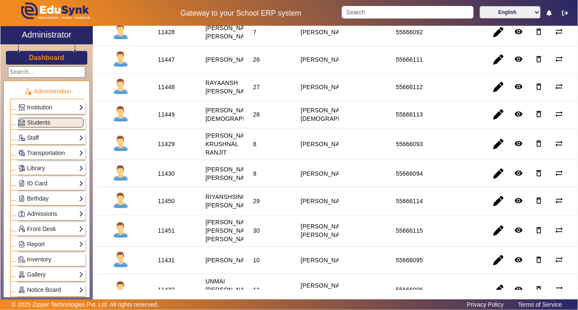
click at [171, 119] on div "11449" at bounding box center [166, 114] width 17 height 8
click at [40, 167] on link "Library" at bounding box center [50, 168] width 65 height 10
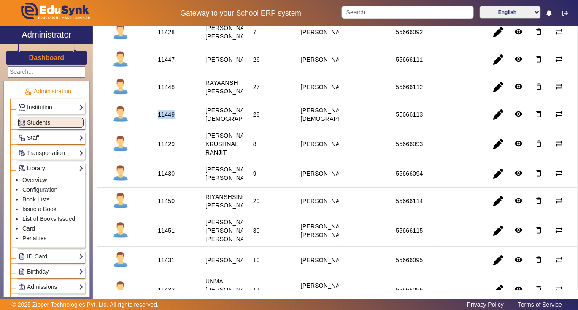
click at [32, 169] on link "Library" at bounding box center [50, 168] width 65 height 10
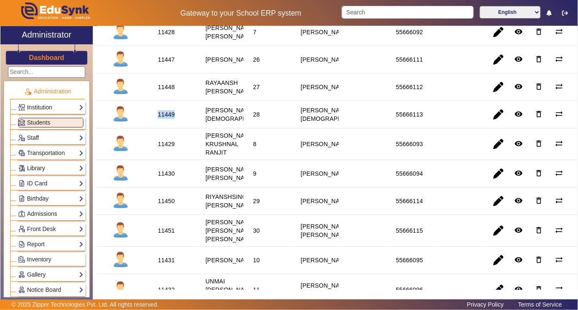
click at [32, 169] on link "Library" at bounding box center [50, 168] width 65 height 10
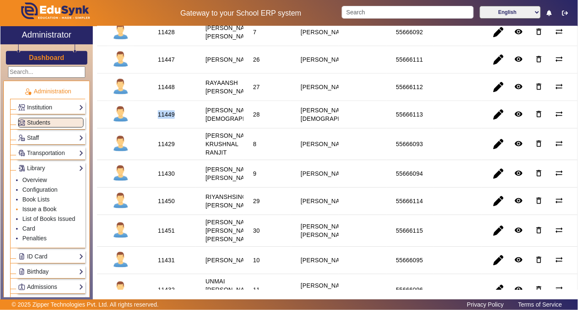
click at [34, 211] on link "Issue a Book" at bounding box center [39, 208] width 34 height 7
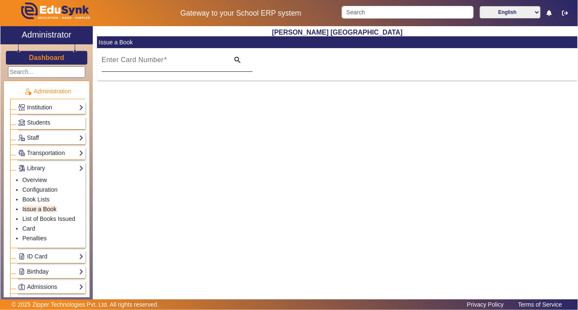
click at [168, 63] on input "Enter Card Number" at bounding box center [163, 63] width 123 height 10
paste input "11449"
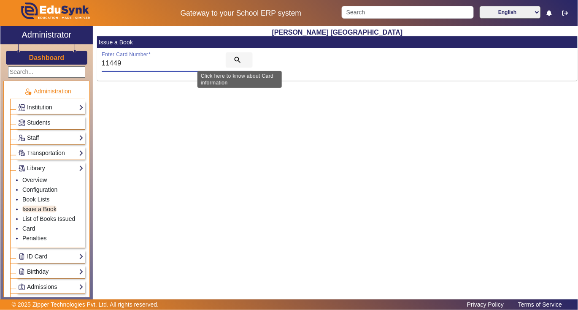
type input "11449"
click at [236, 61] on mat-icon "search" at bounding box center [237, 60] width 8 height 8
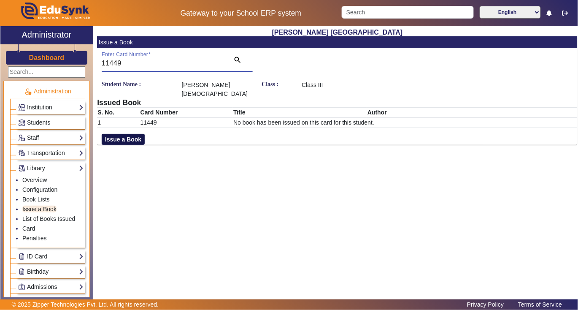
click at [135, 134] on button "Issue a Book" at bounding box center [123, 139] width 43 height 11
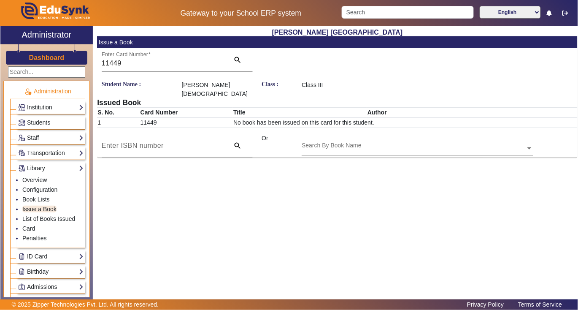
click at [384, 134] on div "Search By Book Name" at bounding box center [414, 139] width 224 height 10
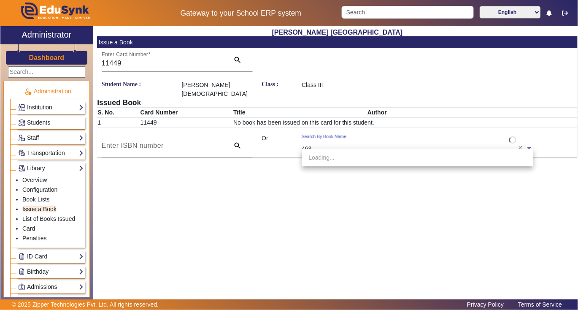
type input "4635"
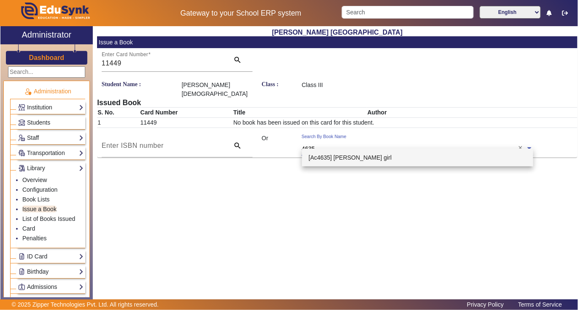
click at [343, 159] on span "[Ac4635] Rickshaw girl" at bounding box center [350, 157] width 83 height 7
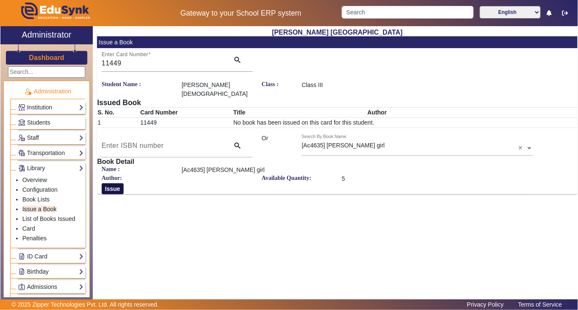
click at [109, 183] on button "Issue" at bounding box center [113, 188] width 22 height 11
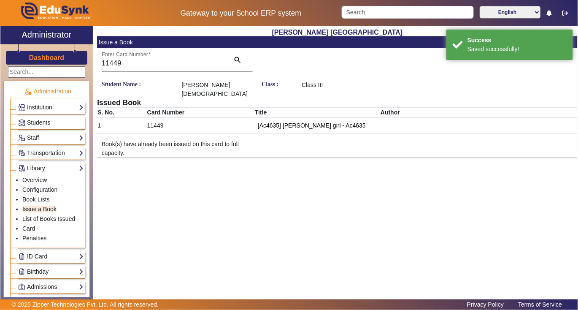
click at [30, 120] on span "Students" at bounding box center [38, 122] width 23 height 7
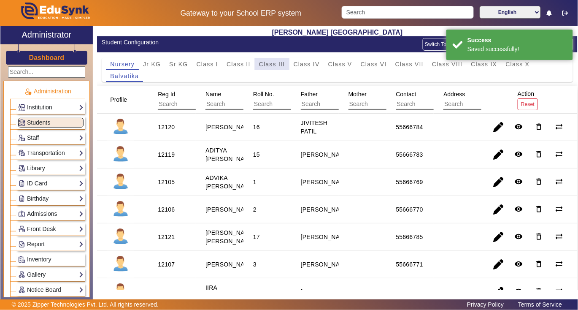
click at [272, 64] on span "Class III" at bounding box center [272, 64] width 26 height 6
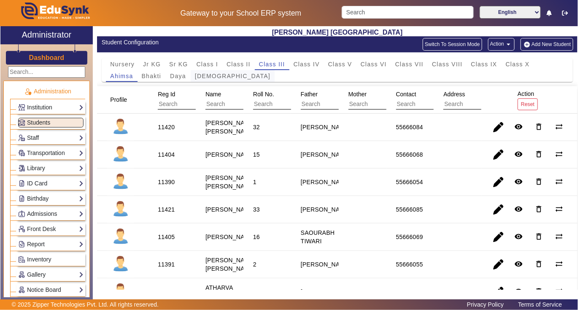
click at [202, 76] on span "Dharma" at bounding box center [233, 76] width 76 height 6
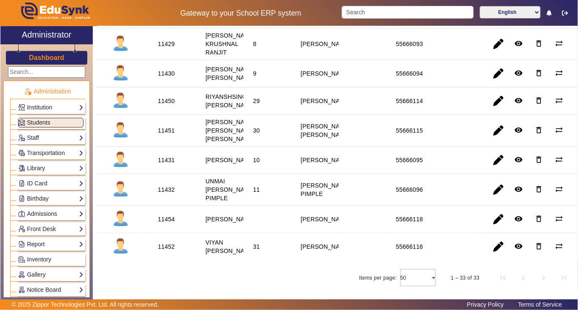
scroll to position [844, 0]
click at [169, 105] on div "11450" at bounding box center [166, 101] width 17 height 8
click at [36, 171] on link "Library" at bounding box center [50, 168] width 65 height 10
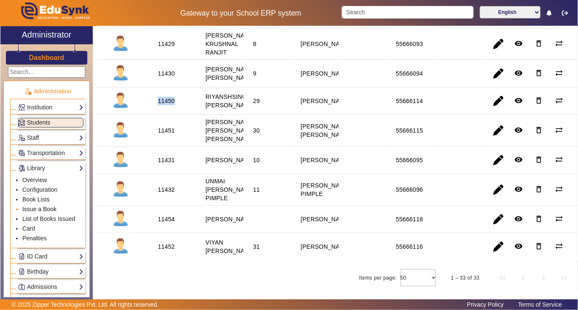
click at [44, 212] on link "Issue a Book" at bounding box center [39, 208] width 34 height 7
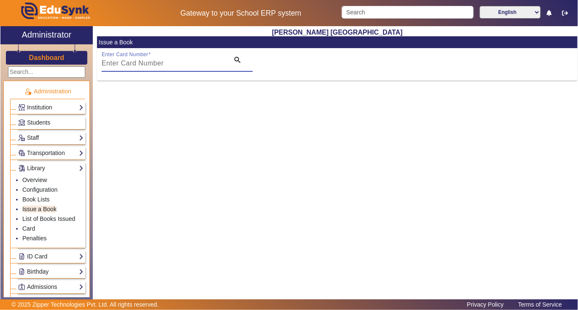
click at [176, 65] on input "Enter Card Number" at bounding box center [163, 63] width 123 height 10
type input "3"
paste input "11450"
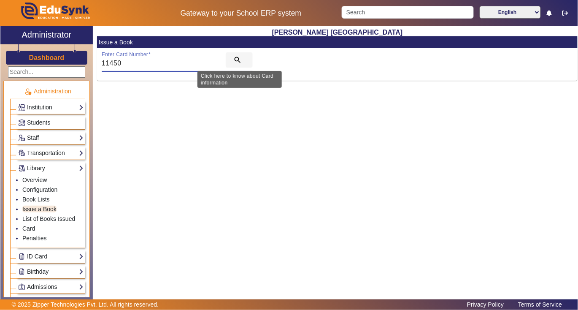
type input "11450"
click at [236, 58] on mat-icon "search" at bounding box center [237, 60] width 8 height 8
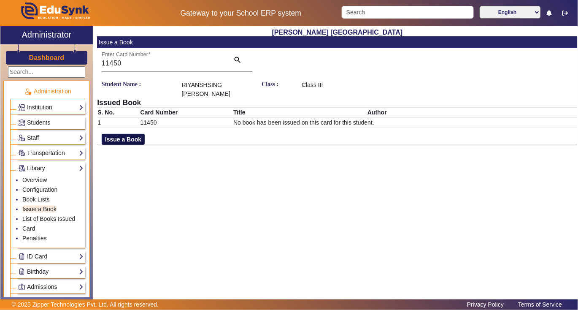
click at [125, 139] on button "Issue a Book" at bounding box center [123, 139] width 43 height 11
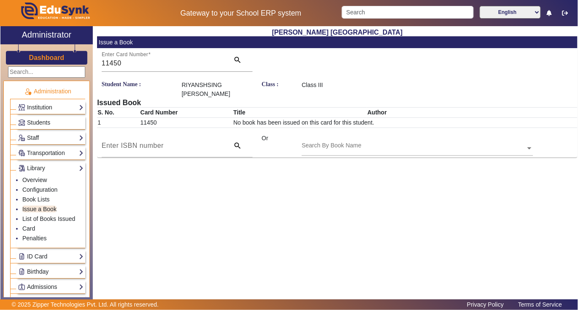
click at [402, 142] on div "Search By Book Name" at bounding box center [414, 139] width 224 height 10
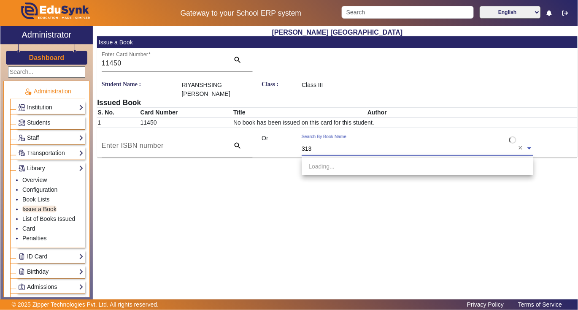
type input "3135"
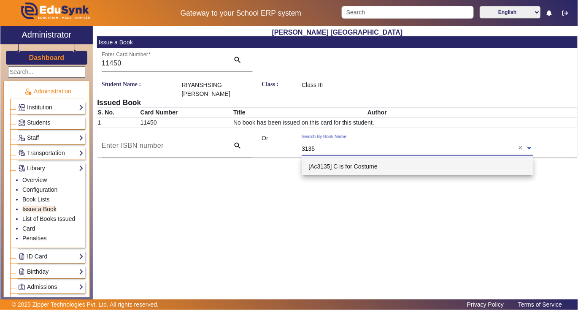
click at [357, 166] on span "[Ac3135] C is for Costume" at bounding box center [343, 166] width 69 height 7
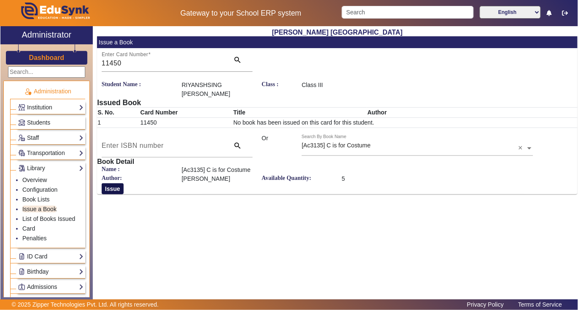
click at [111, 186] on button "Issue" at bounding box center [113, 188] width 22 height 11
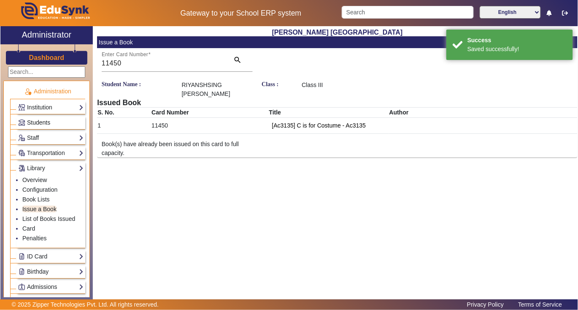
click at [44, 123] on span "Students" at bounding box center [38, 122] width 23 height 7
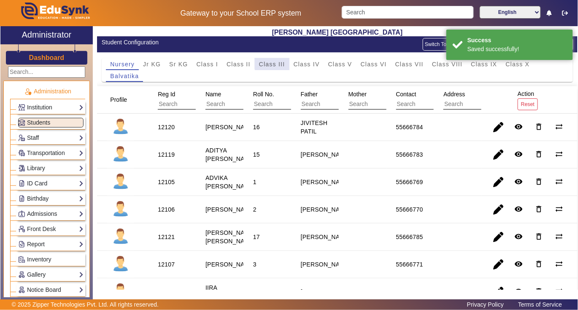
click at [274, 63] on span "Class III" at bounding box center [272, 64] width 26 height 6
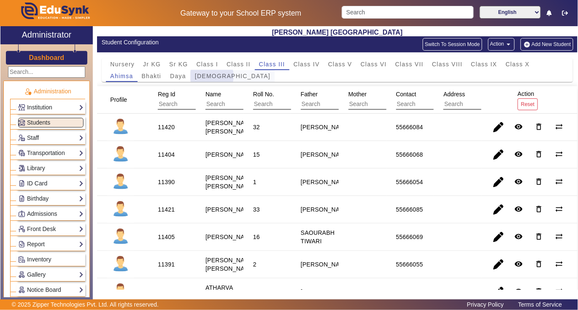
click at [212, 76] on span "Dharma" at bounding box center [233, 76] width 76 height 6
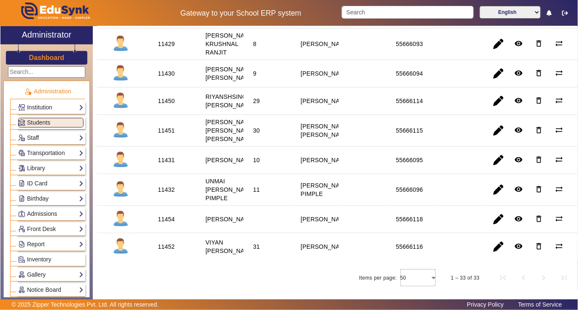
scroll to position [844, 0]
click at [166, 135] on div "11451" at bounding box center [166, 130] width 17 height 8
click at [40, 170] on link "Library" at bounding box center [50, 168] width 65 height 10
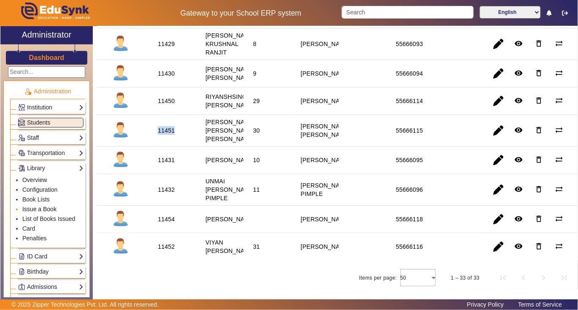
click at [37, 208] on link "Issue a Book" at bounding box center [39, 208] width 34 height 7
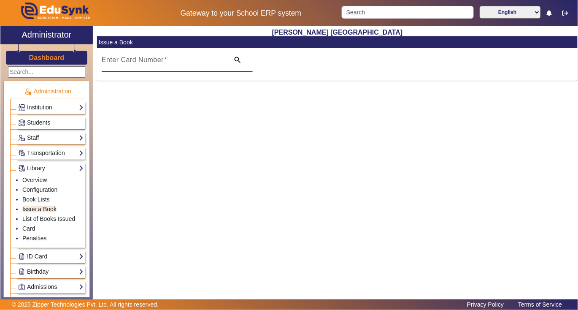
click at [169, 64] on input "Enter Card Number" at bounding box center [163, 63] width 123 height 10
paste input "11451"
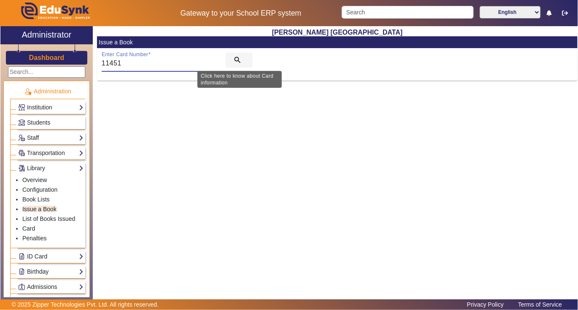
type input "11451"
click at [237, 59] on mat-icon "search" at bounding box center [237, 60] width 8 height 8
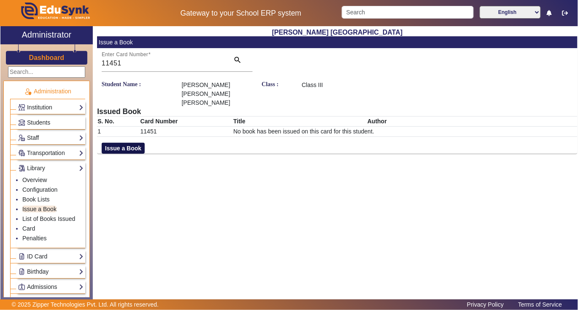
click at [108, 143] on button "Issue a Book" at bounding box center [123, 148] width 43 height 11
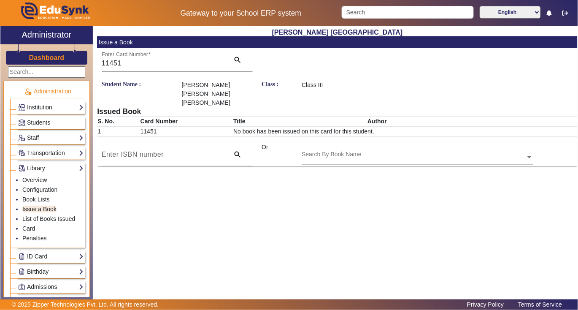
click at [373, 153] on input "text" at bounding box center [417, 157] width 231 height 9
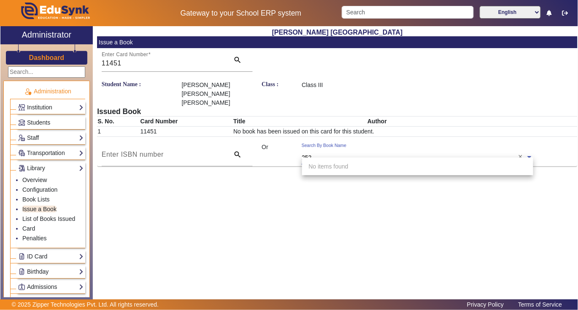
type input "2523"
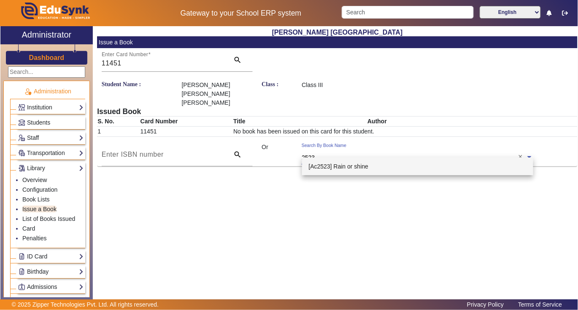
click at [362, 168] on span "[Ac2523] Rain or shine" at bounding box center [339, 166] width 60 height 7
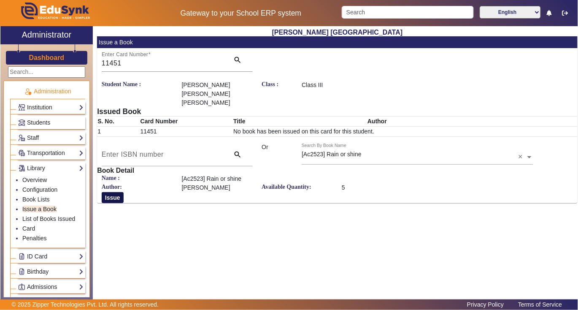
click at [113, 192] on button "Issue" at bounding box center [113, 197] width 22 height 11
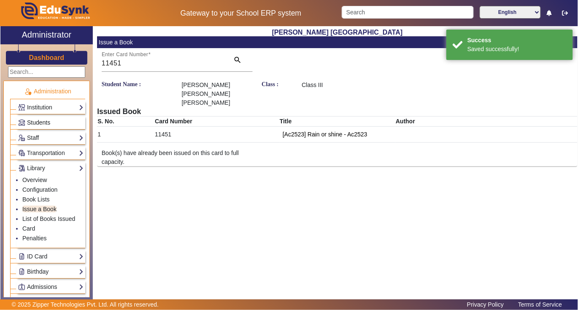
click at [46, 122] on span "Students" at bounding box center [38, 122] width 23 height 7
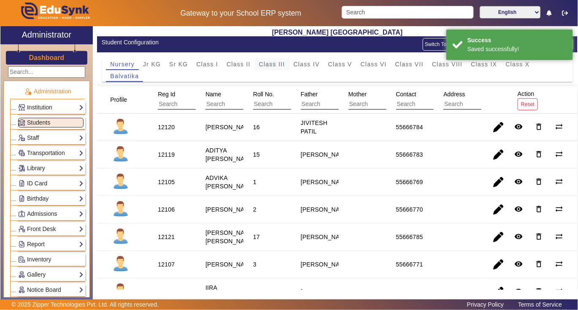
click at [272, 63] on span "Class III" at bounding box center [272, 64] width 26 height 6
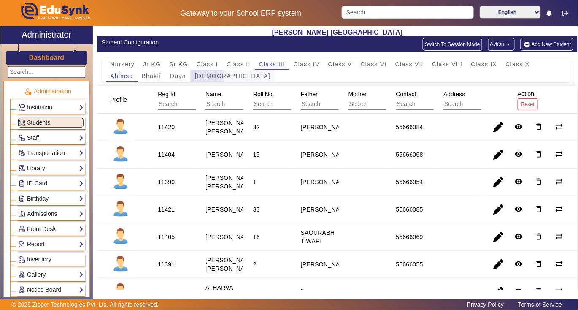
click at [205, 76] on span "Dharma" at bounding box center [233, 76] width 76 height 6
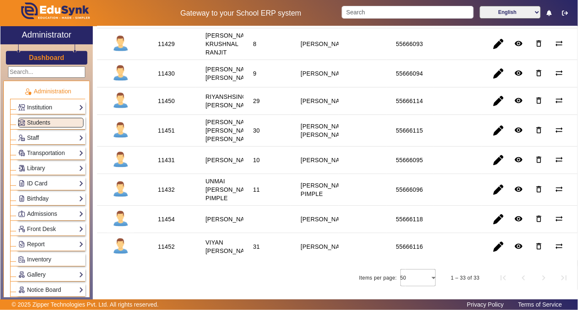
scroll to position [911, 0]
click at [168, 242] on div "11452" at bounding box center [166, 246] width 17 height 8
copy div "11452"
click at [38, 166] on link "Library" at bounding box center [50, 168] width 65 height 10
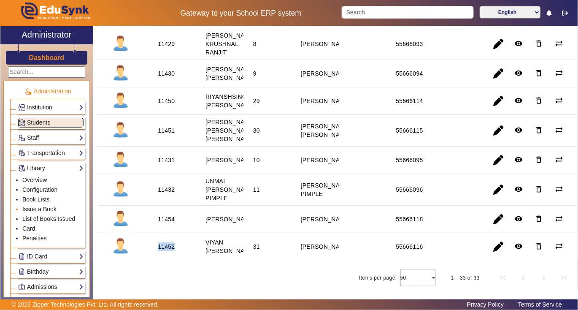
click at [36, 211] on link "Issue a Book" at bounding box center [39, 208] width 34 height 7
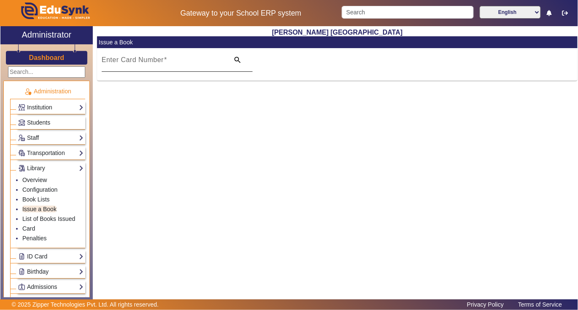
click at [186, 64] on input "Enter Card Number" at bounding box center [163, 63] width 123 height 10
paste input "11452"
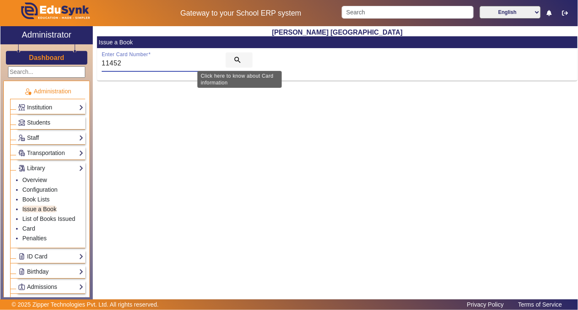
type input "11452"
click at [237, 57] on mat-icon "search" at bounding box center [237, 60] width 8 height 8
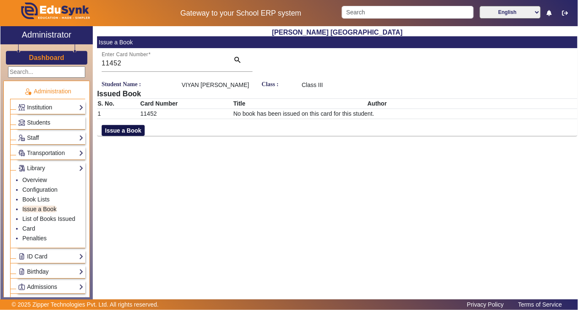
click at [134, 132] on button "Issue a Book" at bounding box center [123, 130] width 43 height 11
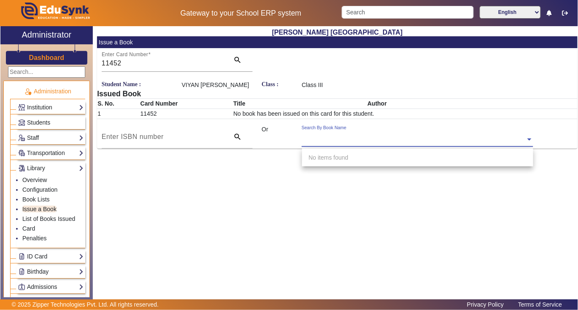
click at [372, 138] on input "text" at bounding box center [417, 139] width 231 height 9
type input "4456"
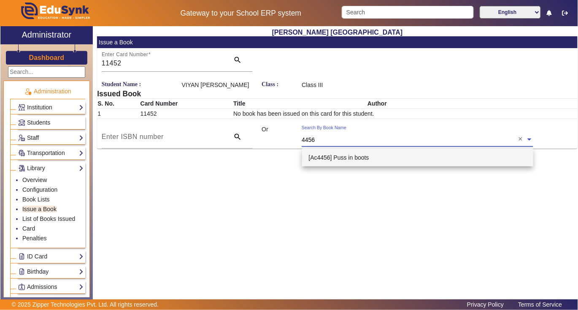
click at [348, 160] on span "[Ac4456] Puss in boots" at bounding box center [339, 157] width 60 height 7
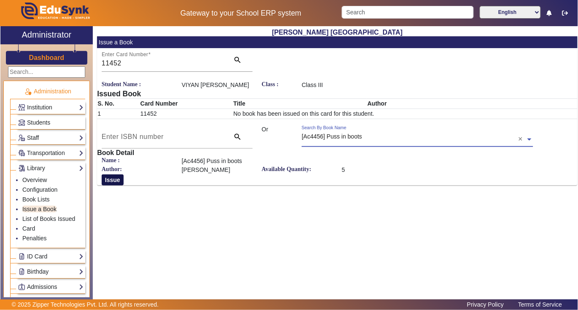
click at [120, 183] on button "Issue" at bounding box center [113, 179] width 22 height 11
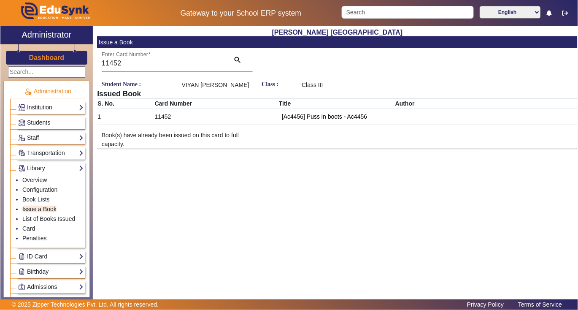
click at [41, 122] on span "Students" at bounding box center [38, 122] width 23 height 7
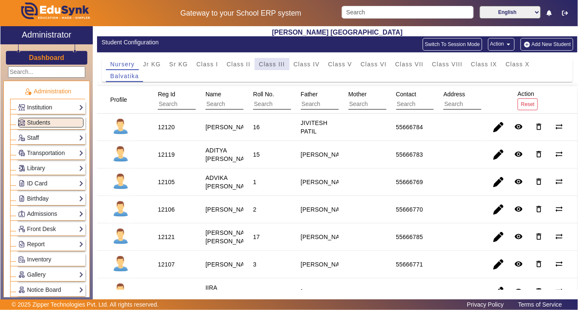
click at [272, 66] on span "Class III" at bounding box center [272, 64] width 26 height 6
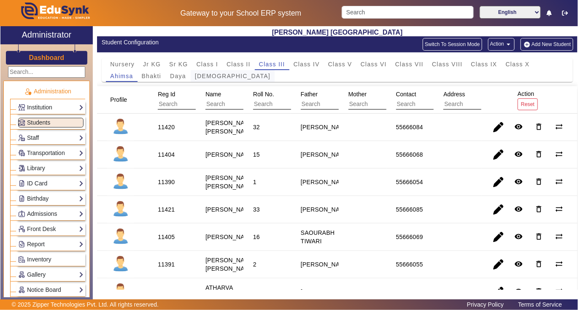
click at [208, 76] on span "Dharma" at bounding box center [233, 76] width 76 height 6
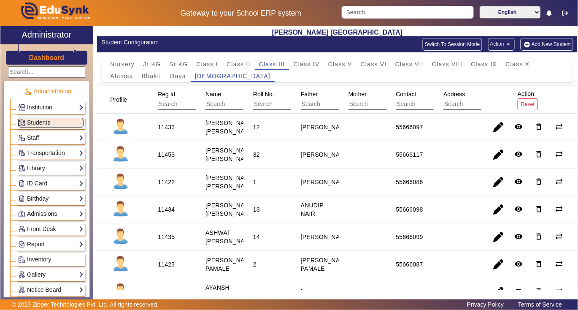
click at [166, 159] on div "11453" at bounding box center [166, 154] width 17 height 8
copy div "11453"
click at [38, 169] on link "Library" at bounding box center [50, 168] width 65 height 10
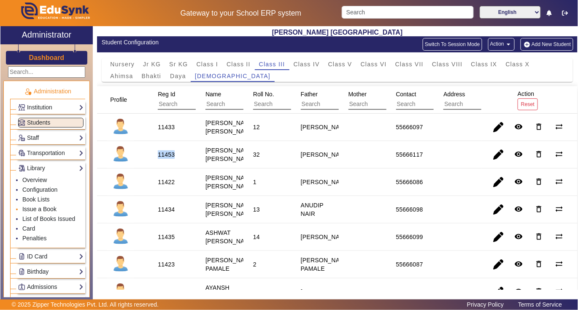
click at [32, 211] on link "Issue a Book" at bounding box center [39, 208] width 34 height 7
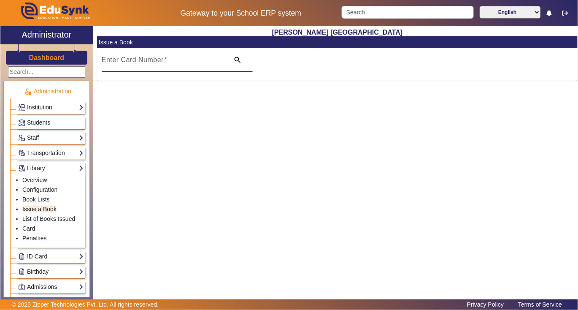
click at [183, 63] on input "Enter Card Number" at bounding box center [163, 63] width 123 height 10
paste input "11453"
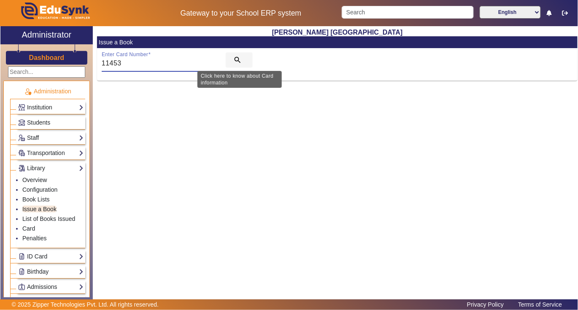
type input "11453"
click at [239, 59] on mat-icon "search" at bounding box center [237, 60] width 8 height 8
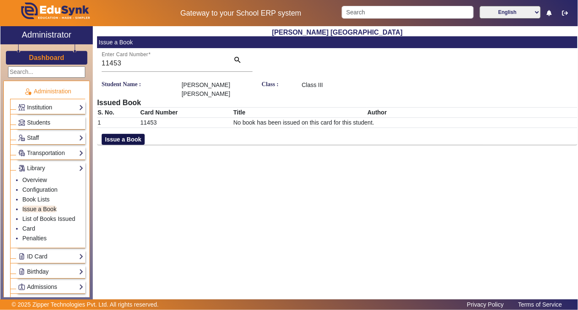
click at [125, 141] on button "Issue a Book" at bounding box center [123, 139] width 43 height 11
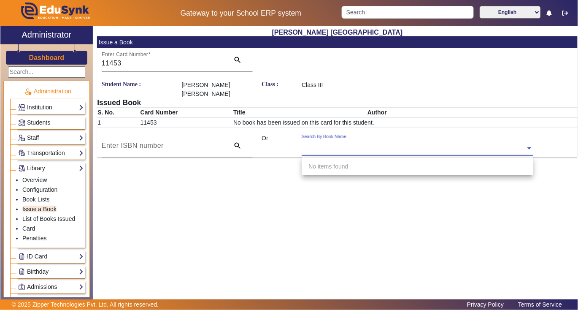
click at [370, 145] on input "text" at bounding box center [417, 148] width 231 height 9
type input "4653"
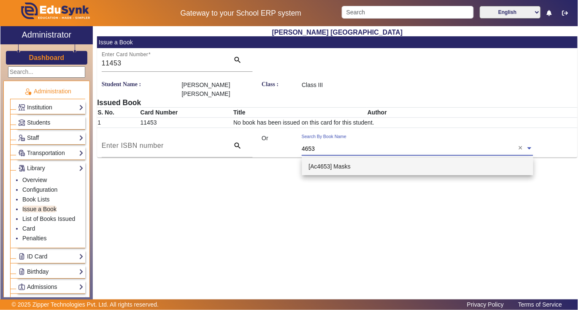
click at [338, 168] on span "[Ac4653] Masks" at bounding box center [330, 166] width 42 height 7
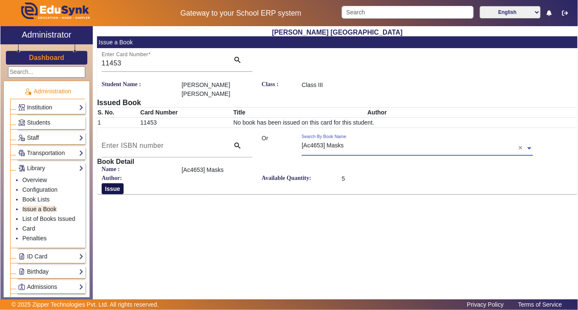
click at [104, 186] on button "Issue" at bounding box center [113, 188] width 22 height 11
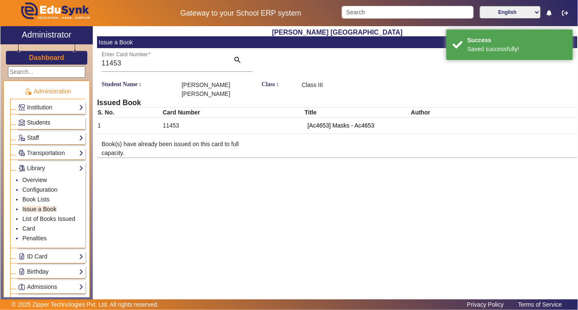
click at [41, 122] on span "Students" at bounding box center [38, 122] width 23 height 7
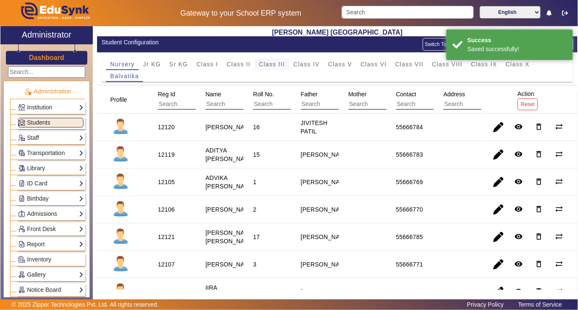
click at [270, 65] on span "Class III" at bounding box center [272, 64] width 26 height 6
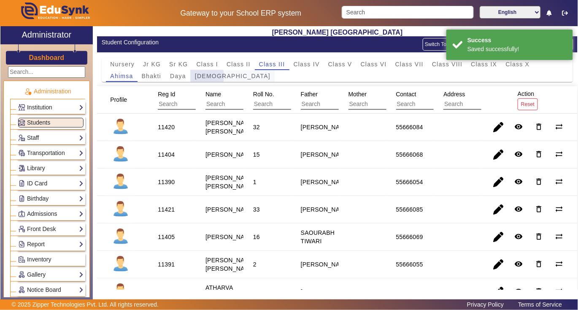
click at [202, 76] on span "Dharma" at bounding box center [233, 76] width 76 height 6
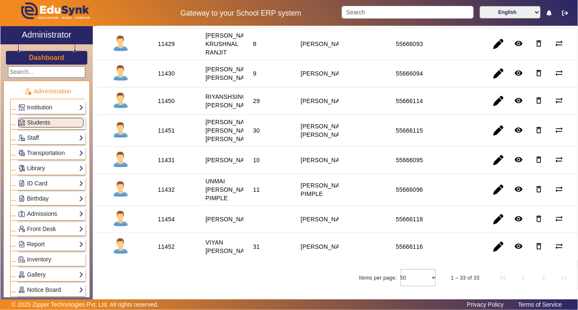
scroll to position [900, 0]
click at [161, 222] on div "11454" at bounding box center [166, 219] width 17 height 8
copy div "11454"
click at [38, 169] on link "Library" at bounding box center [50, 168] width 65 height 10
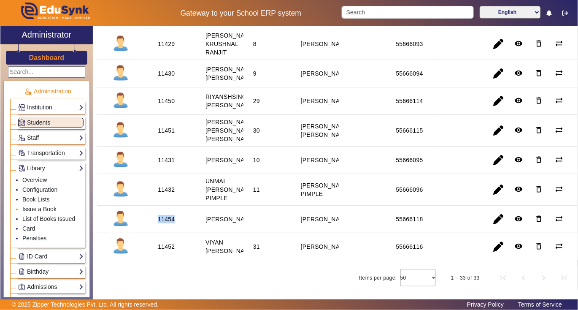
click at [41, 210] on link "Issue a Book" at bounding box center [39, 208] width 34 height 7
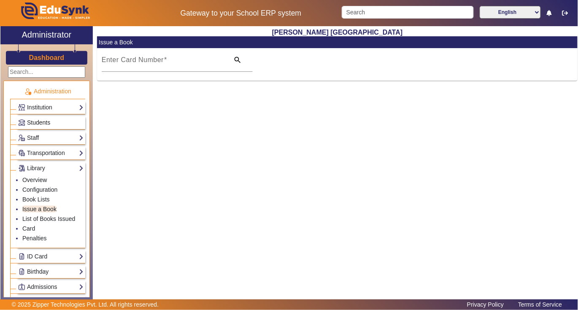
click at [36, 122] on span "Students" at bounding box center [38, 122] width 23 height 7
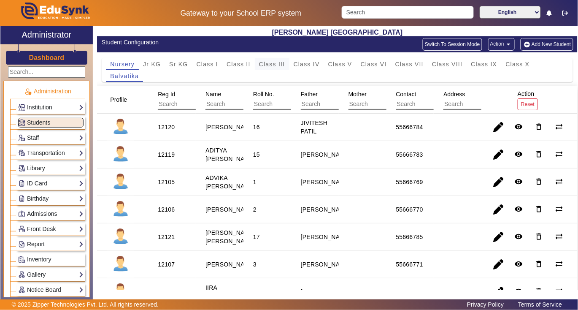
click at [277, 65] on span "Class III" at bounding box center [272, 64] width 26 height 6
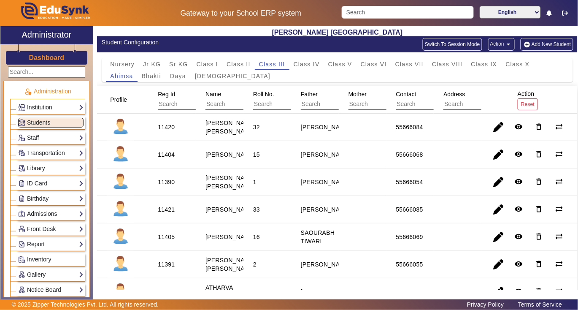
click at [41, 169] on link "Library" at bounding box center [50, 168] width 65 height 10
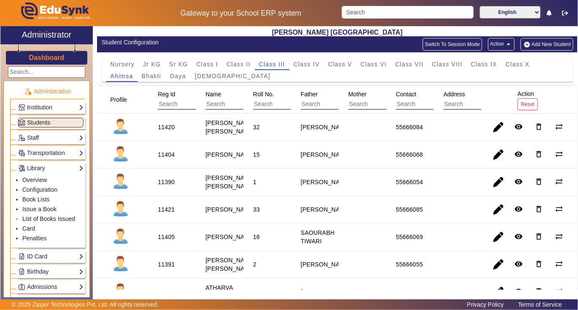
click at [40, 220] on link "List of Books Issued" at bounding box center [48, 218] width 53 height 7
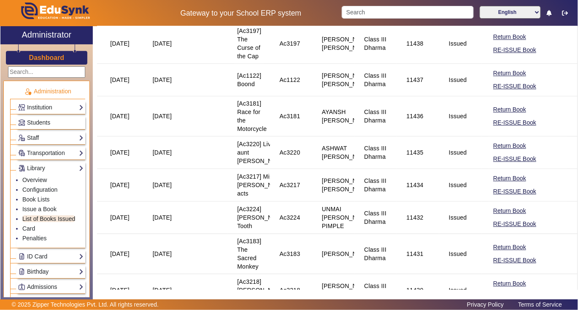
scroll to position [562, 0]
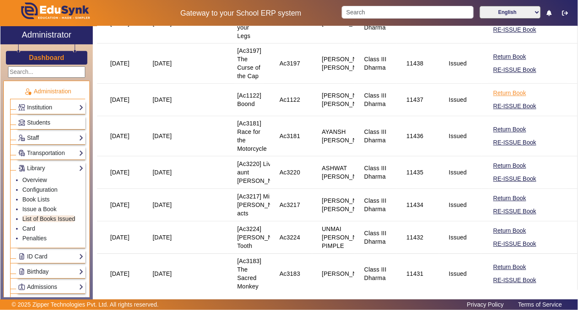
click at [500, 98] on button "Return Book" at bounding box center [509, 93] width 35 height 11
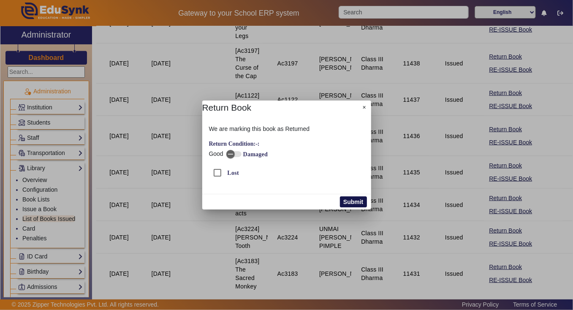
click at [357, 203] on button "Submit" at bounding box center [353, 201] width 27 height 11
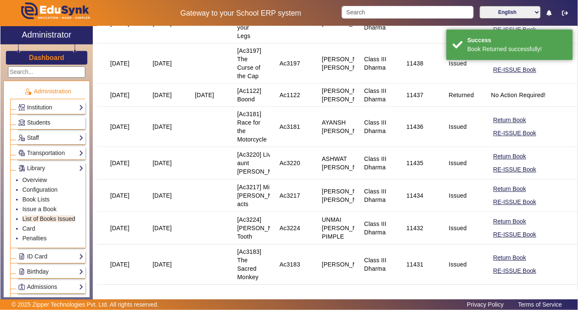
click at [38, 125] on span "Students" at bounding box center [38, 122] width 23 height 7
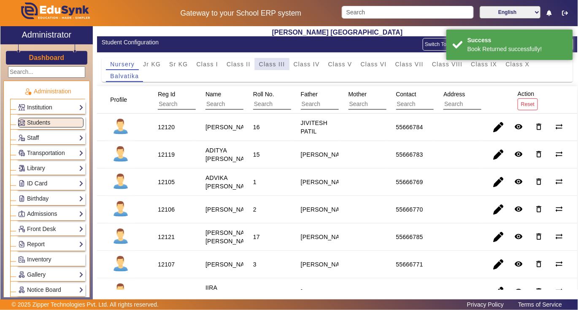
click at [271, 65] on span "Class III" at bounding box center [272, 64] width 26 height 6
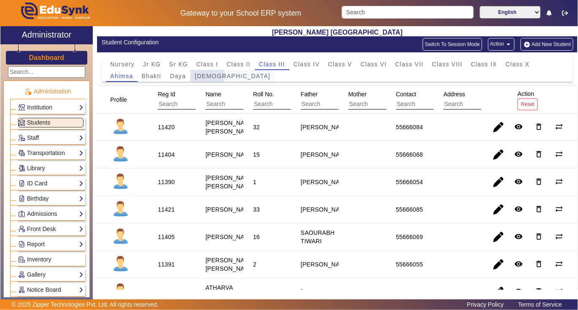
click at [206, 74] on span "Dharma" at bounding box center [233, 76] width 76 height 6
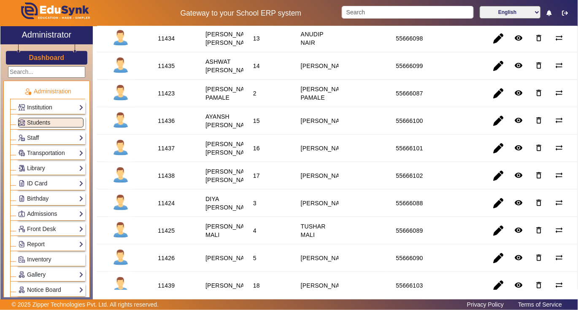
scroll to position [225, 0]
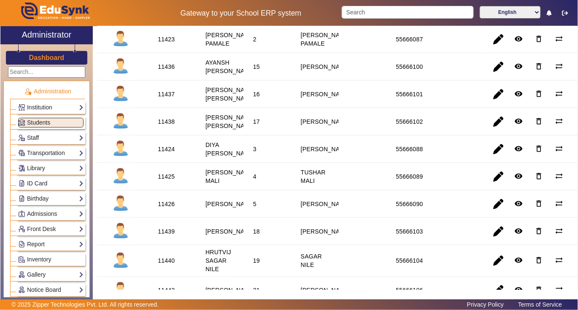
click at [170, 98] on div "11437" at bounding box center [166, 94] width 17 height 8
copy div "11437"
click at [44, 167] on link "Library" at bounding box center [50, 168] width 65 height 10
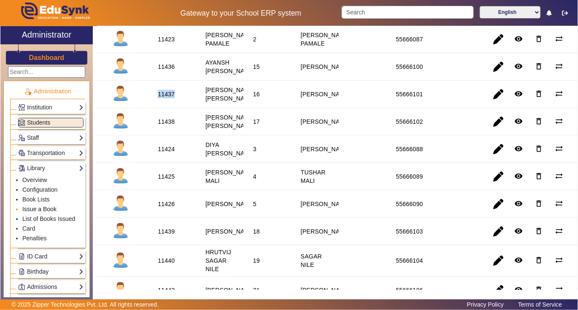
drag, startPoint x: 46, startPoint y: 211, endPoint x: 50, endPoint y: 206, distance: 6.1
click at [46, 211] on link "Issue a Book" at bounding box center [39, 208] width 34 height 7
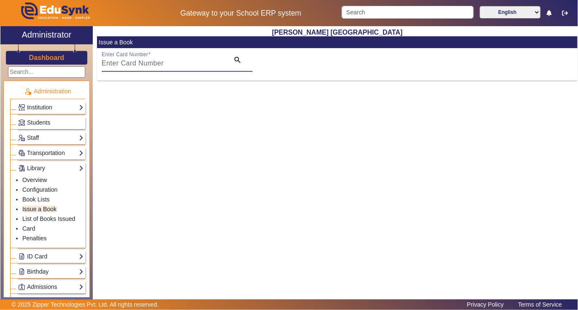
click at [177, 67] on input "Enter Card Number" at bounding box center [163, 63] width 123 height 10
paste input "11437"
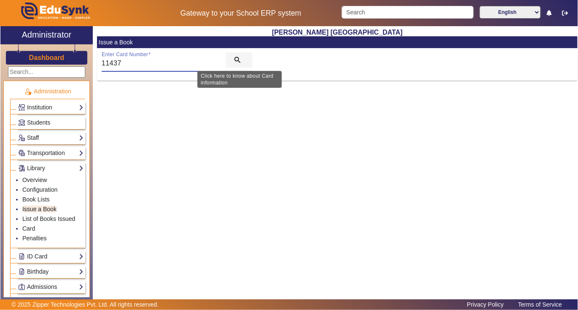
type input "11437"
click at [236, 59] on mat-icon "search" at bounding box center [237, 60] width 8 height 8
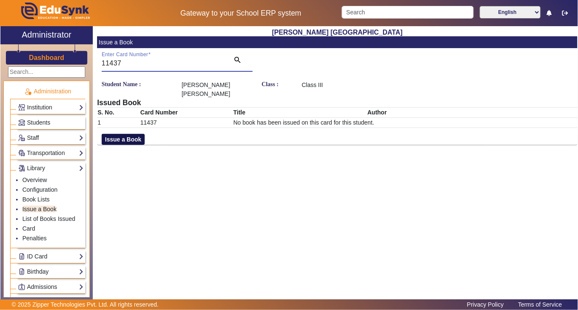
click at [131, 134] on button "Issue a Book" at bounding box center [123, 139] width 43 height 11
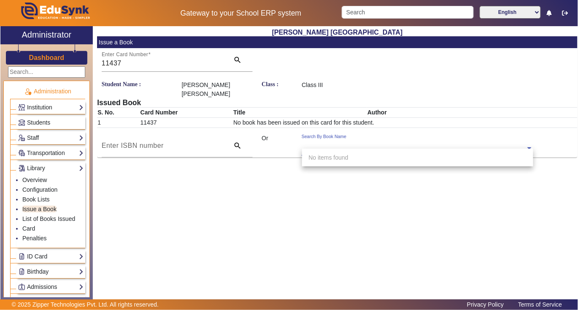
click at [383, 144] on input "text" at bounding box center [417, 148] width 231 height 9
type input "3206"
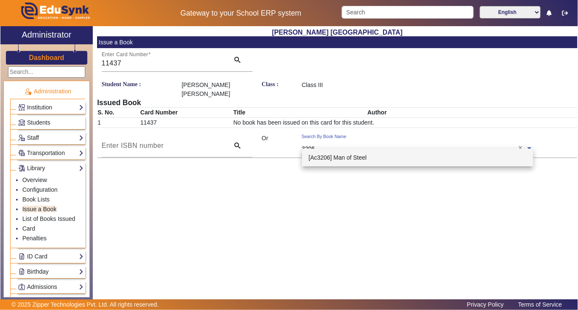
click at [323, 157] on span "[Ac3206] Man of Steel" at bounding box center [338, 157] width 58 height 7
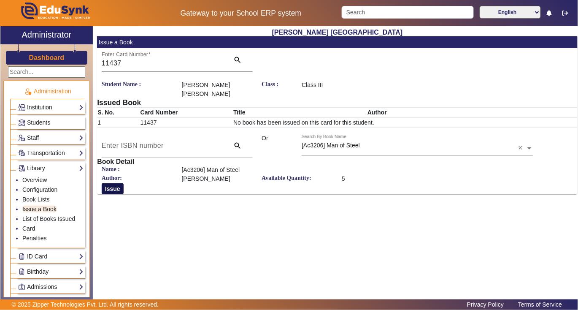
click at [116, 183] on button "Issue" at bounding box center [113, 188] width 22 height 11
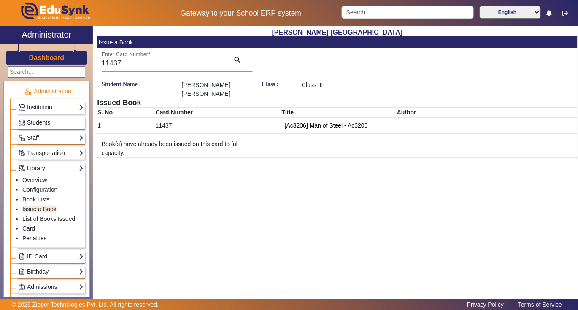
click at [49, 122] on span "Students" at bounding box center [38, 122] width 23 height 7
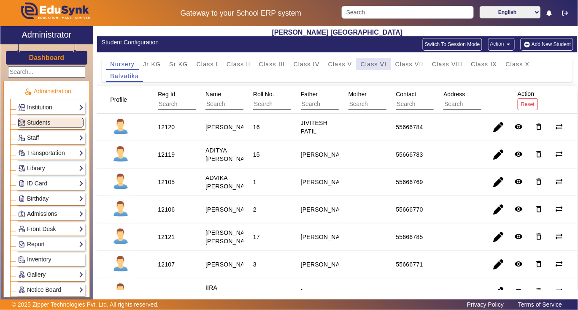
click at [375, 65] on span "Class VI" at bounding box center [374, 64] width 26 height 6
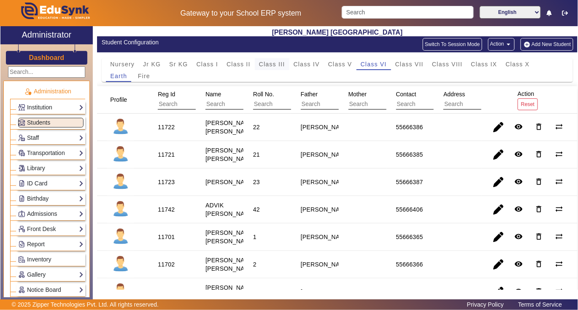
click at [265, 62] on span "Class III" at bounding box center [272, 64] width 26 height 6
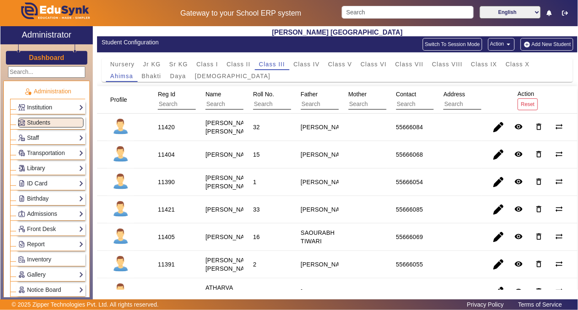
click at [48, 171] on link "Library" at bounding box center [50, 168] width 65 height 10
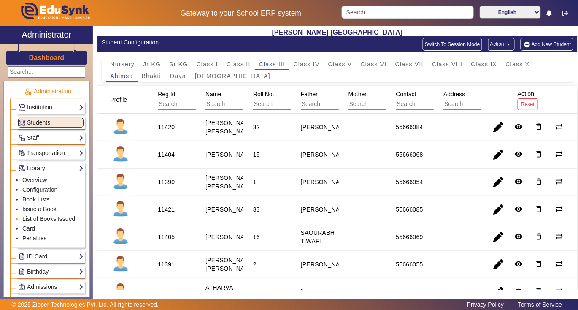
click at [48, 219] on link "List of Books Issued" at bounding box center [48, 218] width 53 height 7
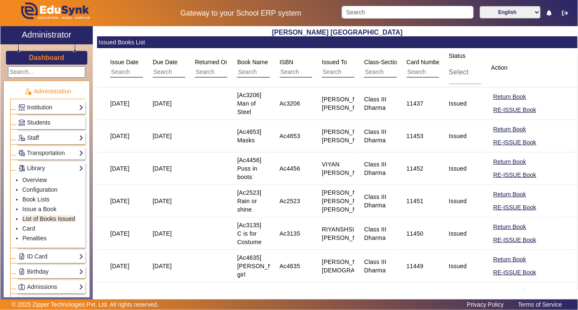
click at [53, 119] on link "Students" at bounding box center [50, 123] width 65 height 10
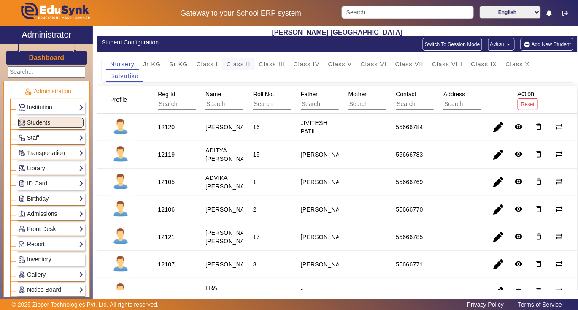
click at [238, 62] on span "Class II" at bounding box center [239, 64] width 24 height 6
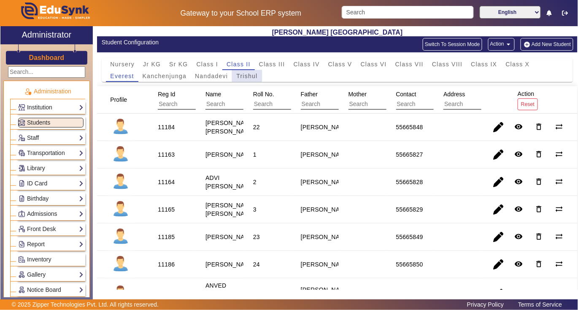
click at [245, 75] on span "Trishul" at bounding box center [246, 76] width 21 height 6
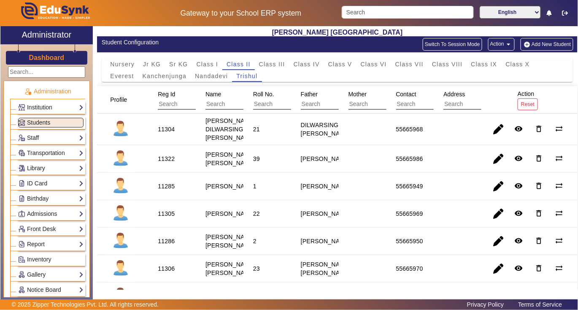
click at [51, 169] on link "Library" at bounding box center [50, 168] width 65 height 10
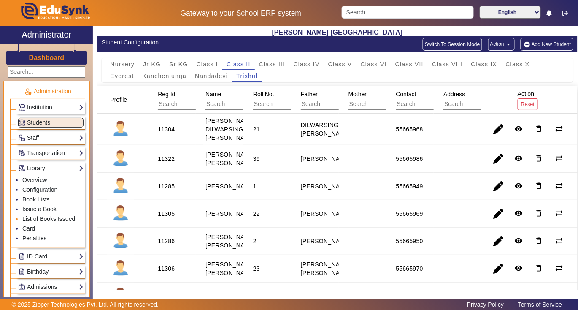
click at [61, 217] on link "List of Books Issued" at bounding box center [48, 218] width 53 height 7
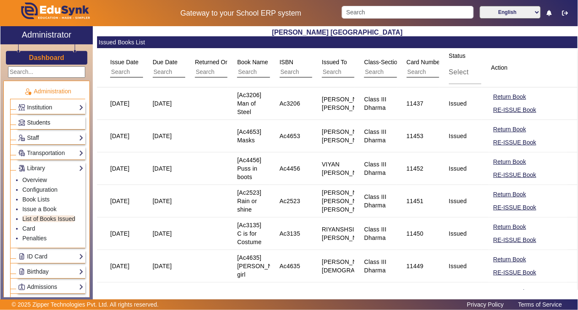
click at [45, 121] on span "Students" at bounding box center [38, 122] width 23 height 7
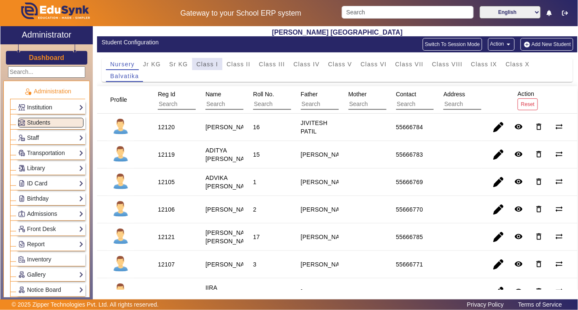
click at [210, 63] on span "Class I" at bounding box center [208, 64] width 22 height 6
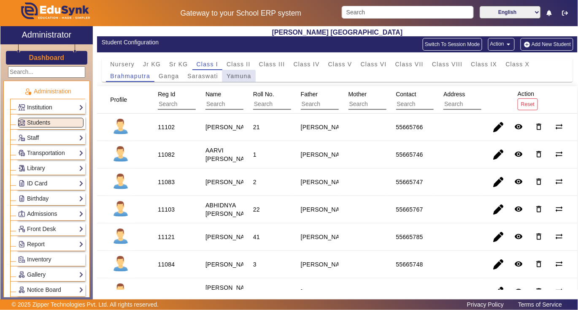
click at [238, 77] on span "Yamuna" at bounding box center [239, 76] width 25 height 6
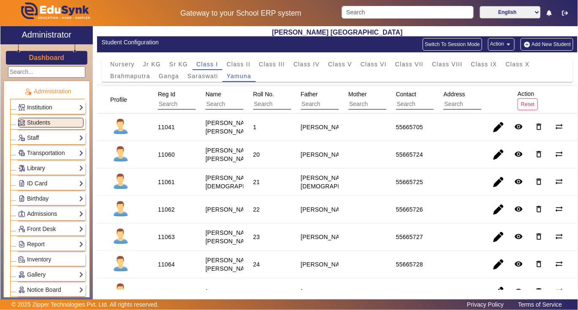
click at [54, 170] on link "Library" at bounding box center [50, 168] width 65 height 10
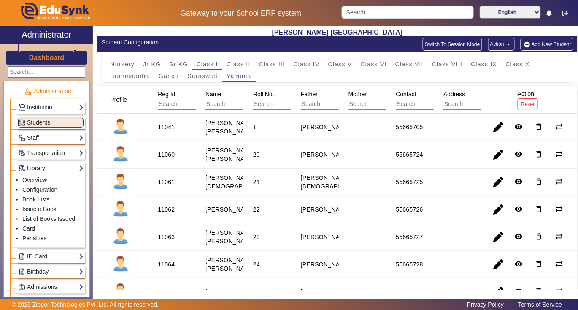
click at [49, 217] on link "List of Books Issued" at bounding box center [48, 218] width 53 height 7
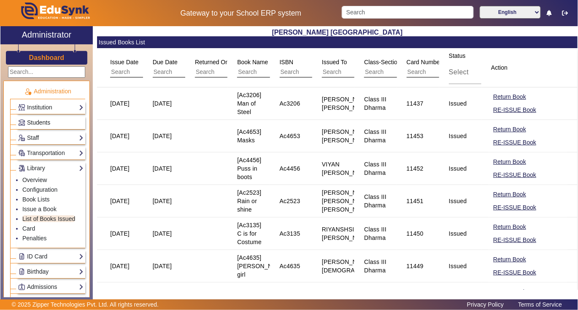
click at [41, 118] on link "Students" at bounding box center [50, 123] width 65 height 10
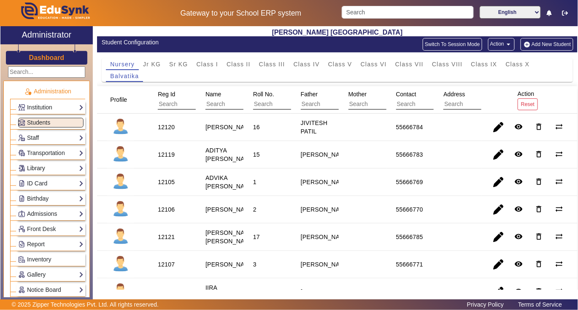
click at [31, 166] on link "Library" at bounding box center [50, 168] width 65 height 10
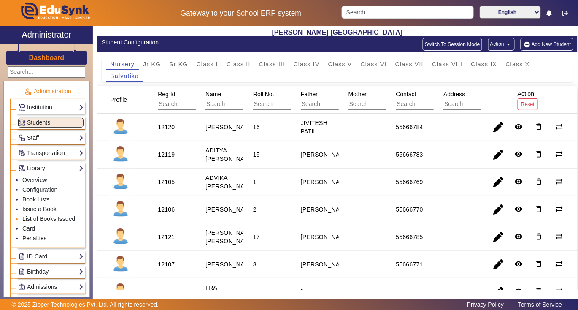
click at [36, 221] on link "List of Books Issued" at bounding box center [48, 218] width 53 height 7
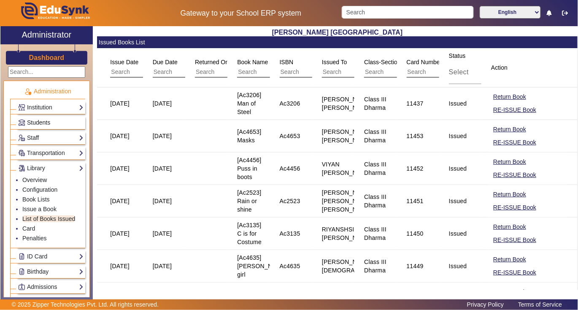
click at [48, 122] on span "Students" at bounding box center [38, 122] width 23 height 7
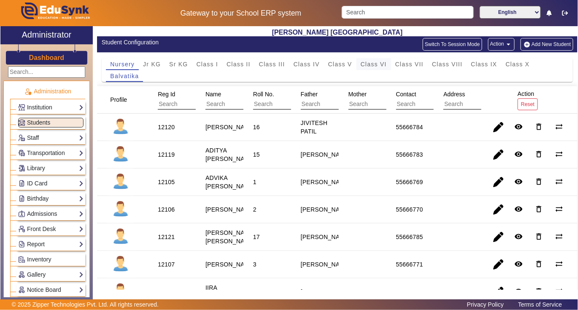
click at [381, 65] on span "Class VI" at bounding box center [374, 64] width 26 height 6
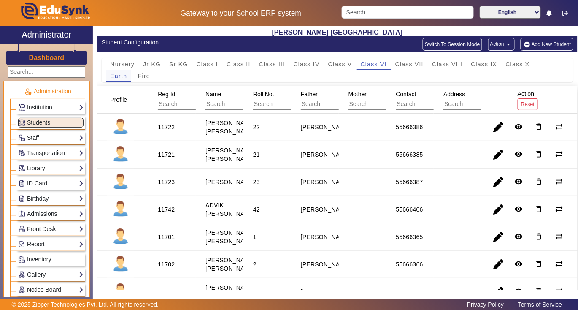
click at [119, 75] on span "Earth" at bounding box center [119, 76] width 17 height 6
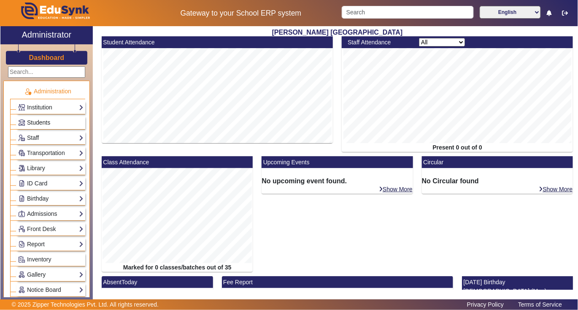
click at [39, 121] on span "Students" at bounding box center [38, 122] width 23 height 7
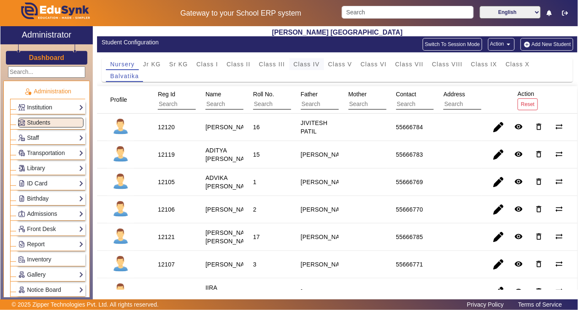
click at [307, 65] on span "Class IV" at bounding box center [307, 64] width 26 height 6
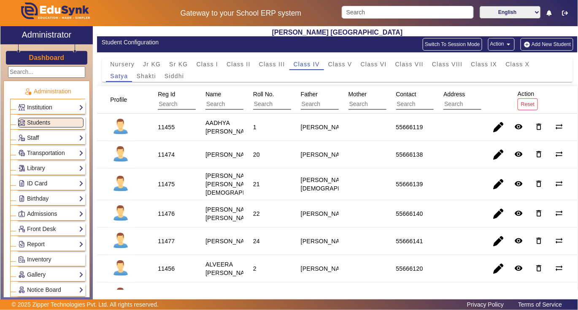
click at [169, 129] on div "11455" at bounding box center [166, 127] width 17 height 8
copy div "11455"
click at [154, 135] on mat-cell "11455" at bounding box center [172, 126] width 48 height 27
click at [60, 169] on link "Library" at bounding box center [50, 168] width 65 height 10
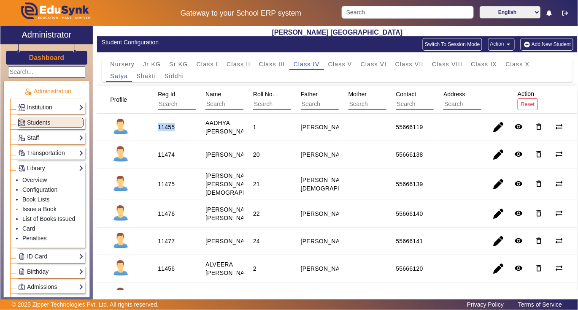
click at [53, 207] on link "Issue a Book" at bounding box center [39, 208] width 34 height 7
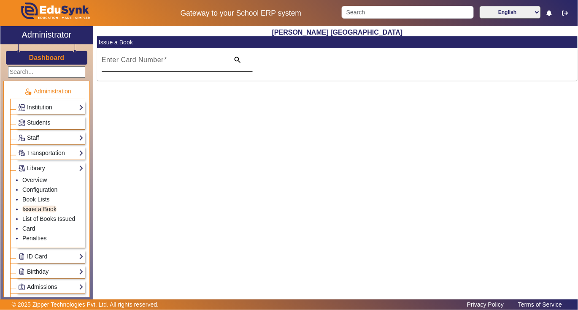
click at [149, 54] on div "Enter Card Number" at bounding box center [163, 60] width 123 height 24
paste input "11455"
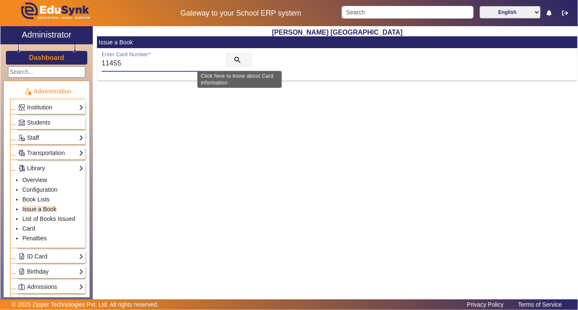
type input "11455"
click at [237, 57] on mat-icon "search" at bounding box center [237, 60] width 8 height 8
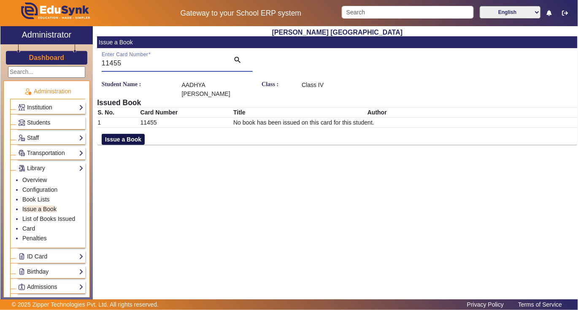
click at [137, 134] on button "Issue a Book" at bounding box center [123, 139] width 43 height 11
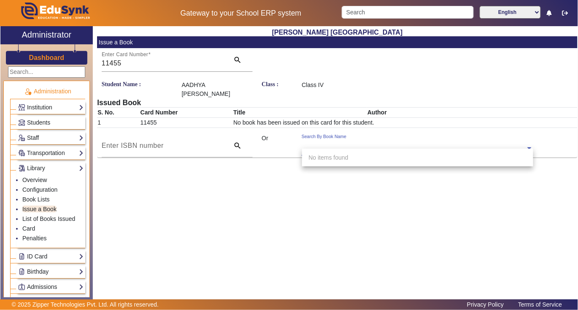
click at [319, 144] on input "text" at bounding box center [417, 148] width 231 height 9
type input "5565"
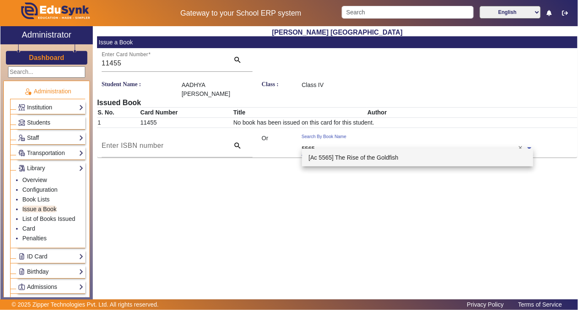
click at [350, 154] on span "[Ac 5565] The Rise of the Goldfish" at bounding box center [354, 157] width 90 height 7
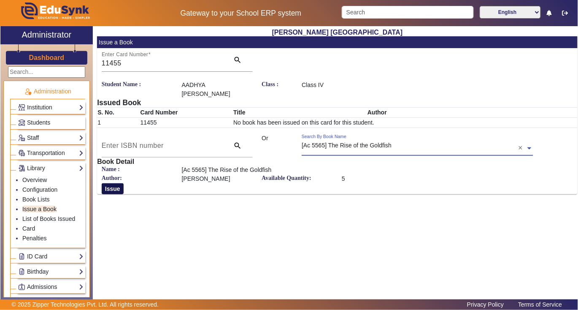
click at [111, 183] on button "Issue" at bounding box center [113, 188] width 22 height 11
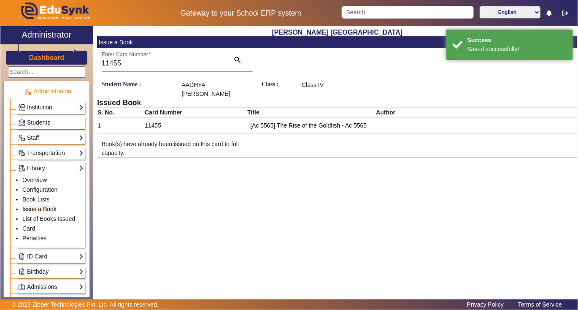
click at [56, 122] on link "Students" at bounding box center [50, 123] width 65 height 10
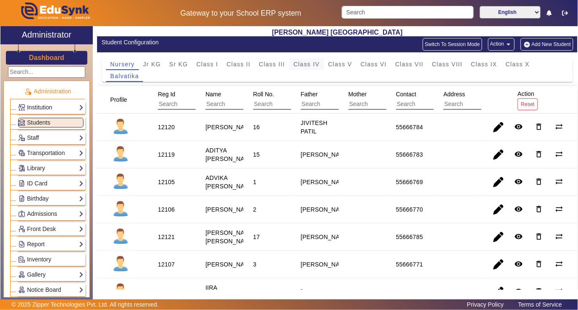
click at [313, 65] on span "Class IV" at bounding box center [307, 64] width 26 height 6
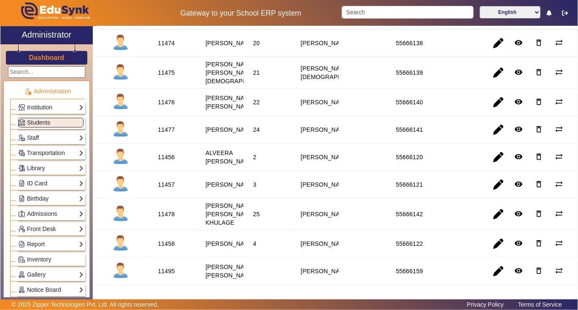
scroll to position [112, 0]
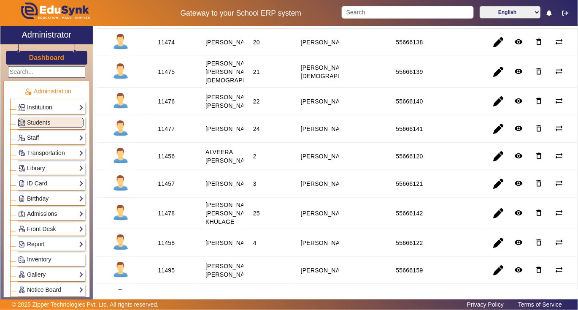
click at [169, 160] on div "11456" at bounding box center [166, 156] width 17 height 8
copy div "11456"
click at [55, 167] on link "Library" at bounding box center [50, 168] width 65 height 10
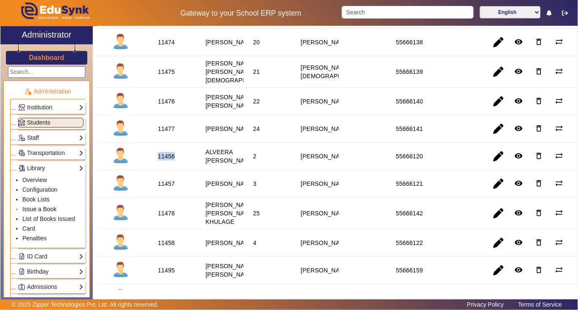
click at [51, 208] on link "Issue a Book" at bounding box center [39, 208] width 34 height 7
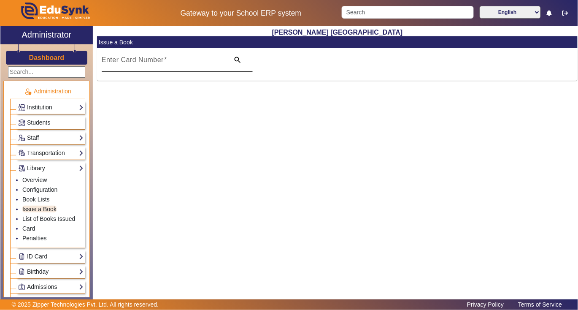
click at [127, 58] on mat-label "Enter Card Number" at bounding box center [133, 59] width 62 height 7
click at [127, 58] on input "Enter Card Number" at bounding box center [163, 63] width 123 height 10
paste input "11456"
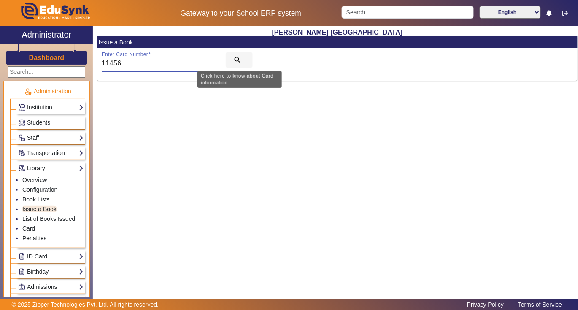
type input "11456"
click at [240, 61] on mat-icon "search" at bounding box center [237, 60] width 8 height 8
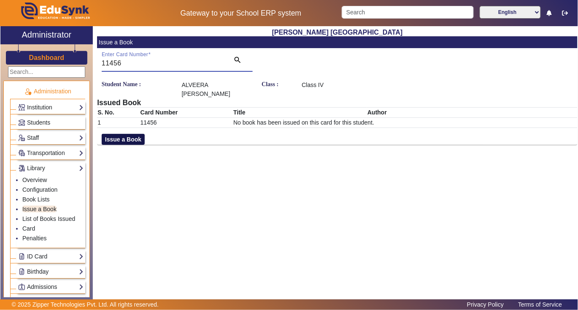
click at [122, 134] on button "Issue a Book" at bounding box center [123, 139] width 43 height 11
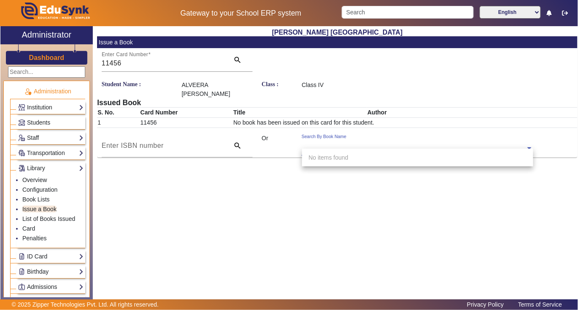
click at [343, 135] on div "Search By Book Name" at bounding box center [324, 136] width 45 height 7
type input "5303"
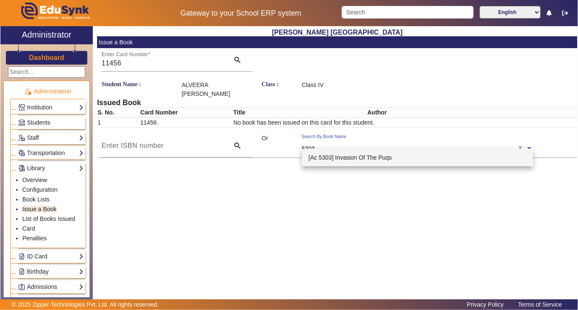
click at [359, 156] on span "[Ac 5303] Invasion Of The Puqs" at bounding box center [350, 157] width 83 height 7
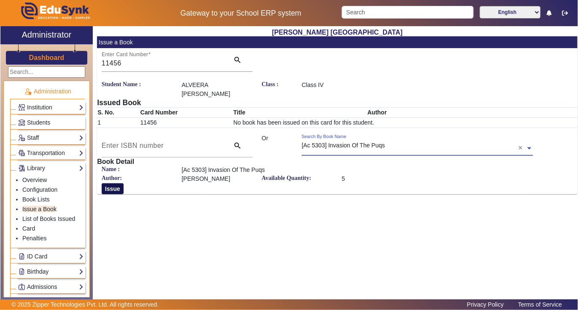
click at [115, 183] on button "Issue" at bounding box center [113, 188] width 22 height 11
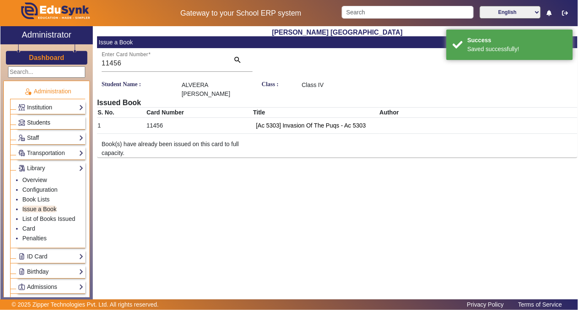
click at [52, 120] on link "Students" at bounding box center [50, 123] width 65 height 10
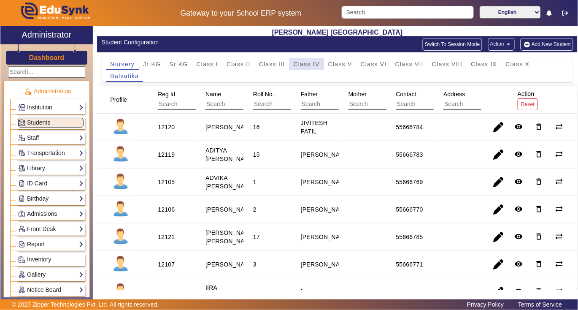
click at [307, 61] on span "Class IV" at bounding box center [307, 64] width 26 height 6
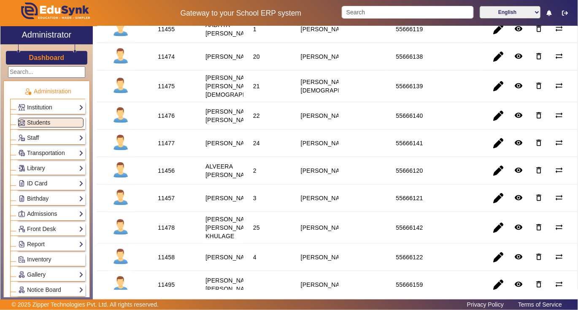
scroll to position [112, 0]
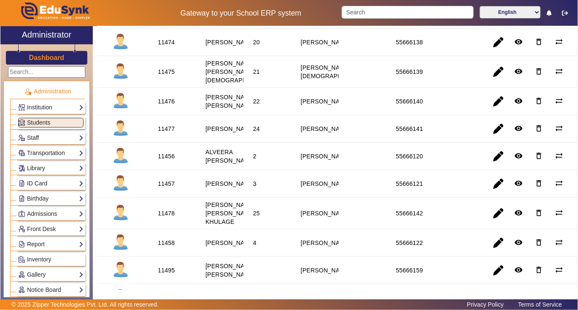
click at [172, 188] on div "11457" at bounding box center [166, 183] width 17 height 8
copy div "11457"
click at [53, 170] on link "Library" at bounding box center [50, 168] width 65 height 10
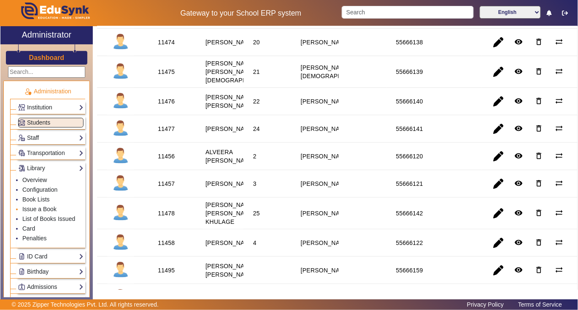
click at [49, 206] on li "Issue a Book" at bounding box center [52, 210] width 61 height 10
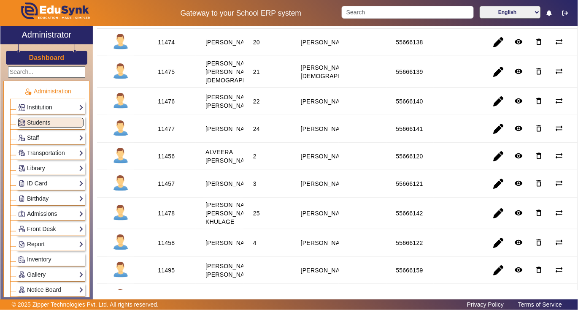
click at [52, 165] on link "Library" at bounding box center [50, 168] width 65 height 10
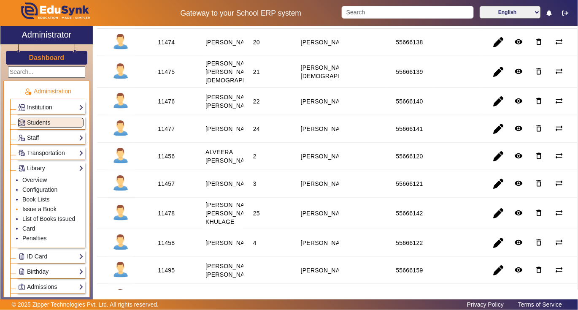
click at [50, 208] on link "Issue a Book" at bounding box center [39, 208] width 34 height 7
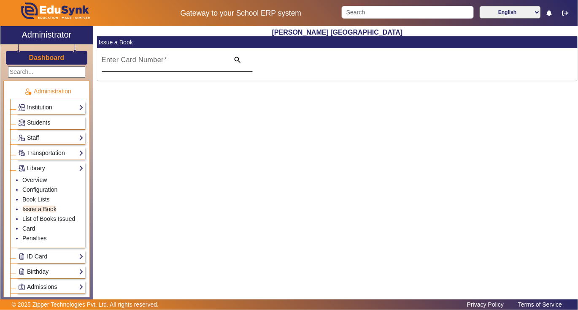
click at [154, 62] on mat-label "Enter Card Number" at bounding box center [133, 59] width 62 height 7
click at [154, 62] on input "Enter Card Number" at bounding box center [163, 63] width 123 height 10
paste input "11457"
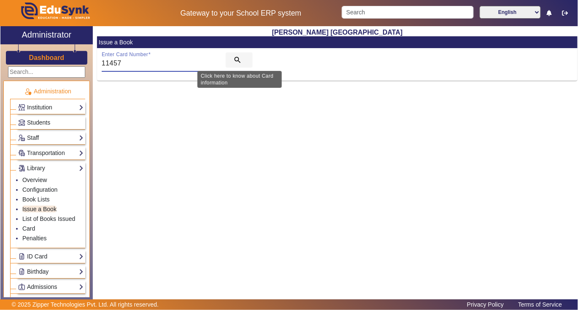
type input "11457"
click at [231, 52] on span "search" at bounding box center [239, 60] width 27 height 20
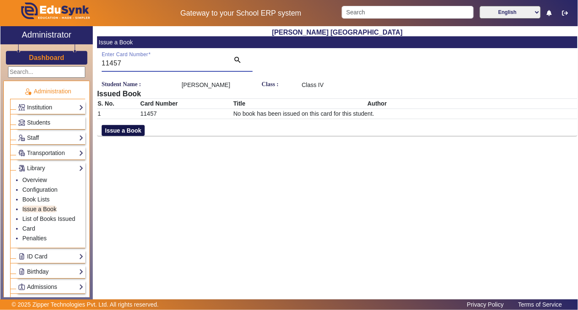
click at [135, 136] on button "Issue a Book" at bounding box center [123, 130] width 43 height 11
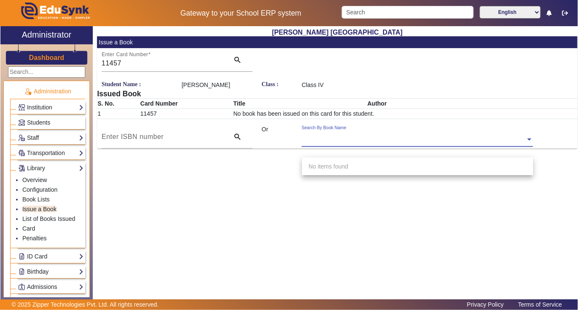
click at [334, 131] on div "Search By Book Name" at bounding box center [324, 127] width 45 height 7
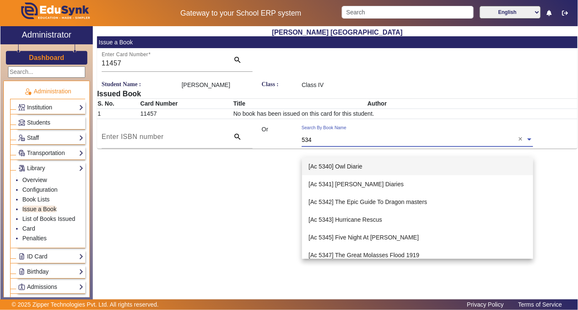
type input "5343"
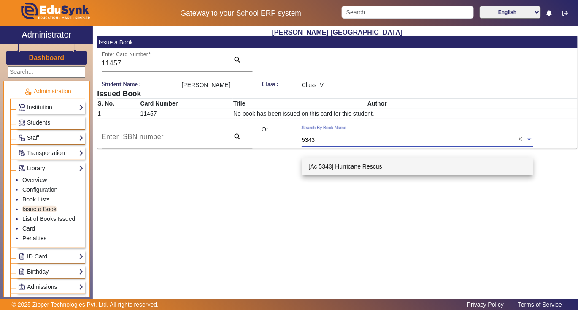
click at [348, 165] on span "[Ac 5343] Hurricane Rescus" at bounding box center [345, 166] width 73 height 7
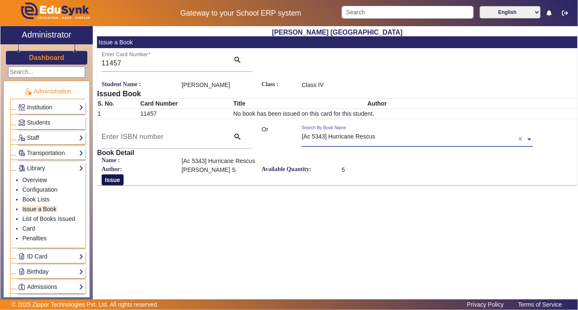
click at [107, 185] on button "Issue" at bounding box center [113, 179] width 22 height 11
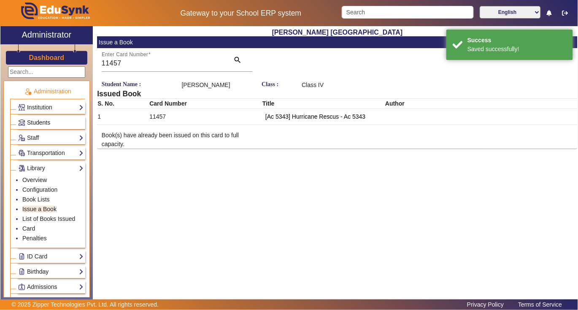
click at [53, 124] on link "Students" at bounding box center [50, 123] width 65 height 10
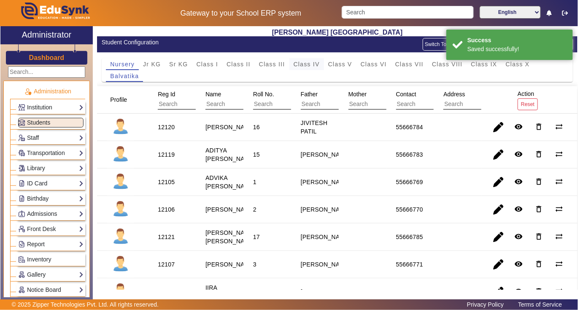
click at [308, 61] on span "Class IV" at bounding box center [307, 64] width 26 height 6
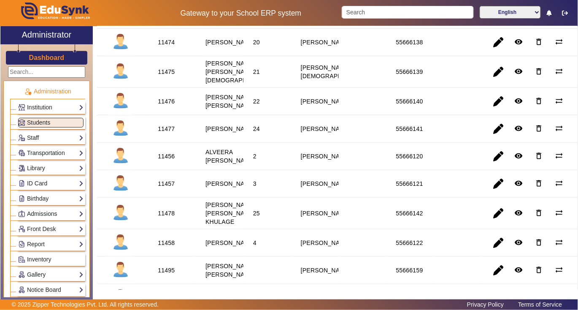
scroll to position [169, 0]
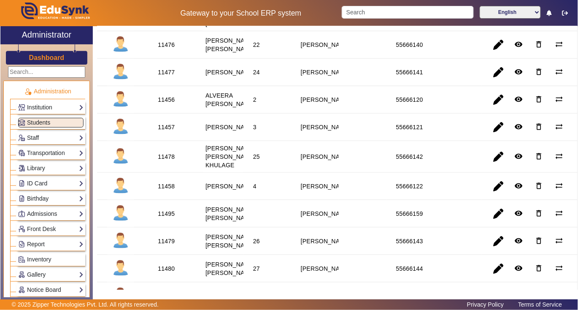
click at [165, 190] on div "11458" at bounding box center [166, 186] width 17 height 8
copy div "11458"
click at [59, 166] on link "Library" at bounding box center [50, 168] width 65 height 10
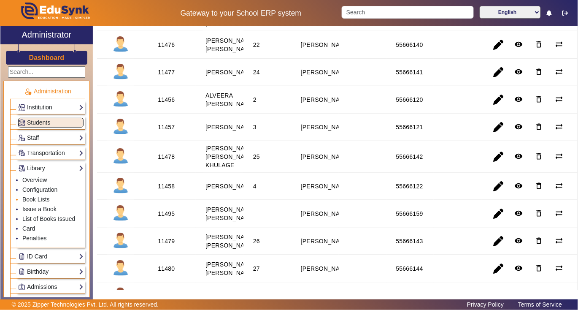
click at [49, 204] on li "Book Lists" at bounding box center [52, 200] width 61 height 10
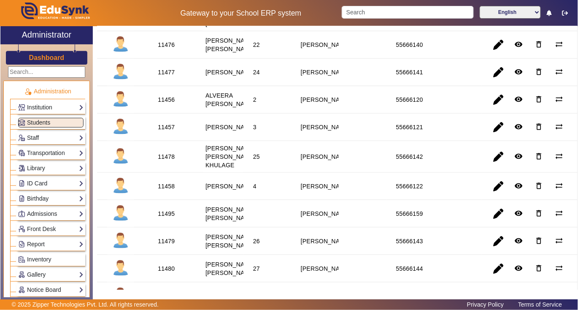
click at [50, 162] on div "Library Overview Configuration Book Lists Issue a Book List of Books Issued Car…" at bounding box center [50, 168] width 69 height 13
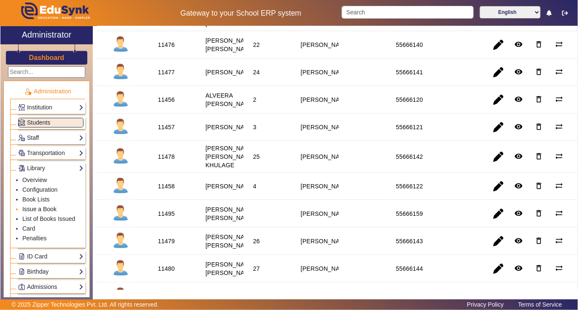
click at [56, 208] on link "Issue a Book" at bounding box center [39, 208] width 34 height 7
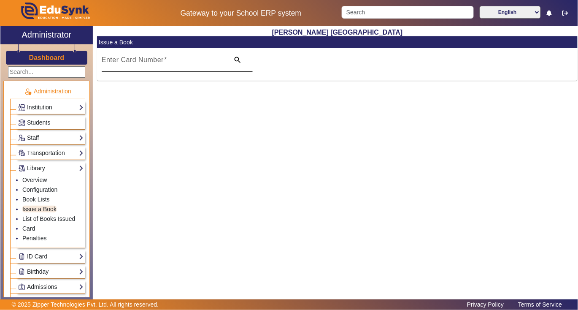
click at [139, 62] on mat-label "Enter Card Number" at bounding box center [133, 59] width 62 height 7
click at [139, 62] on input "Enter Card Number" at bounding box center [163, 63] width 123 height 10
paste input "11458"
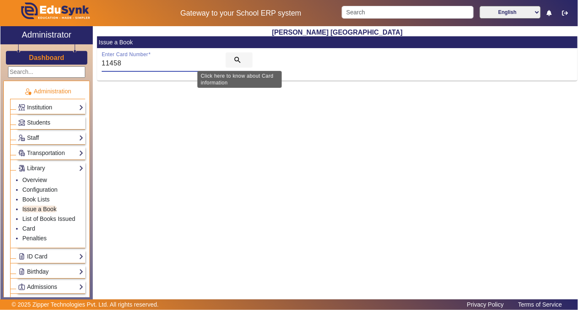
type input "11458"
click at [237, 61] on mat-icon "search" at bounding box center [237, 60] width 8 height 8
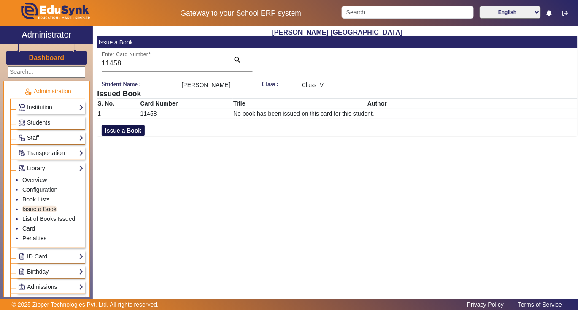
click at [132, 136] on button "Issue a Book" at bounding box center [123, 130] width 43 height 11
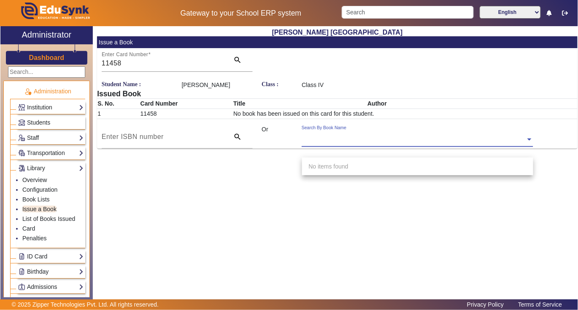
click at [308, 144] on input "text" at bounding box center [417, 139] width 231 height 9
type input "5631"
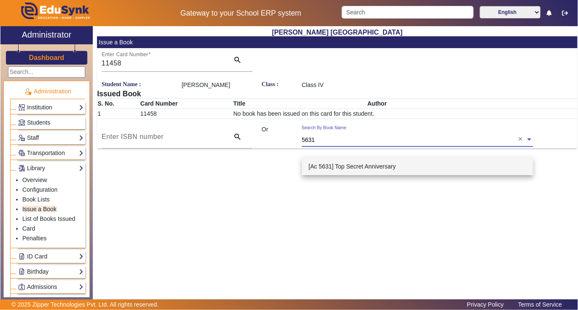
click at [355, 164] on span "[Ac 5631] Top Secret Anniversary" at bounding box center [352, 166] width 87 height 7
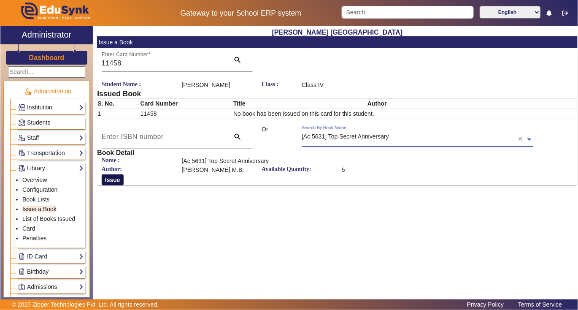
click at [117, 185] on button "Issue" at bounding box center [113, 179] width 22 height 11
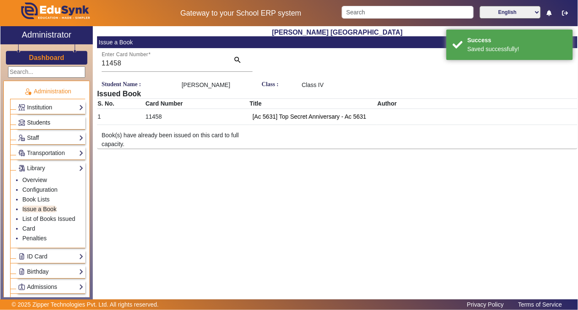
click at [60, 120] on link "Students" at bounding box center [50, 123] width 65 height 10
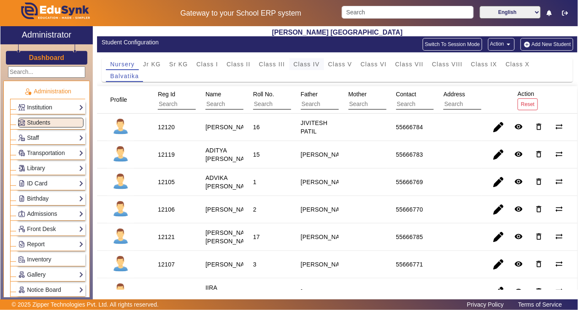
click at [300, 61] on span "Class IV" at bounding box center [307, 64] width 26 height 6
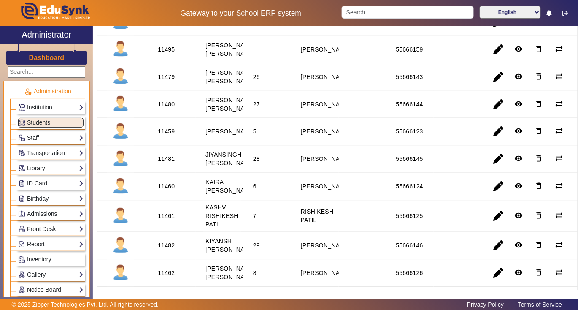
scroll to position [394, 0]
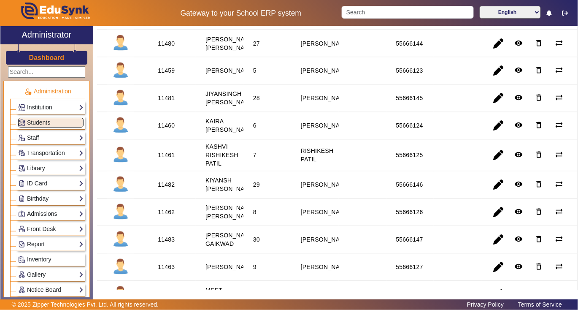
click at [161, 75] on div "11459" at bounding box center [166, 71] width 17 height 8
click at [160, 130] on div "11460" at bounding box center [166, 126] width 17 height 8
copy div "11460"
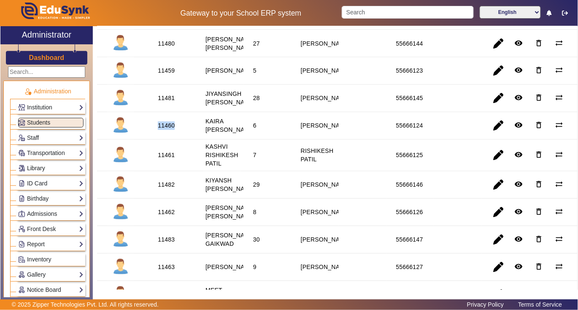
click at [54, 168] on link "Library" at bounding box center [50, 168] width 65 height 10
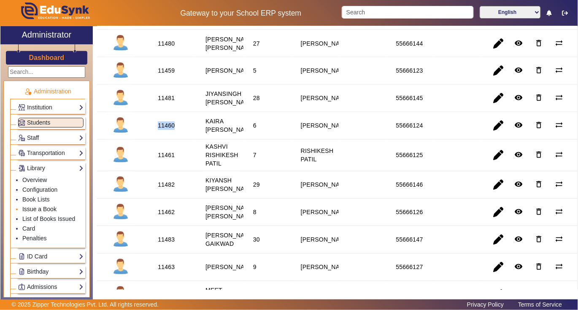
click at [48, 208] on link "Issue a Book" at bounding box center [39, 208] width 34 height 7
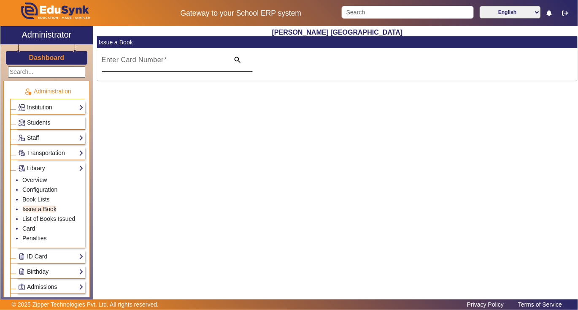
click at [149, 56] on mat-label "Enter Card Number" at bounding box center [133, 59] width 62 height 7
click at [149, 58] on input "Enter Card Number" at bounding box center [163, 63] width 123 height 10
paste input "11460"
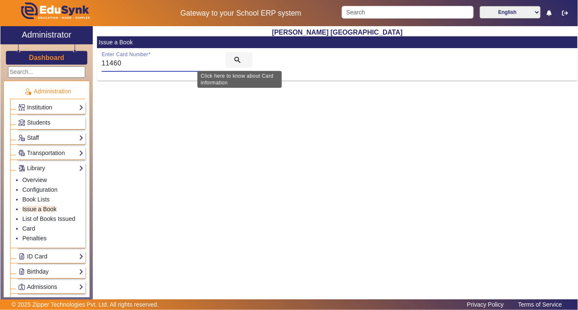
type input "11460"
click at [237, 56] on mat-icon "search" at bounding box center [237, 60] width 8 height 8
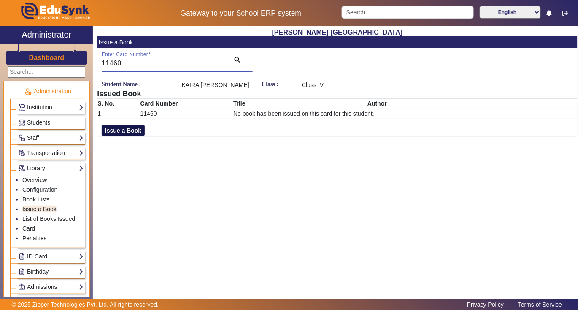
click at [109, 127] on button "Issue a Book" at bounding box center [123, 130] width 43 height 11
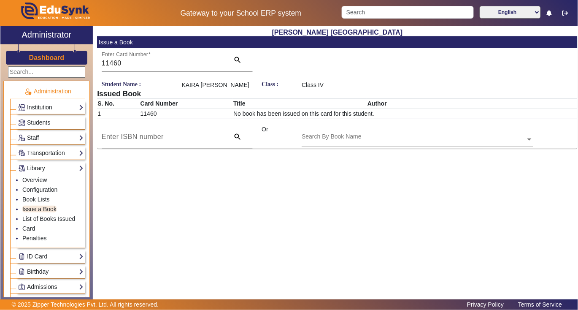
click at [370, 143] on input "text" at bounding box center [417, 139] width 231 height 9
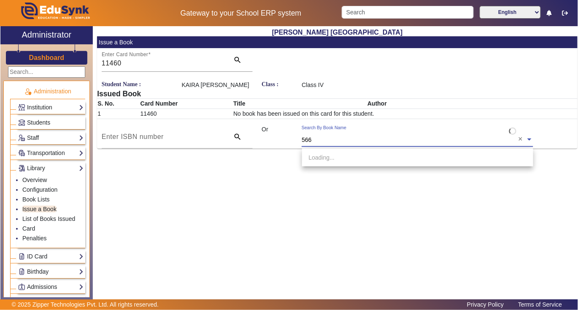
type input "5661"
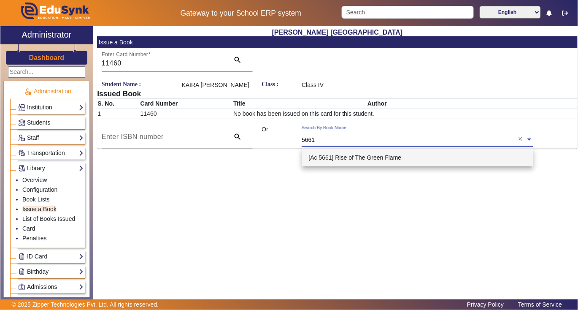
click at [367, 158] on span "[Ac 5661] Rise of The Green Flame" at bounding box center [355, 157] width 93 height 7
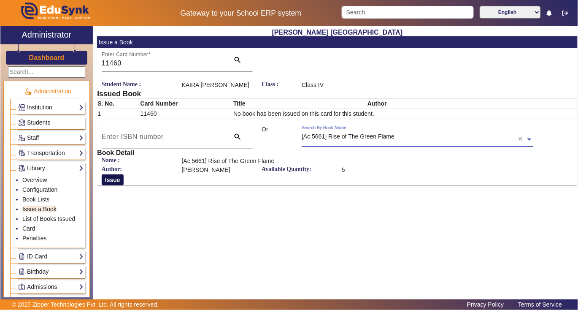
click at [114, 179] on button "Issue" at bounding box center [113, 179] width 22 height 11
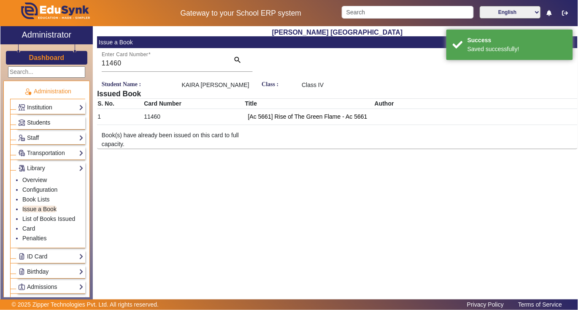
click at [50, 120] on span "Students" at bounding box center [38, 122] width 23 height 7
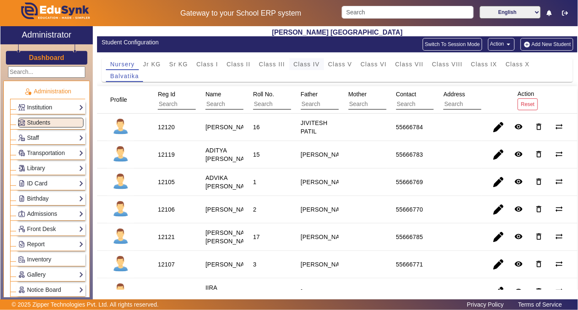
drag, startPoint x: 299, startPoint y: 63, endPoint x: 291, endPoint y: 68, distance: 9.5
click at [300, 63] on span "Class IV" at bounding box center [307, 64] width 26 height 6
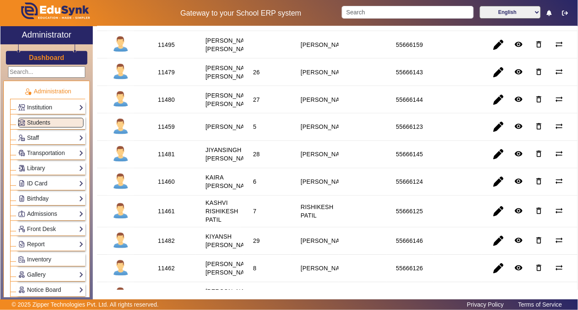
scroll to position [394, 0]
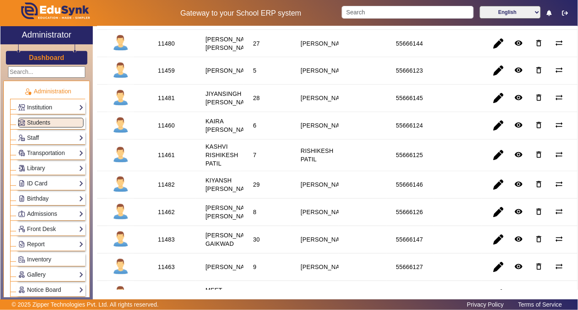
click at [160, 159] on div "11461" at bounding box center [166, 155] width 17 height 8
copy div "11461"
click at [54, 164] on link "Library" at bounding box center [50, 168] width 65 height 10
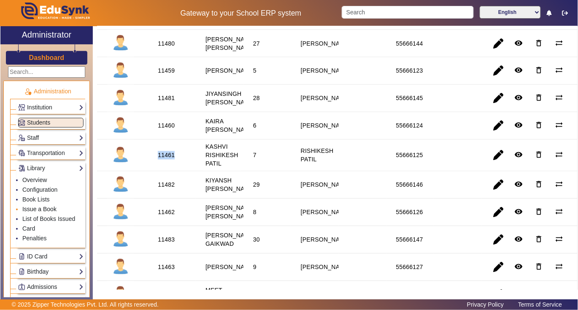
click at [46, 208] on link "Issue a Book" at bounding box center [39, 208] width 34 height 7
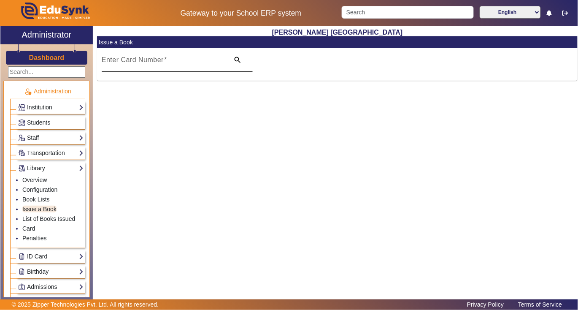
click at [151, 58] on mat-label "Enter Card Number" at bounding box center [133, 59] width 62 height 7
click at [151, 58] on input "Enter Card Number" at bounding box center [163, 63] width 123 height 10
paste input "11461"
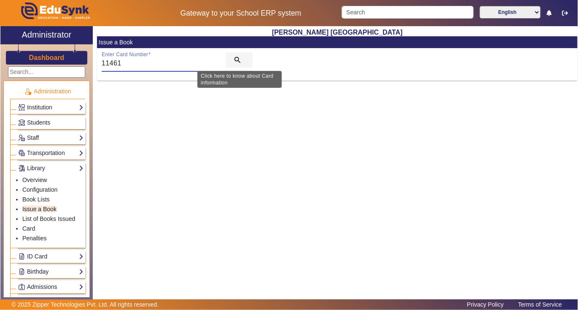
type input "11461"
click at [233, 56] on span "search" at bounding box center [239, 60] width 27 height 20
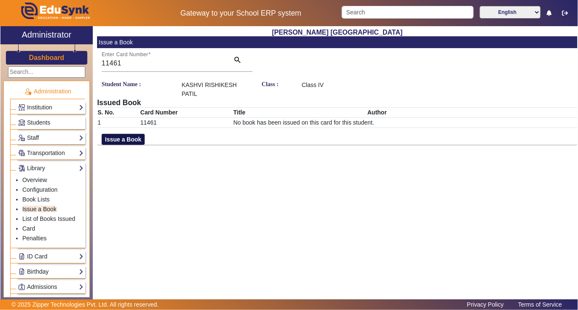
click at [141, 140] on button "Issue a Book" at bounding box center [123, 139] width 43 height 11
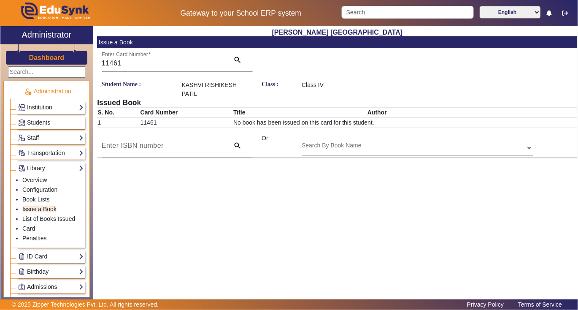
click at [319, 139] on div "Search By Book Name" at bounding box center [414, 139] width 224 height 10
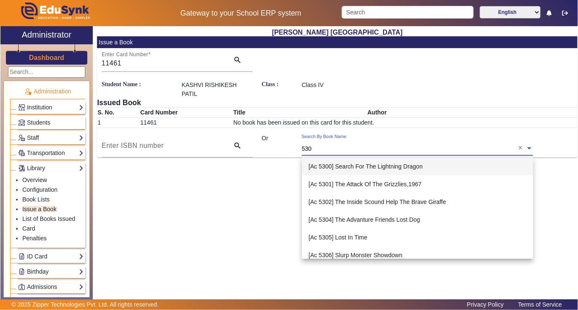
type input "5304"
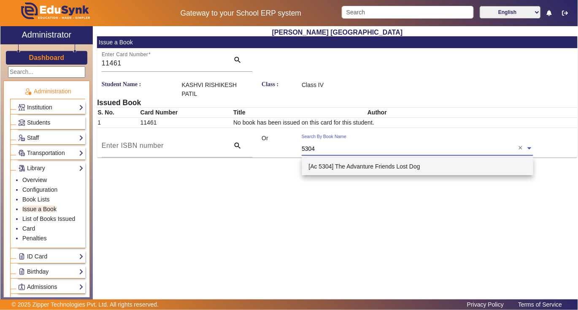
click at [359, 168] on span "[Ac 5304] The Advanture Friends Lost Dog" at bounding box center [364, 166] width 111 height 7
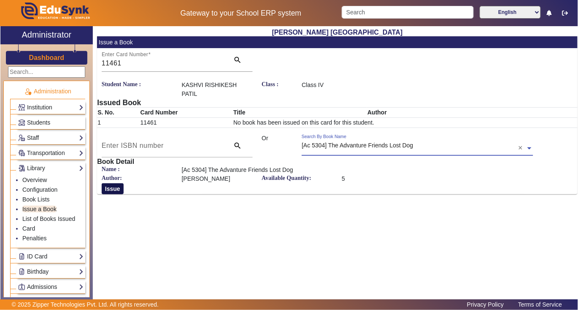
click at [111, 186] on button "Issue" at bounding box center [113, 188] width 22 height 11
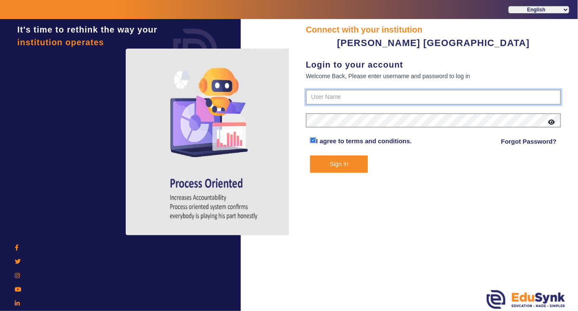
type input "7685859009"
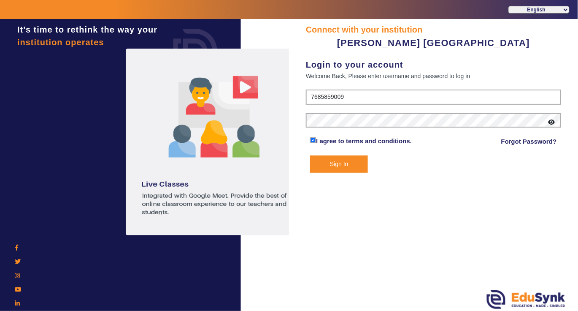
click at [352, 164] on button "Sign In" at bounding box center [339, 163] width 58 height 17
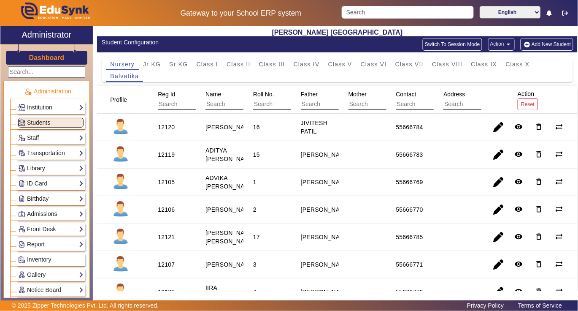
click at [53, 171] on link "Library" at bounding box center [50, 168] width 65 height 10
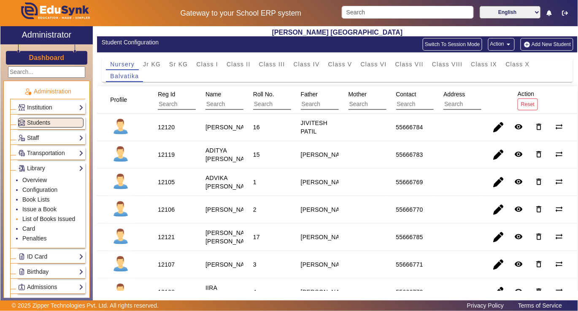
click at [44, 218] on link "List of Books Issued" at bounding box center [48, 218] width 53 height 7
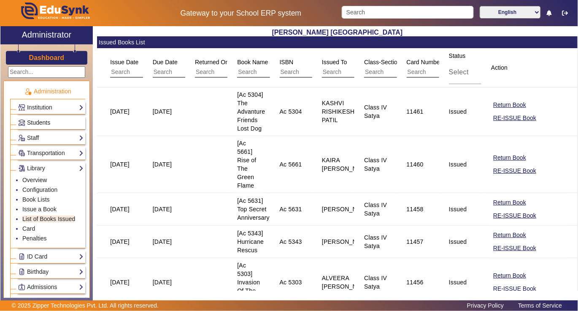
click at [70, 123] on link "Students" at bounding box center [50, 123] width 65 height 10
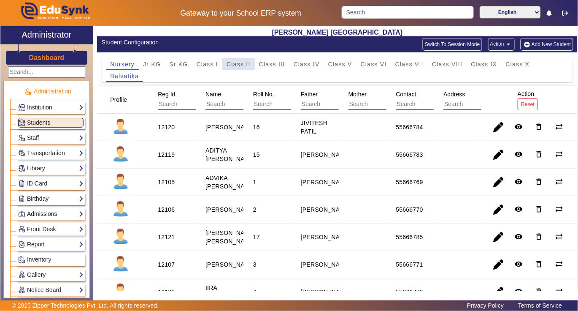
click at [246, 65] on span "Class II" at bounding box center [239, 64] width 24 height 6
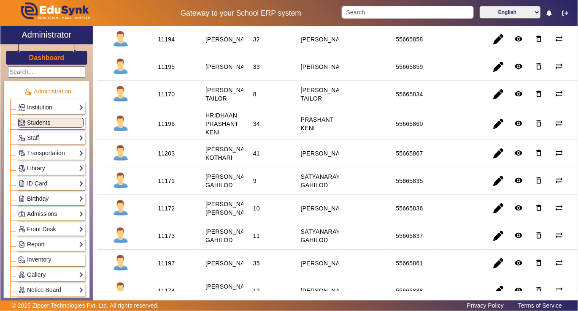
scroll to position [619, 0]
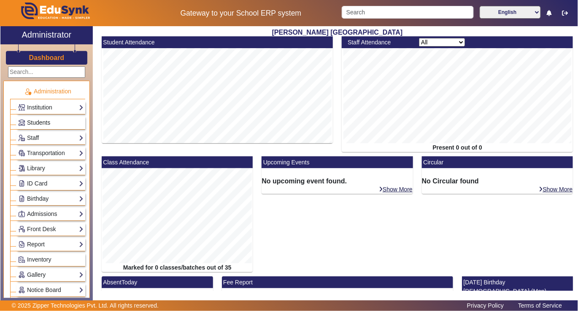
click at [68, 122] on link "Students" at bounding box center [50, 123] width 65 height 10
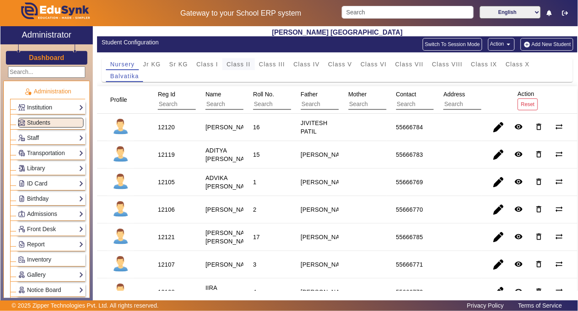
click at [245, 61] on span "Class II" at bounding box center [239, 64] width 24 height 6
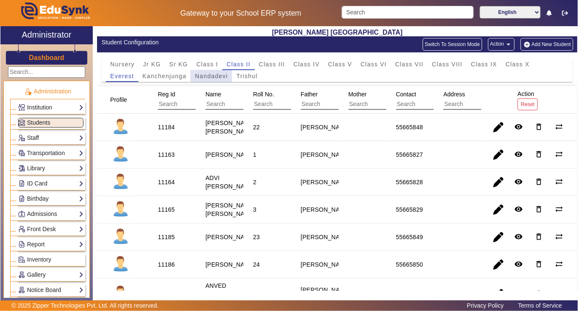
click at [219, 71] on span "Nandadevi" at bounding box center [211, 76] width 33 height 12
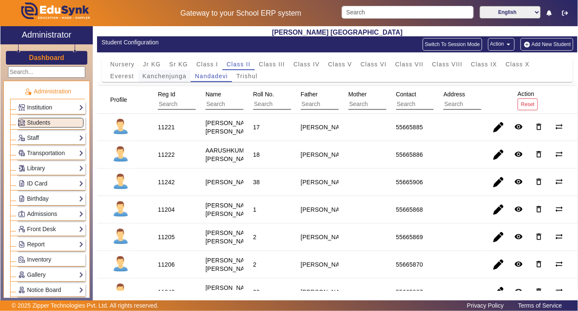
click at [160, 70] on span "Kanchenjunga" at bounding box center [165, 76] width 44 height 12
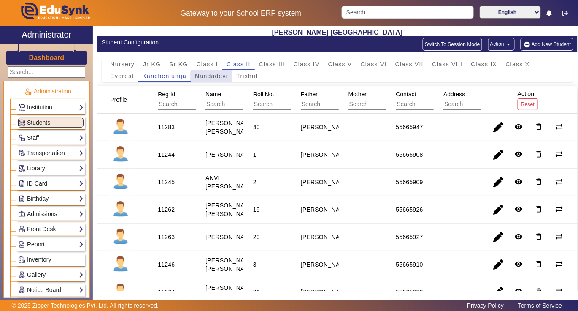
click at [213, 77] on span "Nandadevi" at bounding box center [211, 76] width 33 height 6
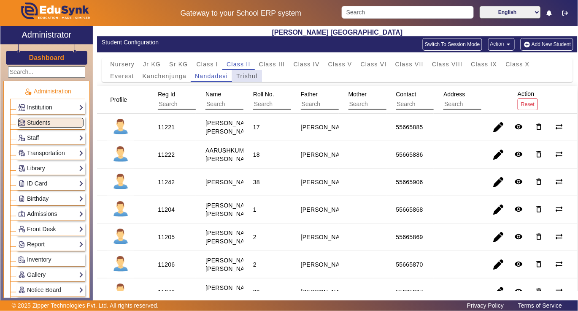
click at [252, 71] on span "Trishul" at bounding box center [246, 76] width 21 height 12
